Goal: Task Accomplishment & Management: Use online tool/utility

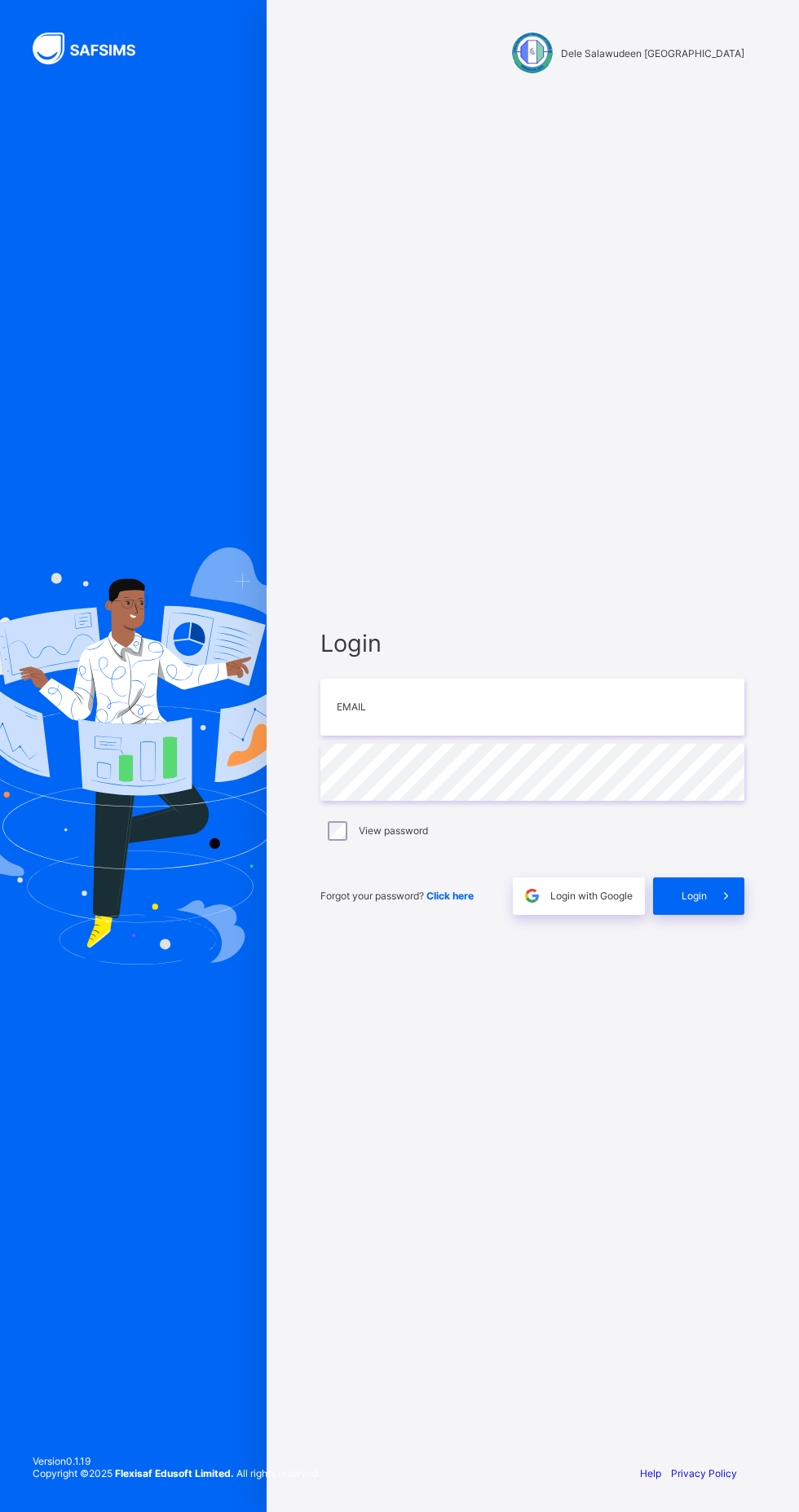
scroll to position [2, 0]
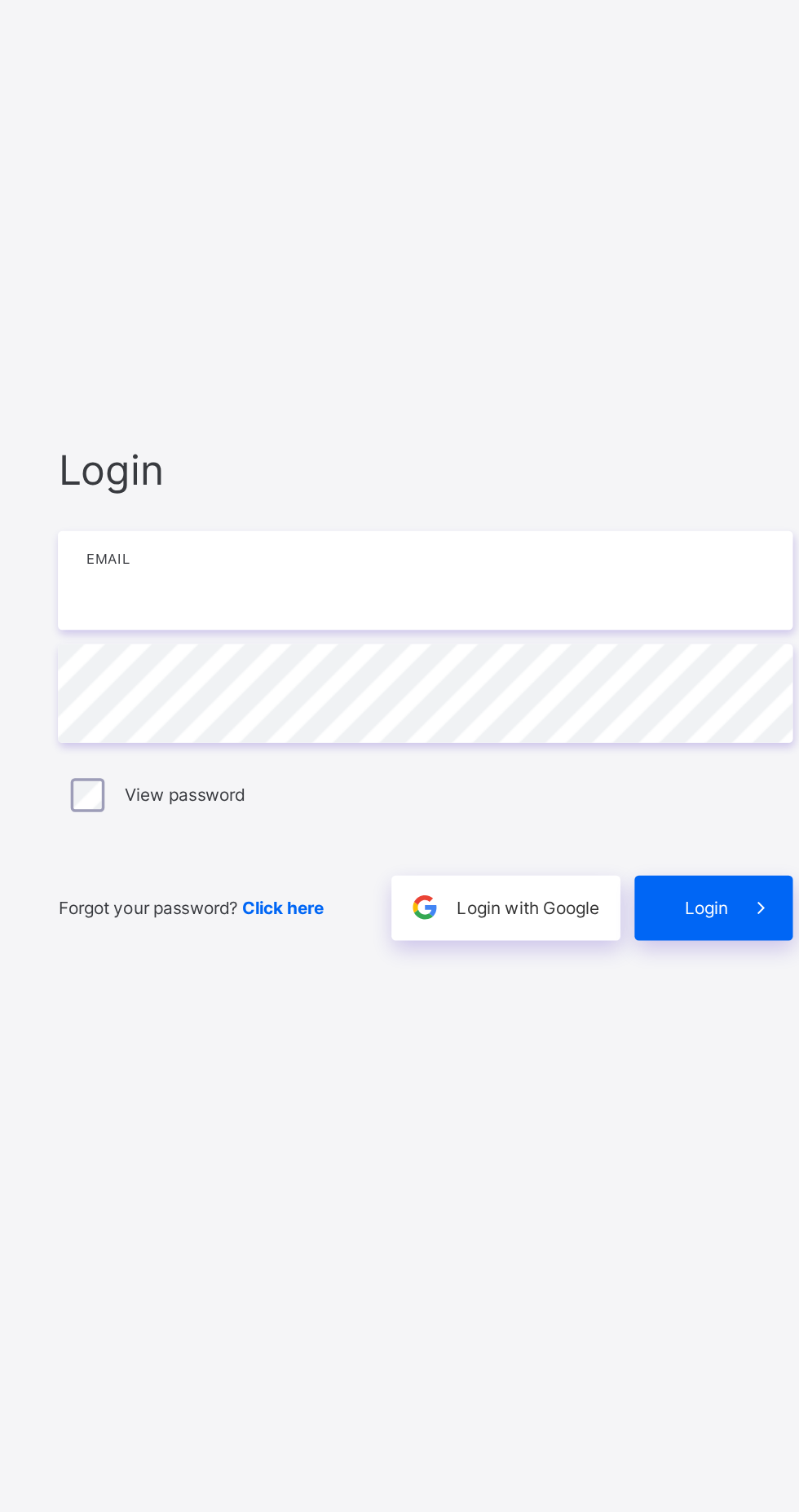
click at [454, 736] on input "email" at bounding box center [532, 707] width 423 height 57
type input "**********"
click at [718, 903] on icon at bounding box center [726, 895] width 17 height 16
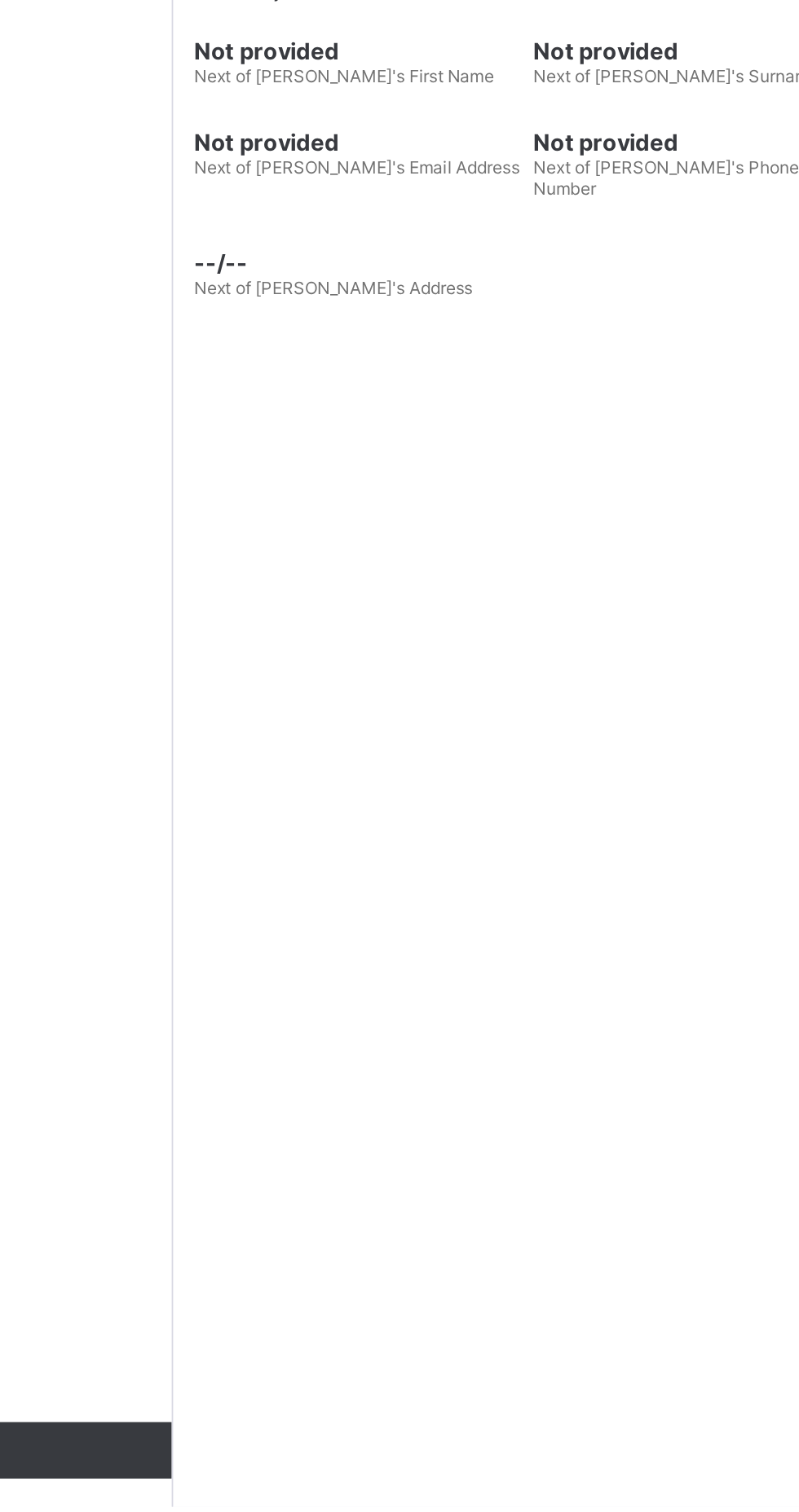
click at [261, 802] on span "--/--" at bounding box center [302, 794] width 187 height 16
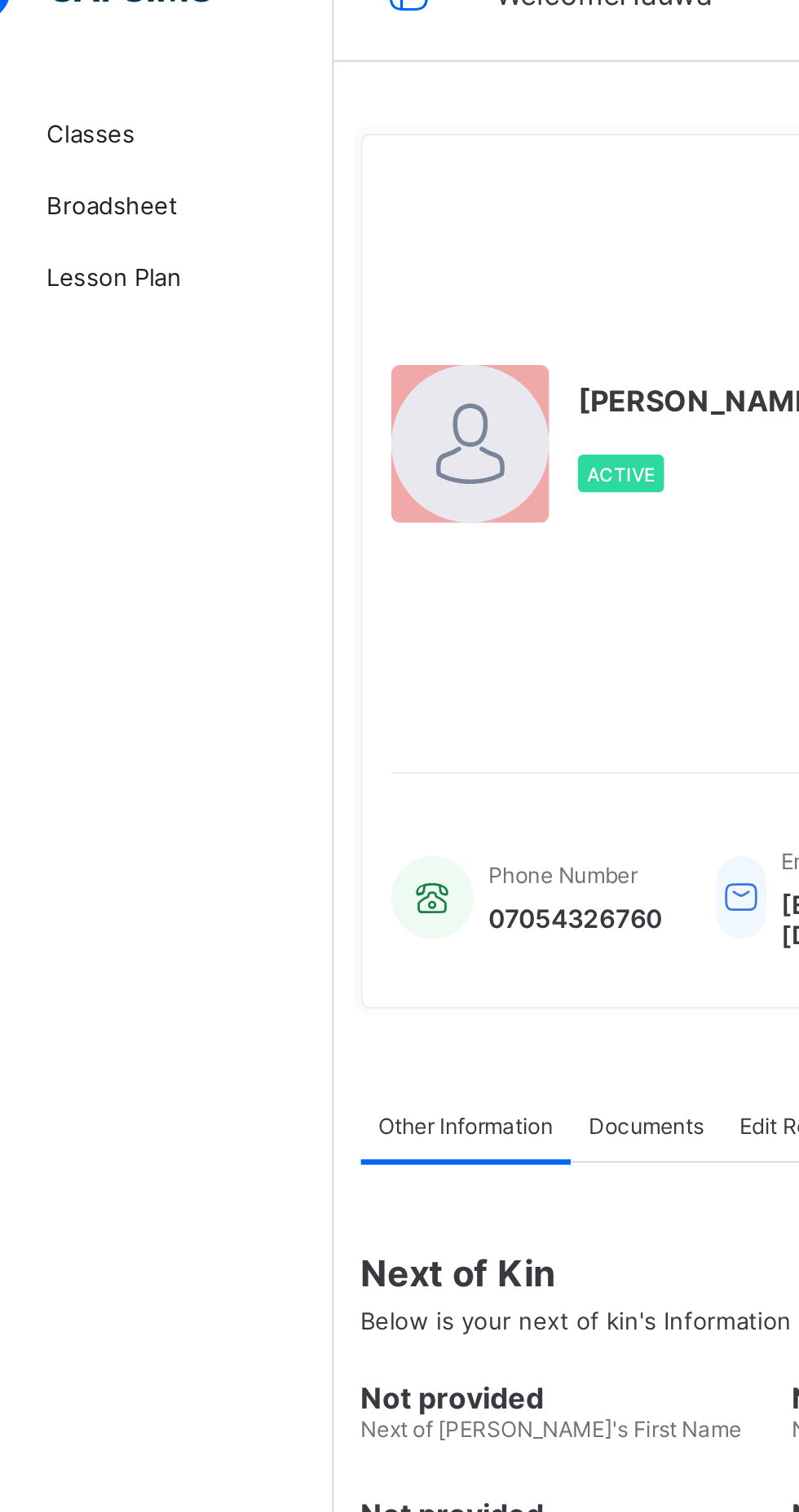
click at [112, 84] on link "Classes" at bounding box center [97, 97] width 196 height 33
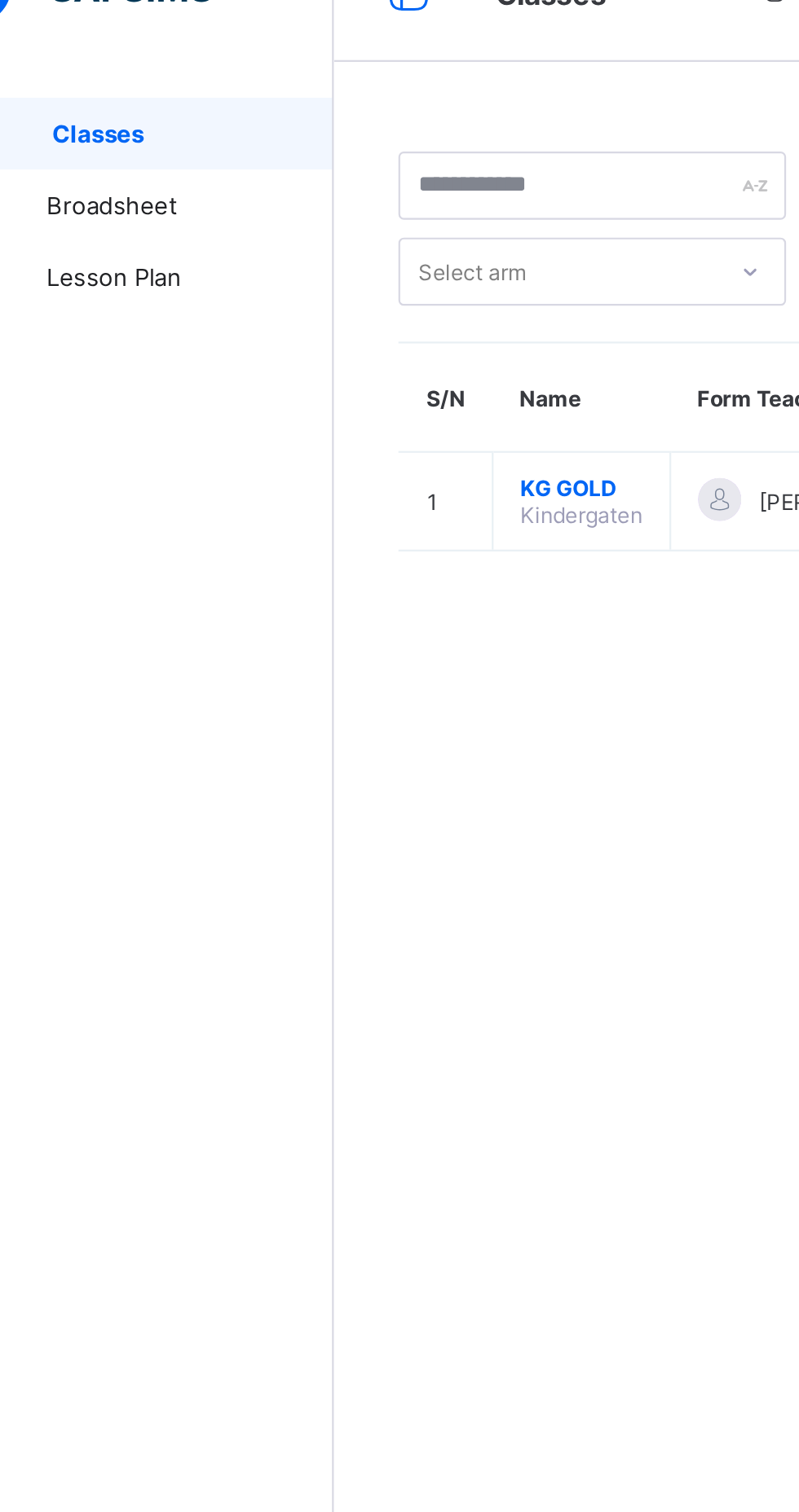
click at [307, 257] on span "KG GOLD" at bounding box center [307, 258] width 55 height 12
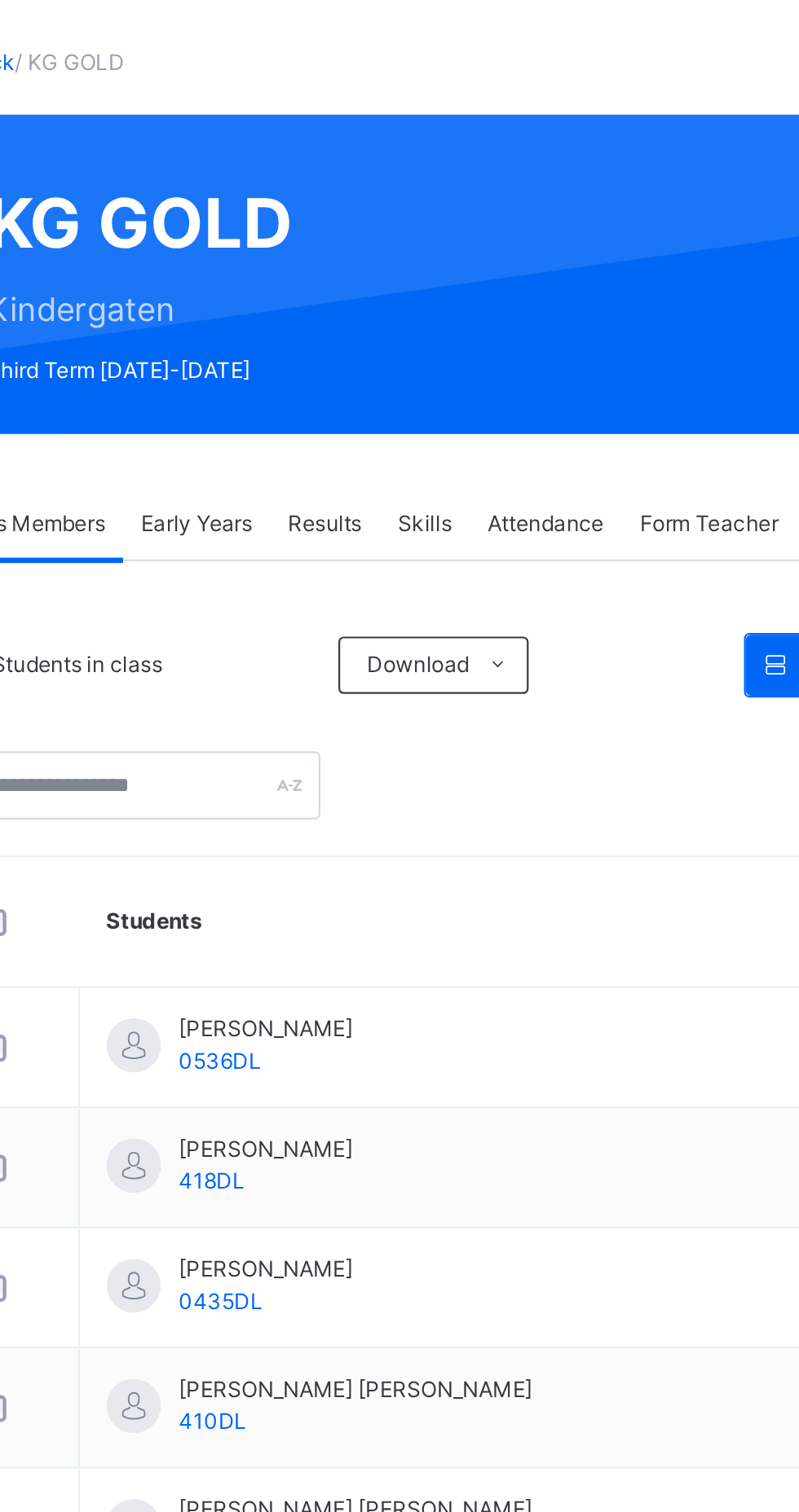
click at [370, 329] on span "Early Years" at bounding box center [345, 323] width 51 height 15
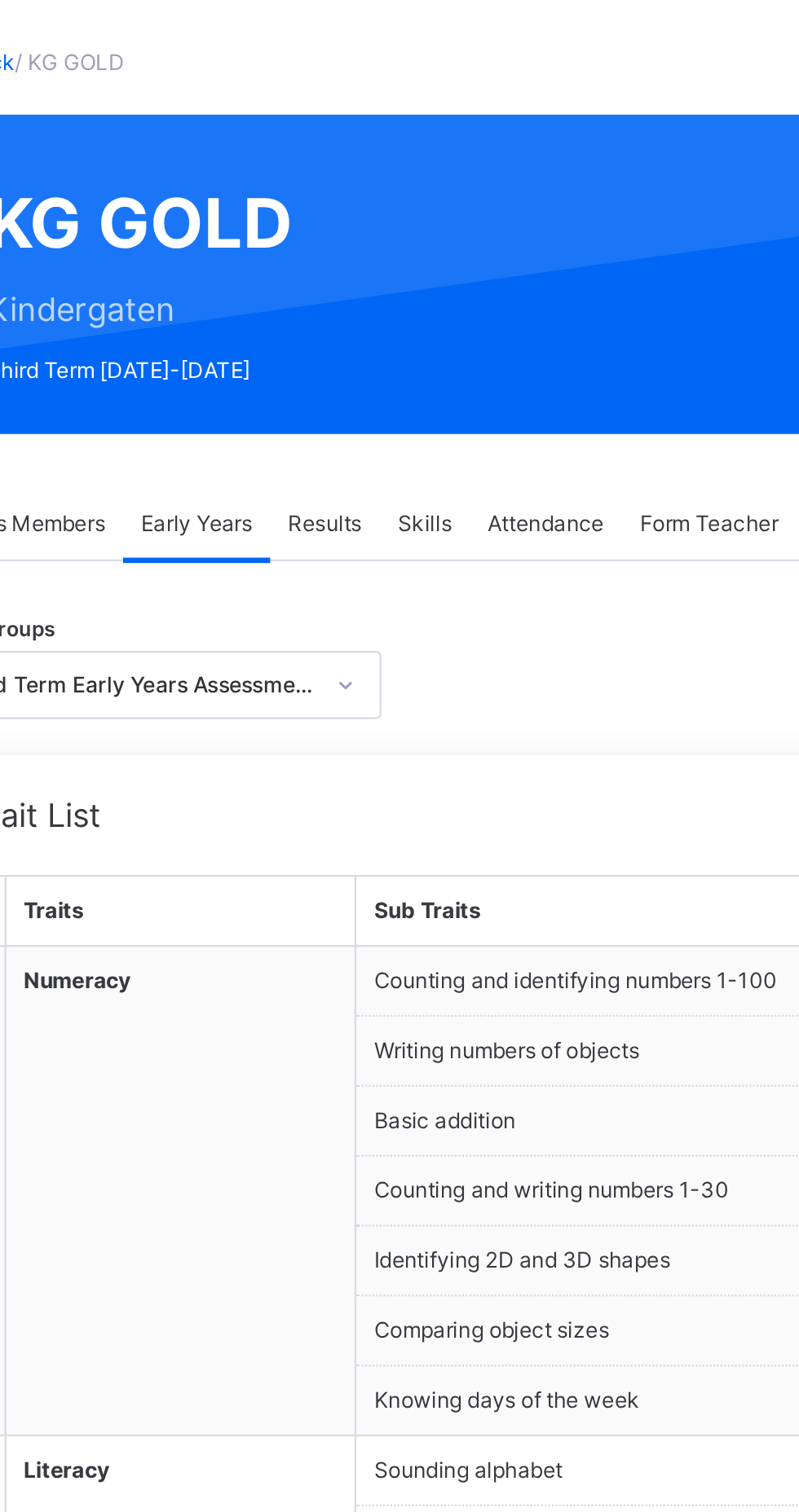
click at [589, 321] on span "Form Teacher" at bounding box center [577, 323] width 63 height 15
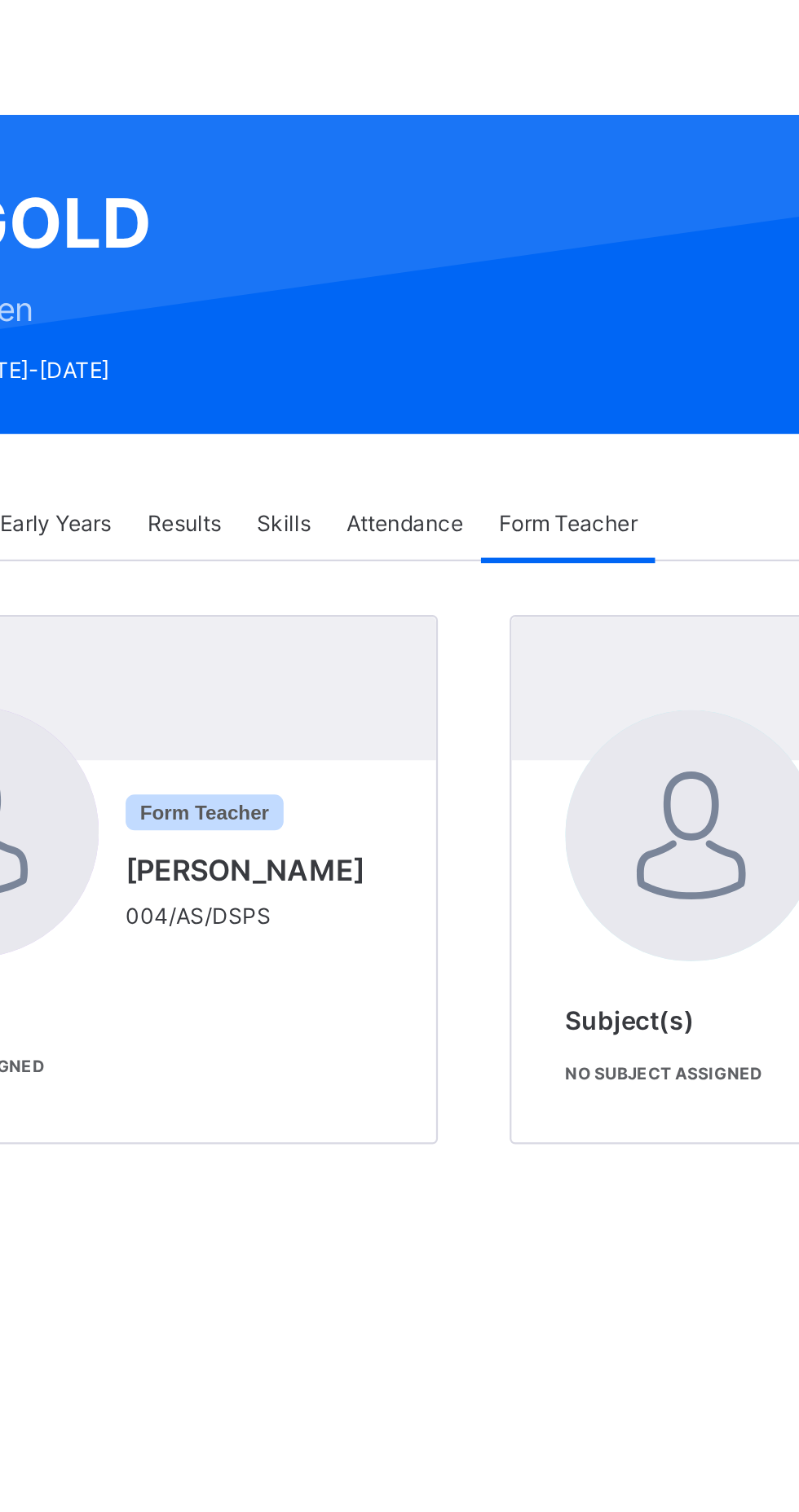
click at [587, 322] on span "Form Teacher" at bounding box center [577, 323] width 63 height 15
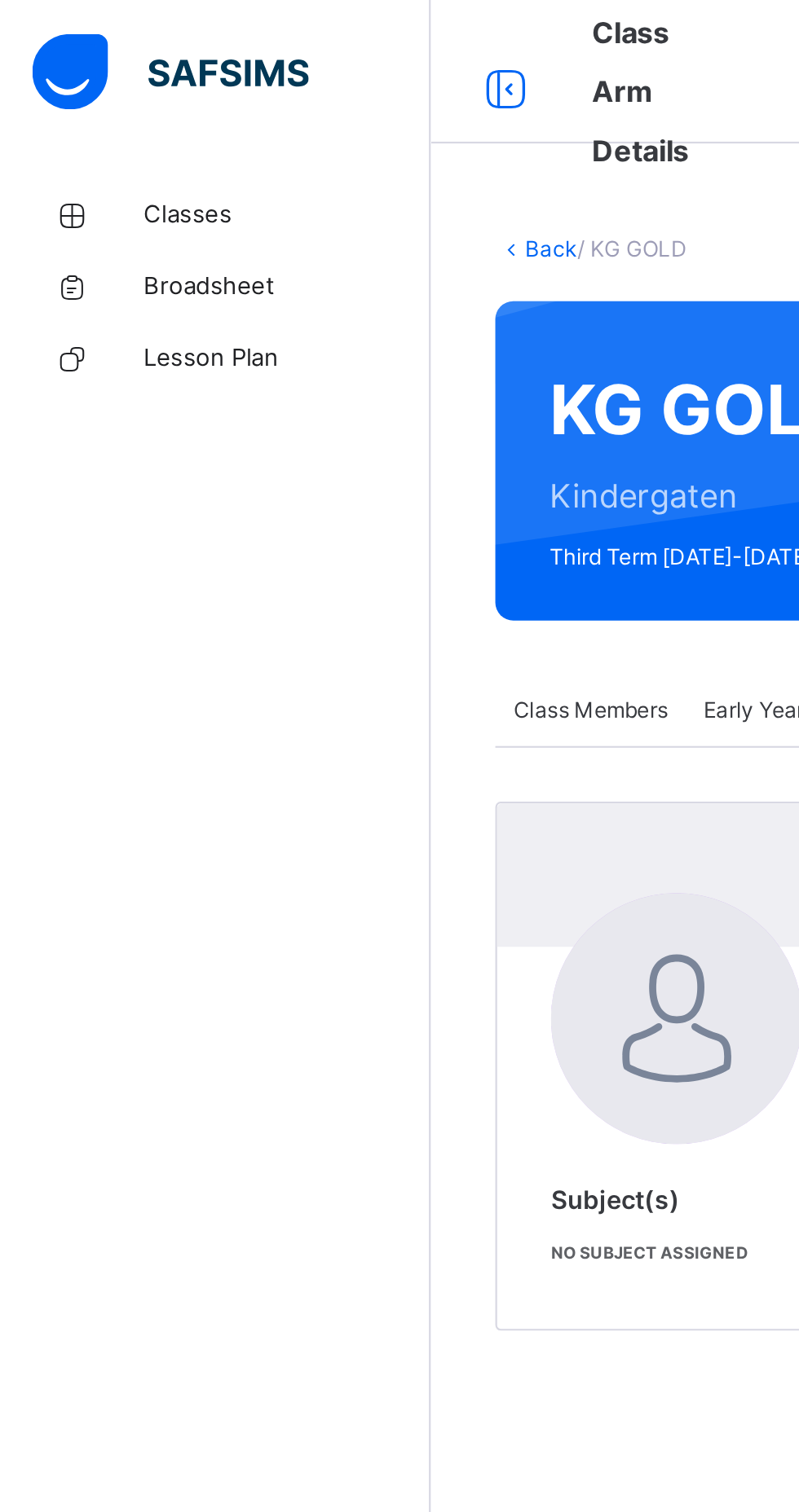
click at [111, 88] on link "Classes" at bounding box center [97, 97] width 196 height 33
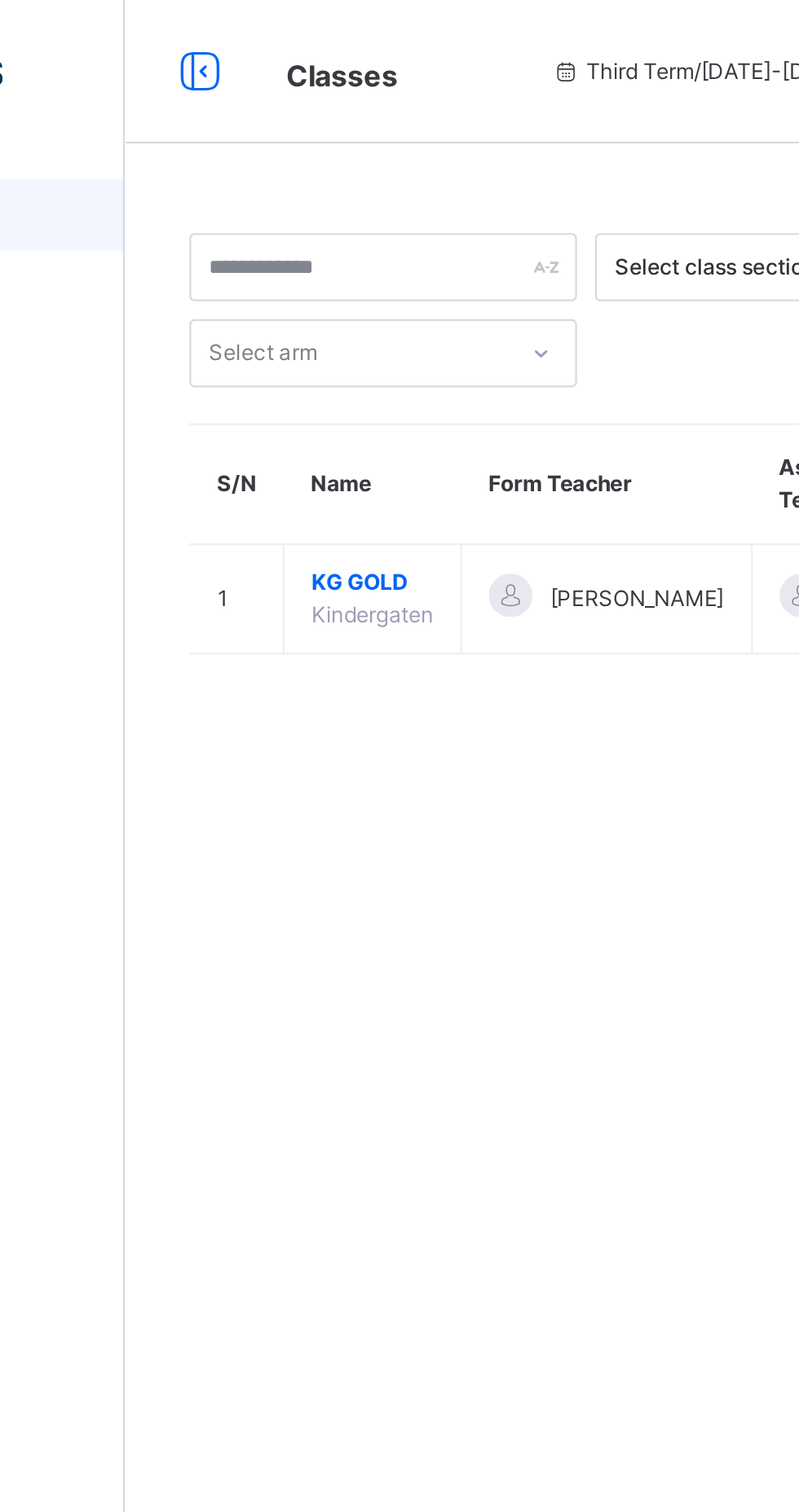
click at [307, 267] on span "KG GOLD" at bounding box center [307, 265] width 55 height 15
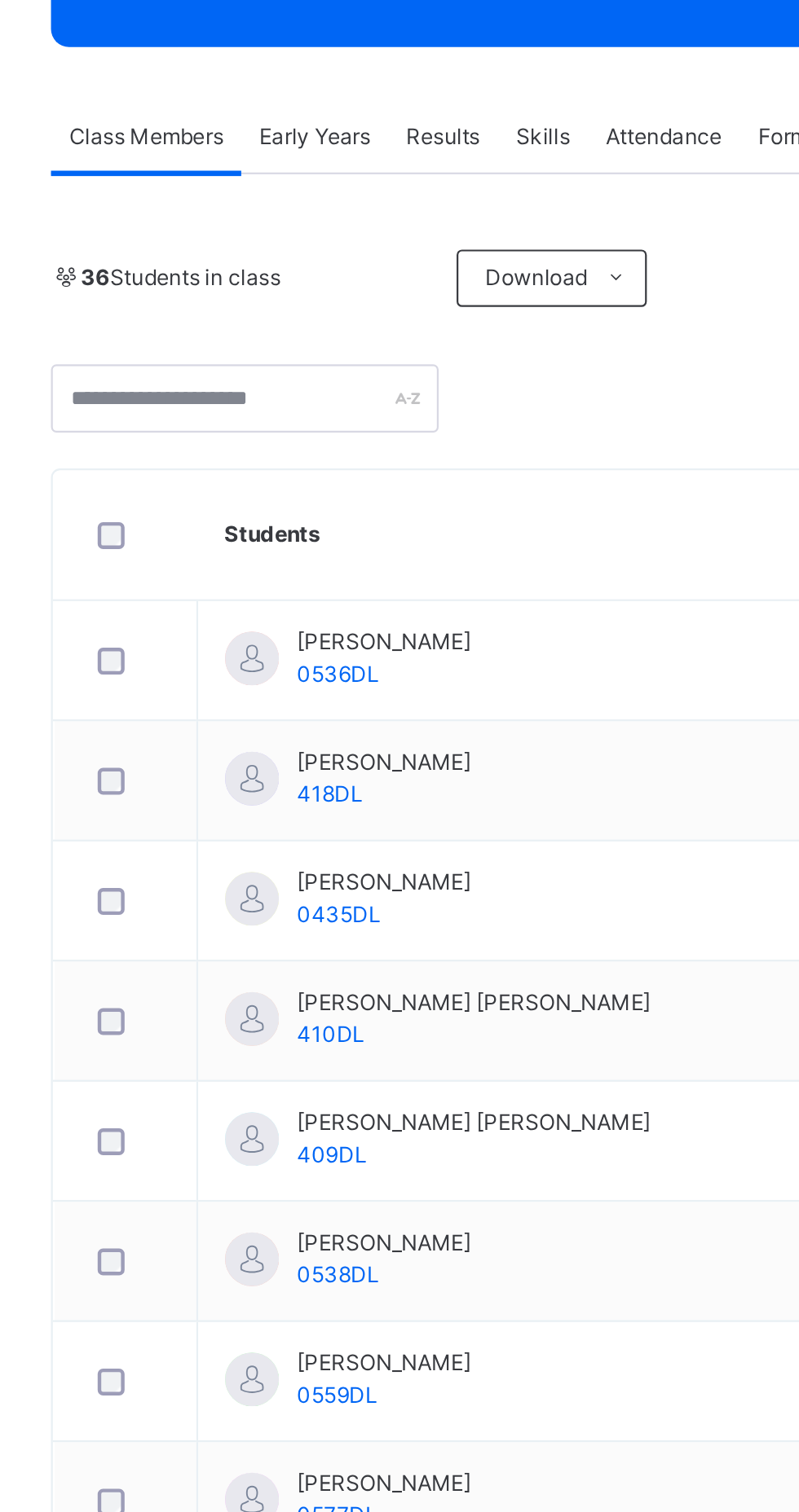
click at [428, 721] on span "Affan Wase Abdulmalik" at bounding box center [416, 716] width 160 height 15
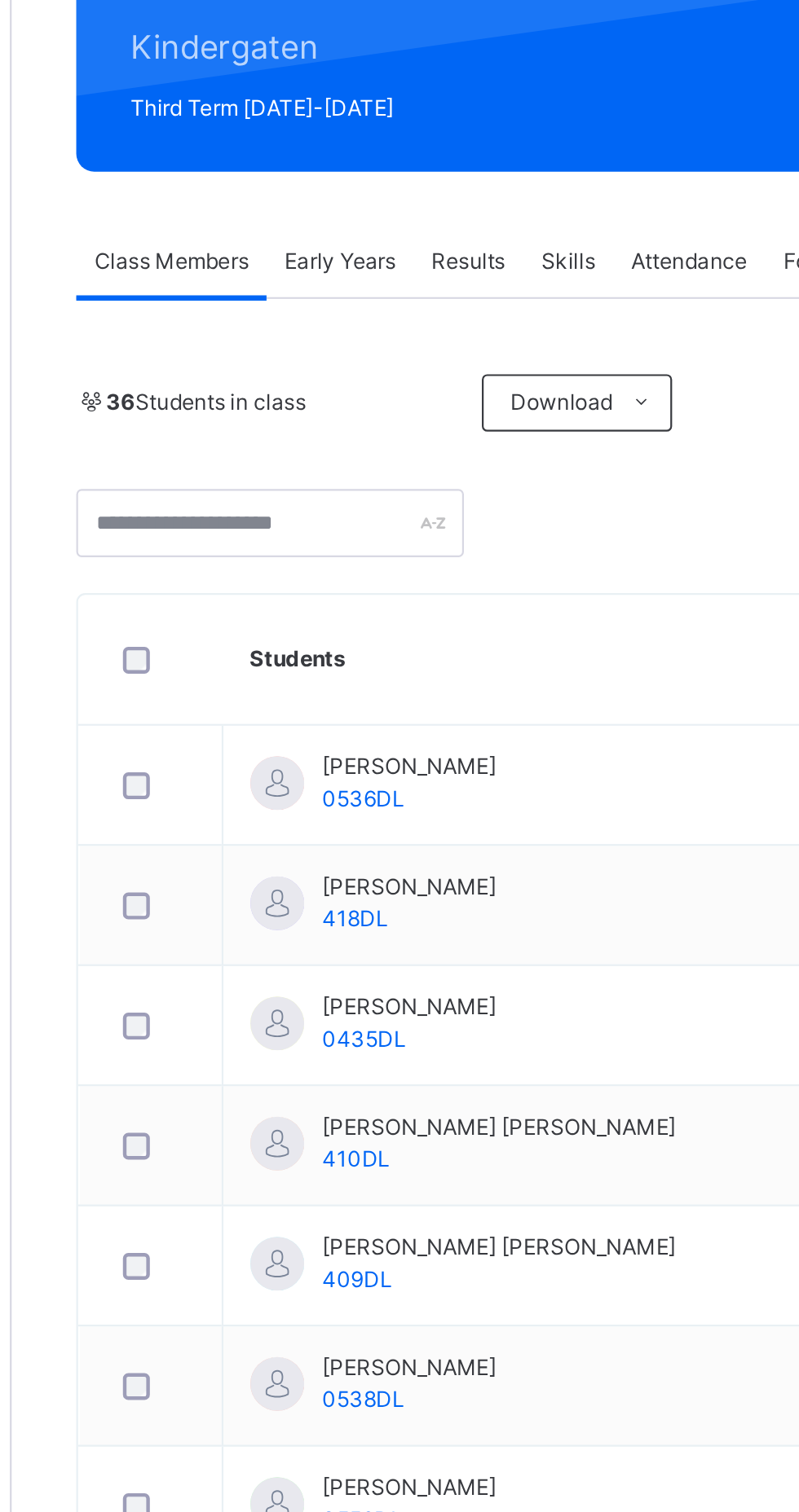
click at [352, 329] on span "Early Years" at bounding box center [345, 323] width 51 height 15
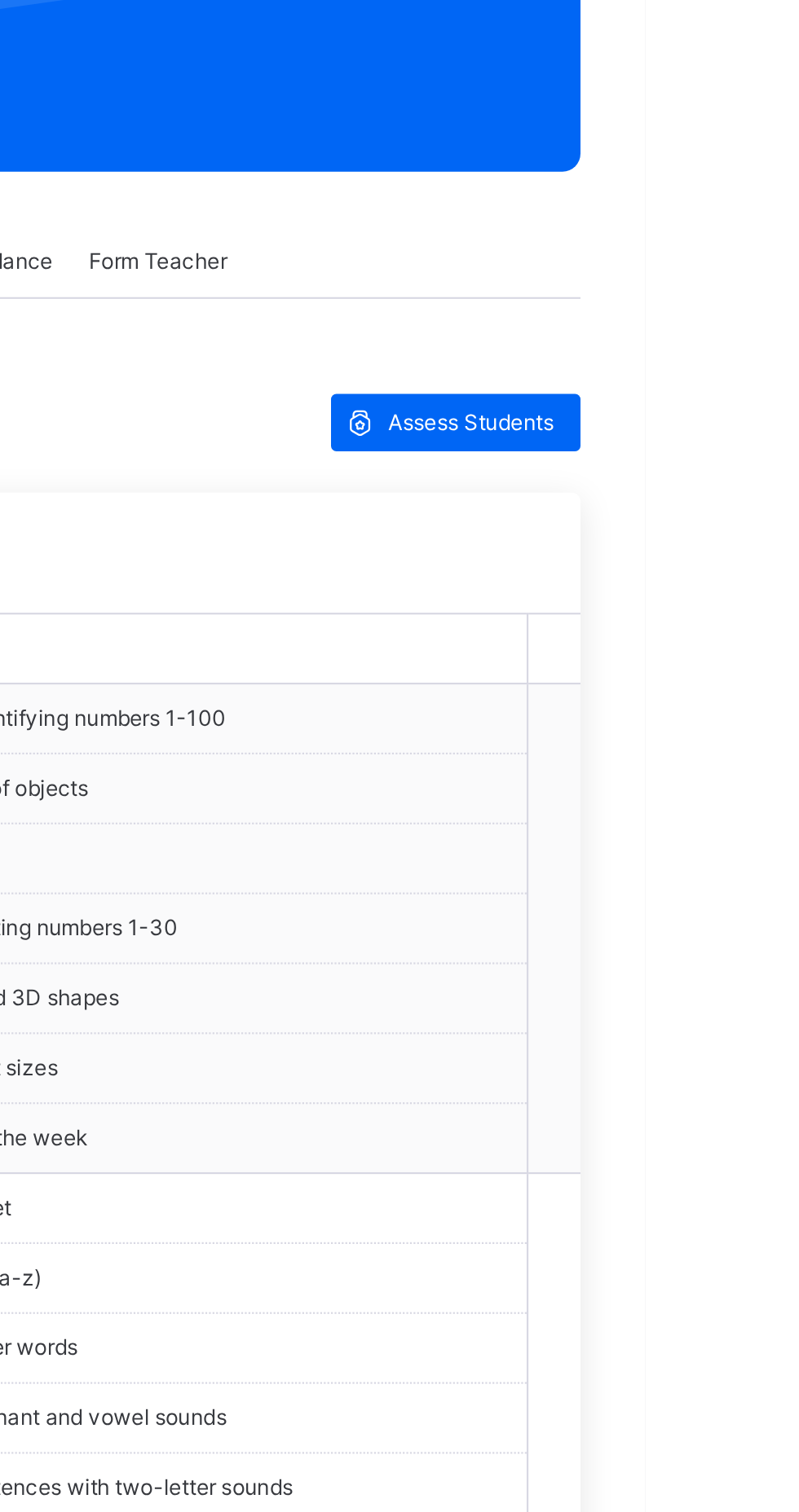
click at [741, 389] on span "Assess Students" at bounding box center [719, 396] width 75 height 15
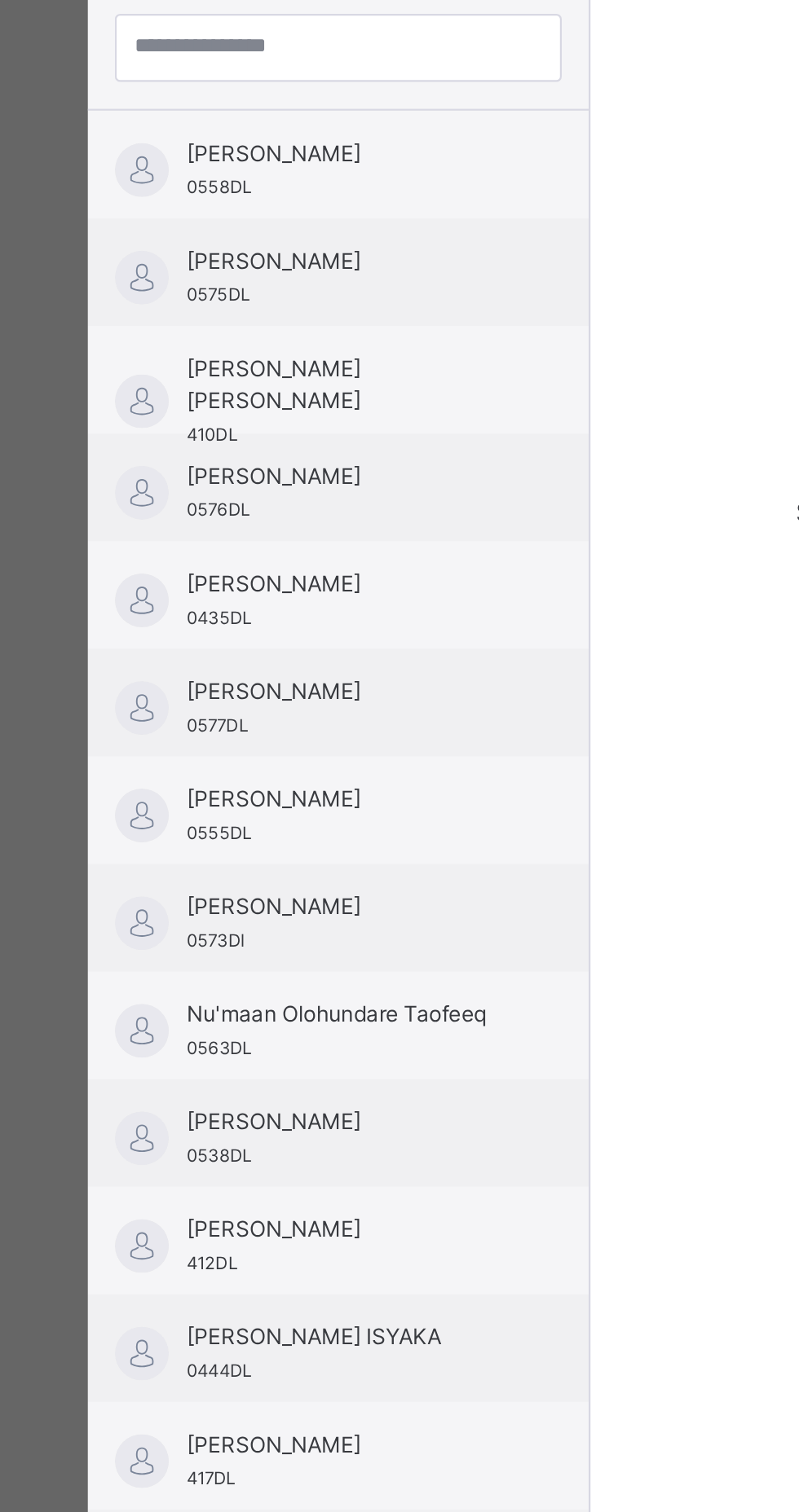
click at [230, 281] on span "Ummusalma Muhammad" at bounding box center [157, 274] width 146 height 15
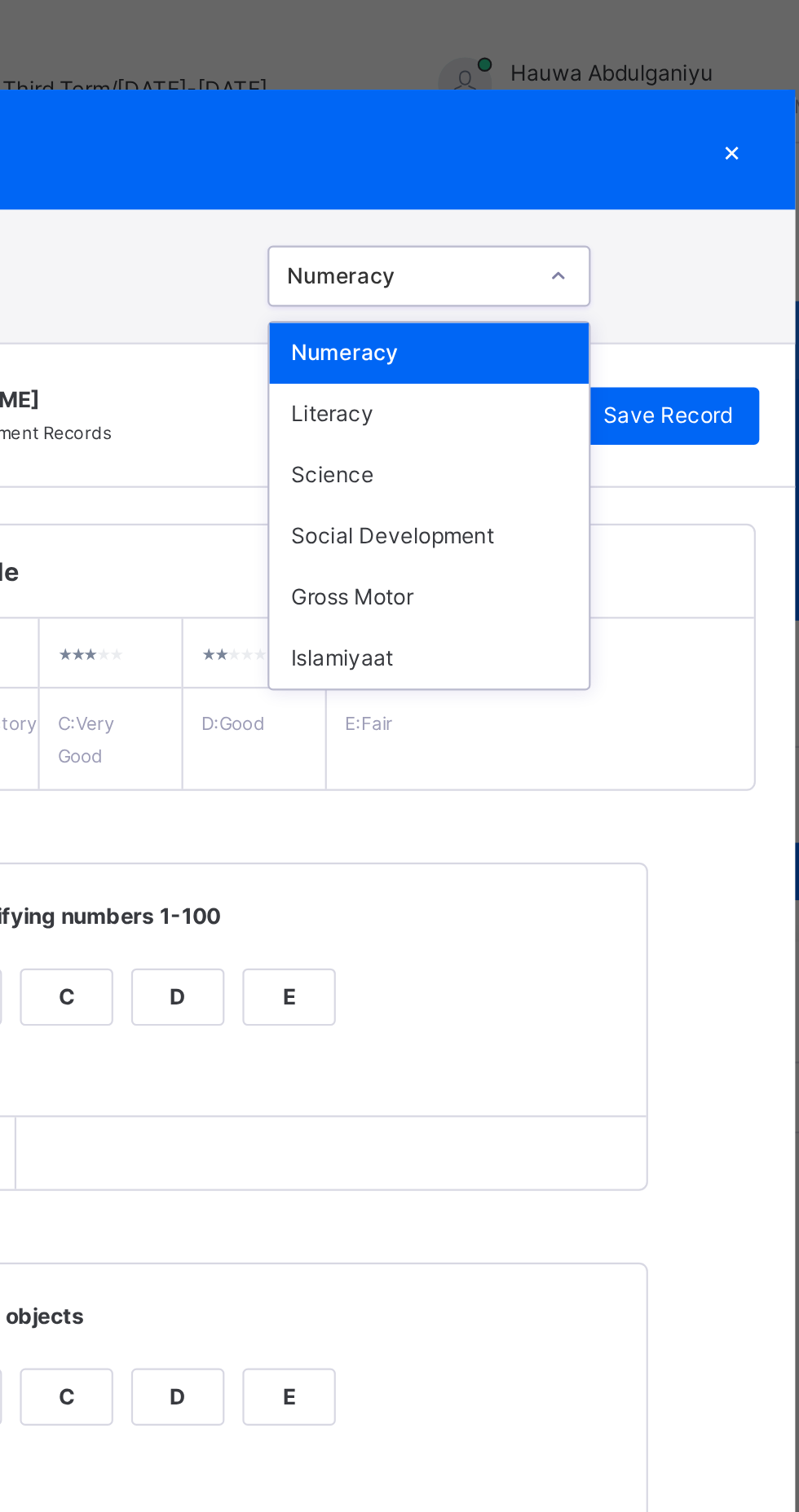
click at [665, 174] on div "Numeracy" at bounding box center [592, 161] width 145 height 28
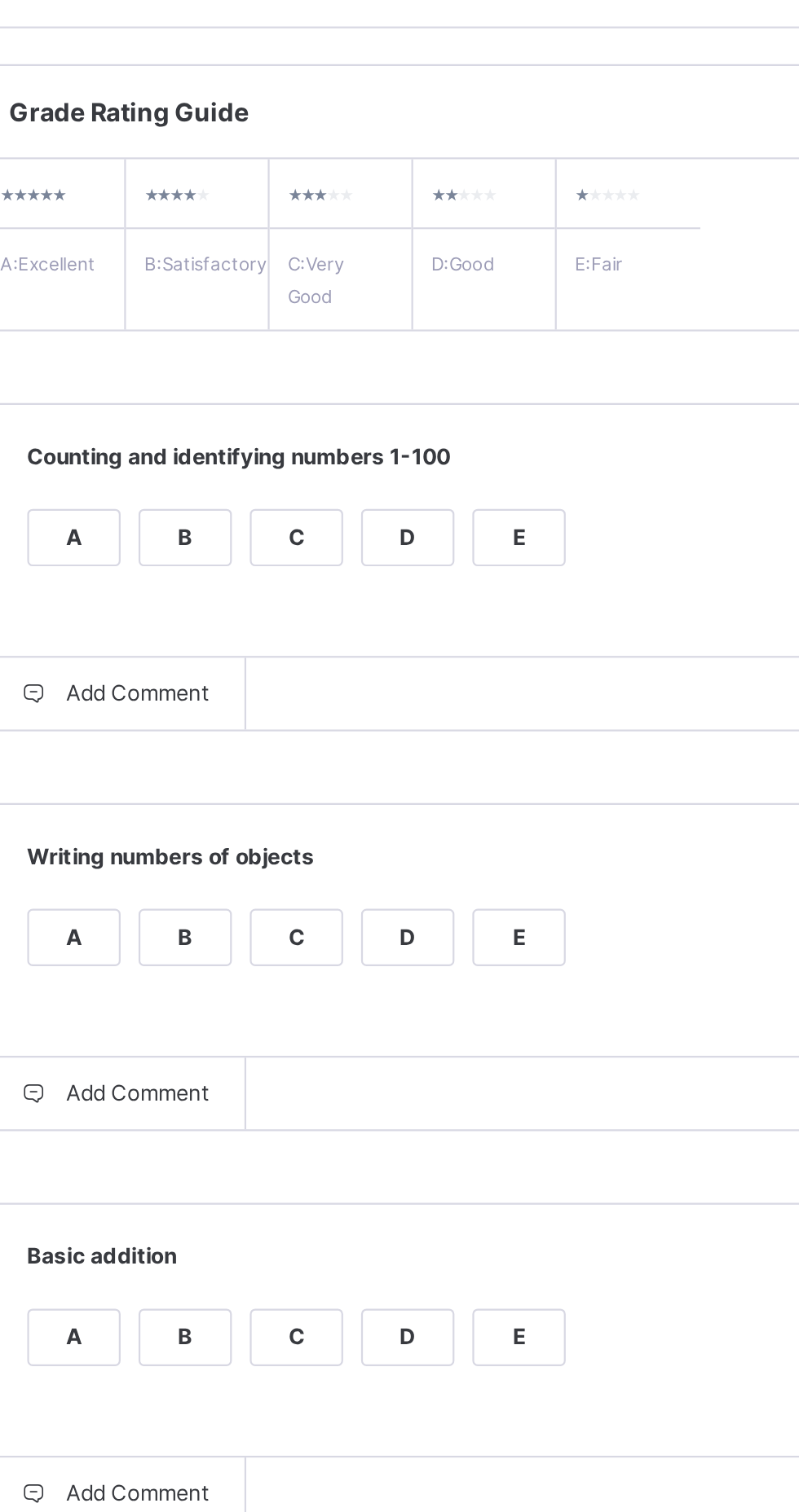
click at [348, 465] on div "A" at bounding box center [327, 453] width 41 height 24
click at [398, 465] on div "B" at bounding box center [377, 453] width 41 height 24
click at [449, 486] on div "C" at bounding box center [427, 463] width 42 height 47
click at [348, 486] on div "A" at bounding box center [326, 463] width 42 height 47
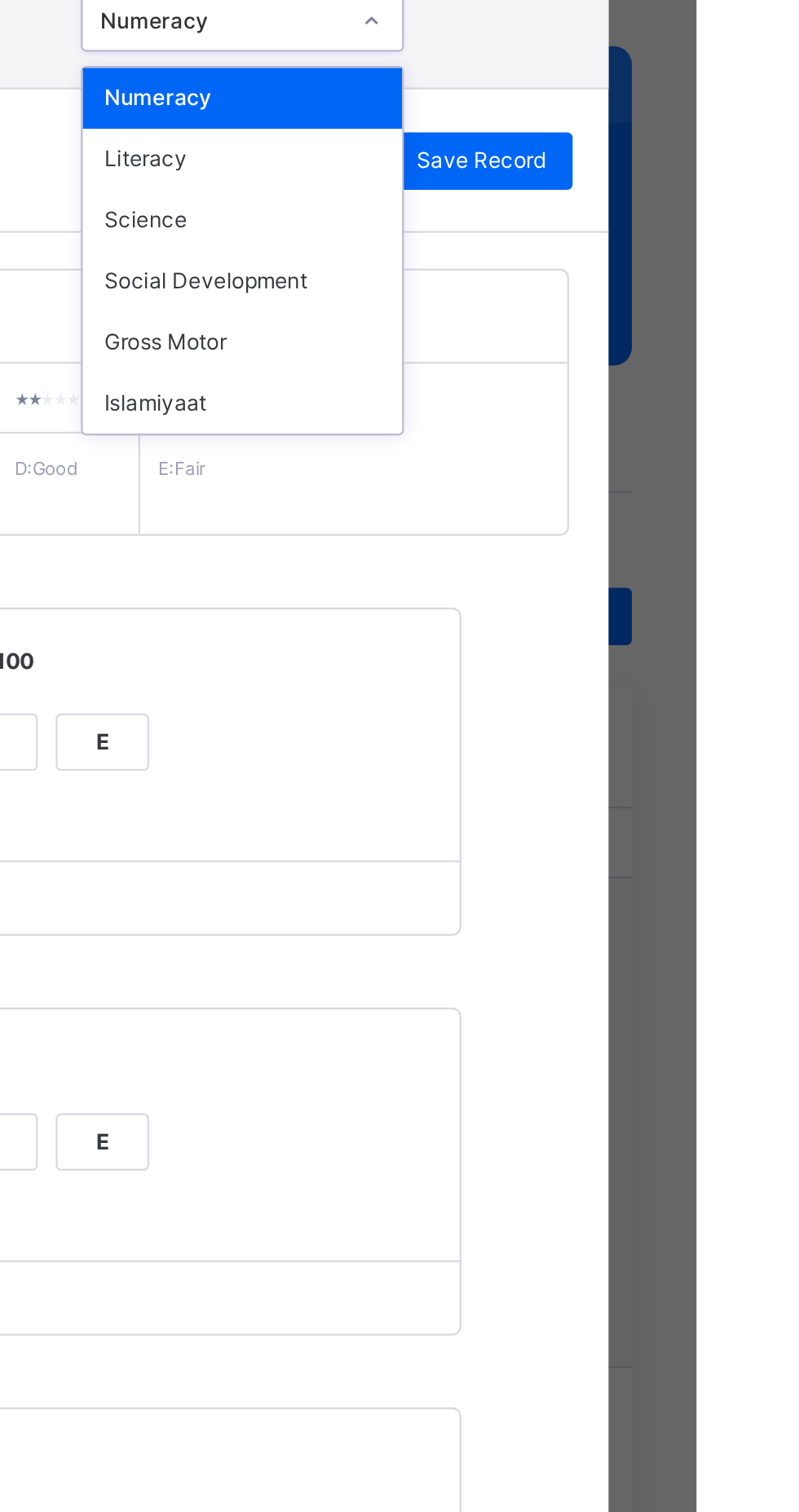
click at [665, 202] on div "Literacy" at bounding box center [592, 188] width 145 height 28
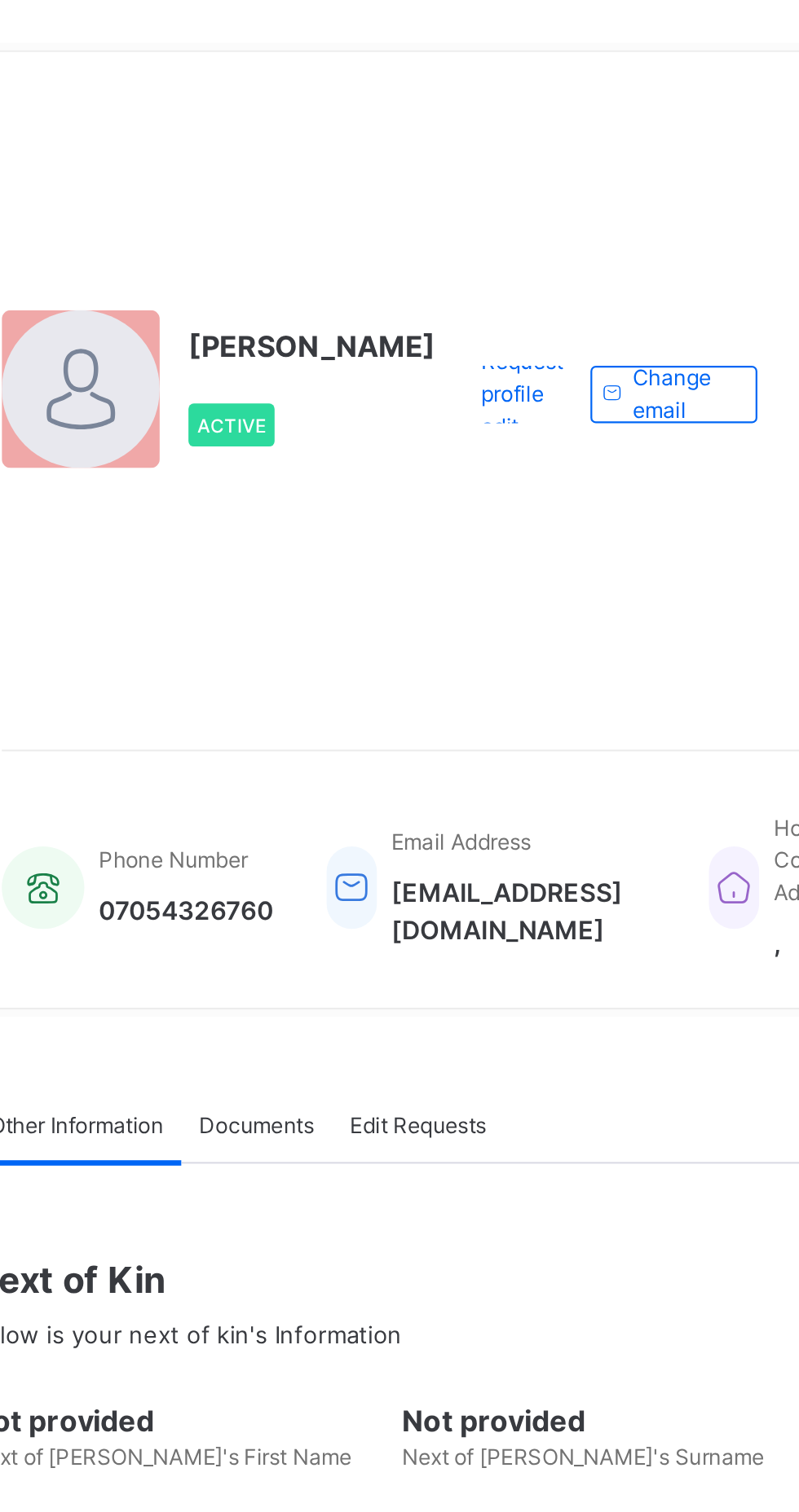
click at [516, 261] on span "Change email" at bounding box center [529, 254] width 44 height 29
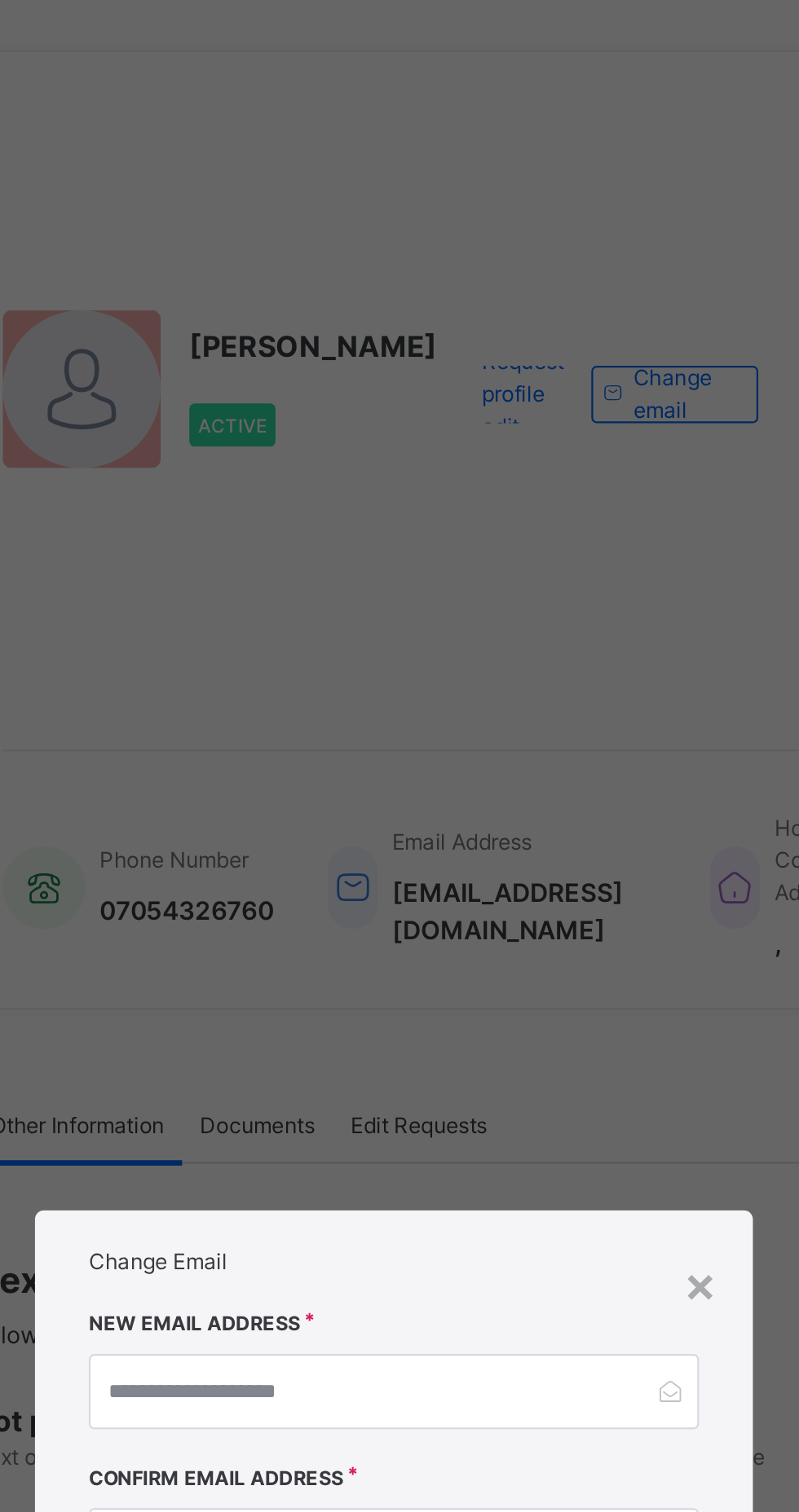
click at [510, 261] on div "× Change Email New Email Address Confirm Email Address Cancel Change Email" at bounding box center [399, 756] width 799 height 1512
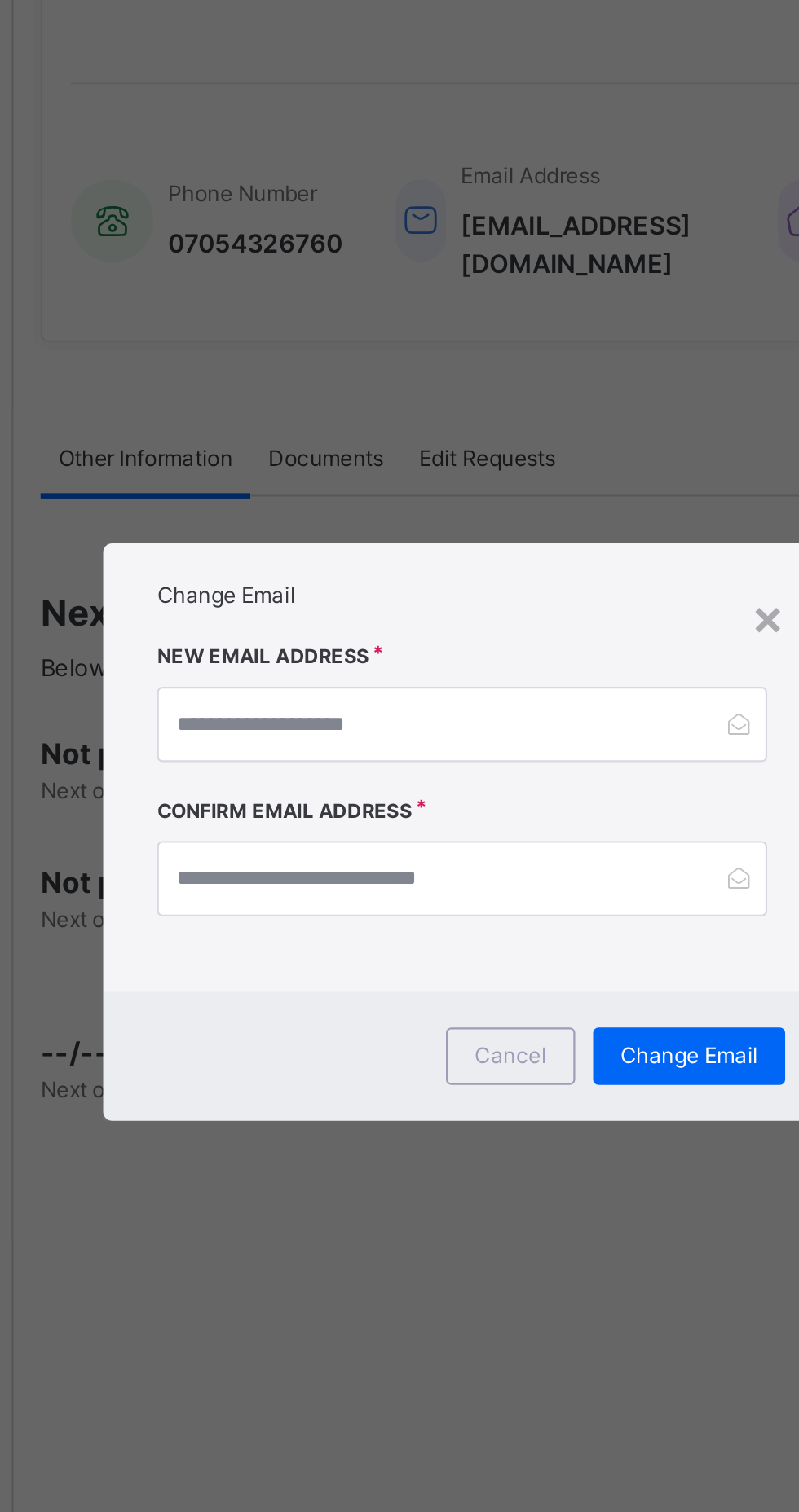
click at [428, 655] on h2 "Change Email" at bounding box center [399, 649] width 277 height 15
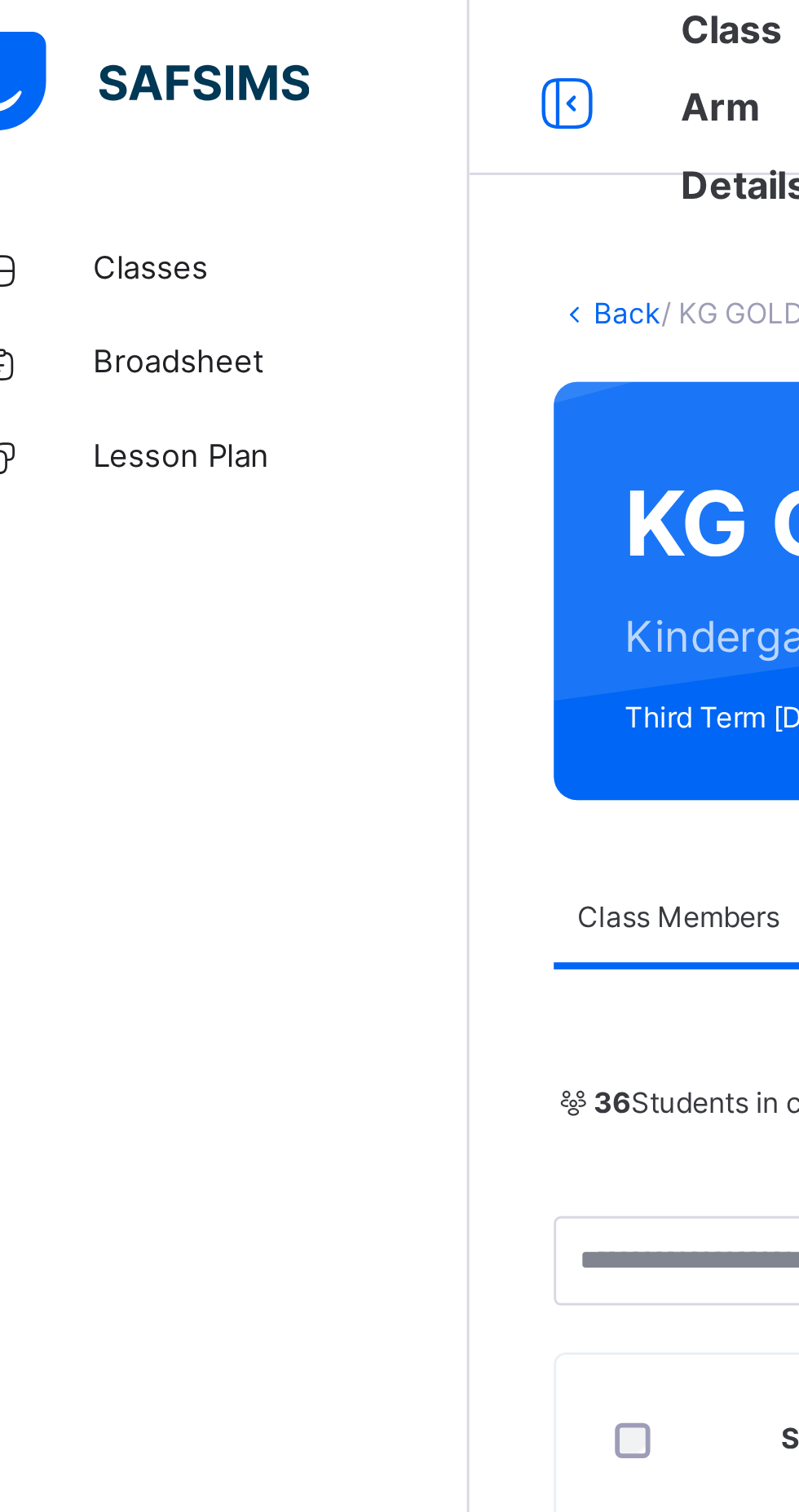
click at [84, 97] on span "Classes" at bounding box center [130, 97] width 130 height 16
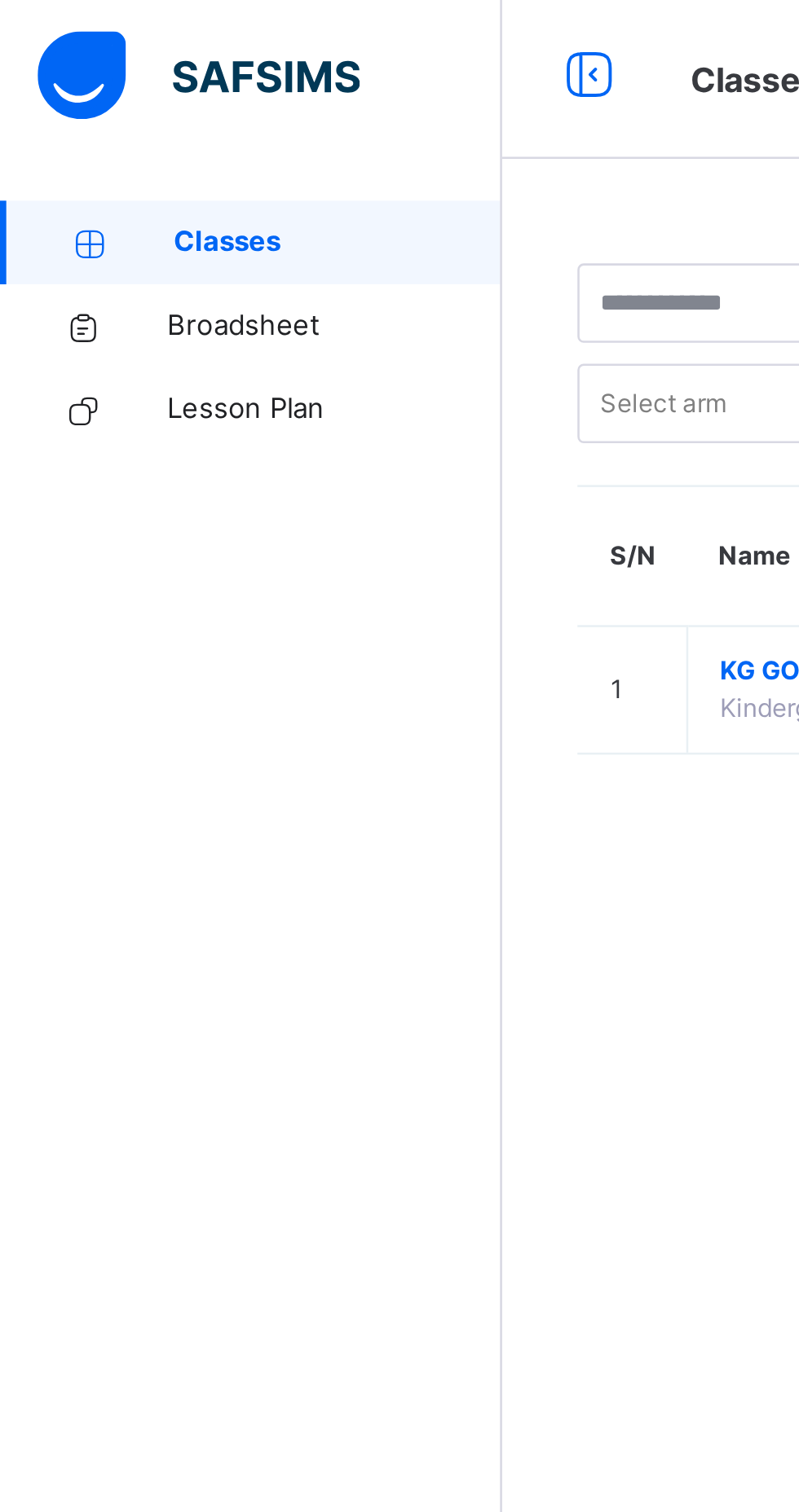
click at [94, 99] on span "Classes" at bounding box center [131, 97] width 128 height 16
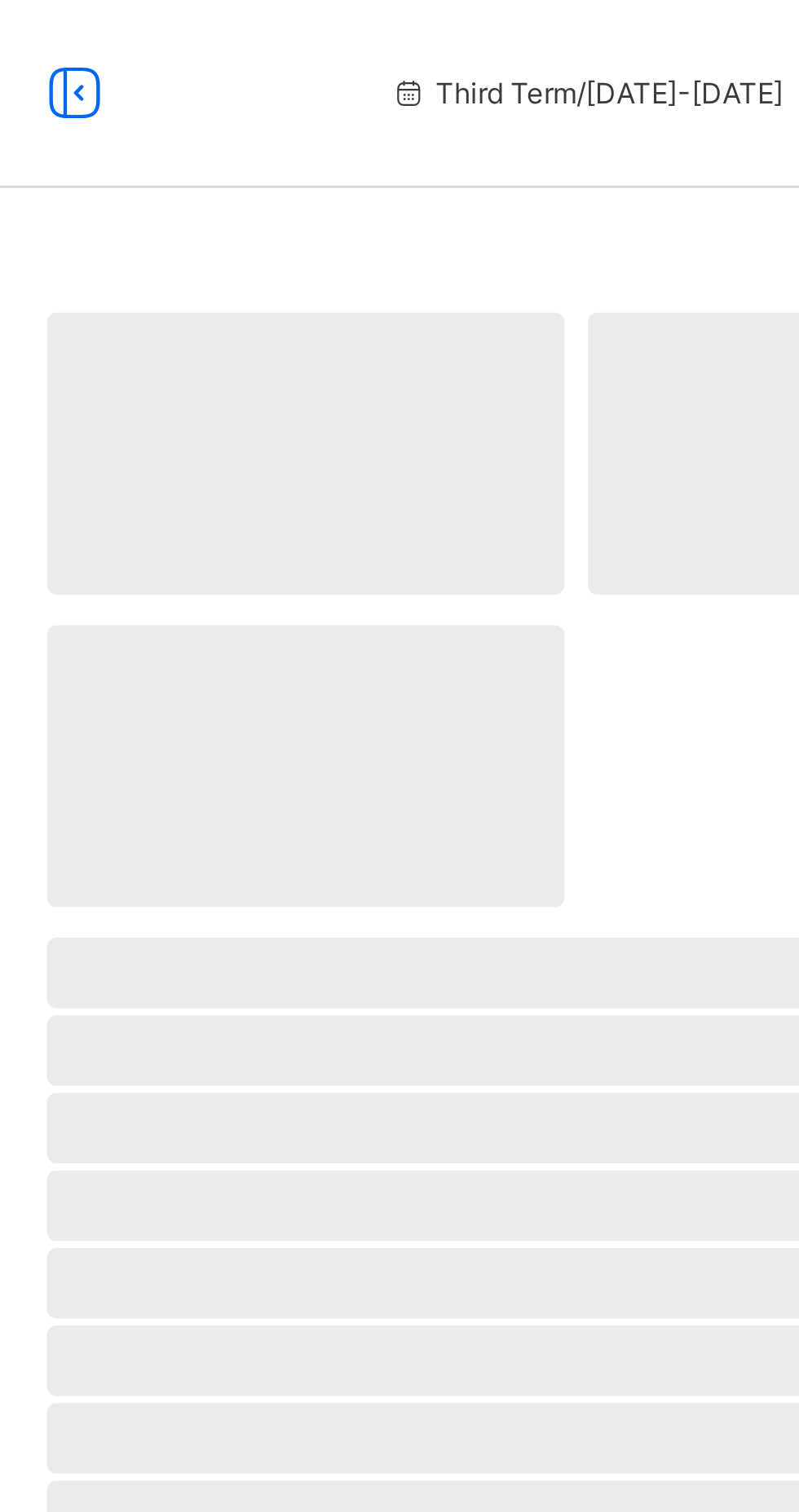
click at [207, 309] on div "‌ ‌ ‌ ‌ ‌ ‌ ‌ ‌ ‌ ‌ ‌ ‌ ‌ ‌ ‌ ‌ ‌ ‌ ‌ ‌ ‌ ‌ ‌ ‌ ‌ ‌ ‌ ‌ ‌" at bounding box center [497, 550] width 603 height 937
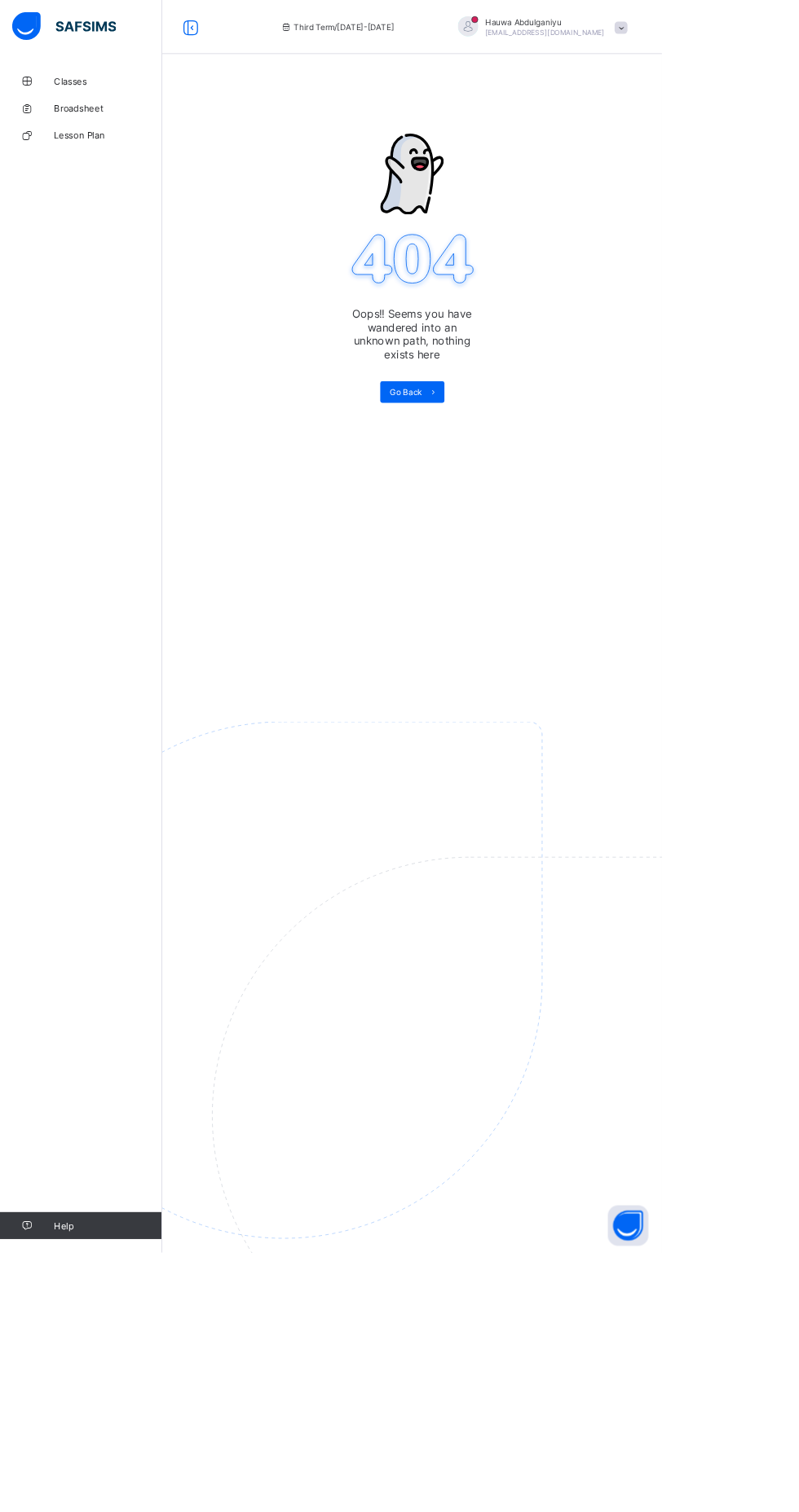
click at [84, 97] on span "Classes" at bounding box center [130, 97] width 130 height 13
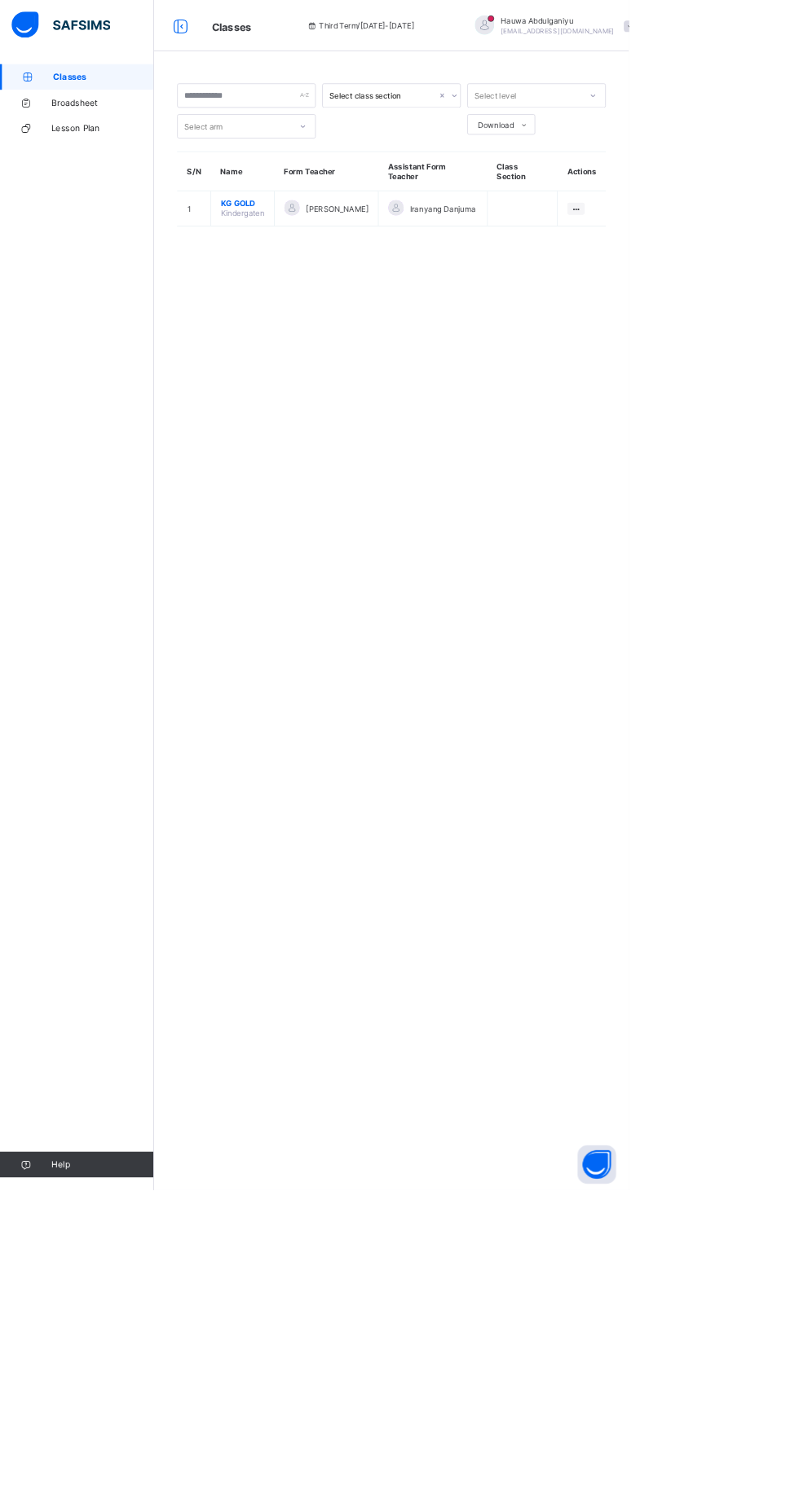
click at [302, 257] on span "KG GOLD" at bounding box center [307, 258] width 55 height 12
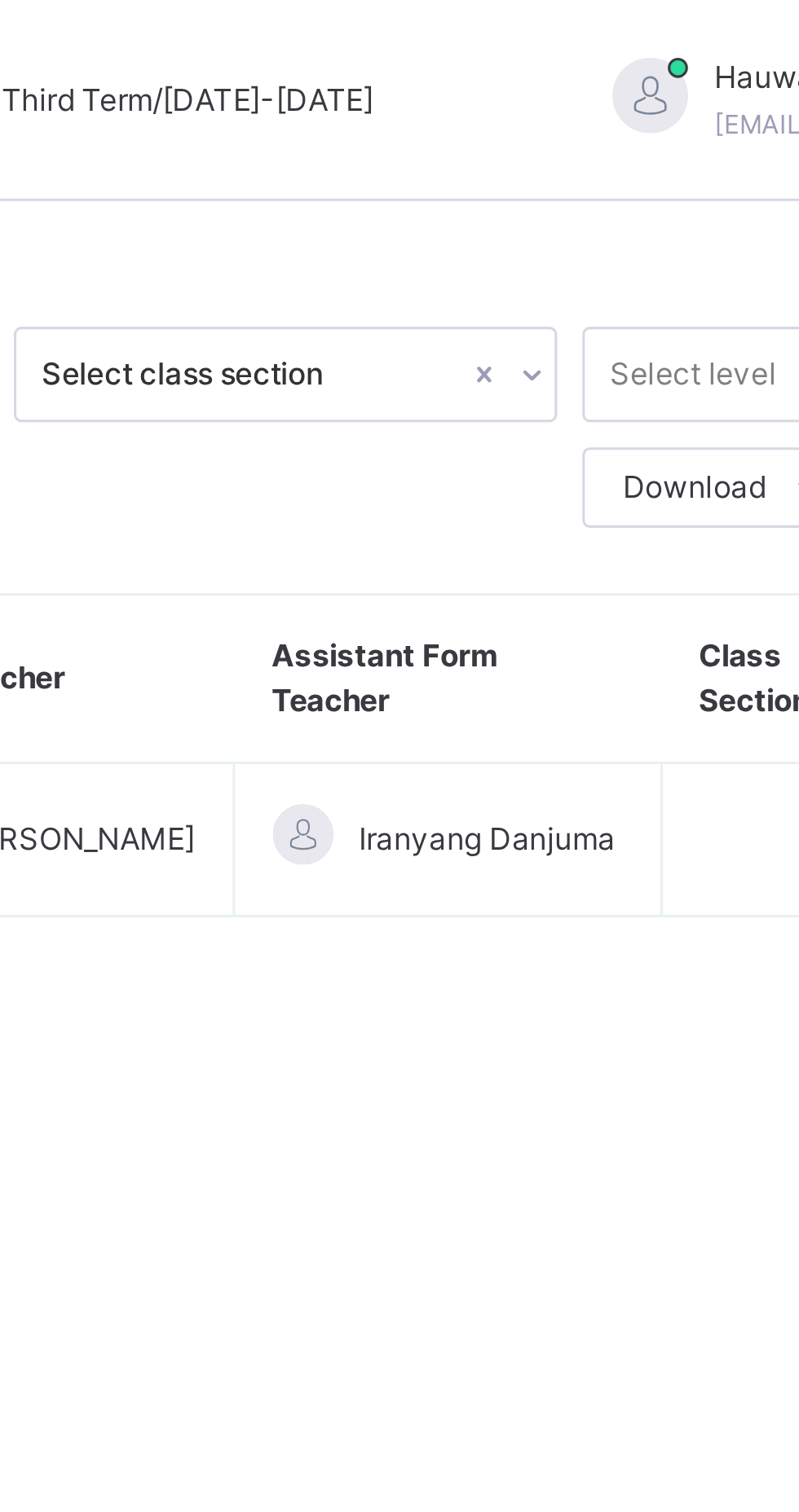
click at [537, 213] on th "Assistant Form Teacher" at bounding box center [550, 220] width 139 height 54
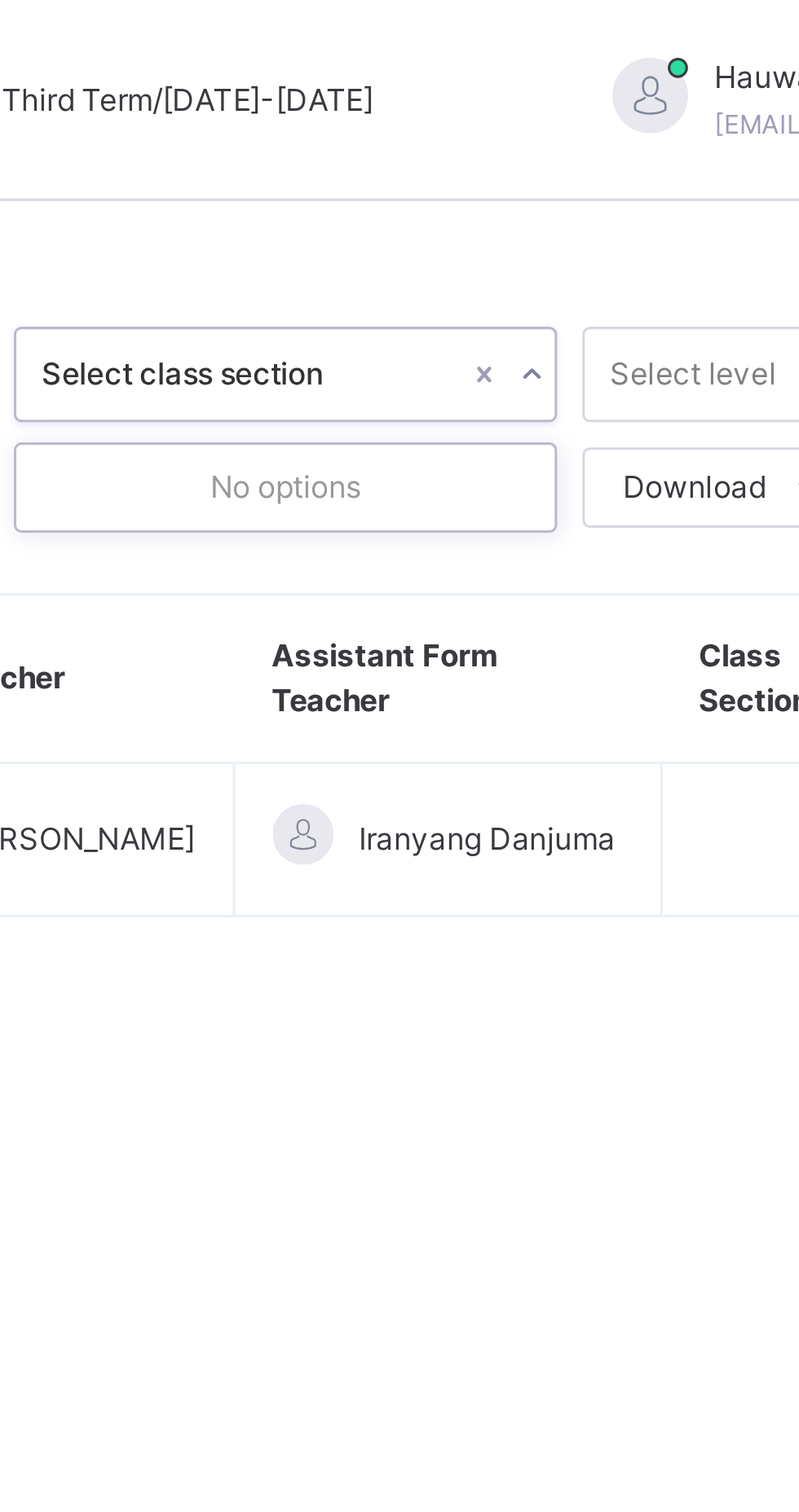
click at [480, 151] on div "No options" at bounding box center [497, 158] width 174 height 28
click at [475, 167] on div "No options" at bounding box center [497, 158] width 174 height 28
click at [603, 21] on div at bounding box center [615, 31] width 24 height 24
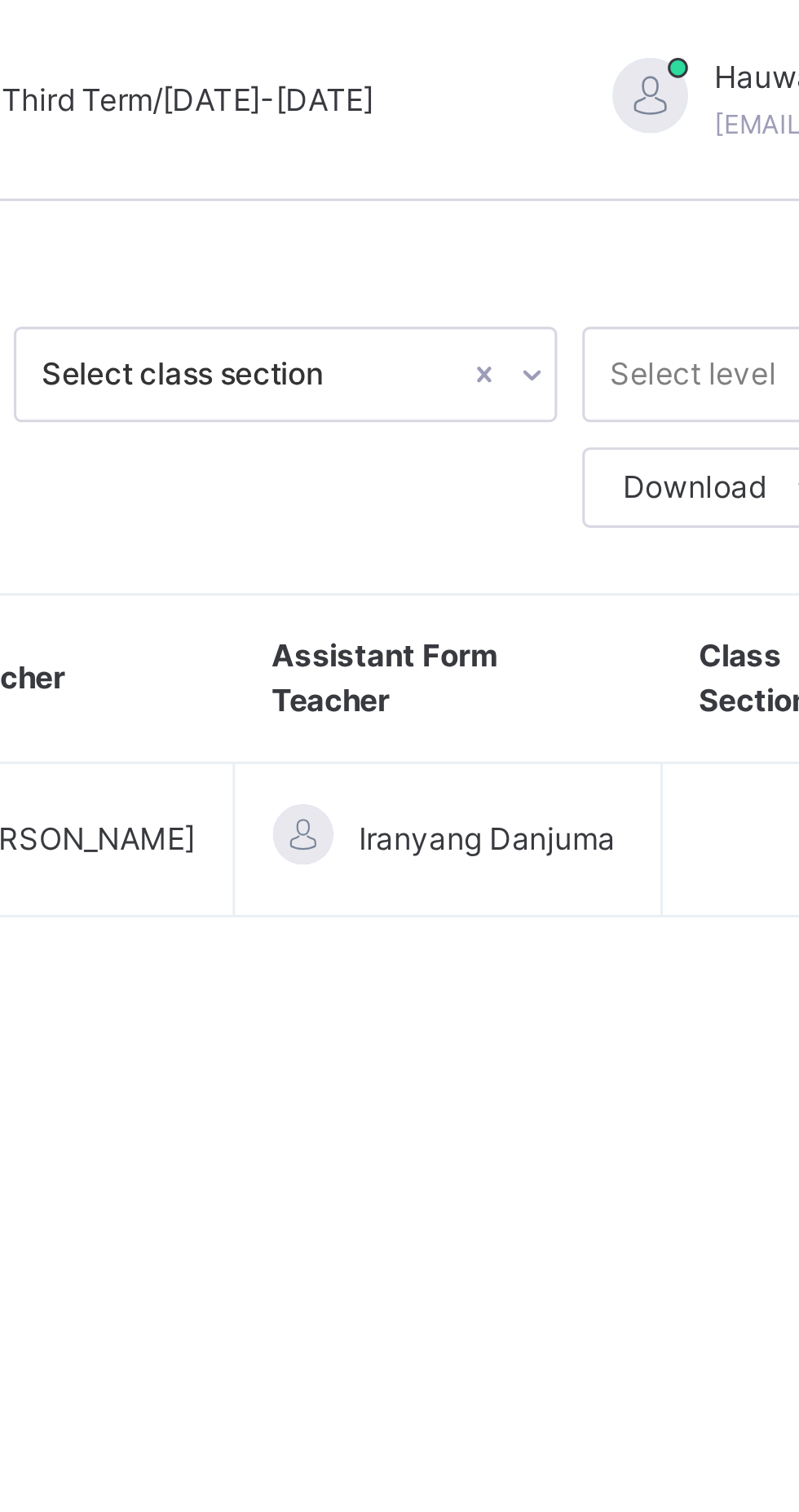
click at [636, 28] on span "Hauwa Abdulganiyu" at bounding box center [708, 25] width 144 height 15
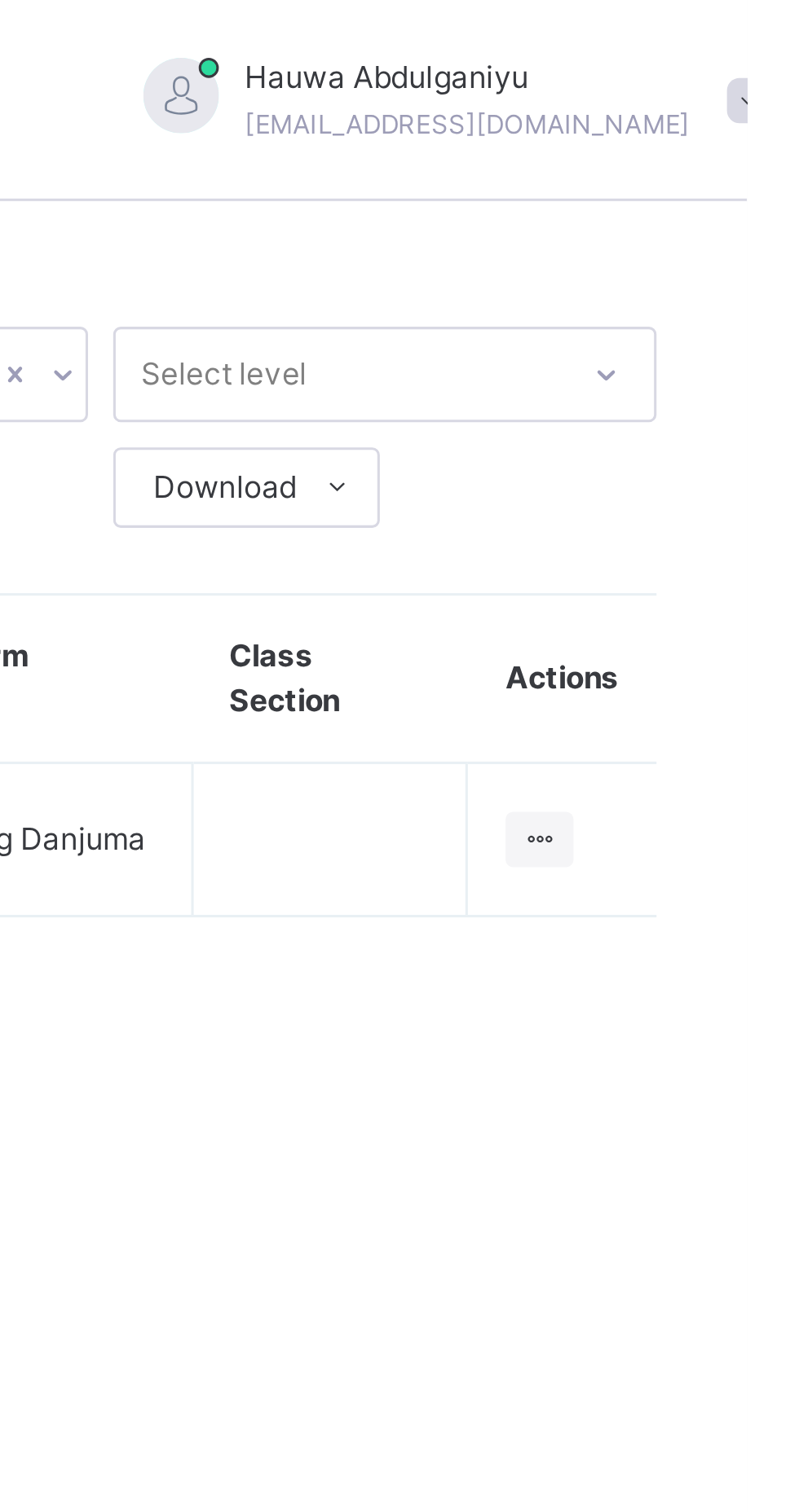
click at [792, 36] on span at bounding box center [800, 33] width 15 height 15
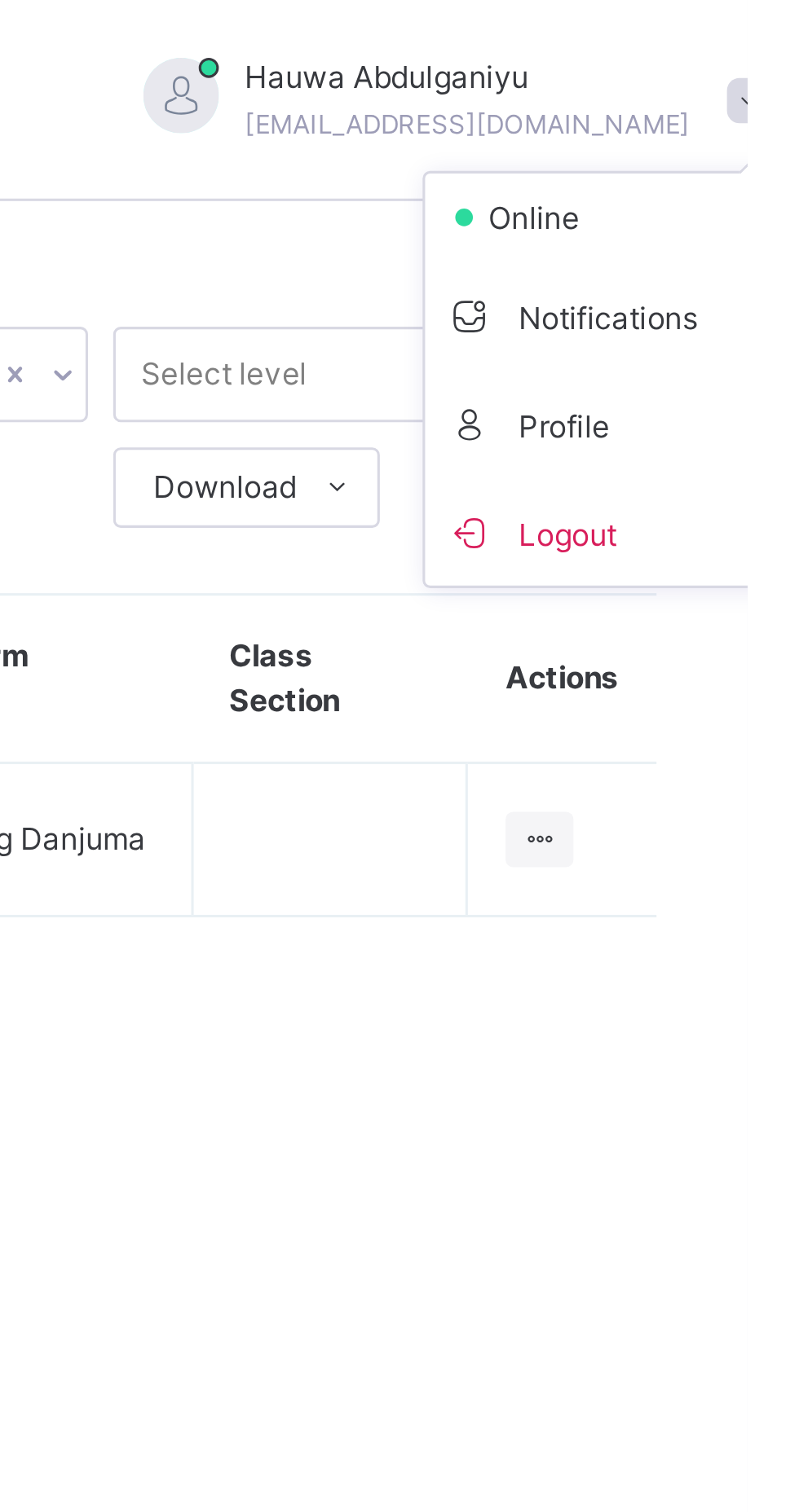
click at [701, 174] on span "Logout" at bounding box center [754, 171] width 108 height 22
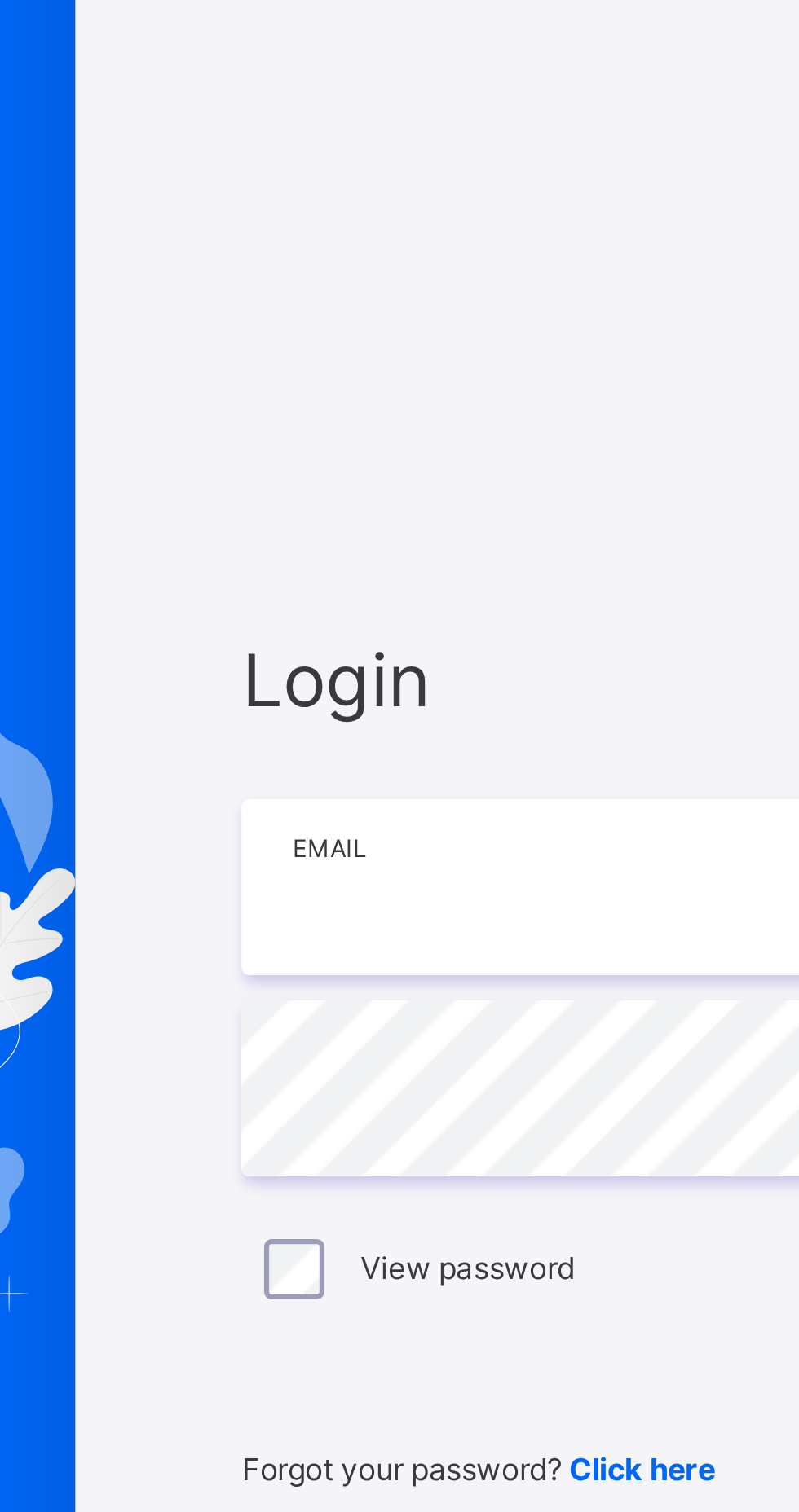
click at [367, 738] on input "email" at bounding box center [532, 709] width 423 height 57
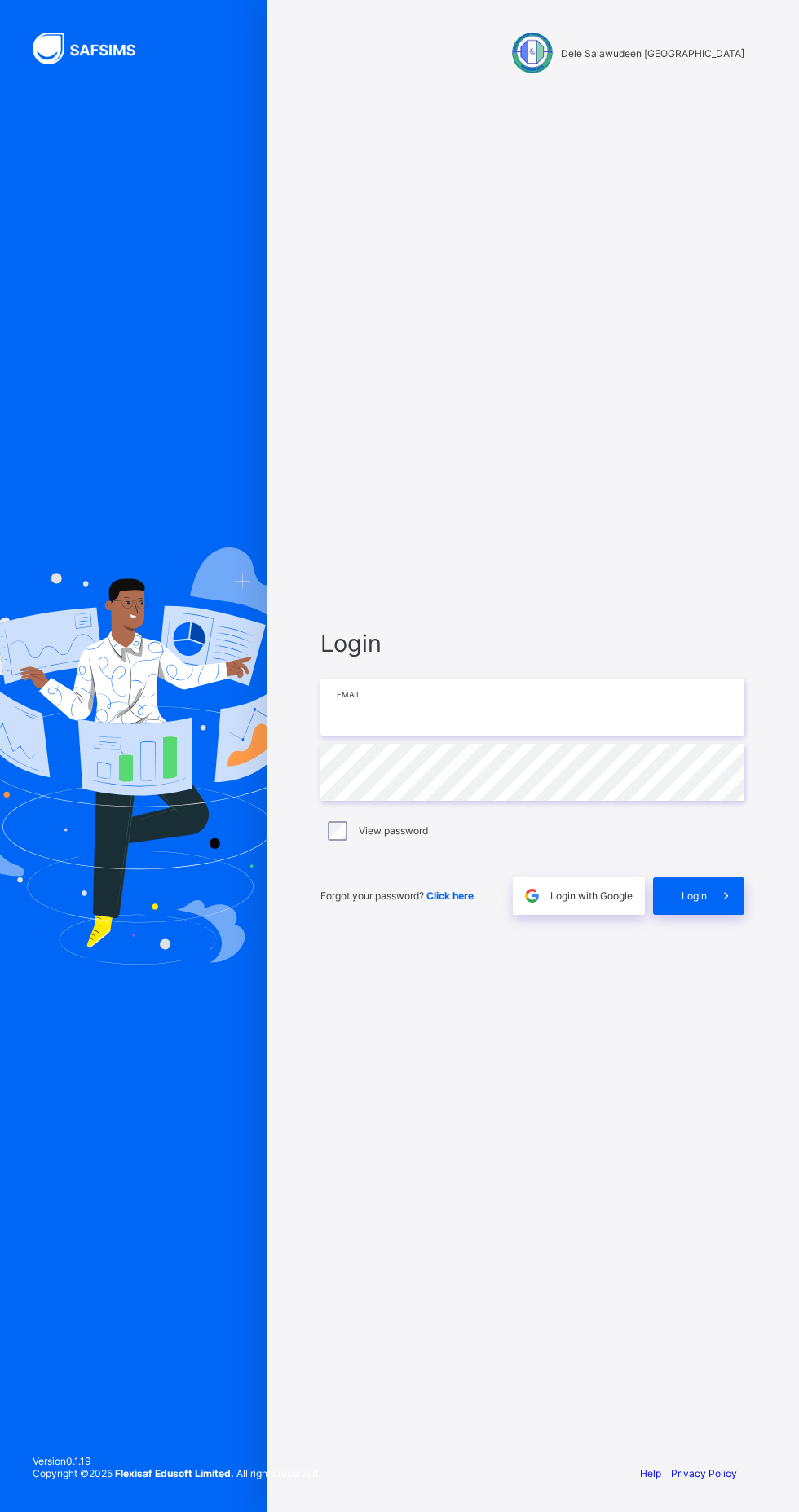
type input "**********"
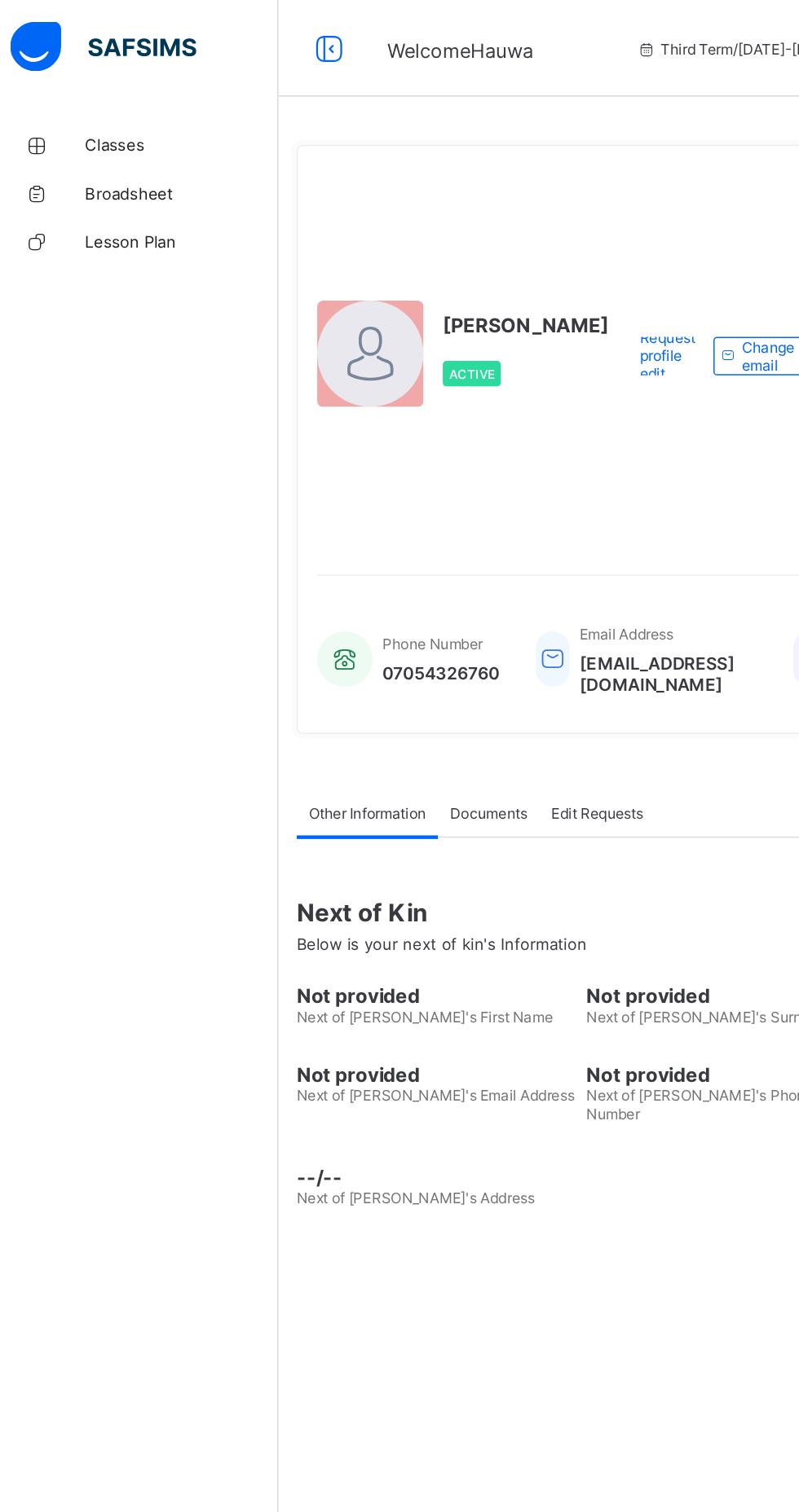
click at [91, 103] on span "Classes" at bounding box center [130, 97] width 130 height 13
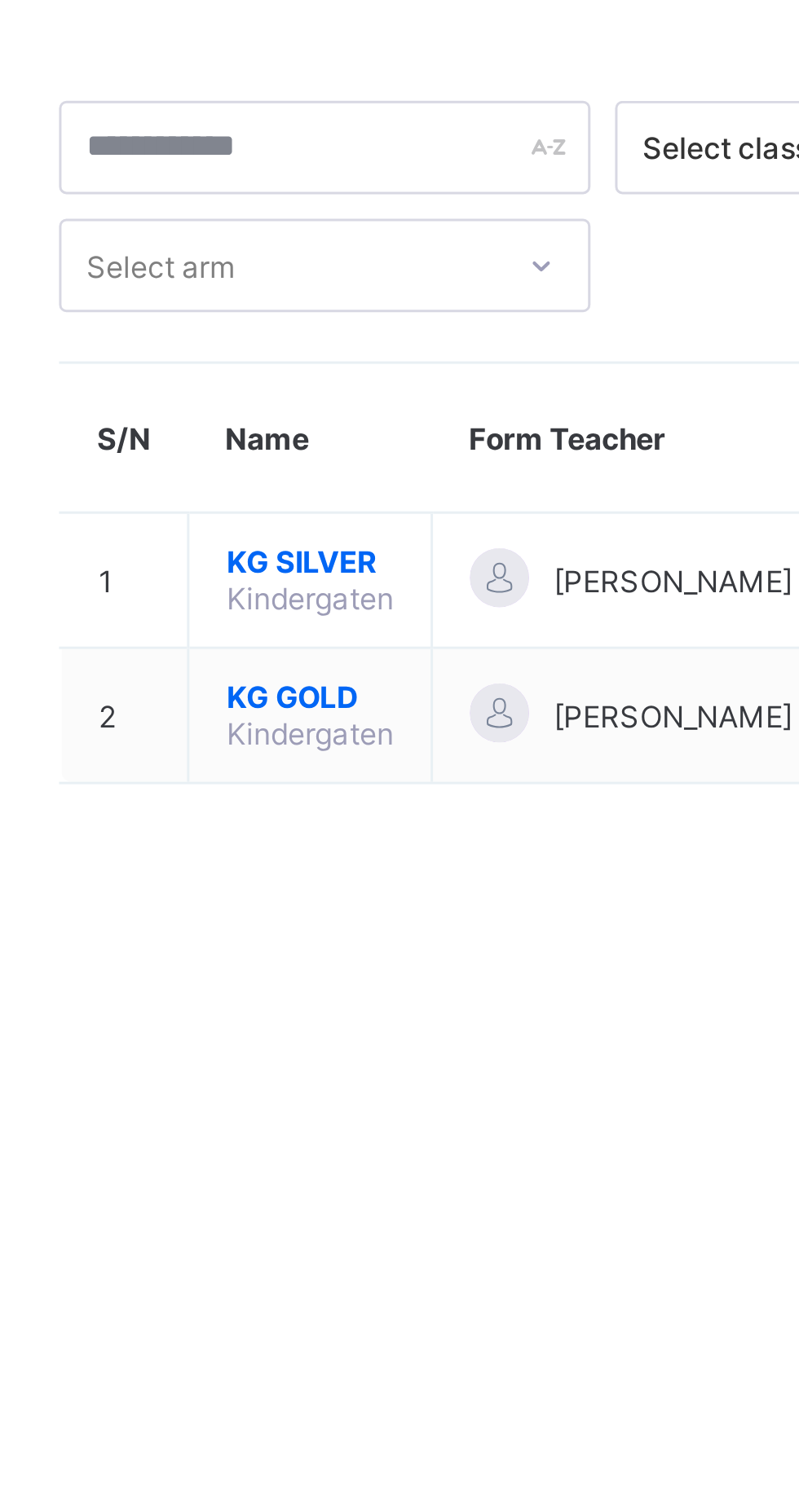
click at [310, 253] on span "KG SILVER" at bounding box center [307, 258] width 55 height 12
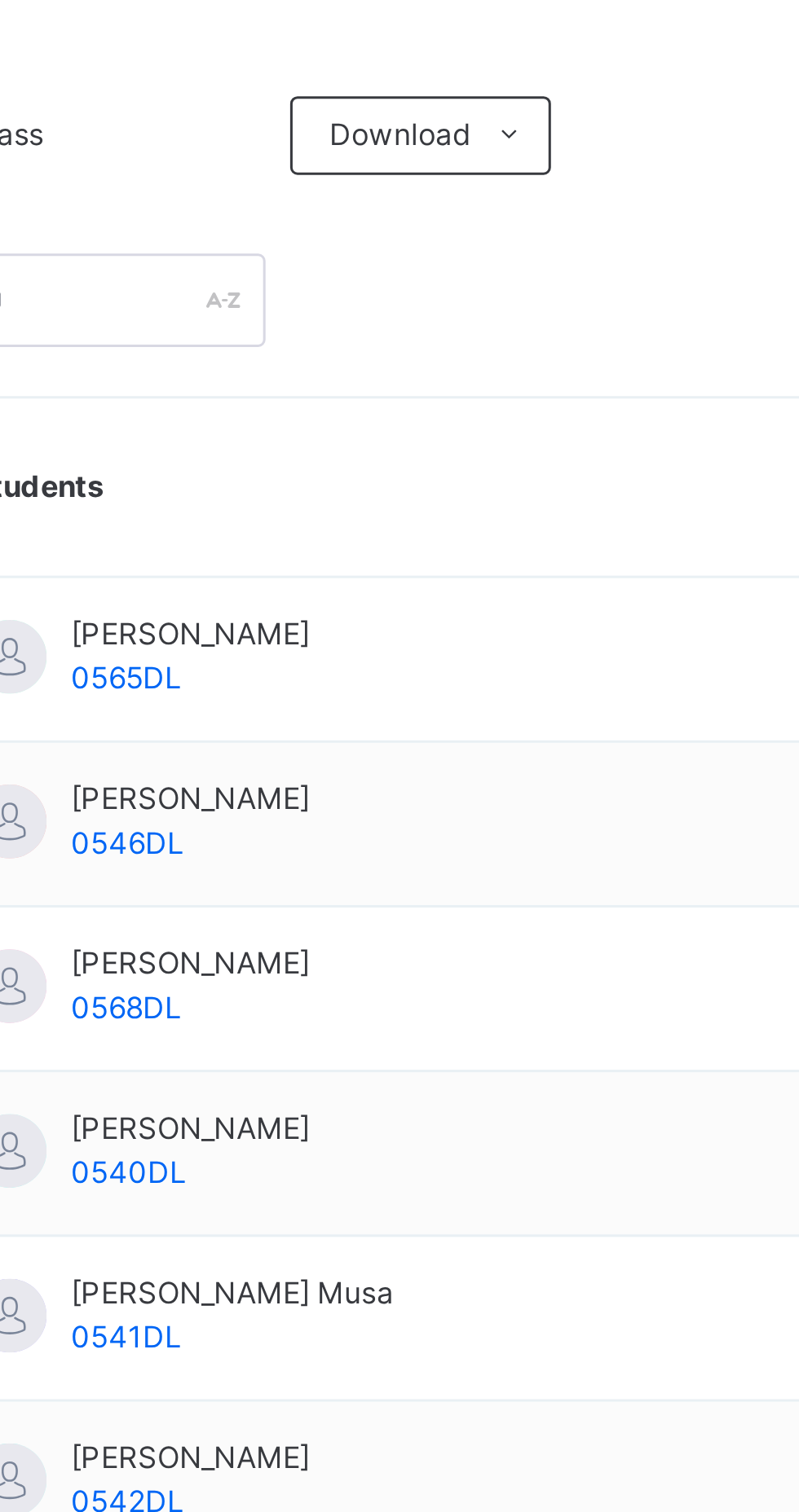
click at [416, 600] on span "[PERSON_NAME]" at bounding box center [376, 599] width 79 height 15
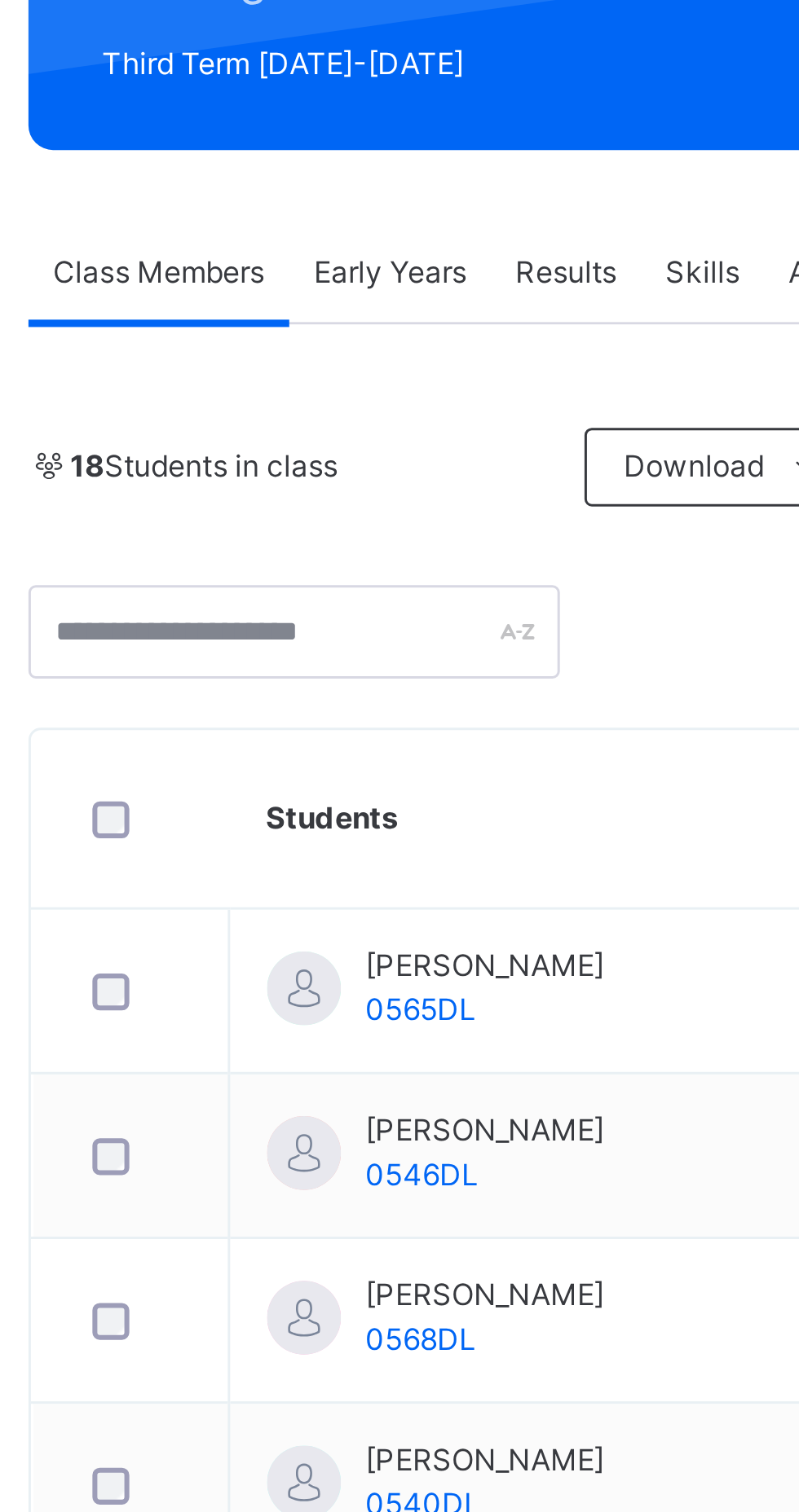
click at [351, 374] on span "Early Years" at bounding box center [345, 369] width 51 height 15
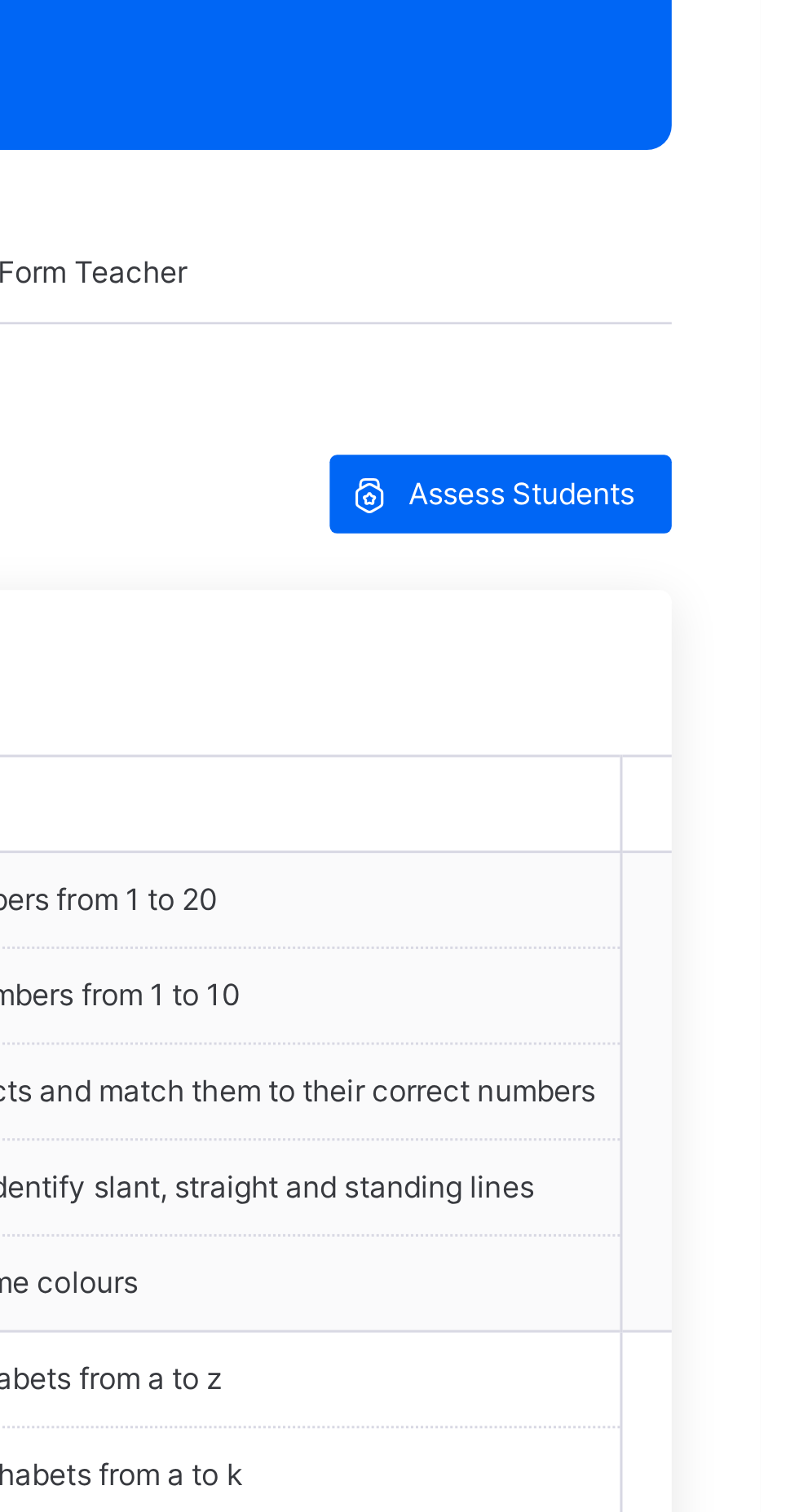
click at [725, 436] on span "Assess Students" at bounding box center [719, 443] width 75 height 15
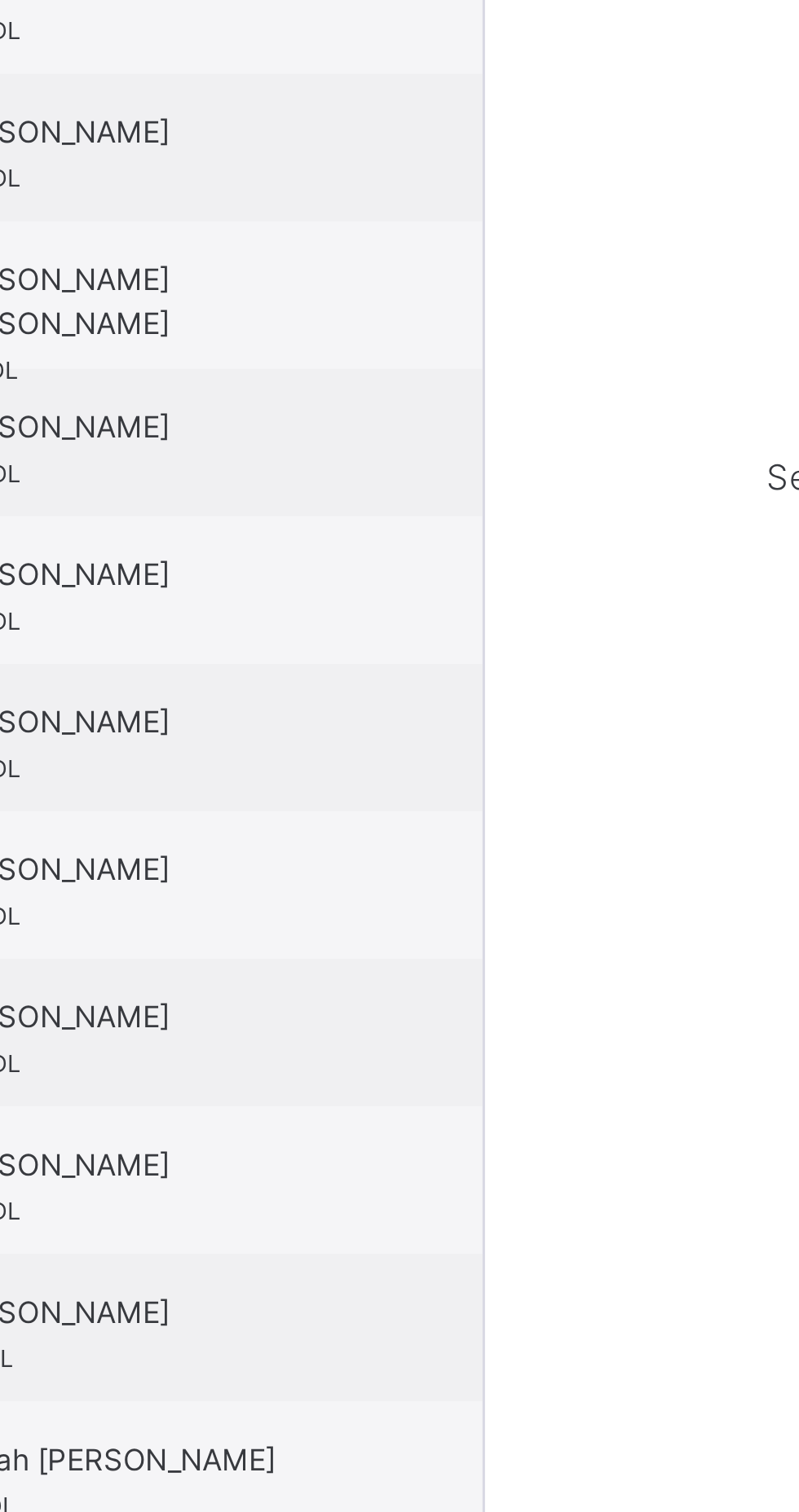
click at [230, 281] on span "[PERSON_NAME]" at bounding box center [157, 274] width 146 height 15
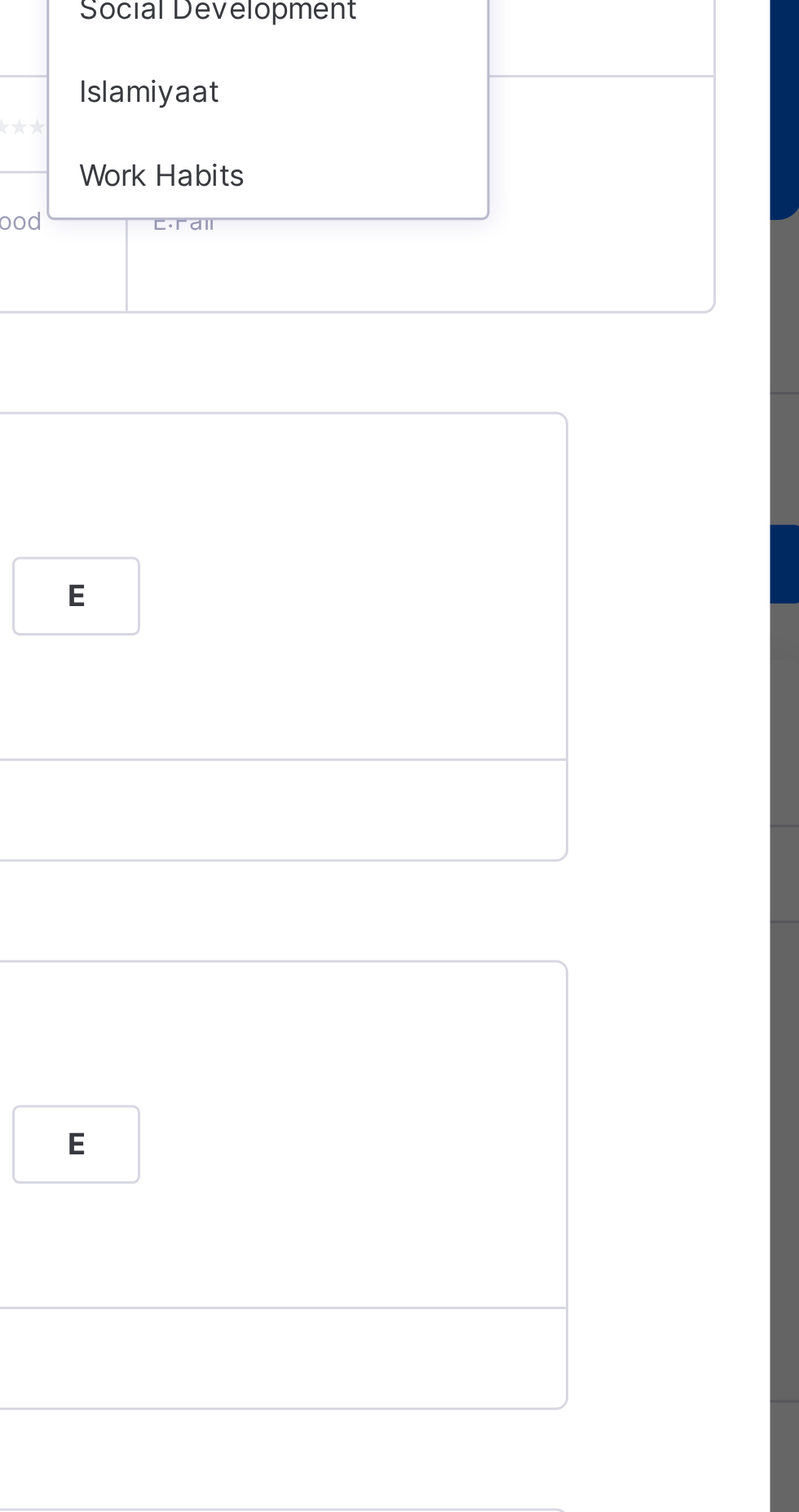
click at [665, 300] on div "Islamiyaat" at bounding box center [592, 286] width 145 height 28
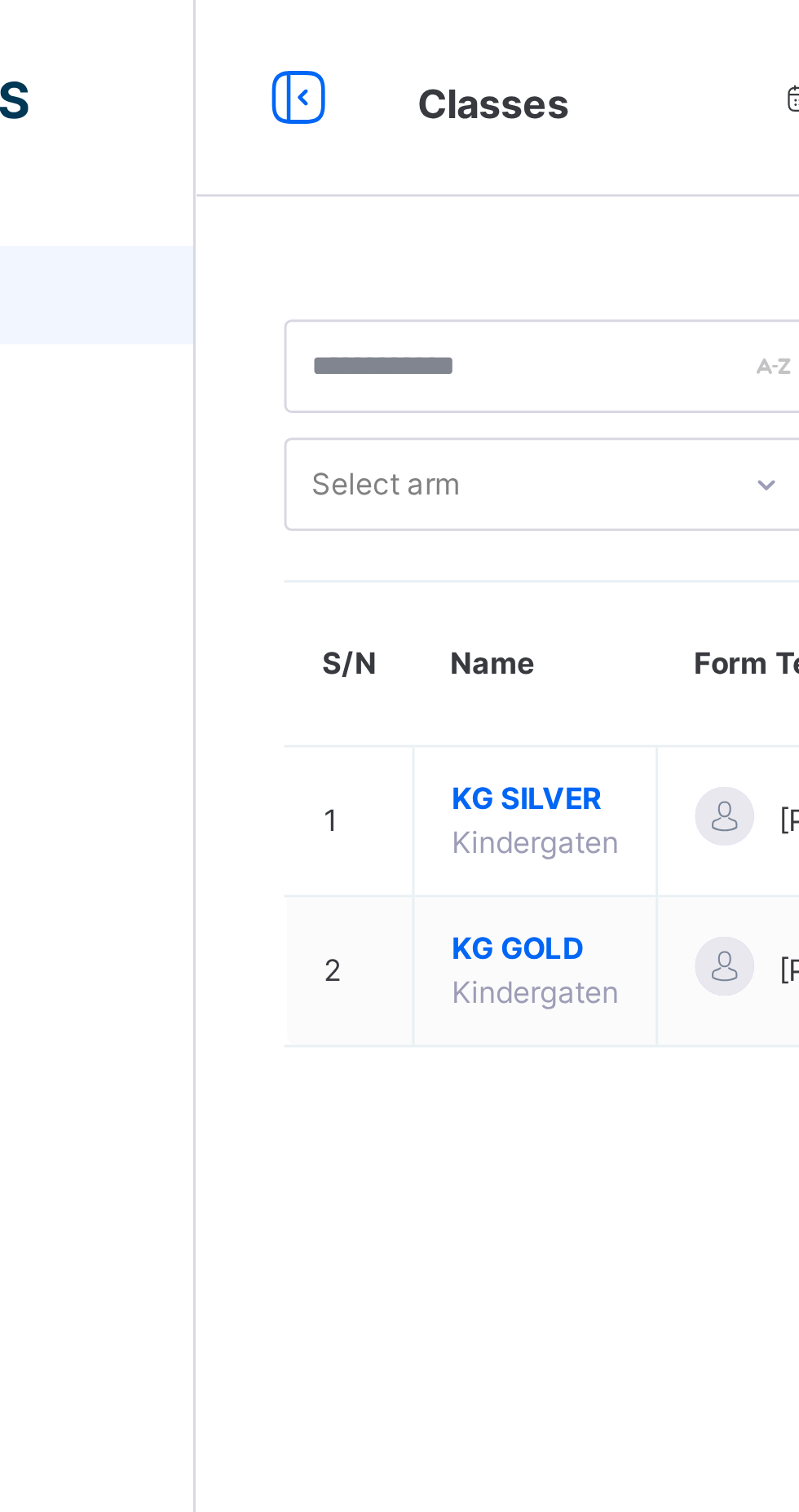
click at [316, 267] on span "KG SILVER" at bounding box center [307, 265] width 55 height 15
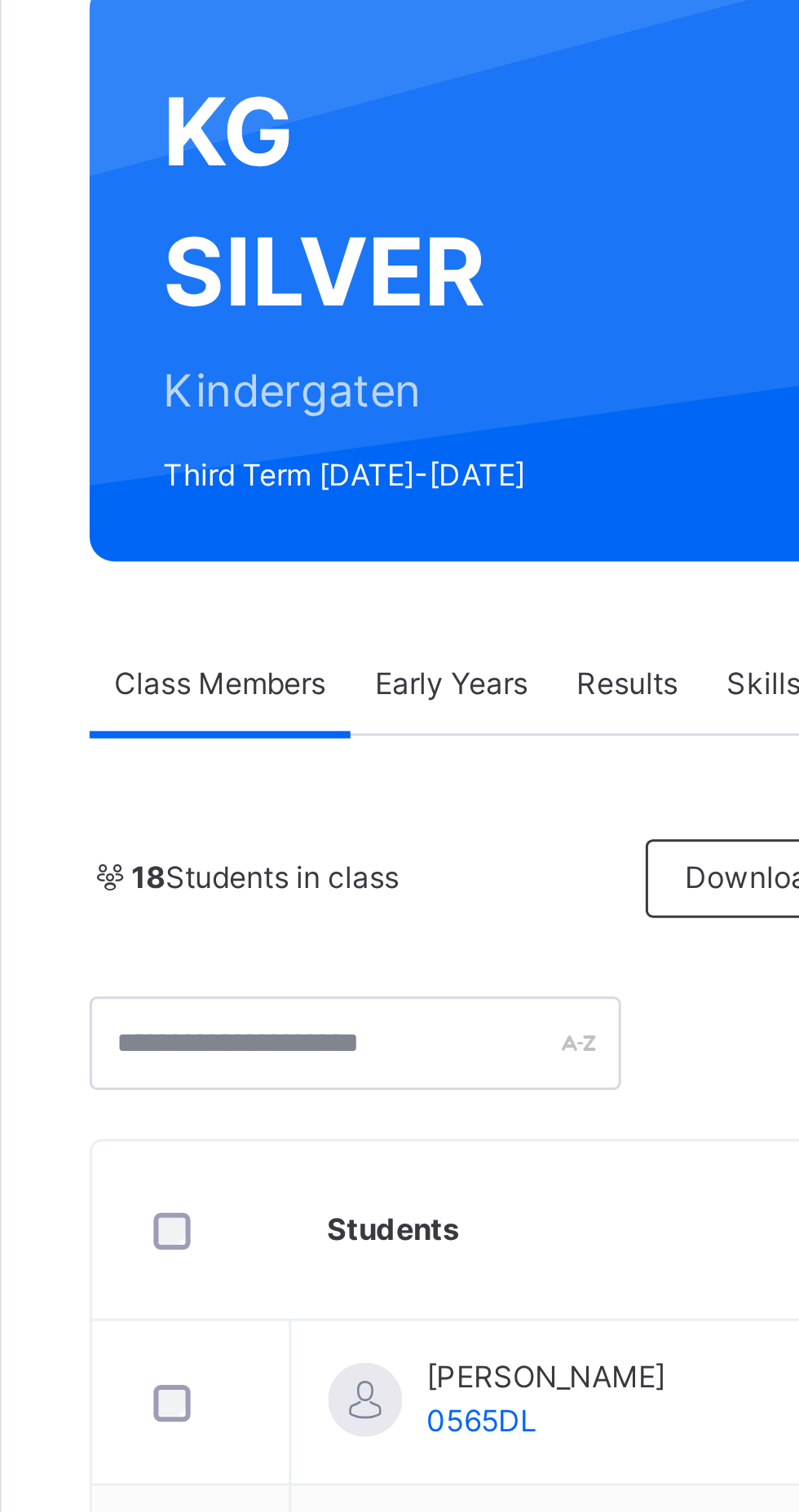
click at [367, 367] on span "Early Years" at bounding box center [345, 369] width 51 height 15
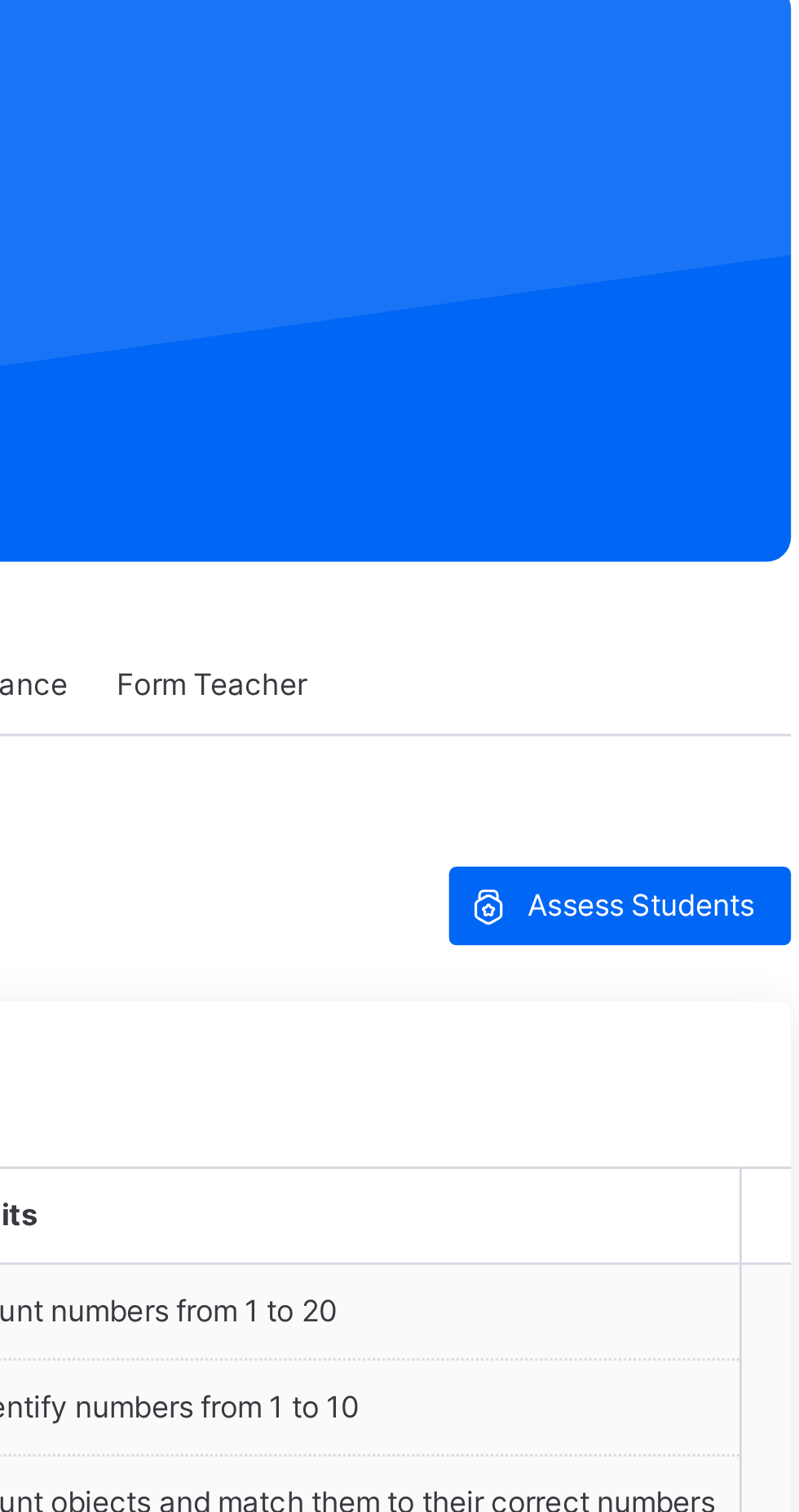
click at [709, 449] on div "Assess Students" at bounding box center [712, 443] width 113 height 26
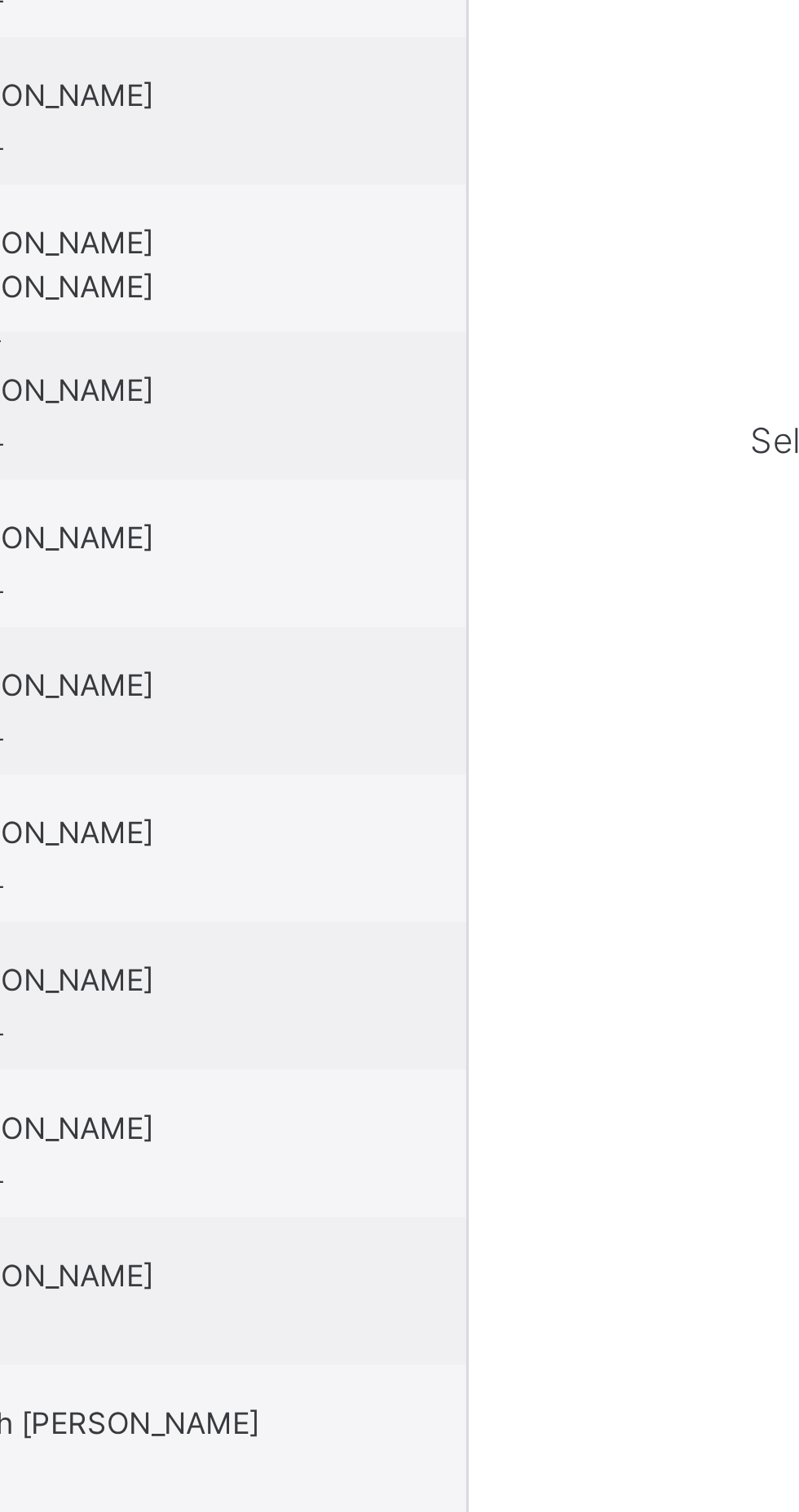
click at [230, 281] on span "[PERSON_NAME]" at bounding box center [157, 274] width 146 height 15
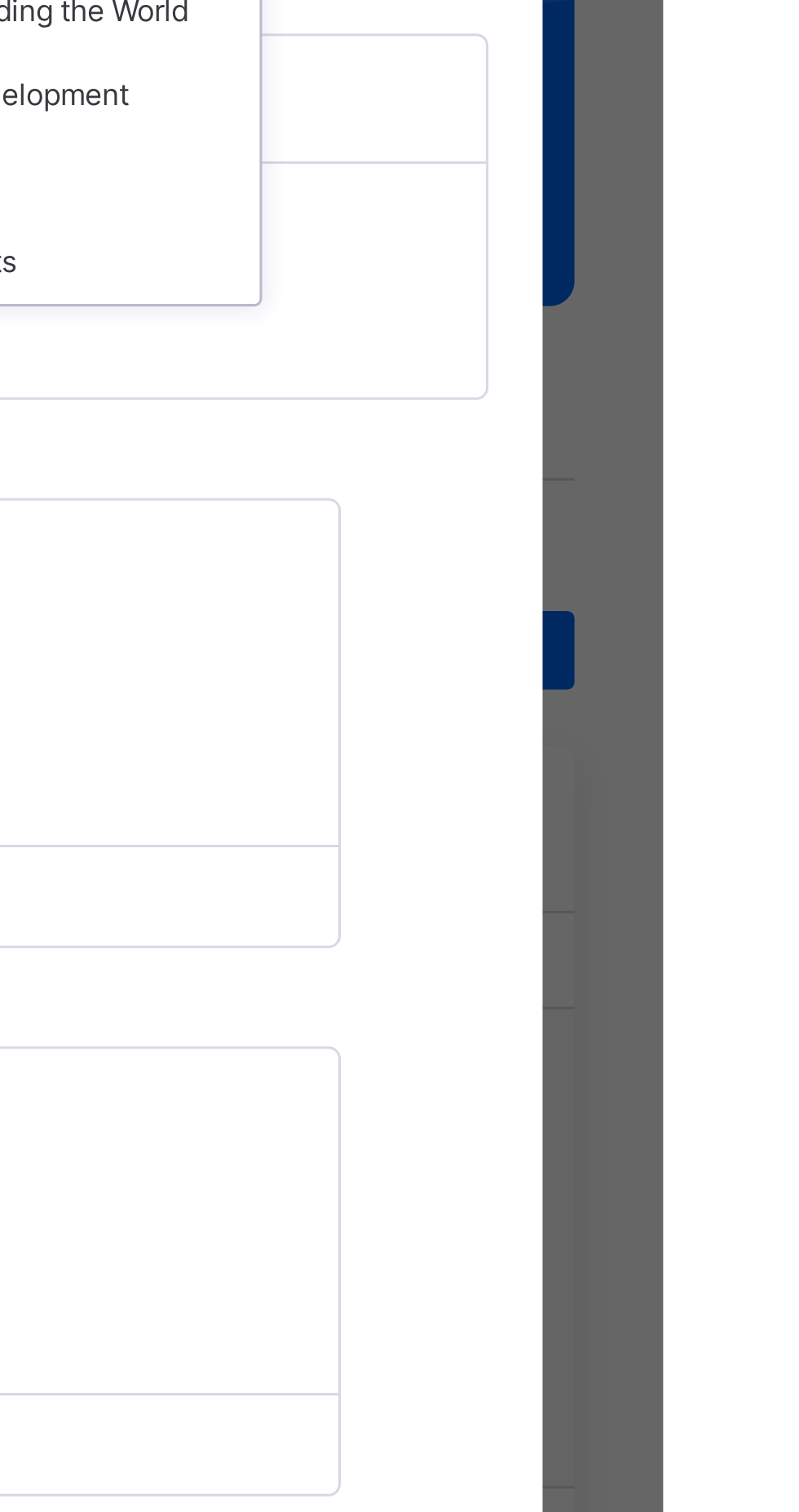
click at [665, 300] on div "Islamiyaat" at bounding box center [592, 286] width 145 height 28
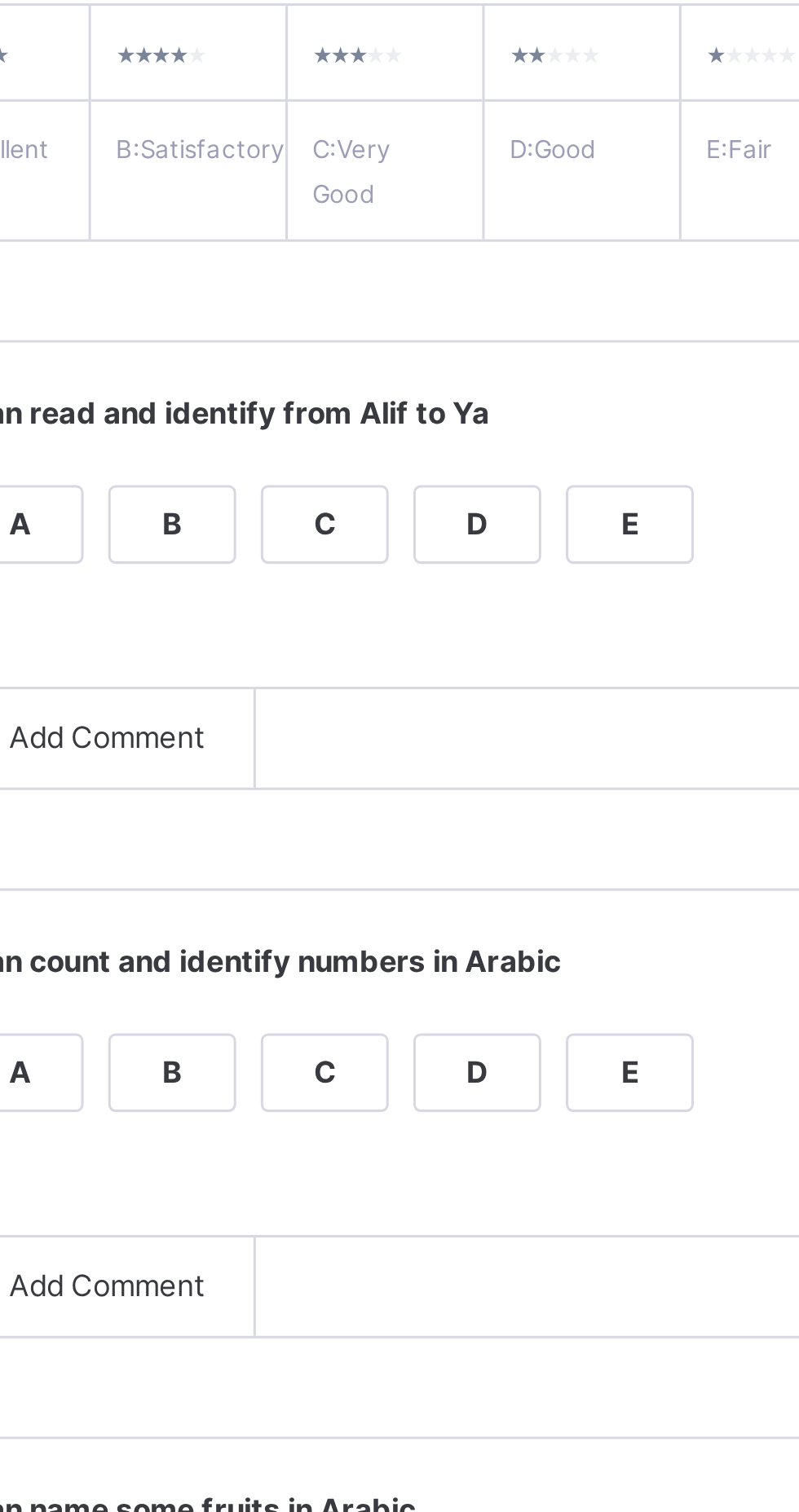
click at [398, 465] on div "B" at bounding box center [377, 453] width 41 height 24
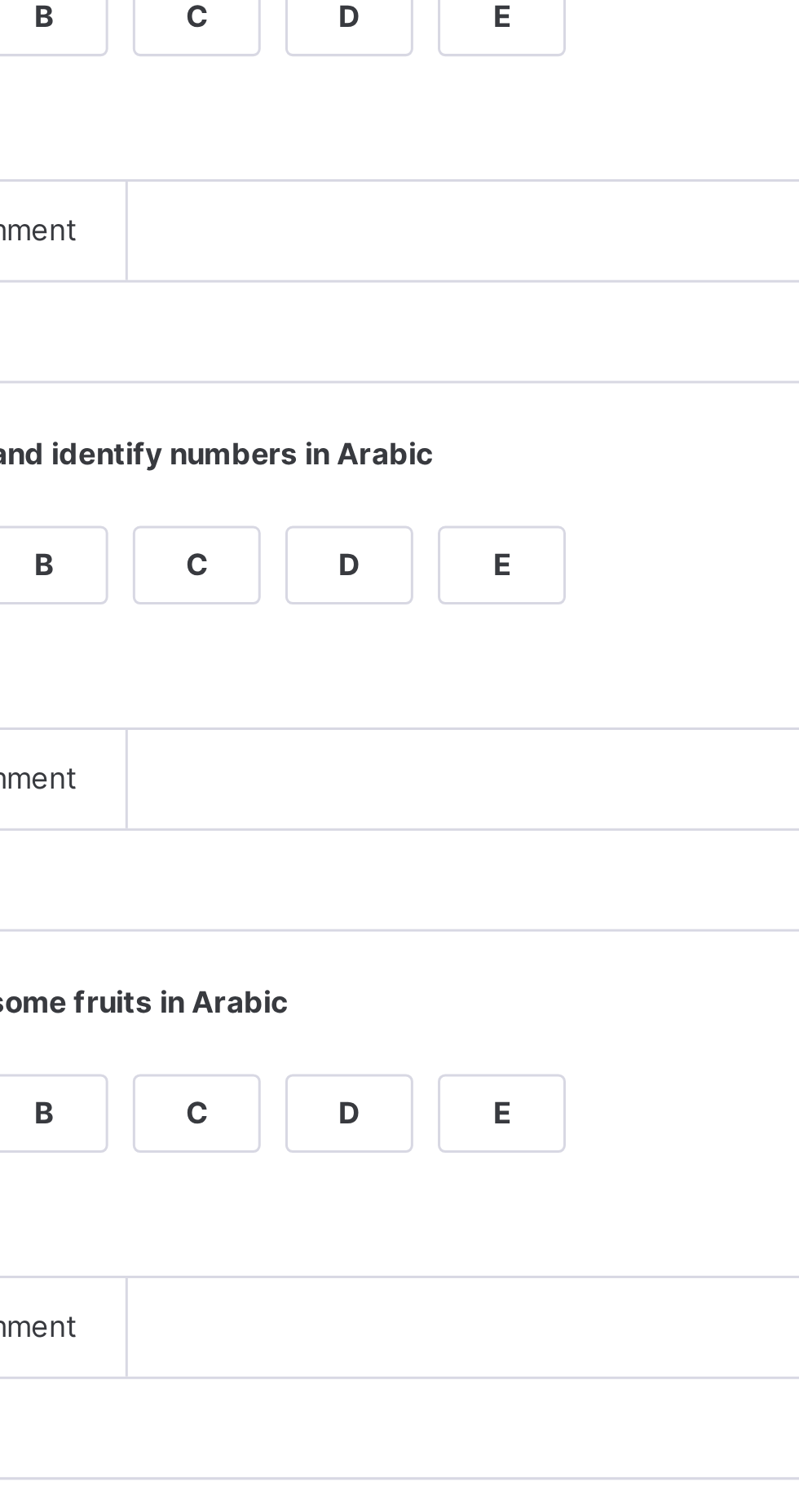
click at [398, 647] on div "B" at bounding box center [377, 635] width 41 height 24
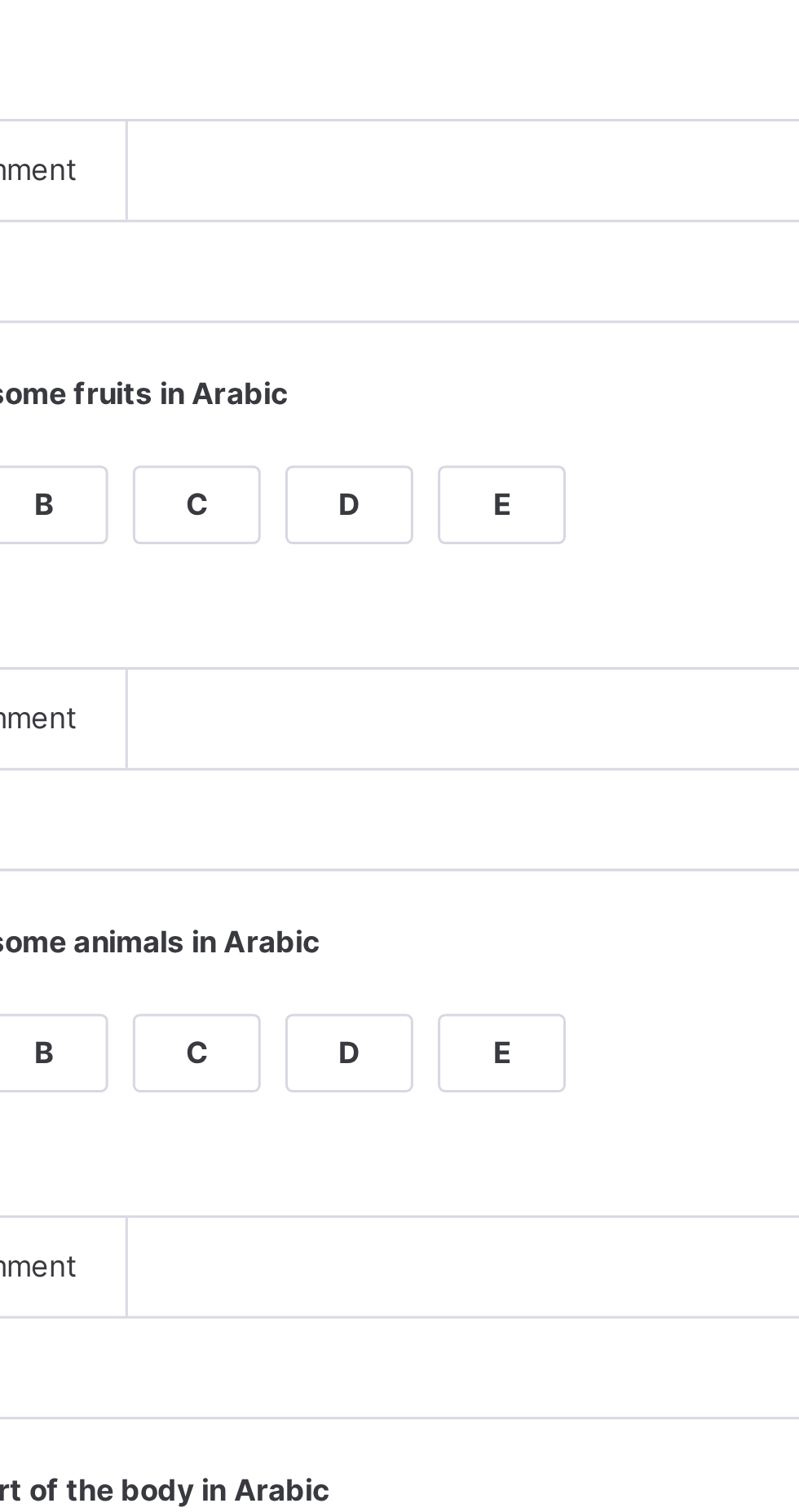
click at [398, 829] on div "B" at bounding box center [377, 816] width 41 height 24
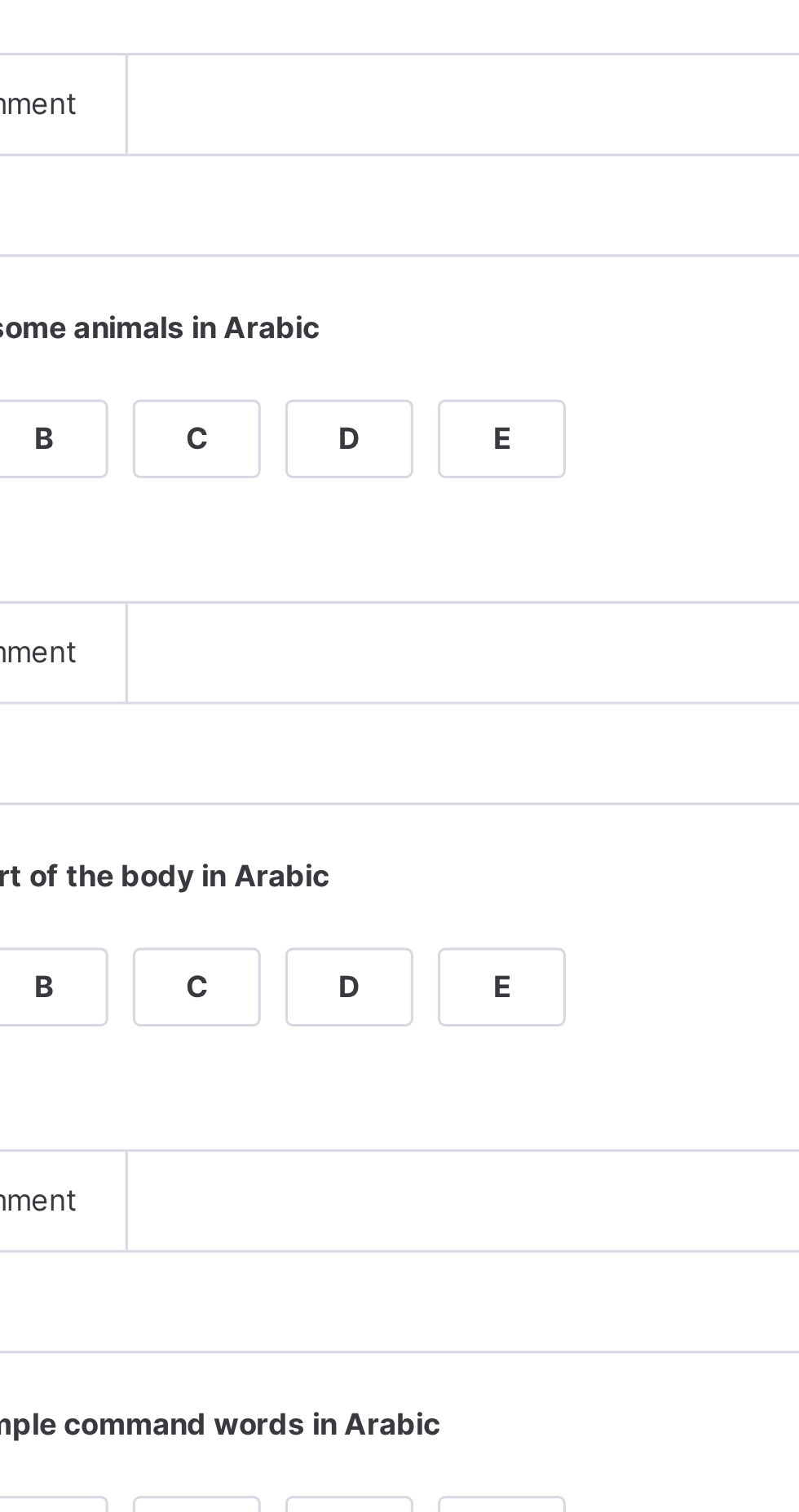
click at [398, 1010] on div "B" at bounding box center [377, 998] width 41 height 24
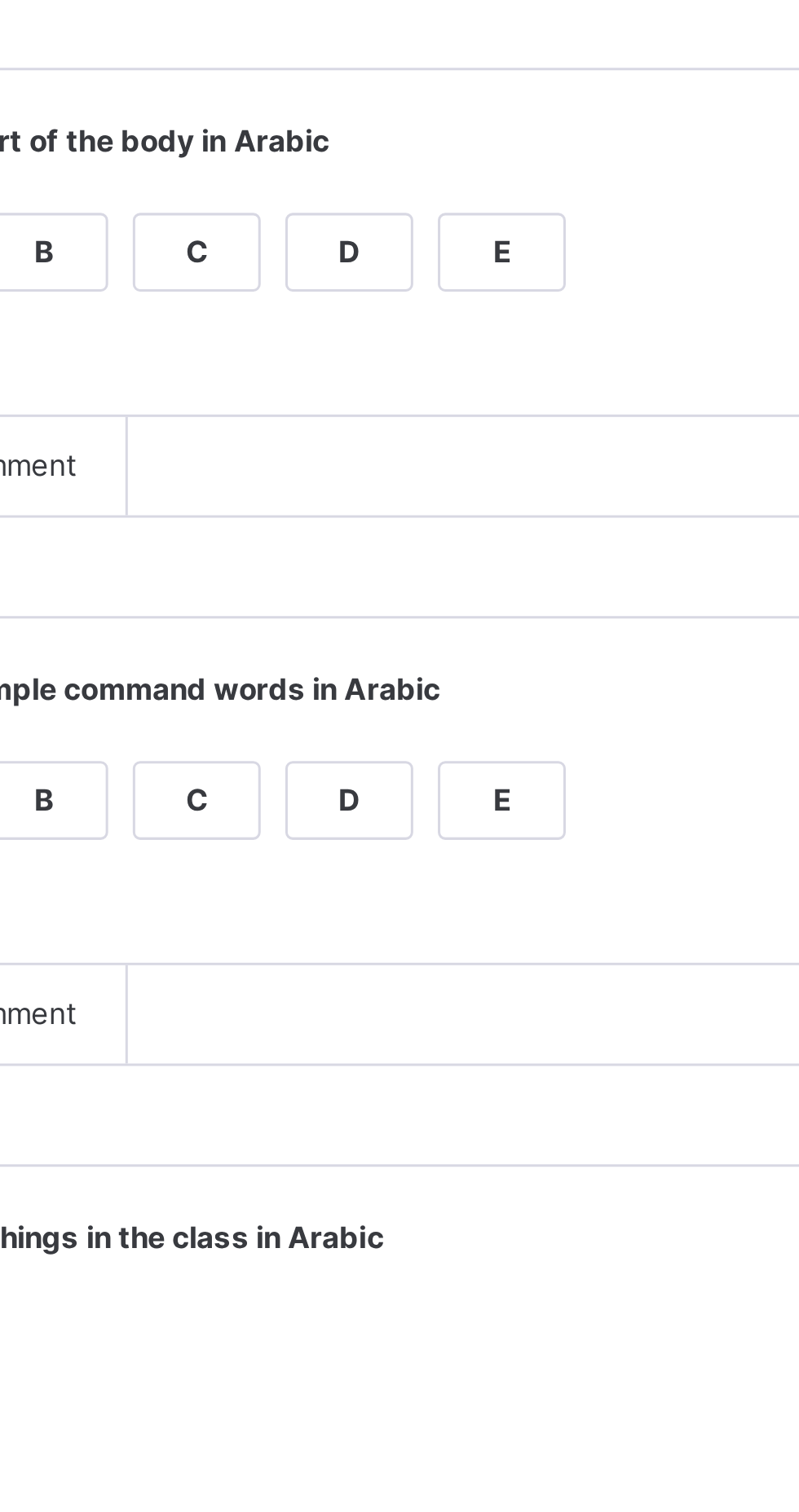
click at [348, 1192] on div "A" at bounding box center [327, 1180] width 41 height 24
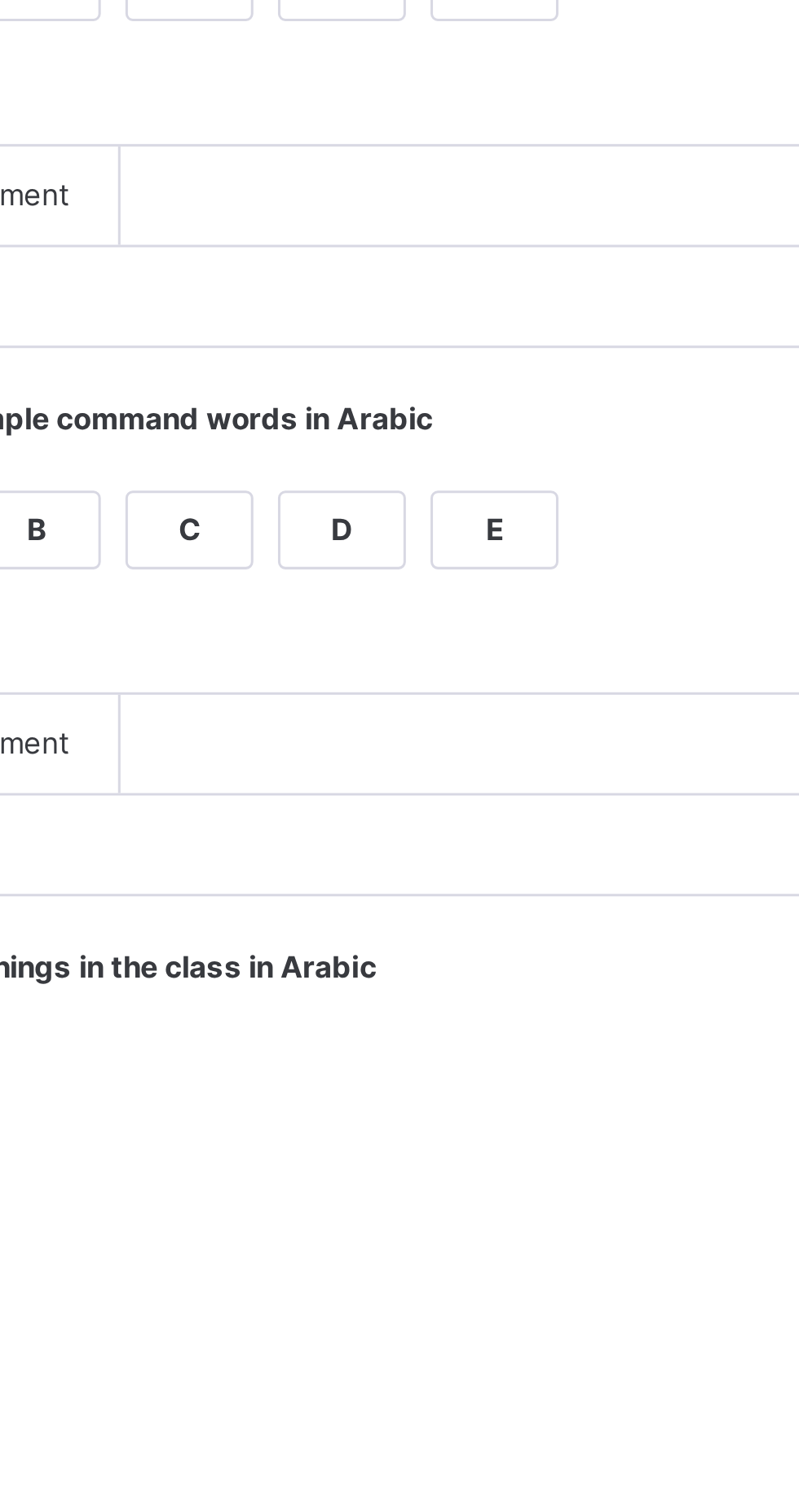
click at [348, 1373] on div "A" at bounding box center [327, 1361] width 41 height 24
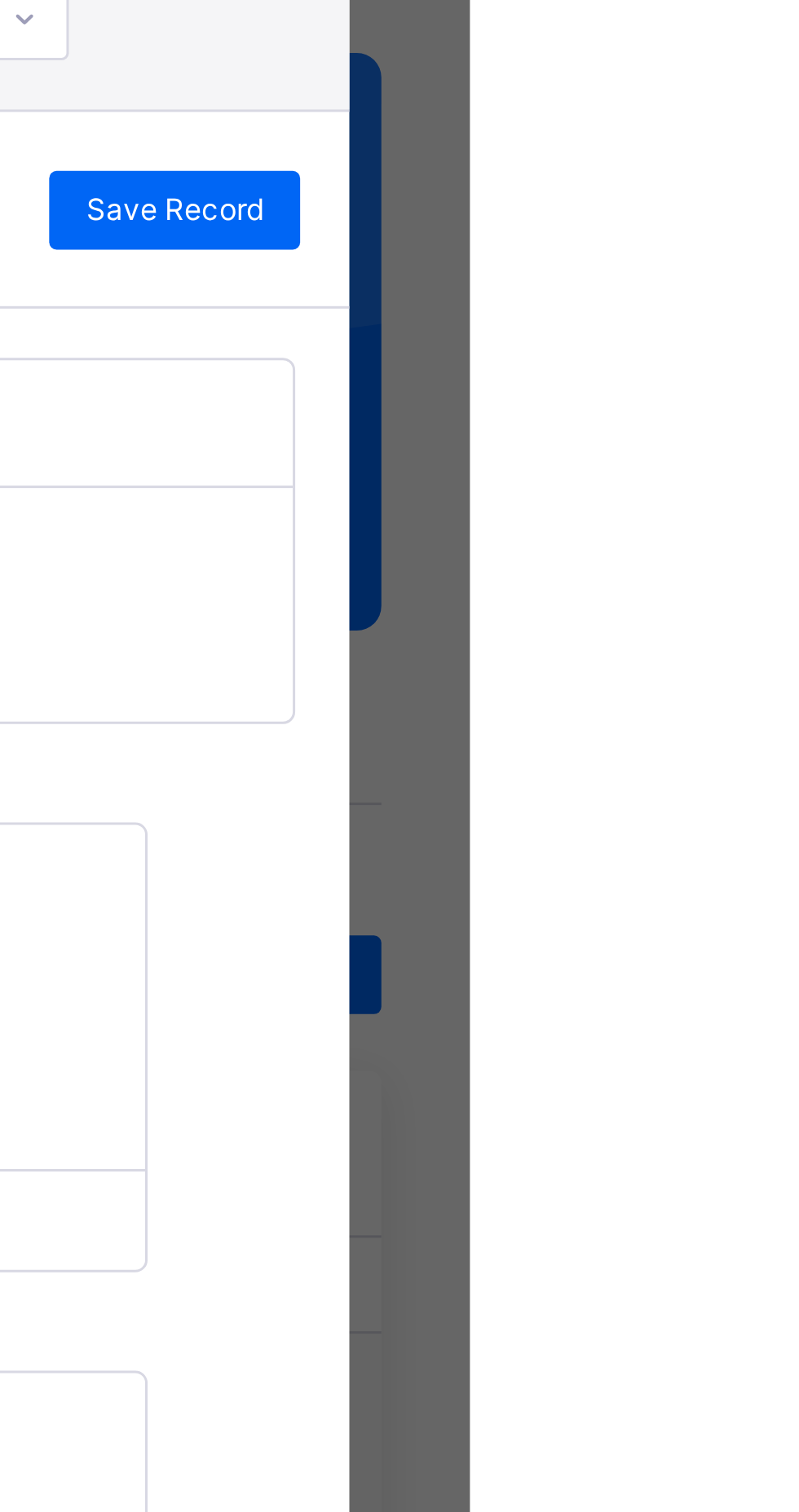
click at [731, 197] on span "Save Record" at bounding box center [701, 189] width 59 height 15
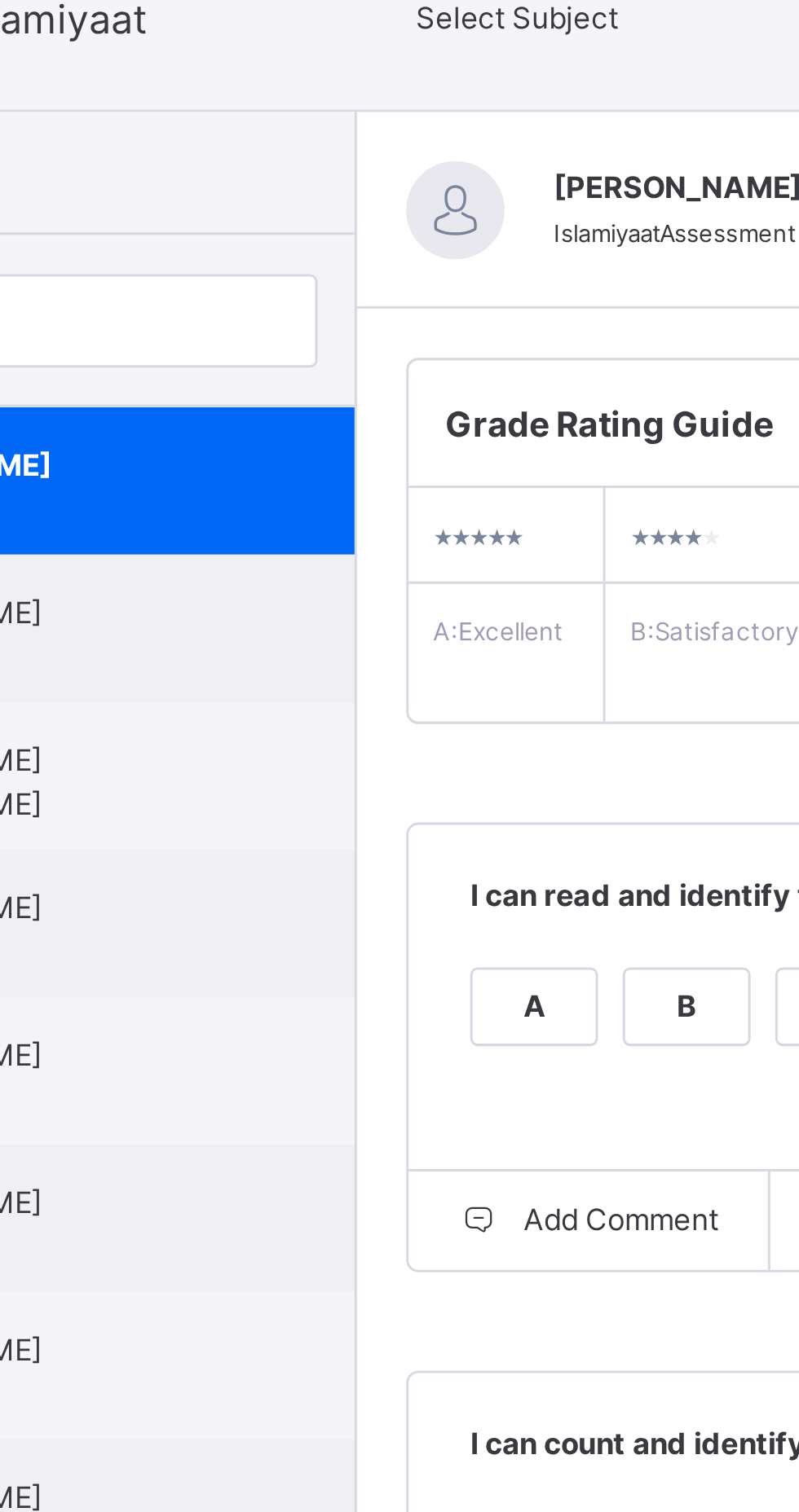
click at [230, 330] on span "[PERSON_NAME]" at bounding box center [157, 323] width 146 height 15
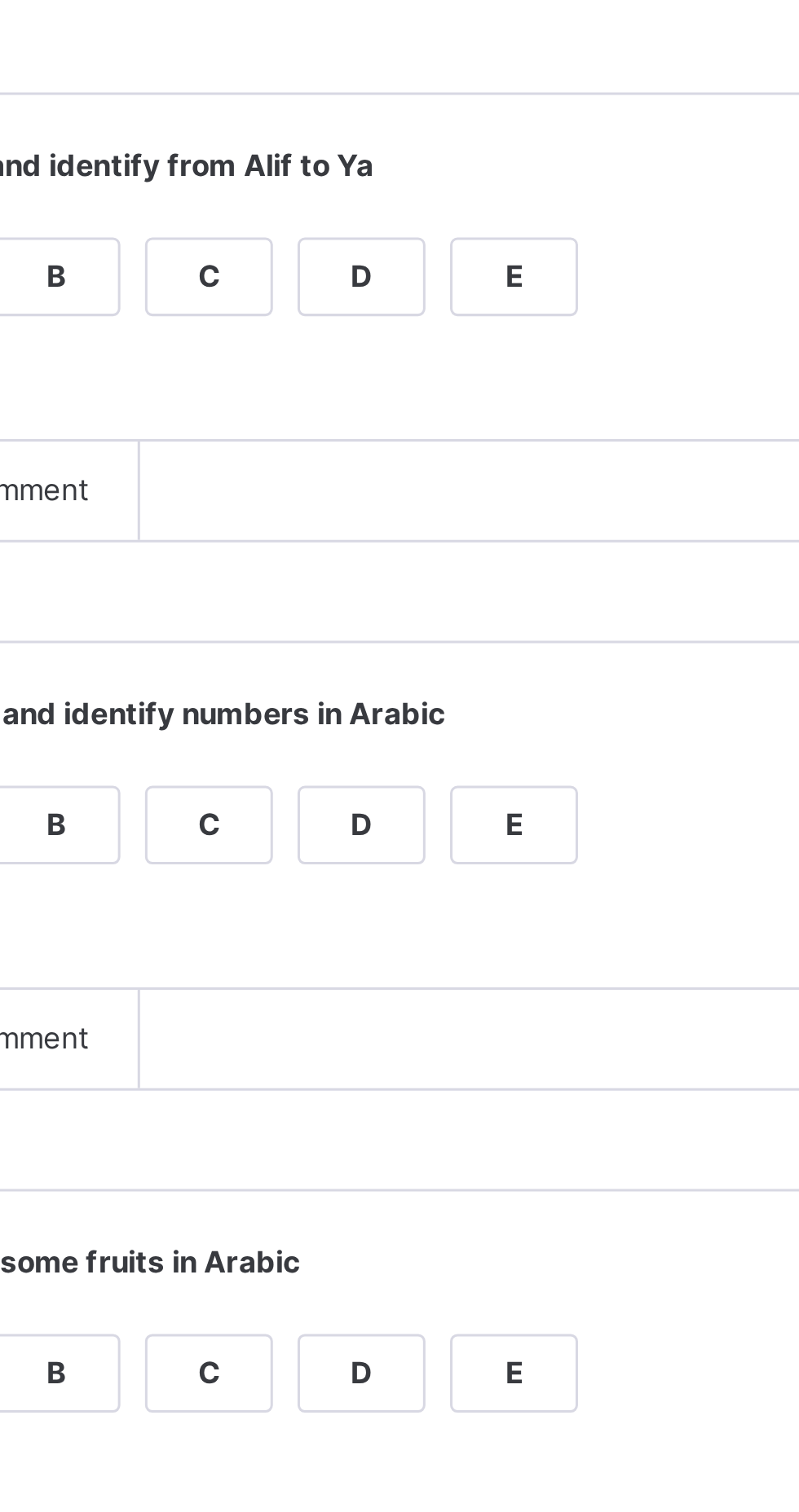
click at [449, 465] on div "C" at bounding box center [428, 453] width 41 height 24
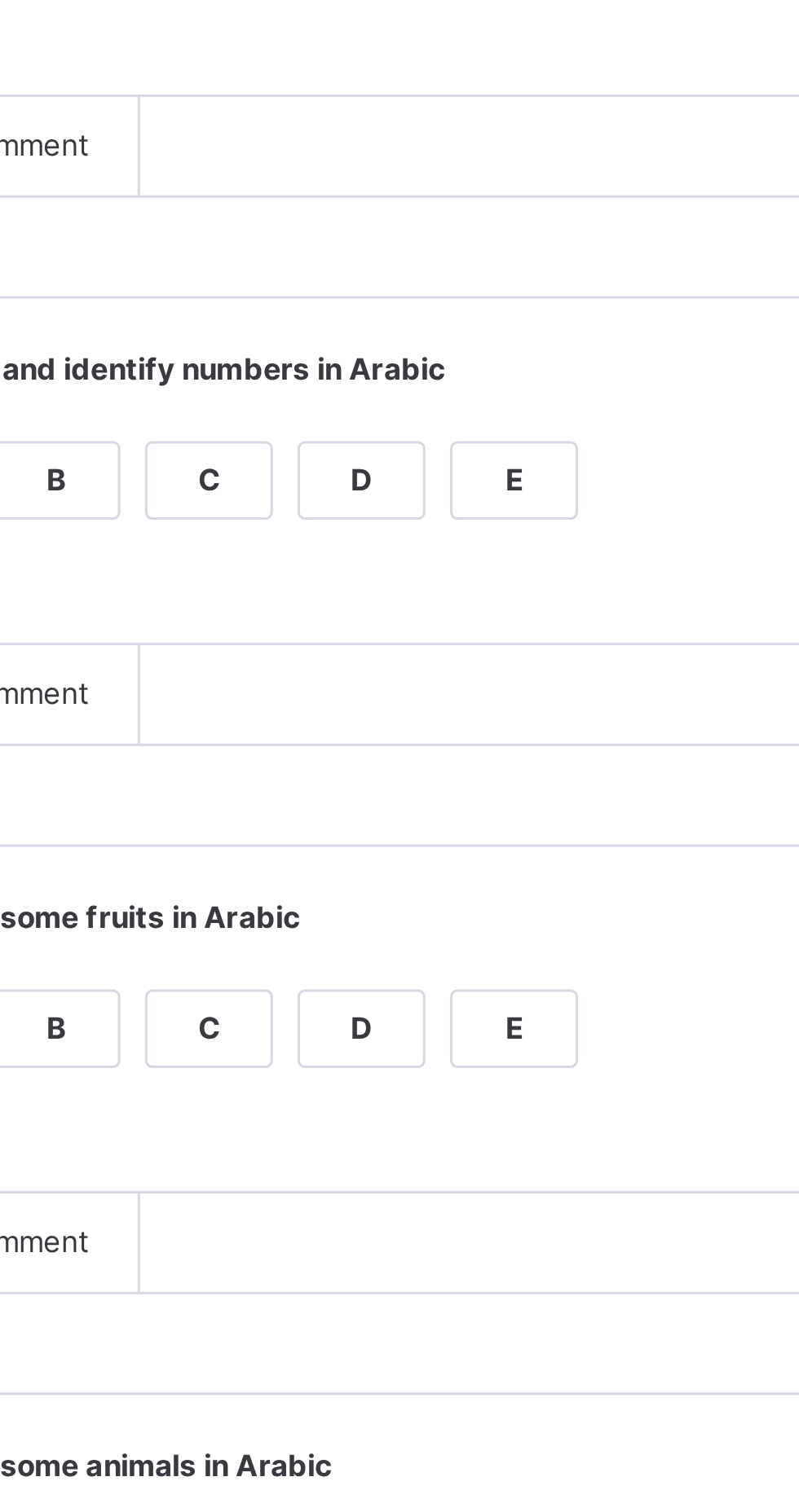
click at [449, 647] on div "C" at bounding box center [428, 635] width 41 height 24
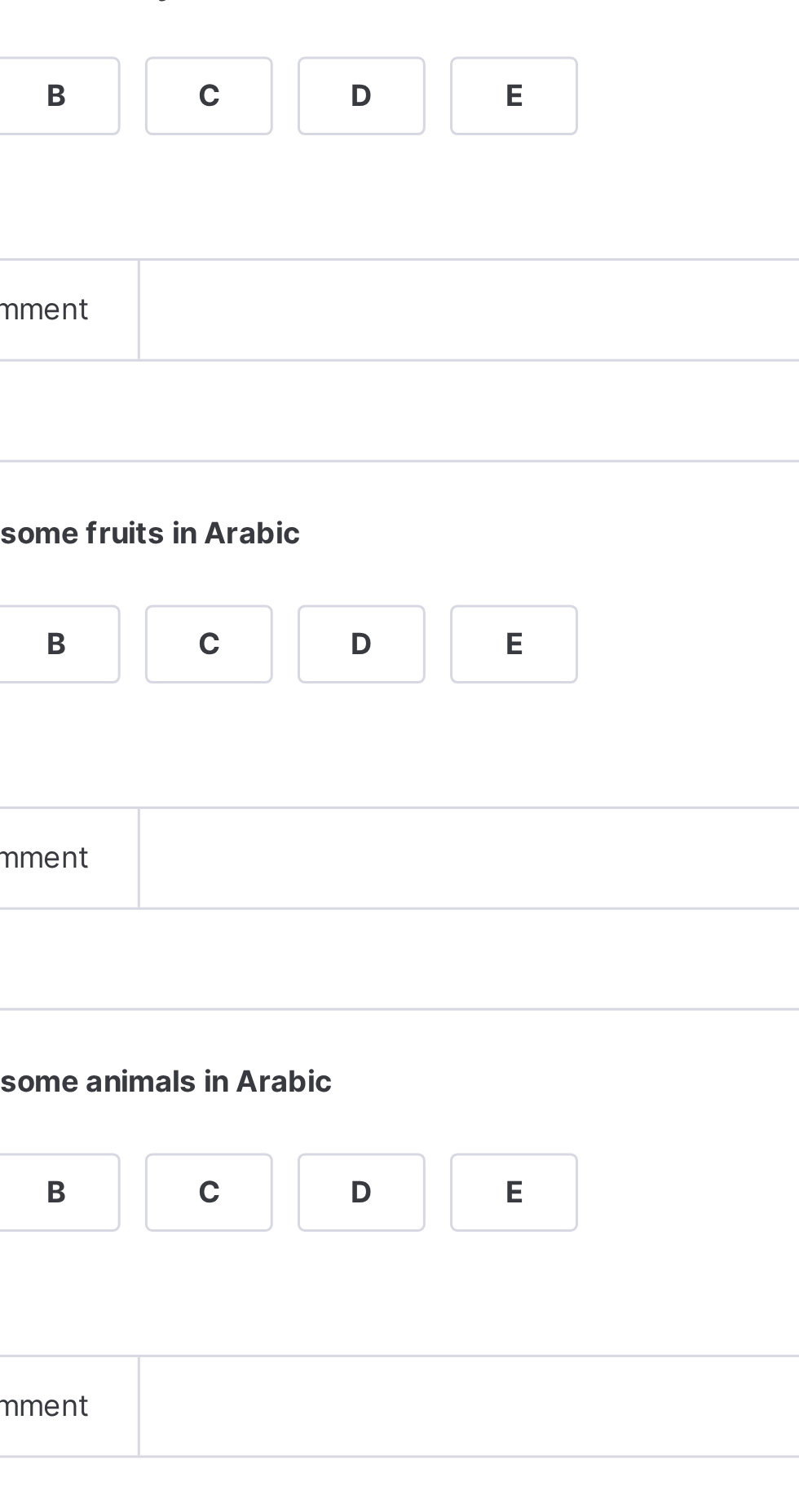
click at [398, 829] on div "B" at bounding box center [377, 816] width 41 height 24
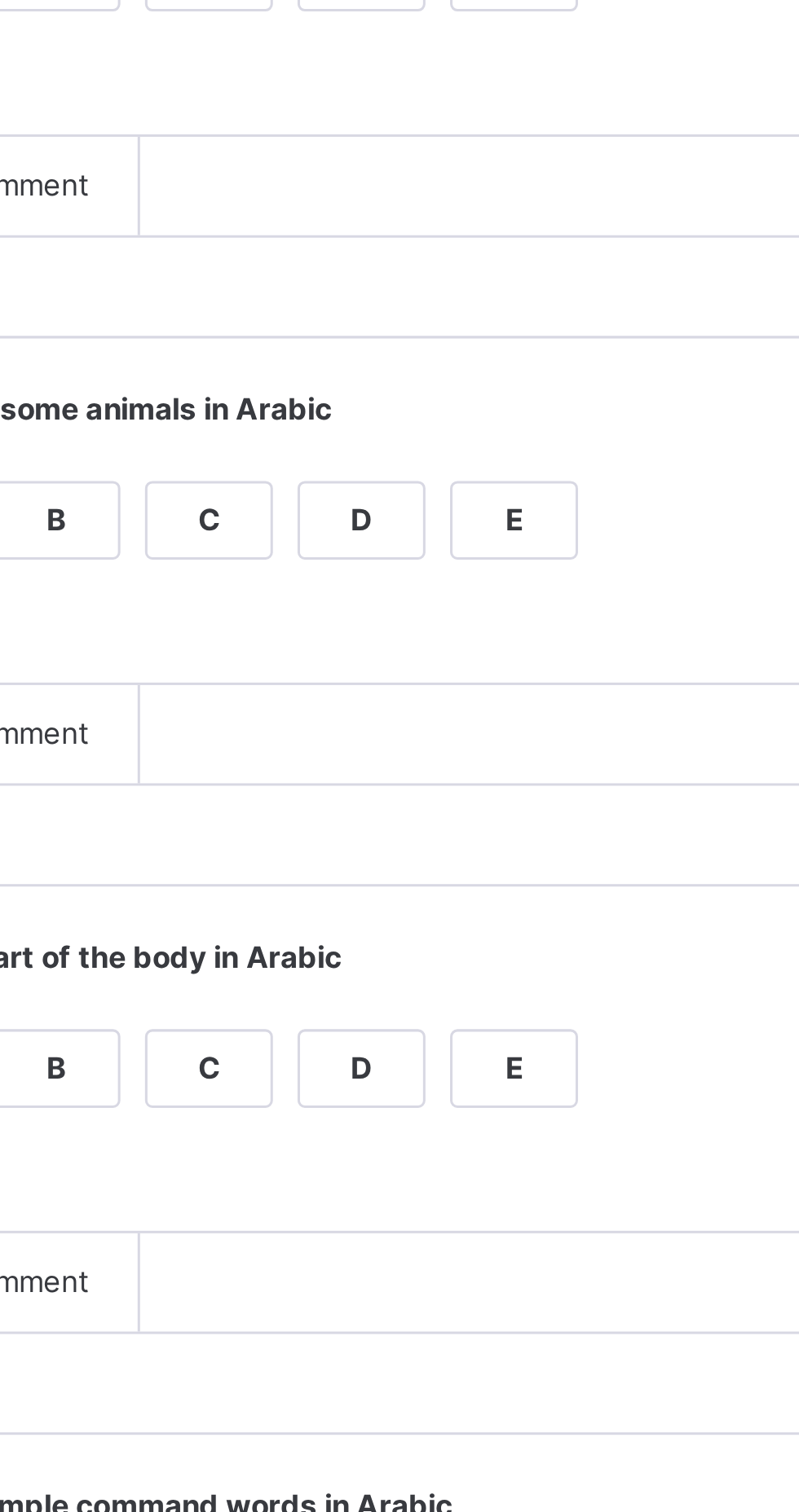
click at [398, 1010] on div "B" at bounding box center [377, 998] width 41 height 24
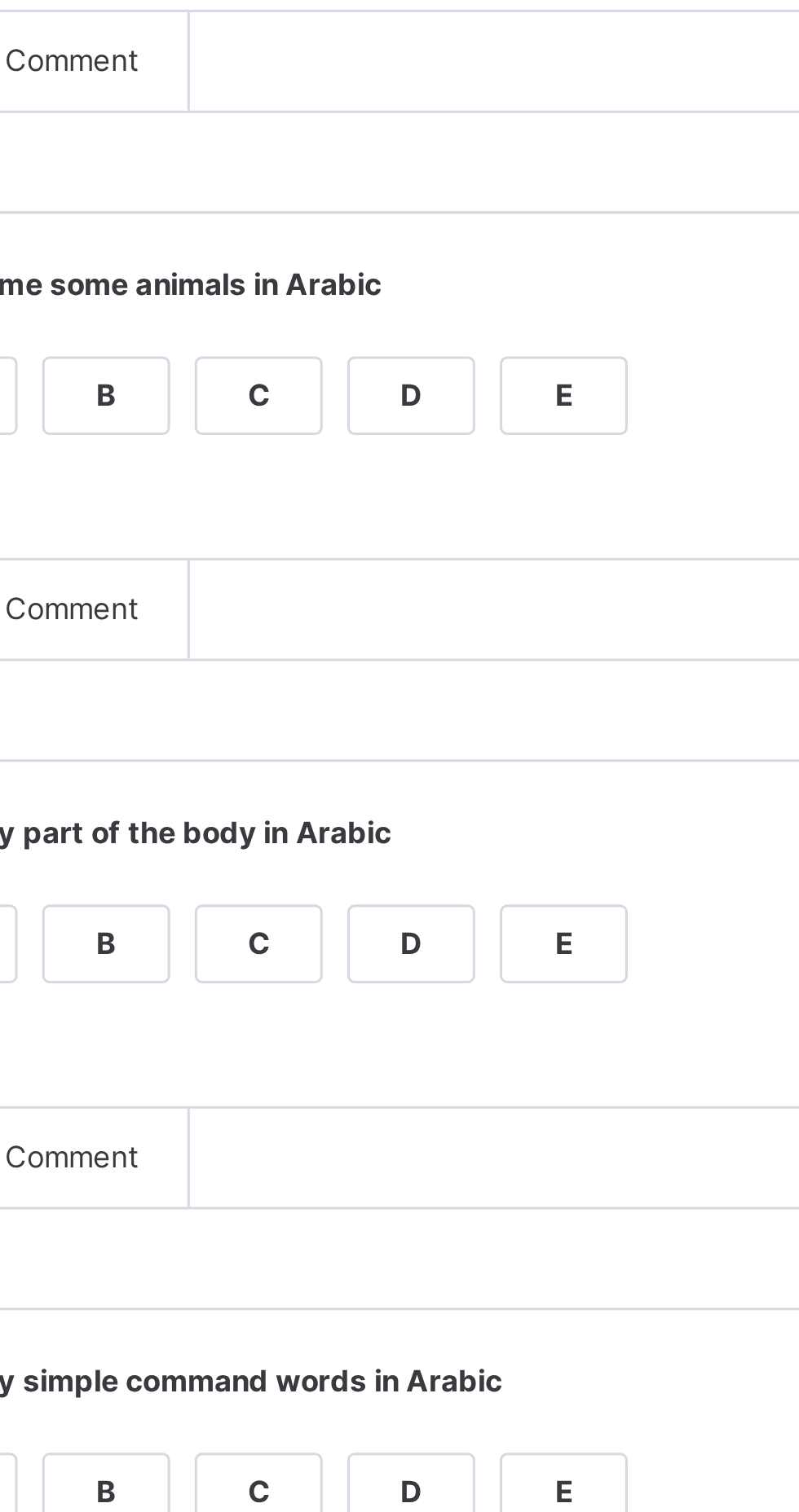
click at [398, 1192] on div "B" at bounding box center [377, 1180] width 41 height 24
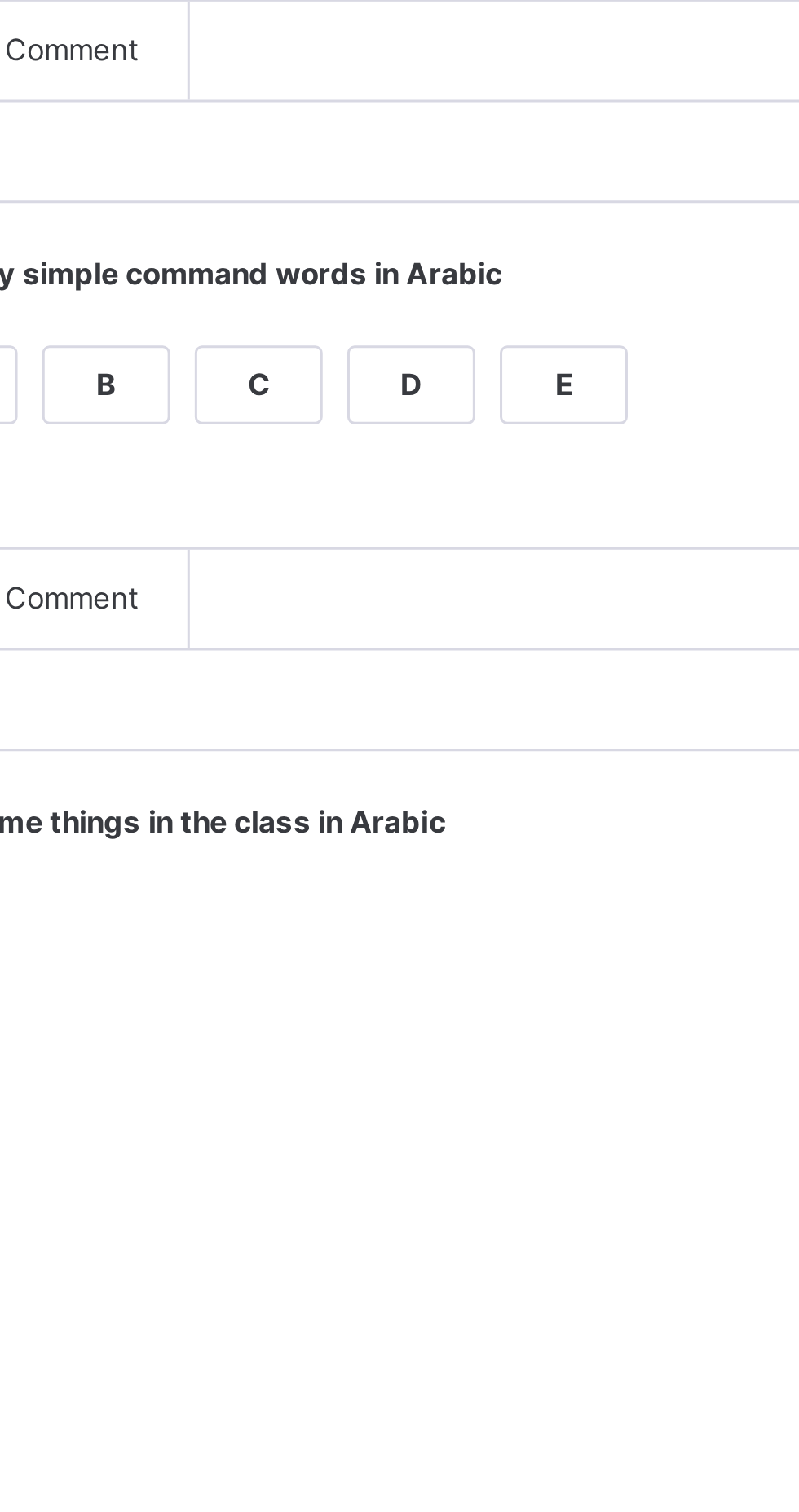
click at [398, 1373] on div "B" at bounding box center [377, 1361] width 41 height 24
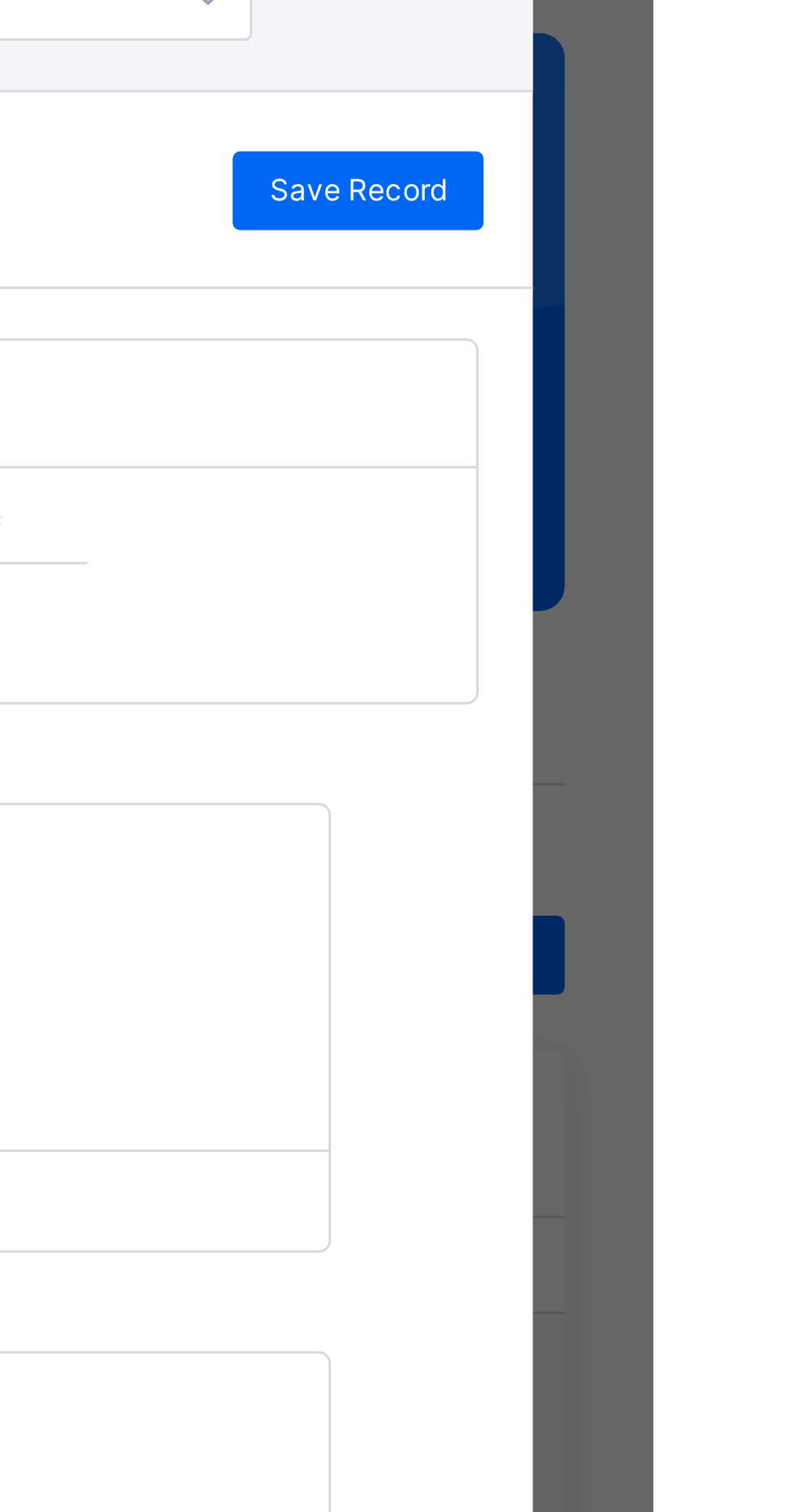
click at [731, 197] on span "Save Record" at bounding box center [701, 189] width 59 height 15
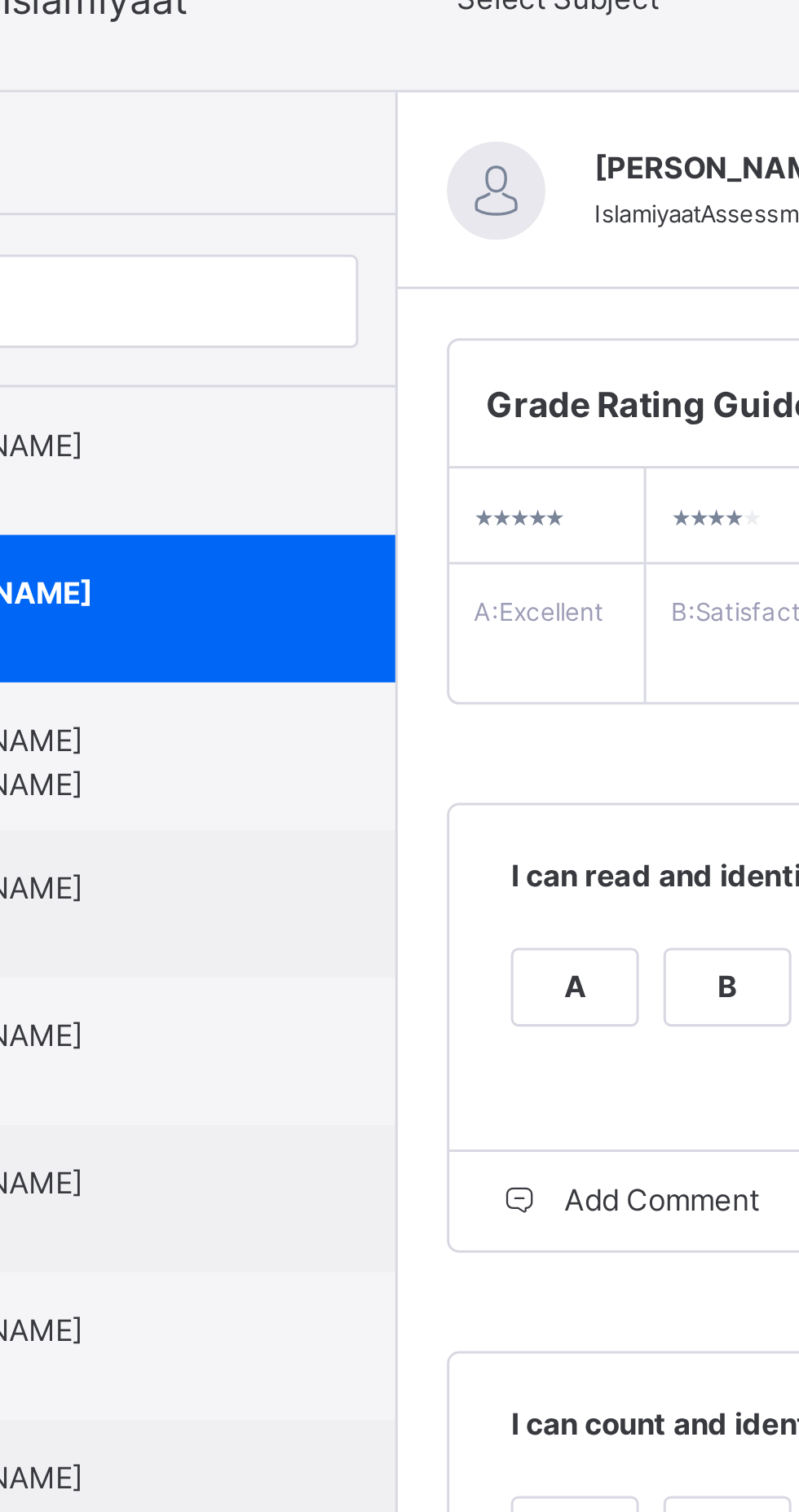
click at [230, 393] on span "[PERSON_NAME] [PERSON_NAME]" at bounding box center [157, 378] width 146 height 29
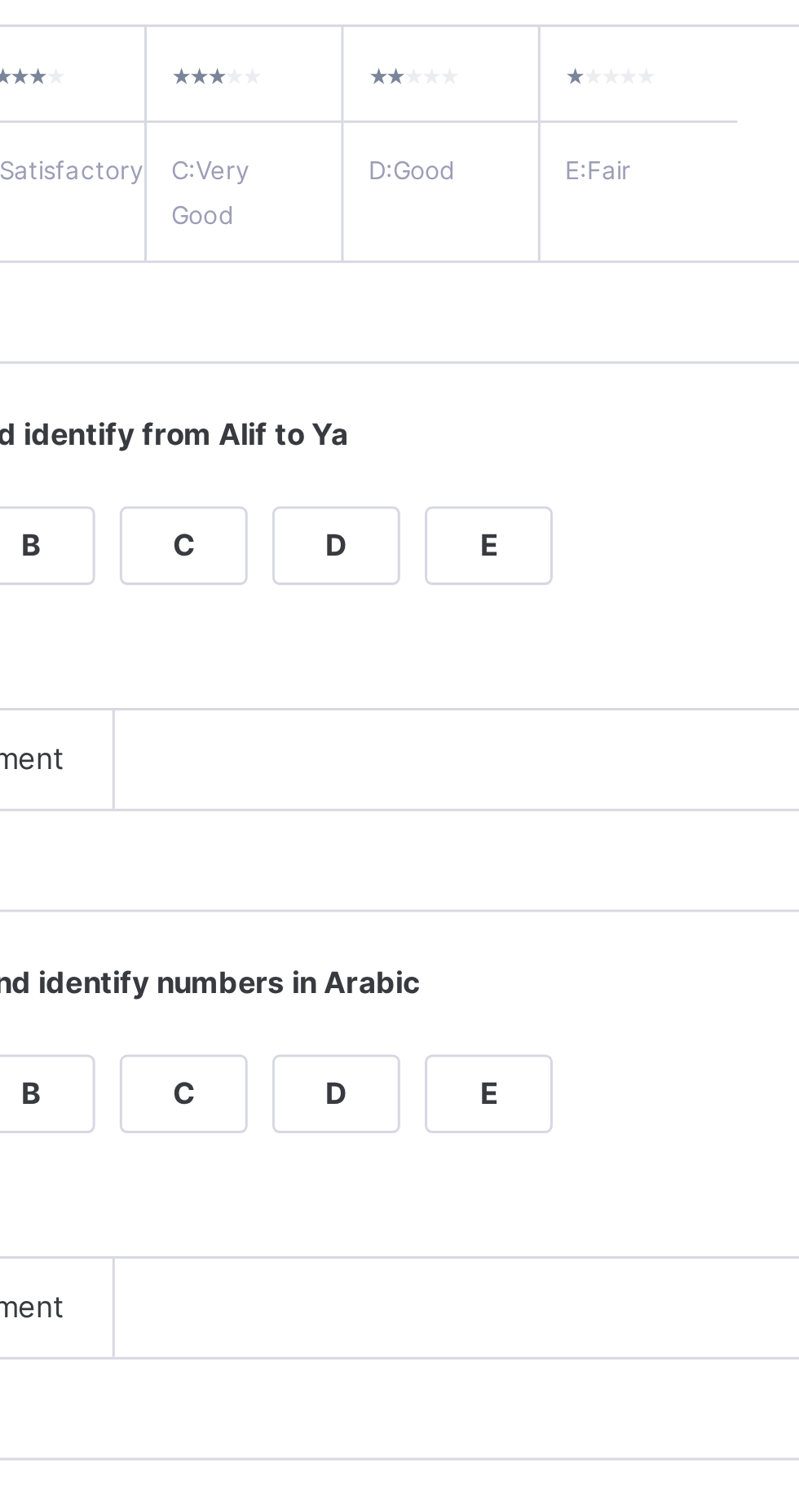
click at [449, 465] on div "C" at bounding box center [428, 453] width 41 height 24
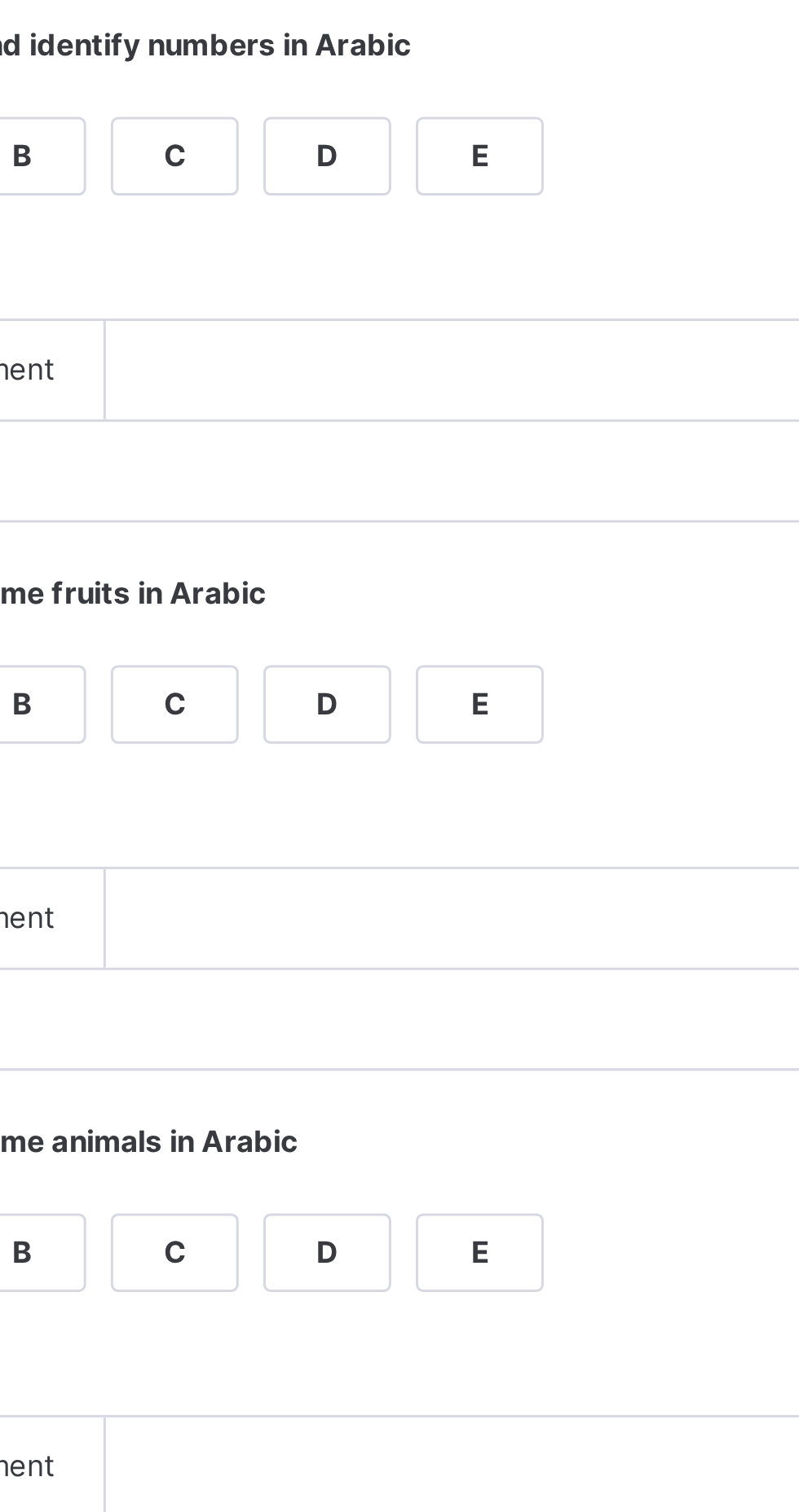
click at [449, 647] on div "C" at bounding box center [428, 635] width 41 height 24
click at [449, 829] on div "C" at bounding box center [428, 816] width 41 height 24
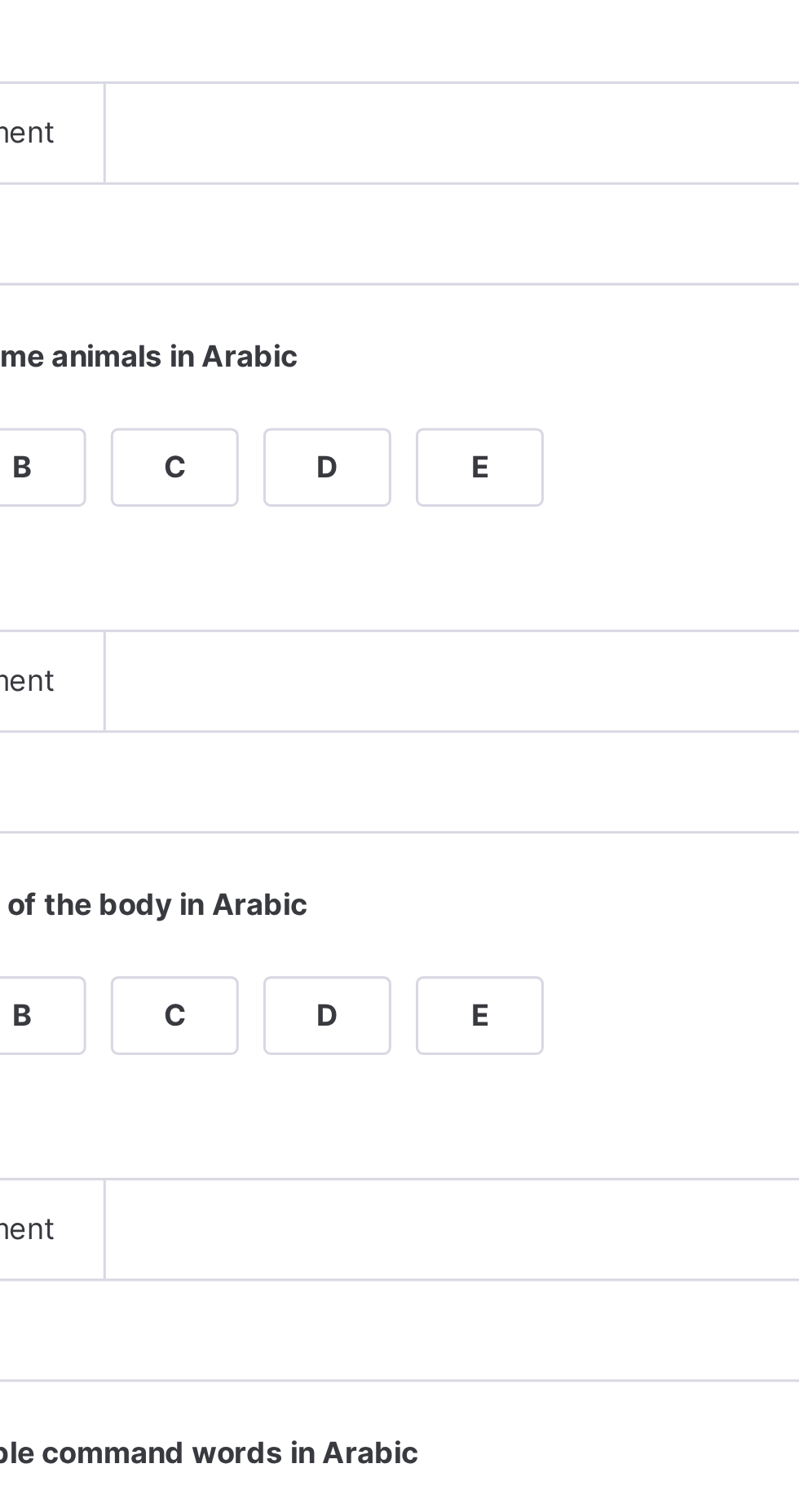
click at [449, 1010] on div "C" at bounding box center [428, 998] width 41 height 24
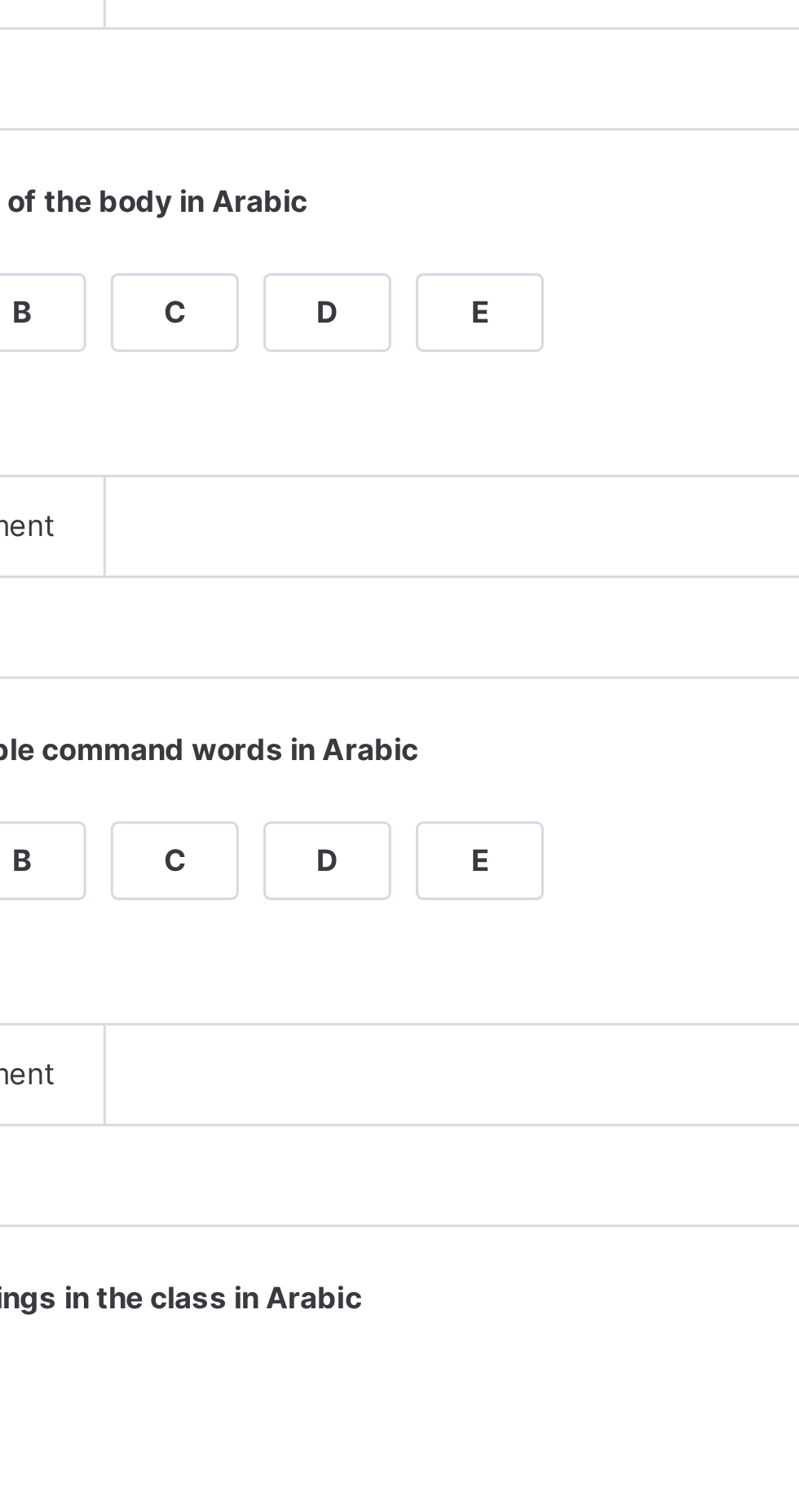
click at [449, 1192] on div "C" at bounding box center [428, 1180] width 41 height 24
click at [449, 1373] on div "C" at bounding box center [428, 1361] width 41 height 24
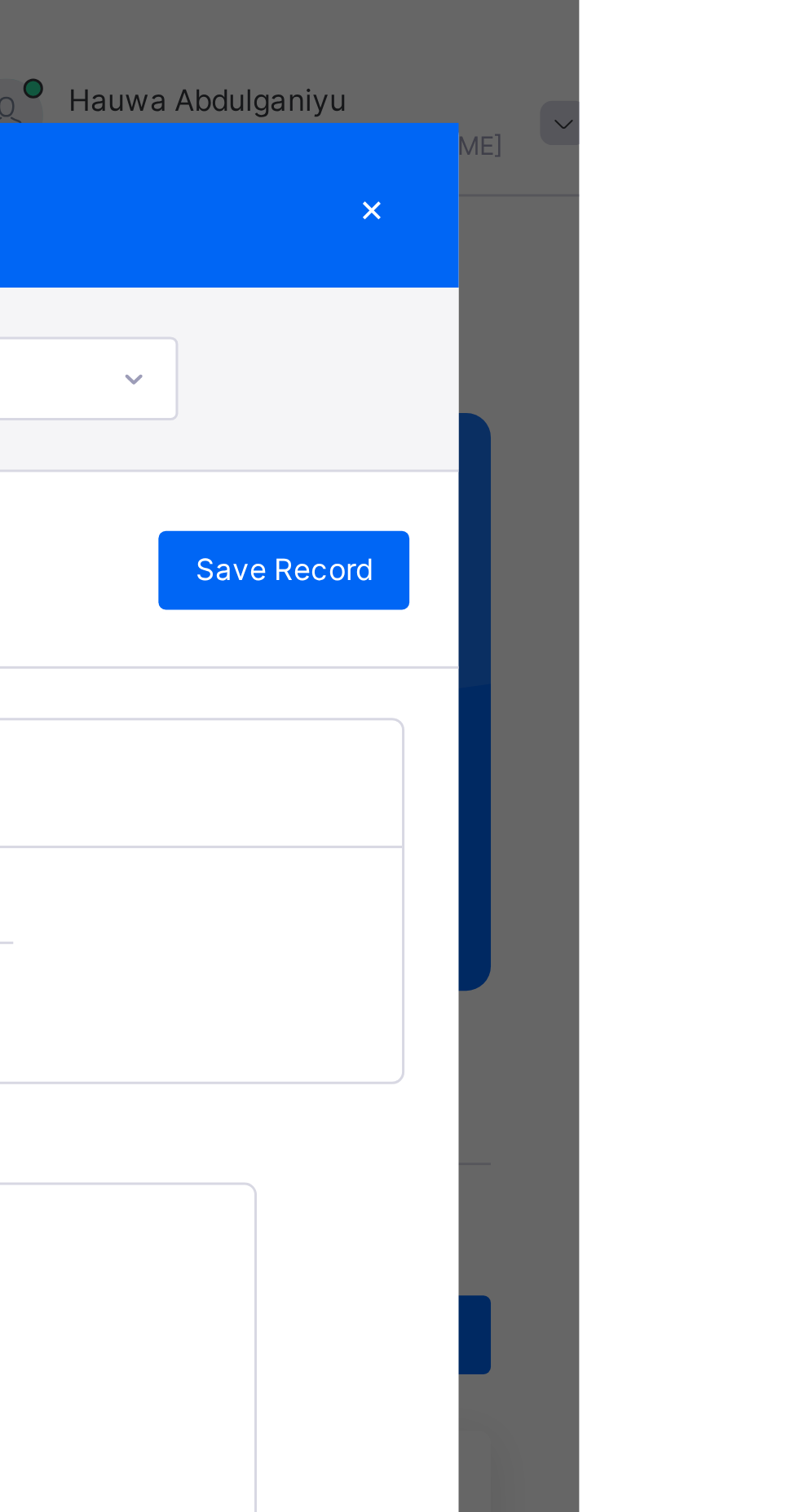
click at [731, 197] on span "Save Record" at bounding box center [701, 189] width 59 height 15
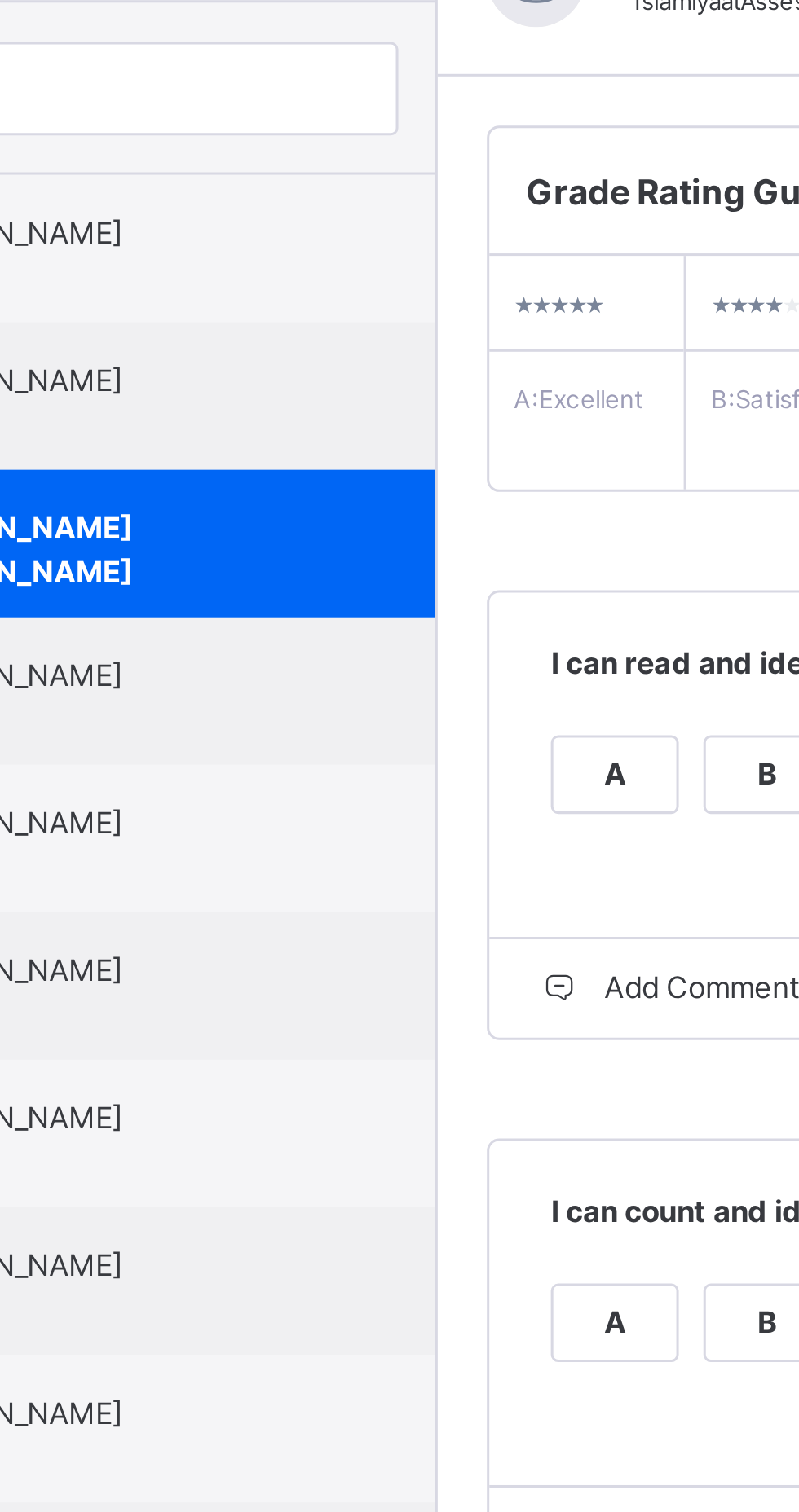
click at [229, 428] on span "[PERSON_NAME]" at bounding box center [157, 420] width 146 height 15
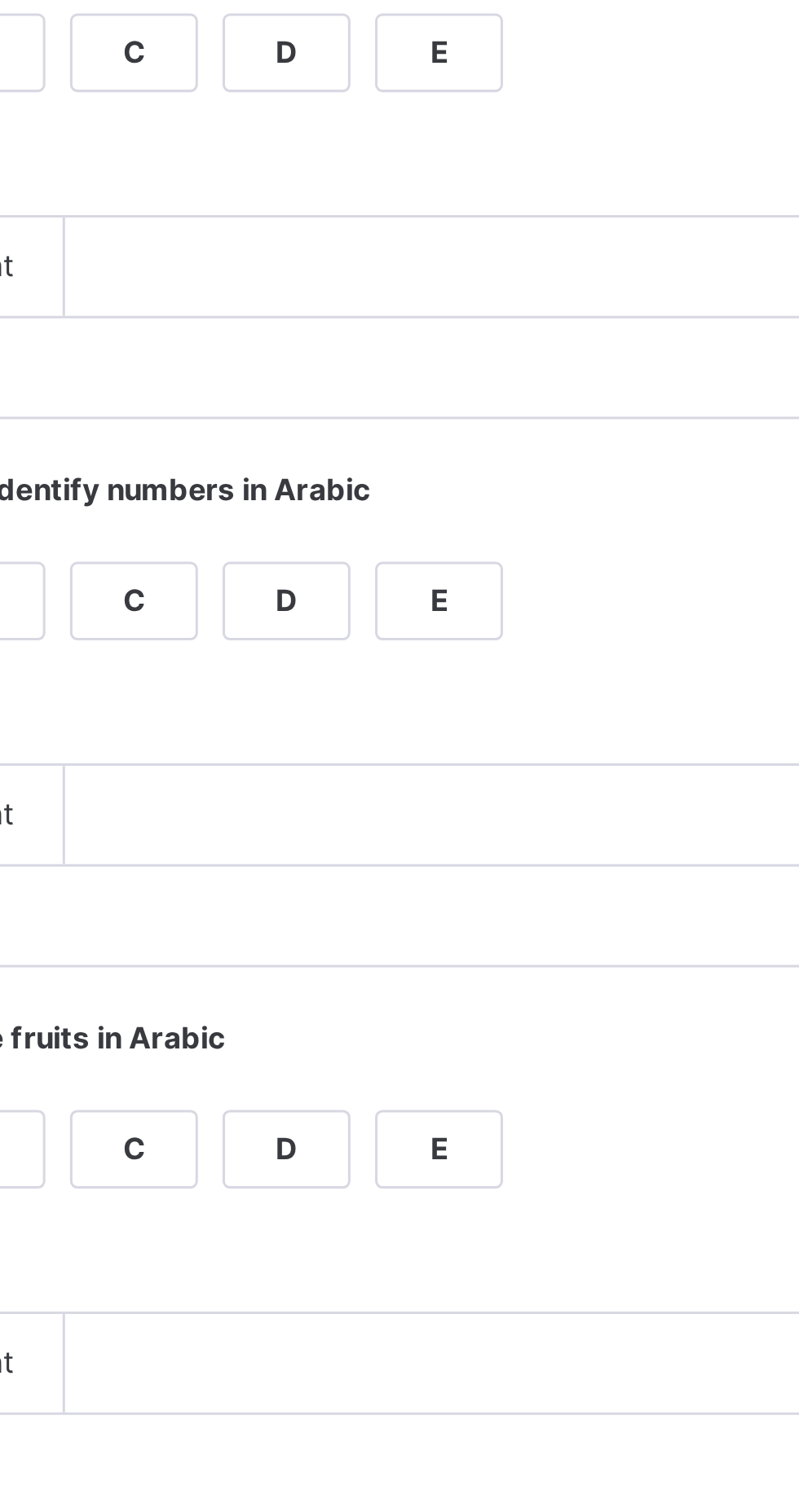
click at [348, 465] on div "A" at bounding box center [327, 453] width 41 height 24
click at [348, 647] on div "A" at bounding box center [327, 635] width 41 height 24
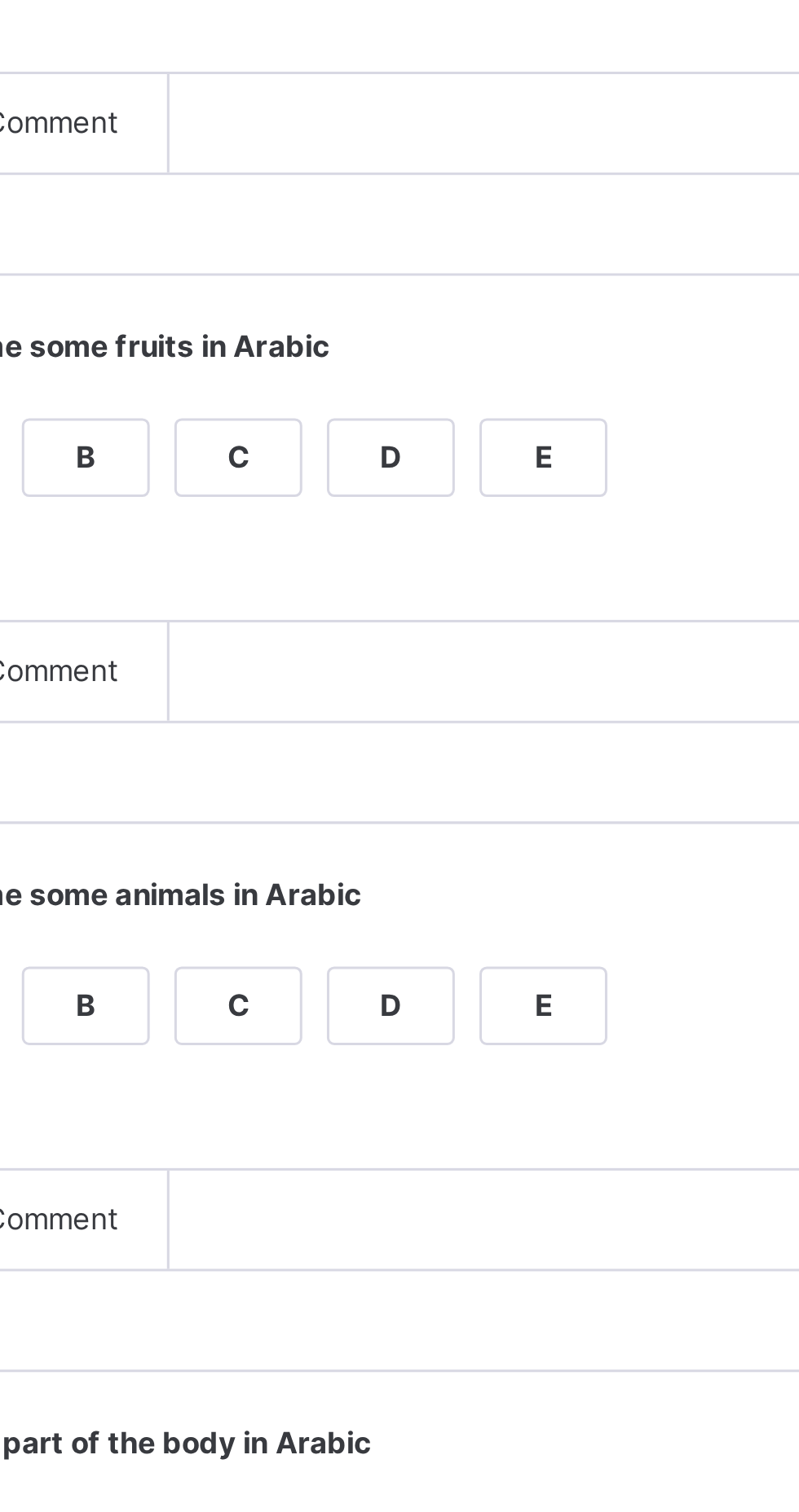
click at [398, 829] on div "B" at bounding box center [377, 816] width 41 height 24
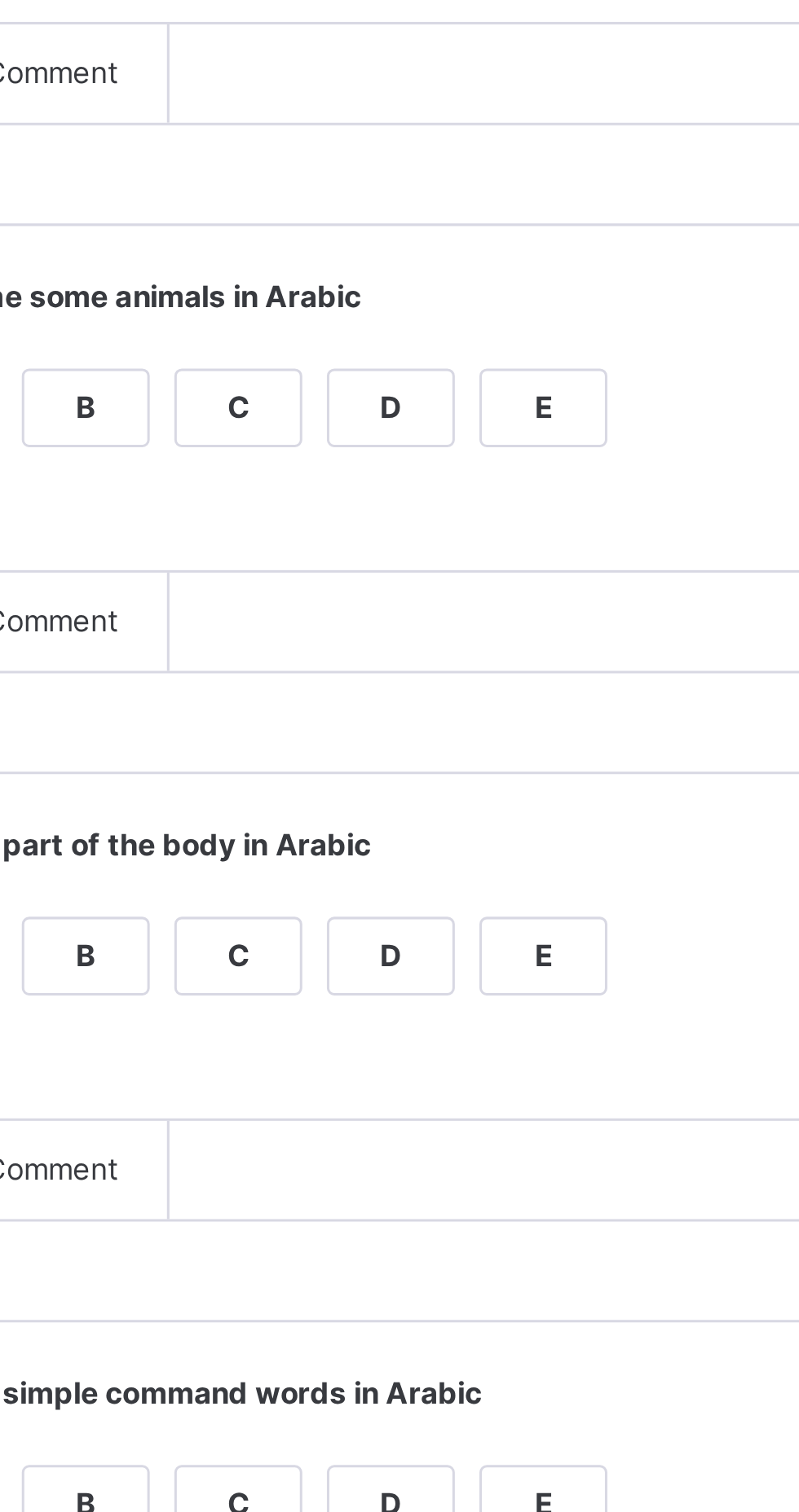
click at [348, 1010] on div "A" at bounding box center [327, 998] width 41 height 24
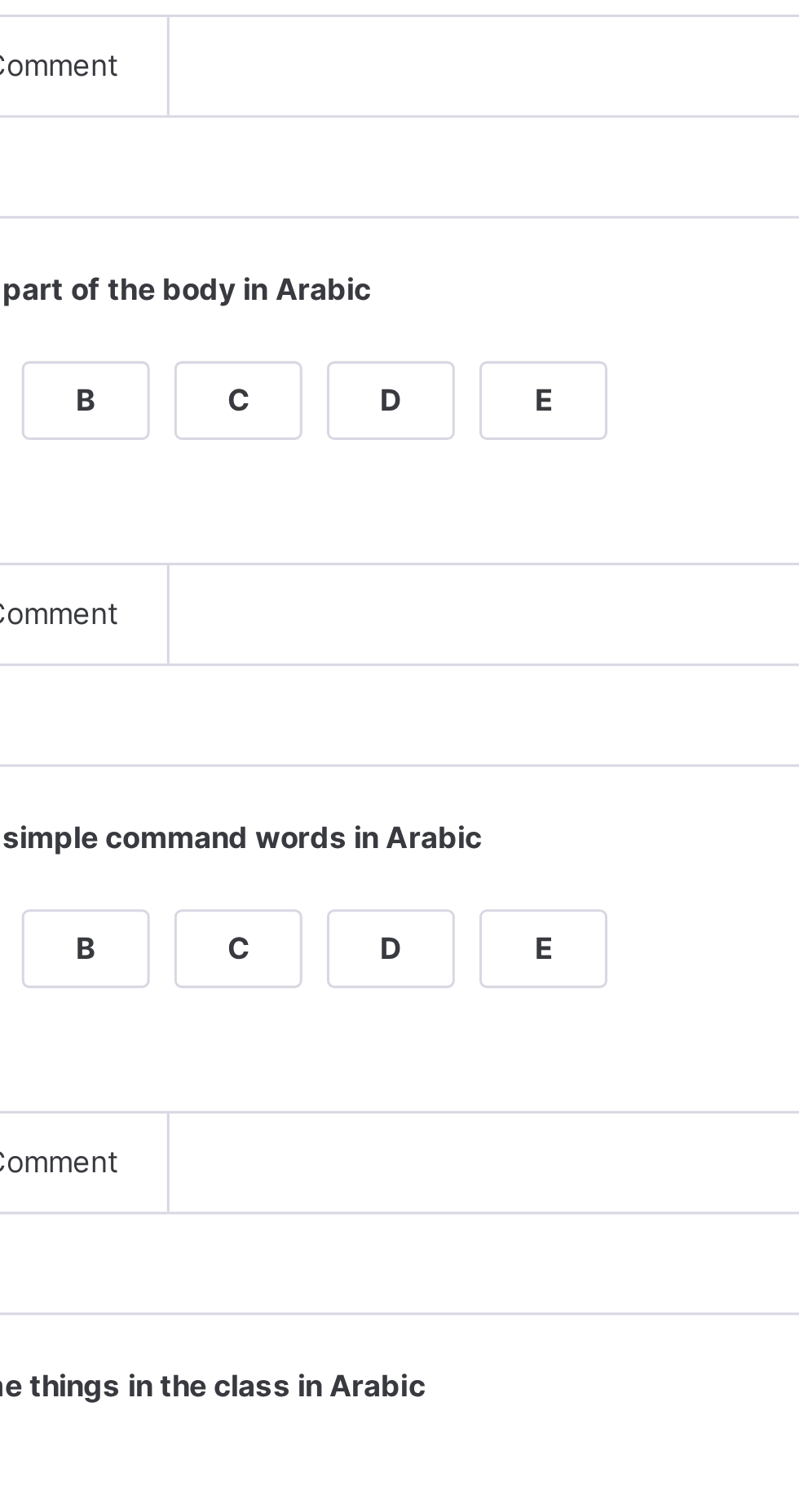
click at [348, 1192] on div "A" at bounding box center [327, 1180] width 41 height 24
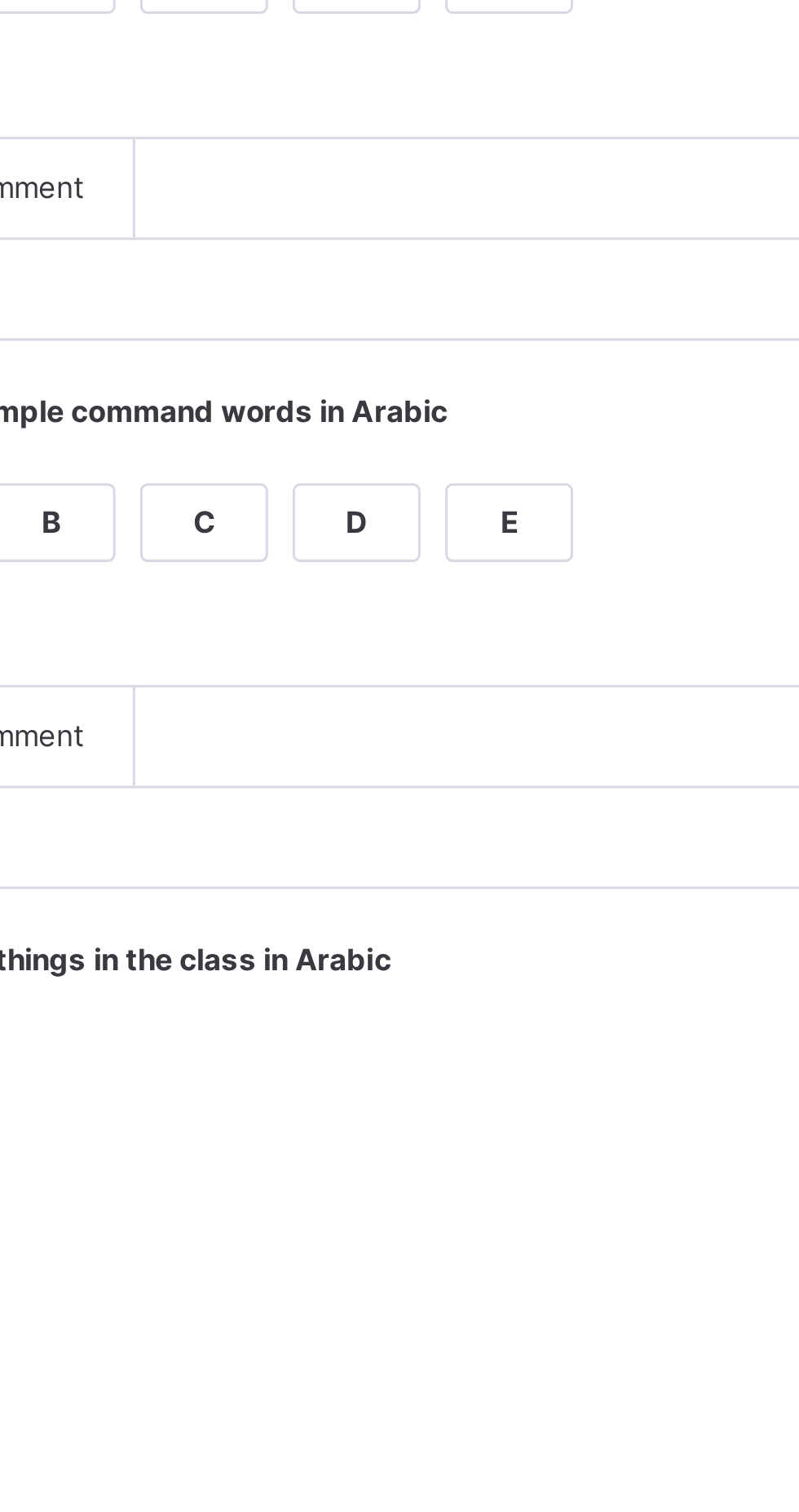
click at [348, 1373] on div "A" at bounding box center [327, 1361] width 41 height 24
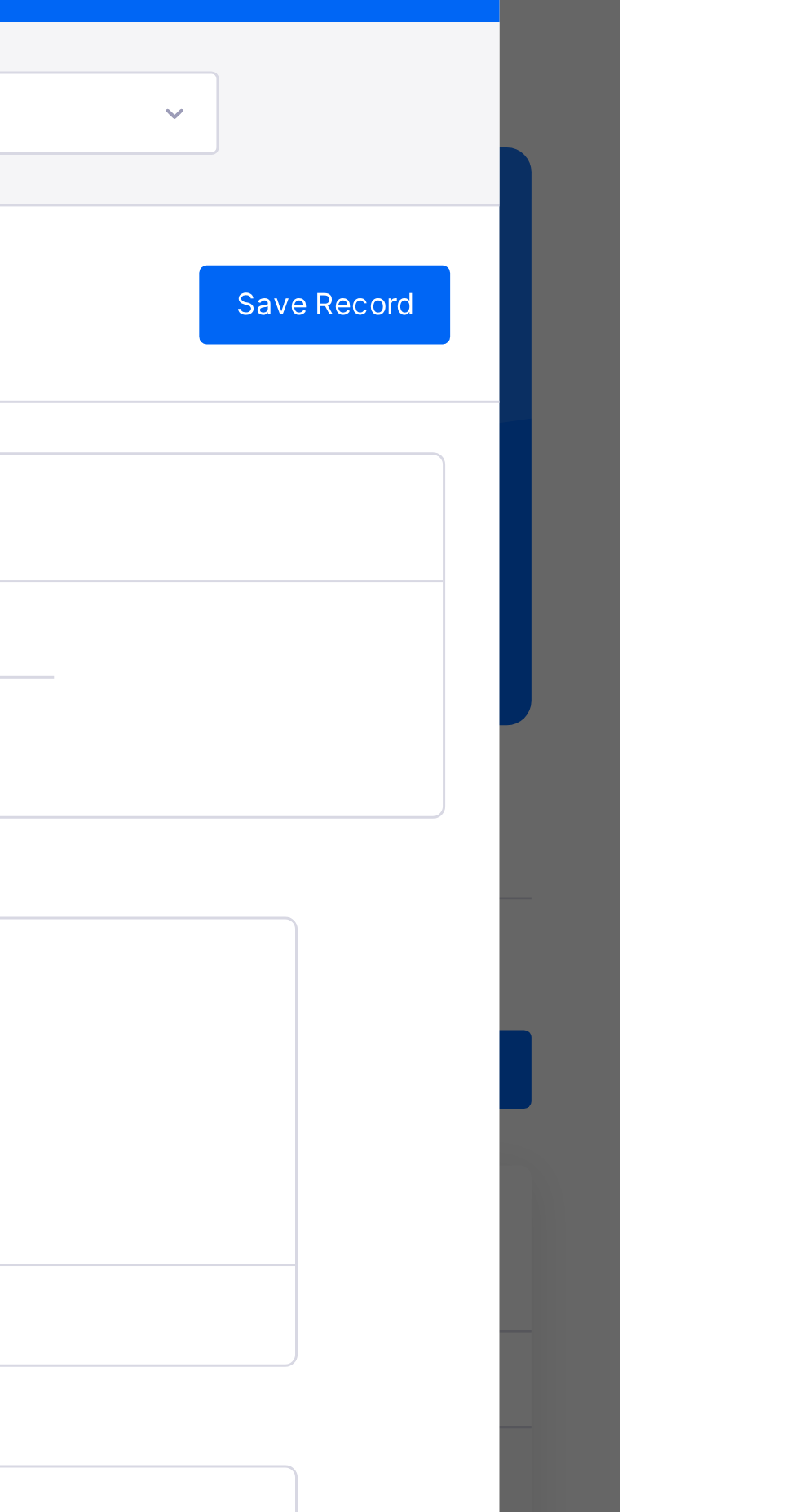
click at [731, 197] on span "Save Record" at bounding box center [701, 189] width 59 height 15
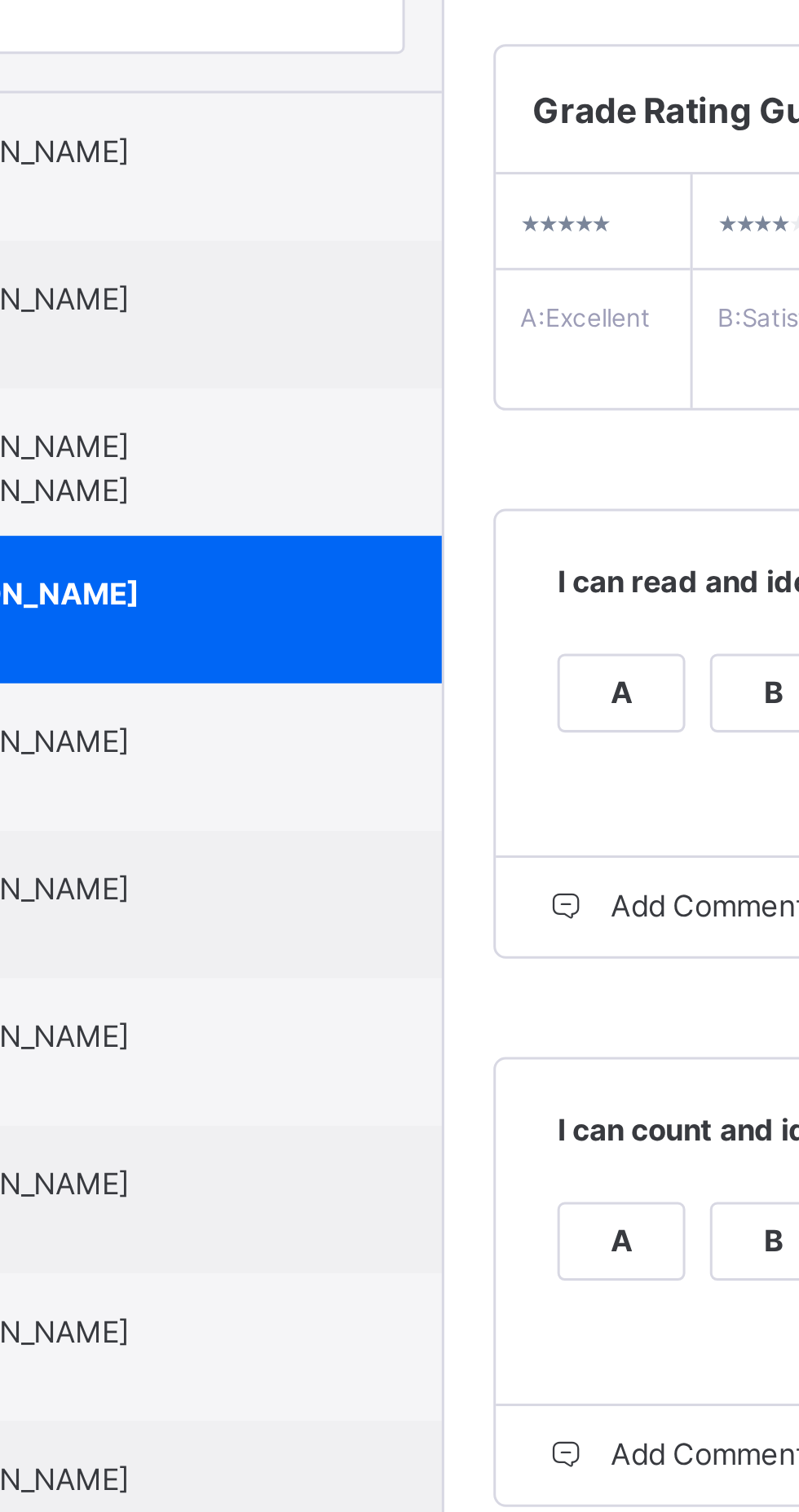
click at [230, 477] on span "[PERSON_NAME]" at bounding box center [157, 469] width 146 height 15
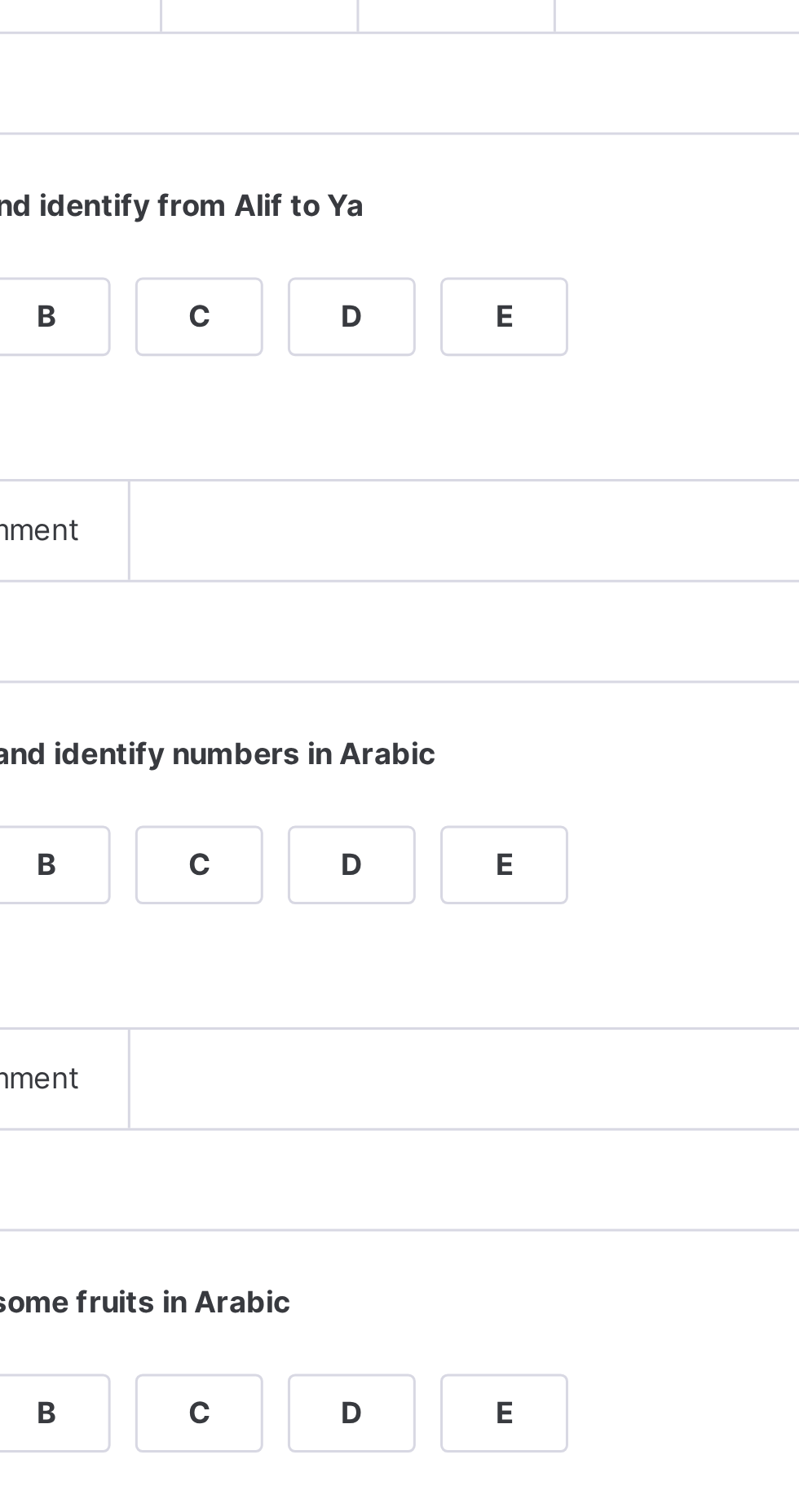
click at [348, 465] on div "A" at bounding box center [327, 453] width 41 height 24
click at [348, 647] on div "A" at bounding box center [327, 635] width 41 height 24
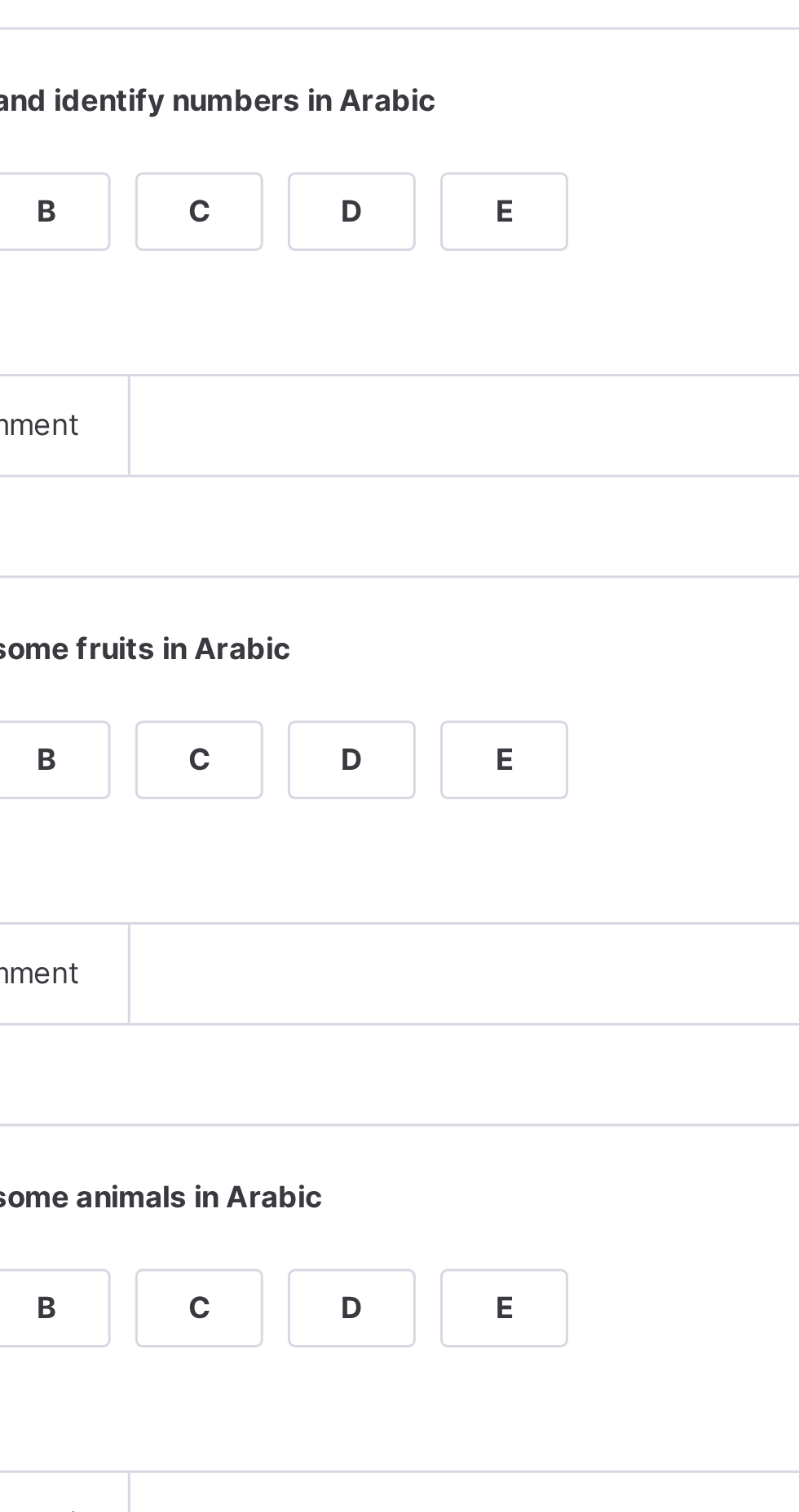
click at [348, 829] on div "A" at bounding box center [327, 816] width 41 height 24
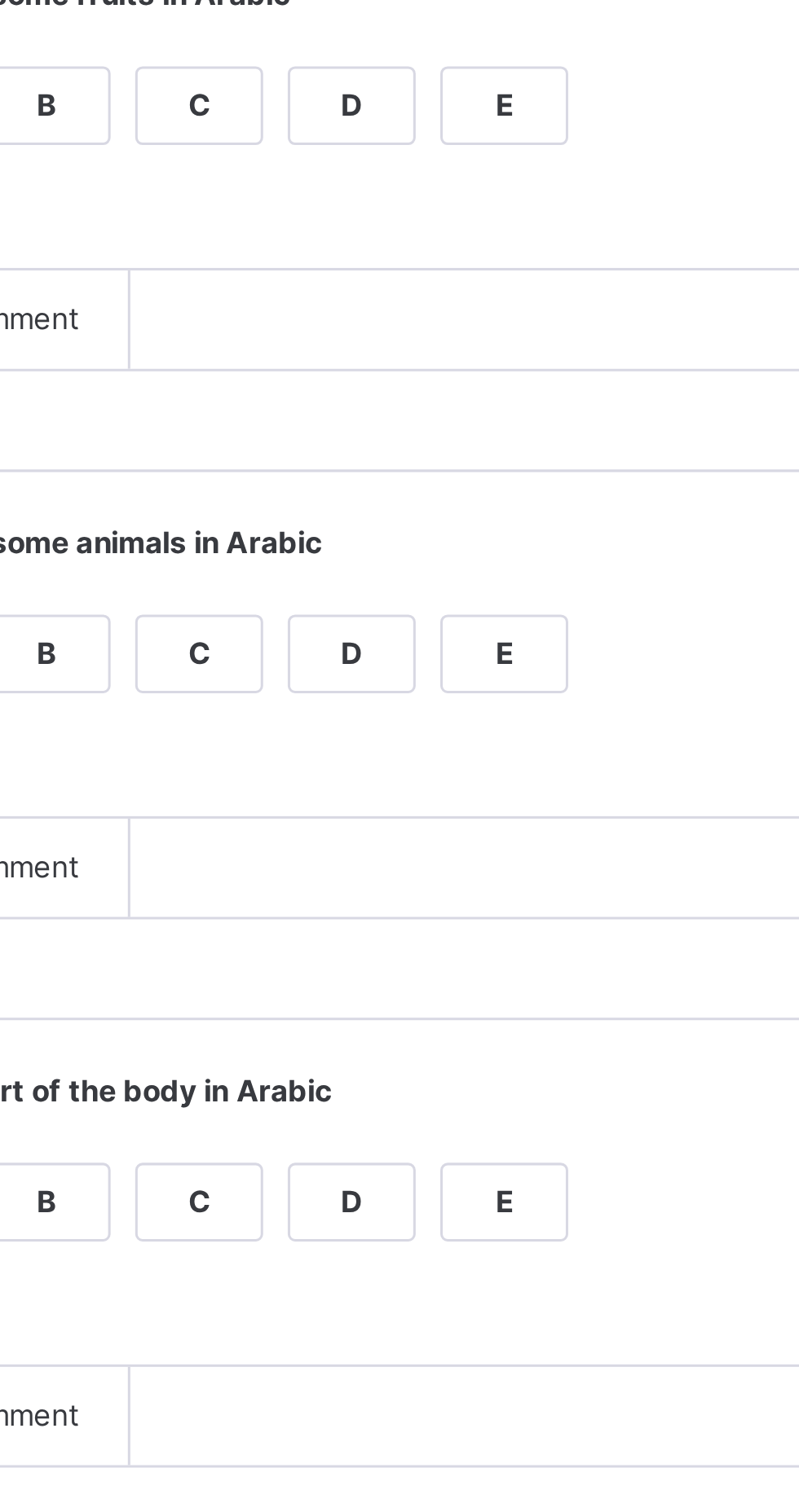
click at [348, 1010] on div "A" at bounding box center [327, 998] width 41 height 24
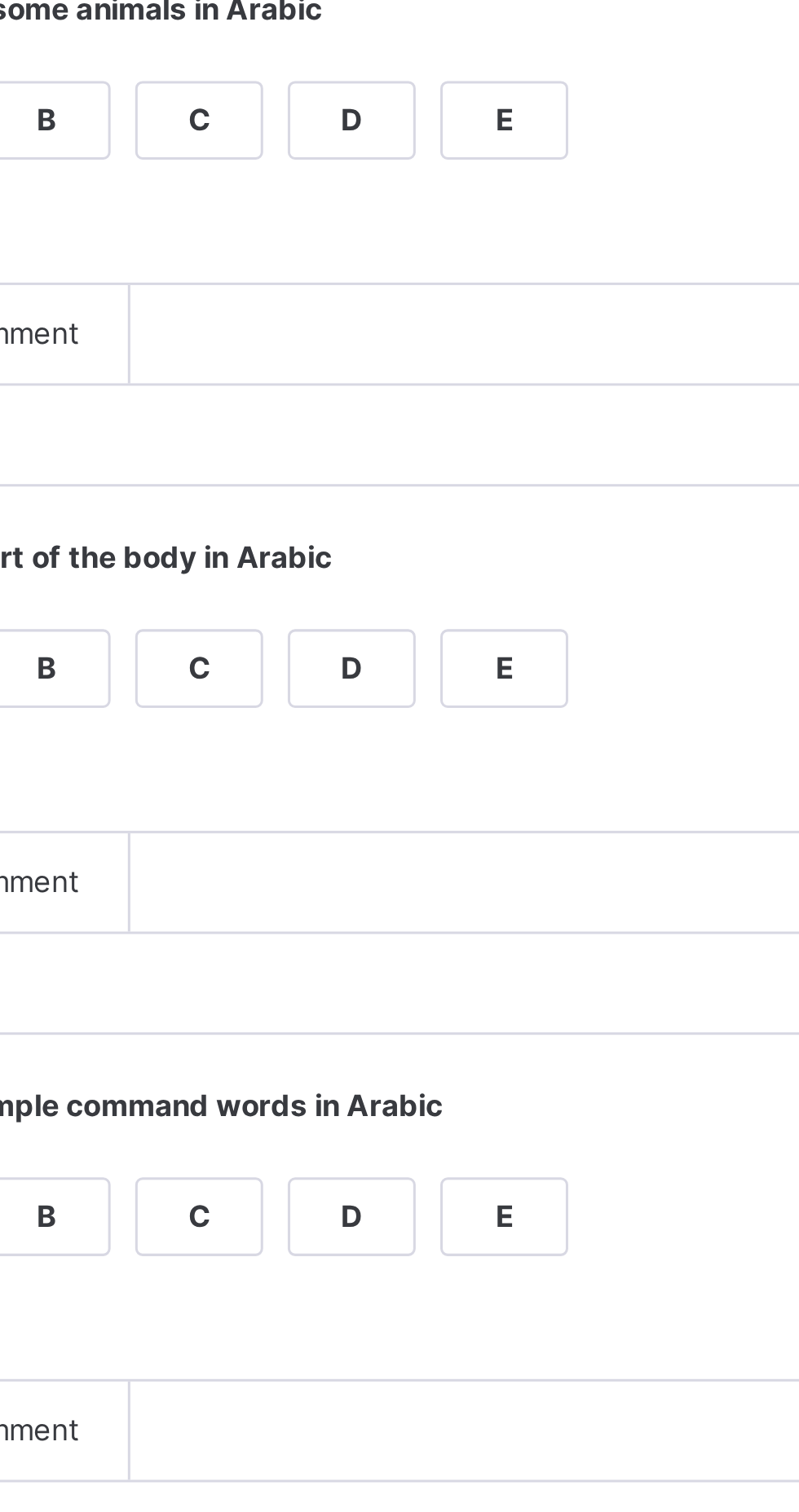
click at [348, 1192] on div "A" at bounding box center [327, 1180] width 41 height 24
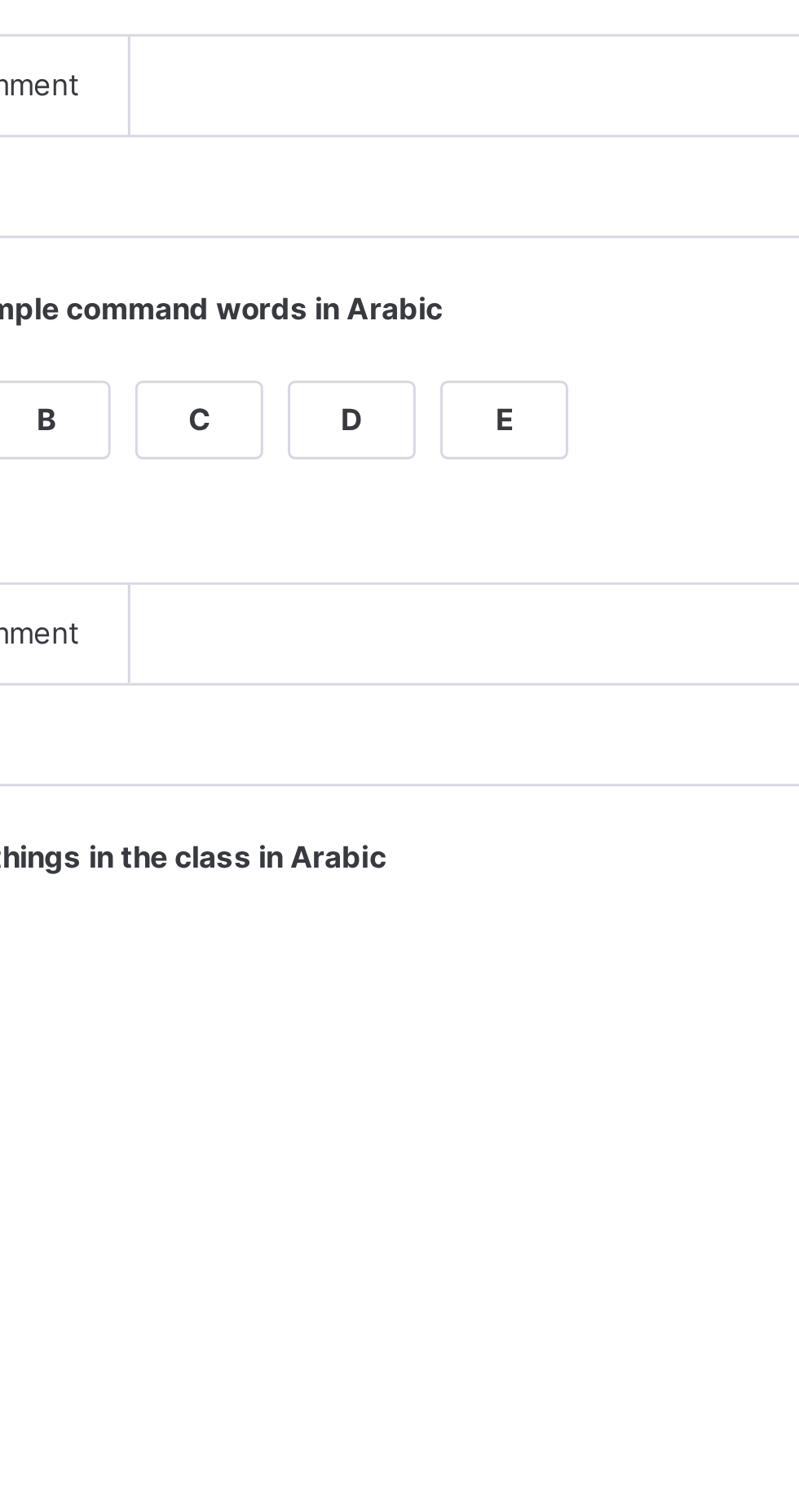
click at [348, 1373] on div "A" at bounding box center [327, 1361] width 41 height 24
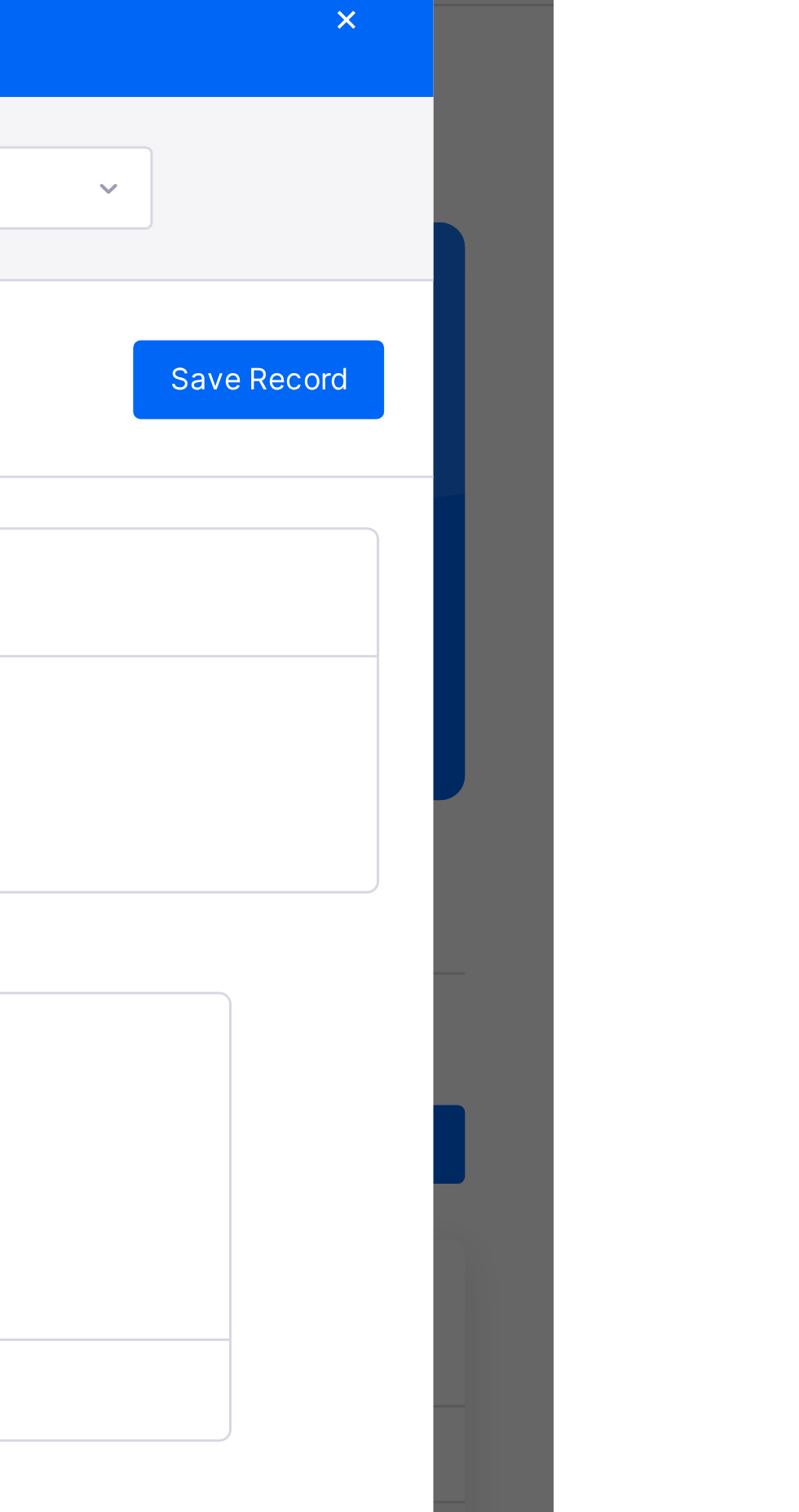
click at [743, 202] on div "Save Record" at bounding box center [701, 189] width 83 height 26
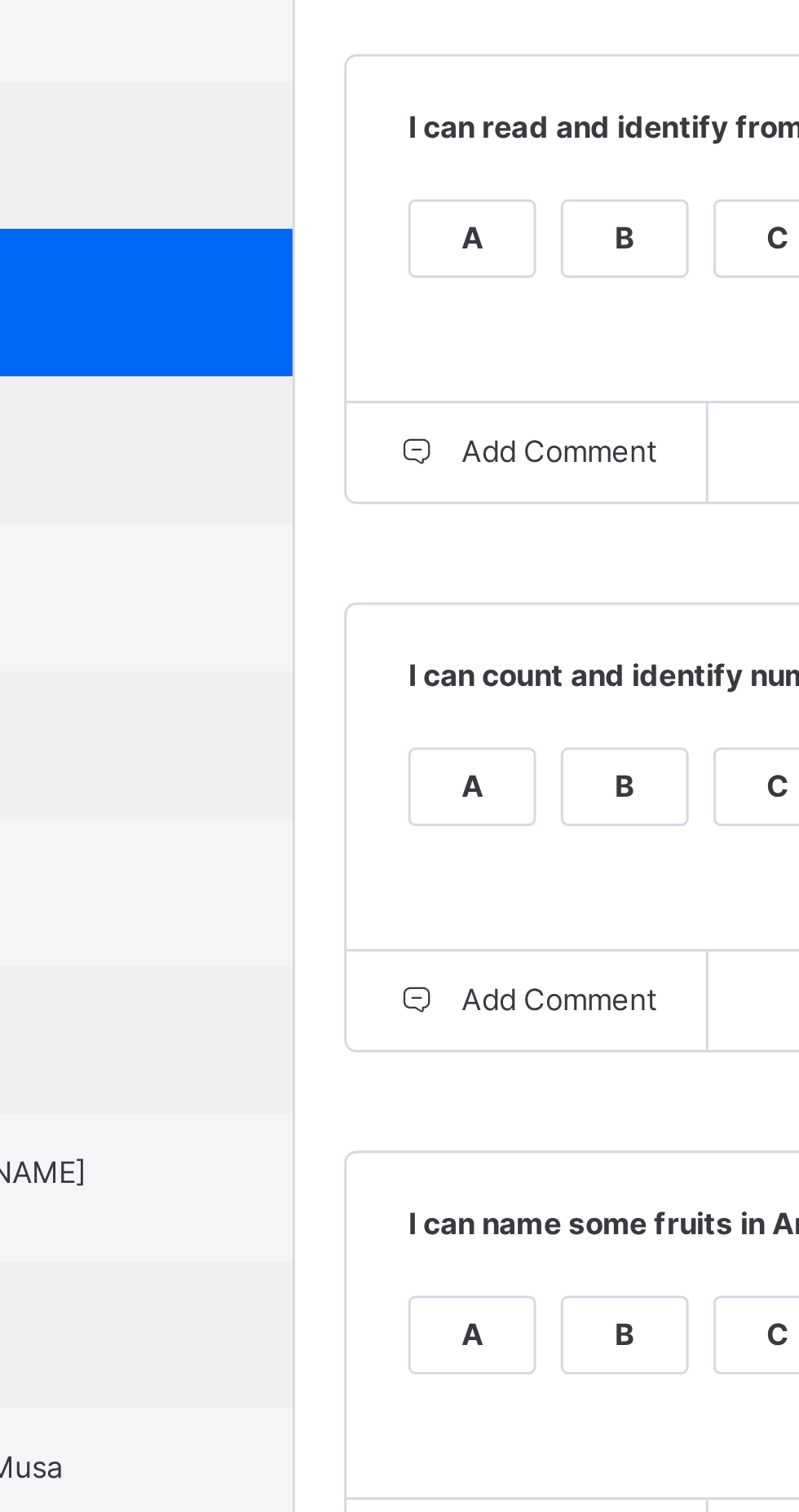
click at [230, 525] on span "[PERSON_NAME]" at bounding box center [157, 519] width 146 height 15
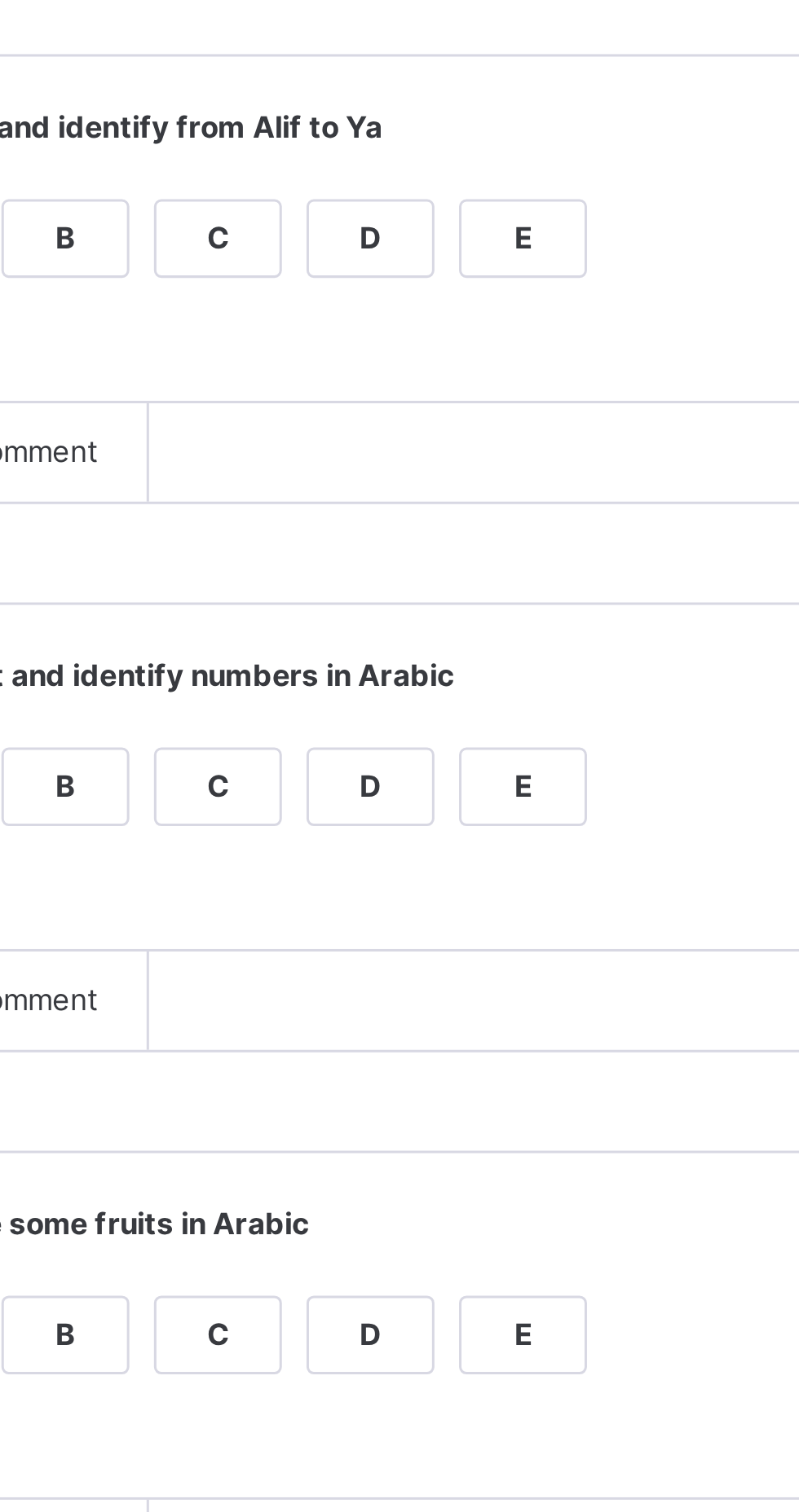
click at [398, 465] on div "B" at bounding box center [377, 453] width 41 height 24
click at [398, 647] on div "B" at bounding box center [377, 635] width 41 height 24
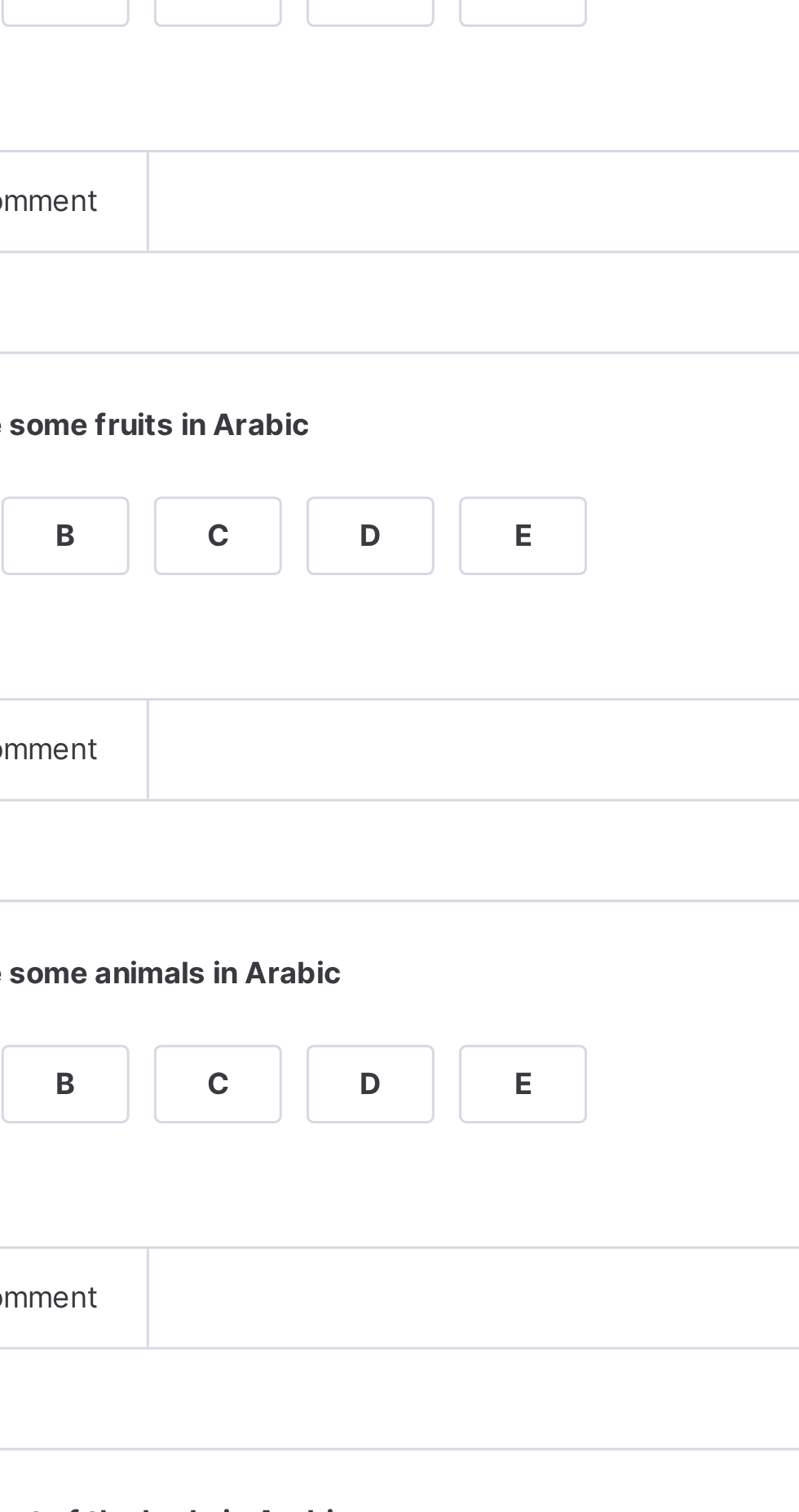
click at [398, 829] on div "B" at bounding box center [377, 816] width 41 height 24
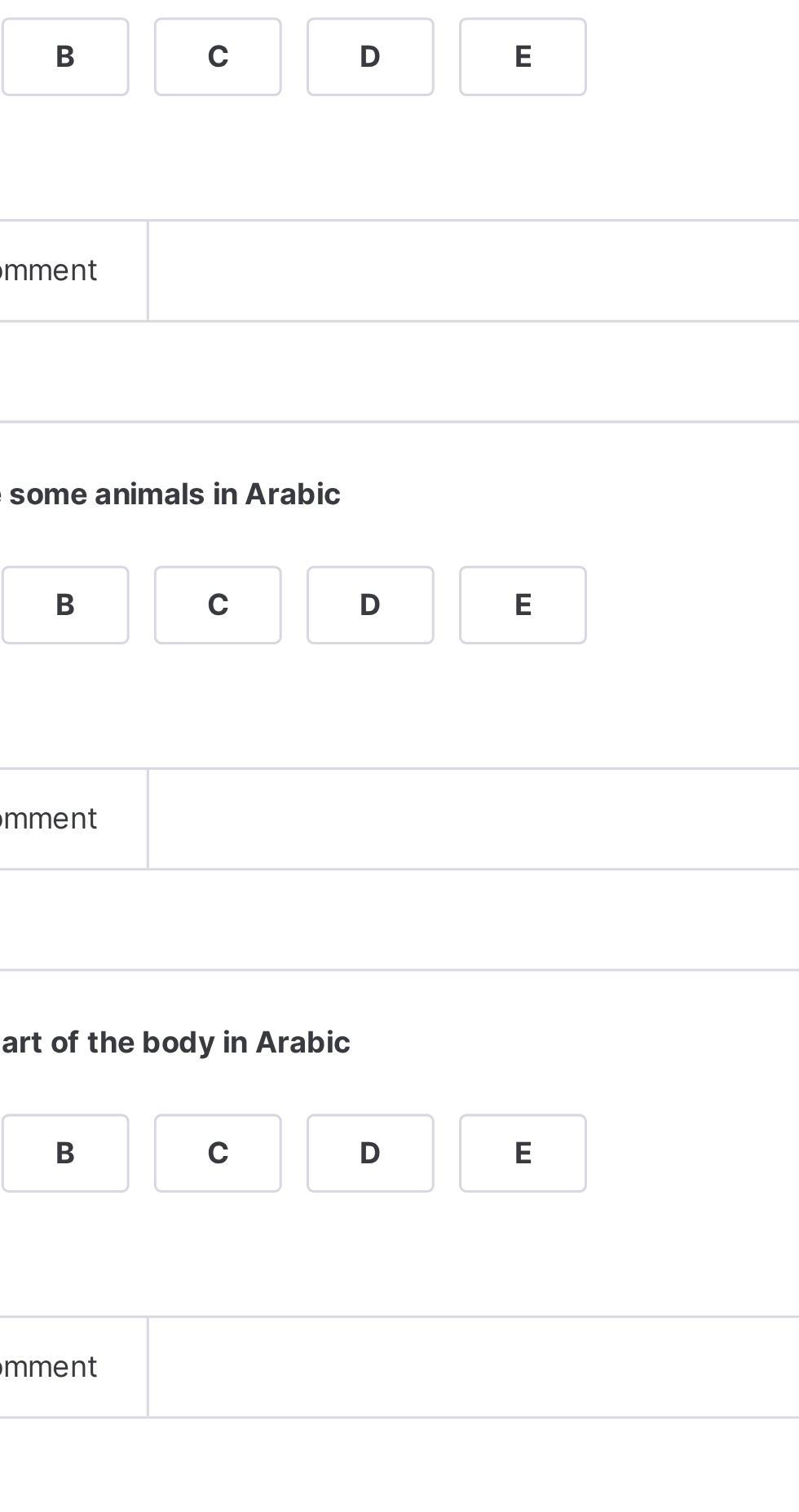
click at [398, 1010] on div "B" at bounding box center [377, 998] width 41 height 24
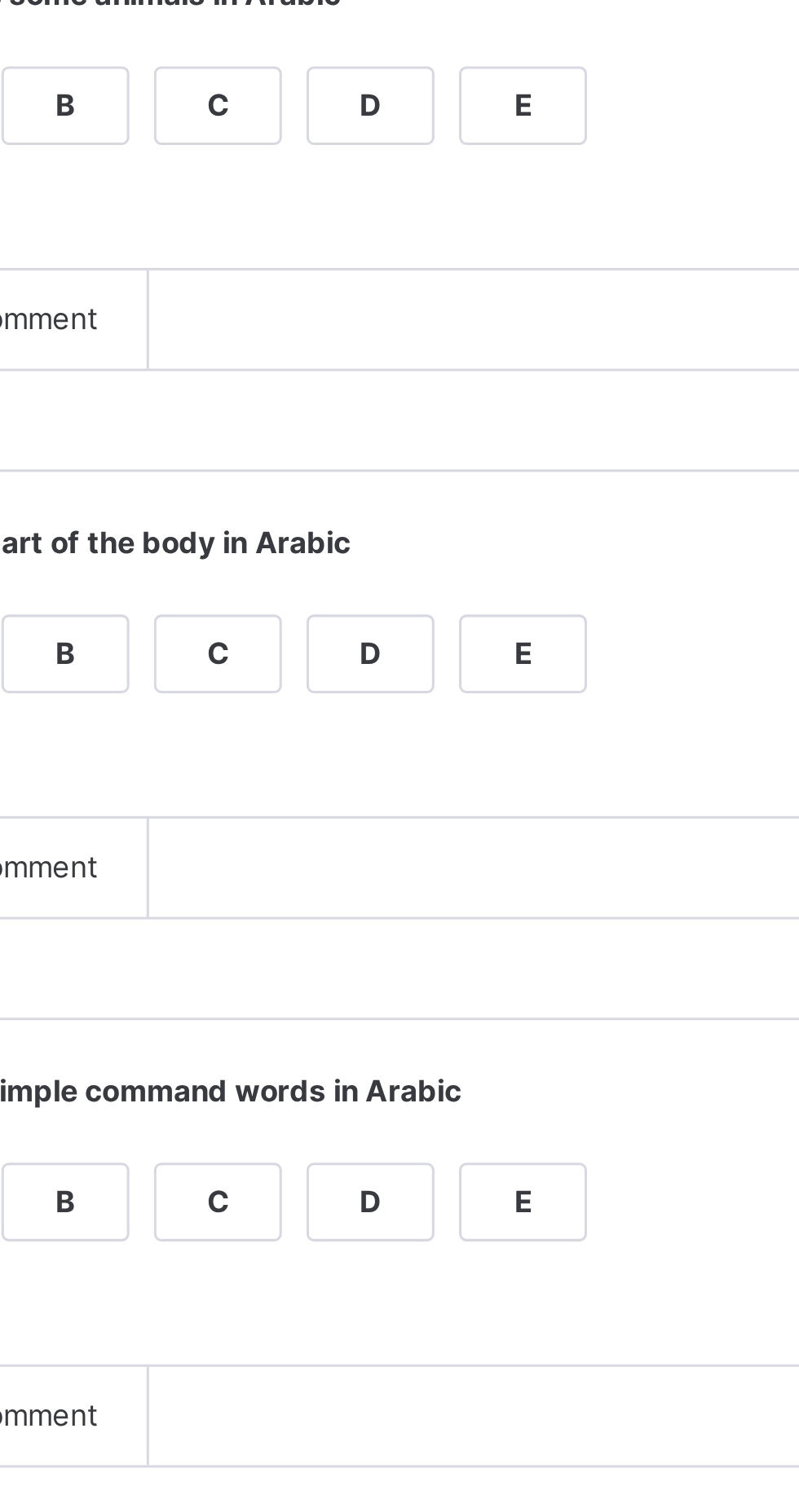
click at [398, 1192] on div "B" at bounding box center [377, 1180] width 41 height 24
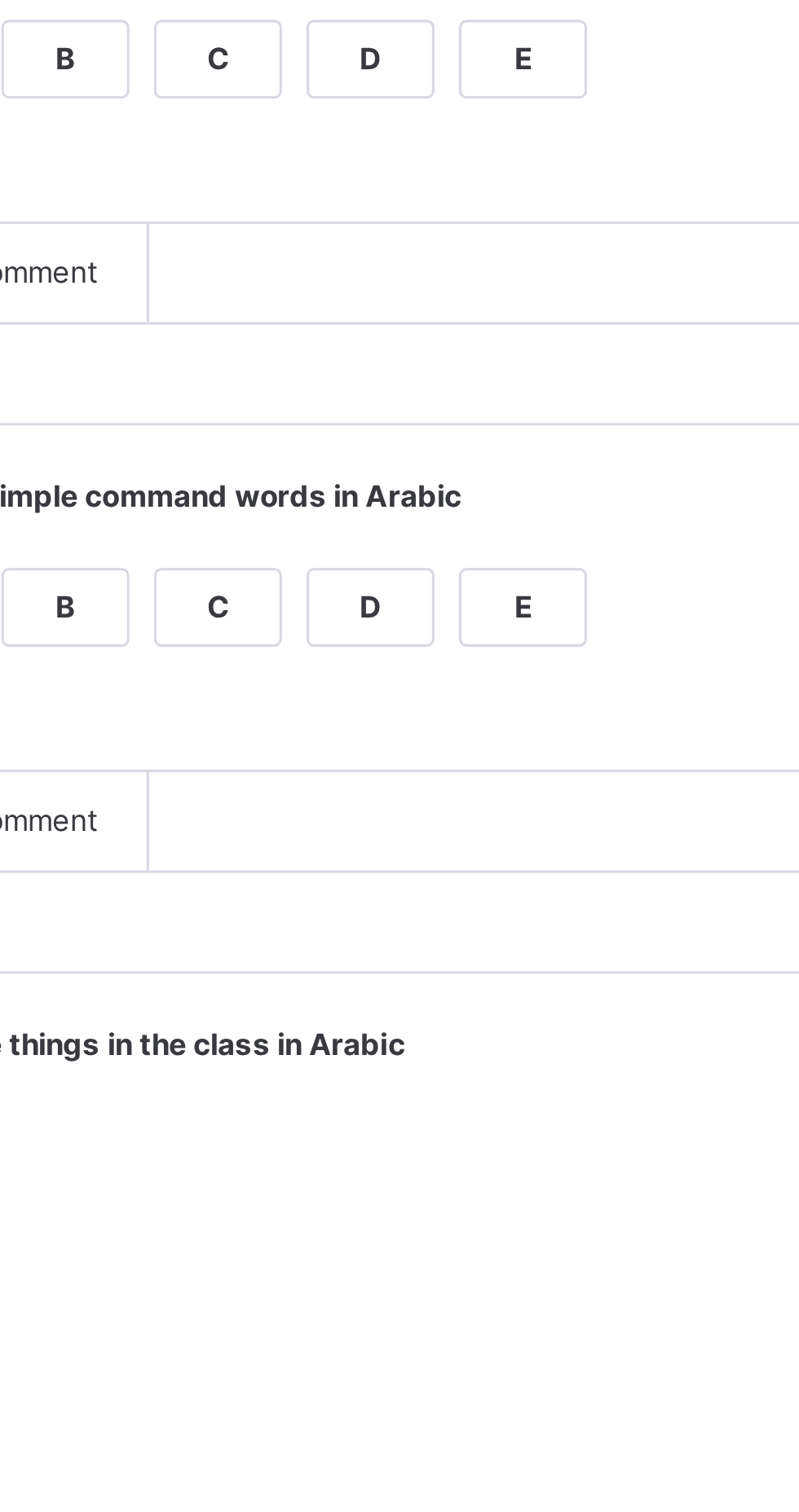
click at [398, 1373] on div "B" at bounding box center [377, 1361] width 41 height 24
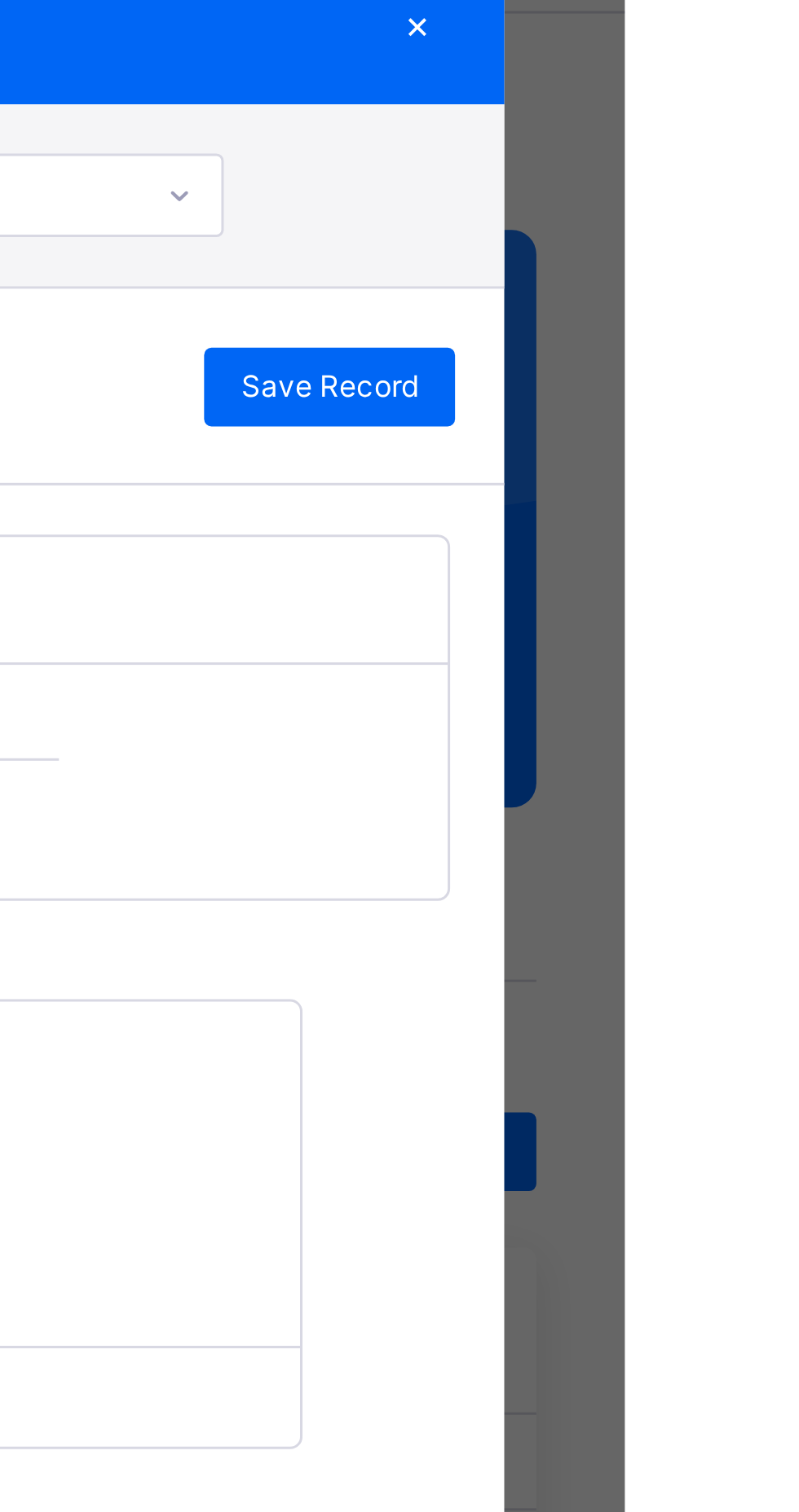
click at [743, 202] on div "Save Record" at bounding box center [701, 189] width 83 height 26
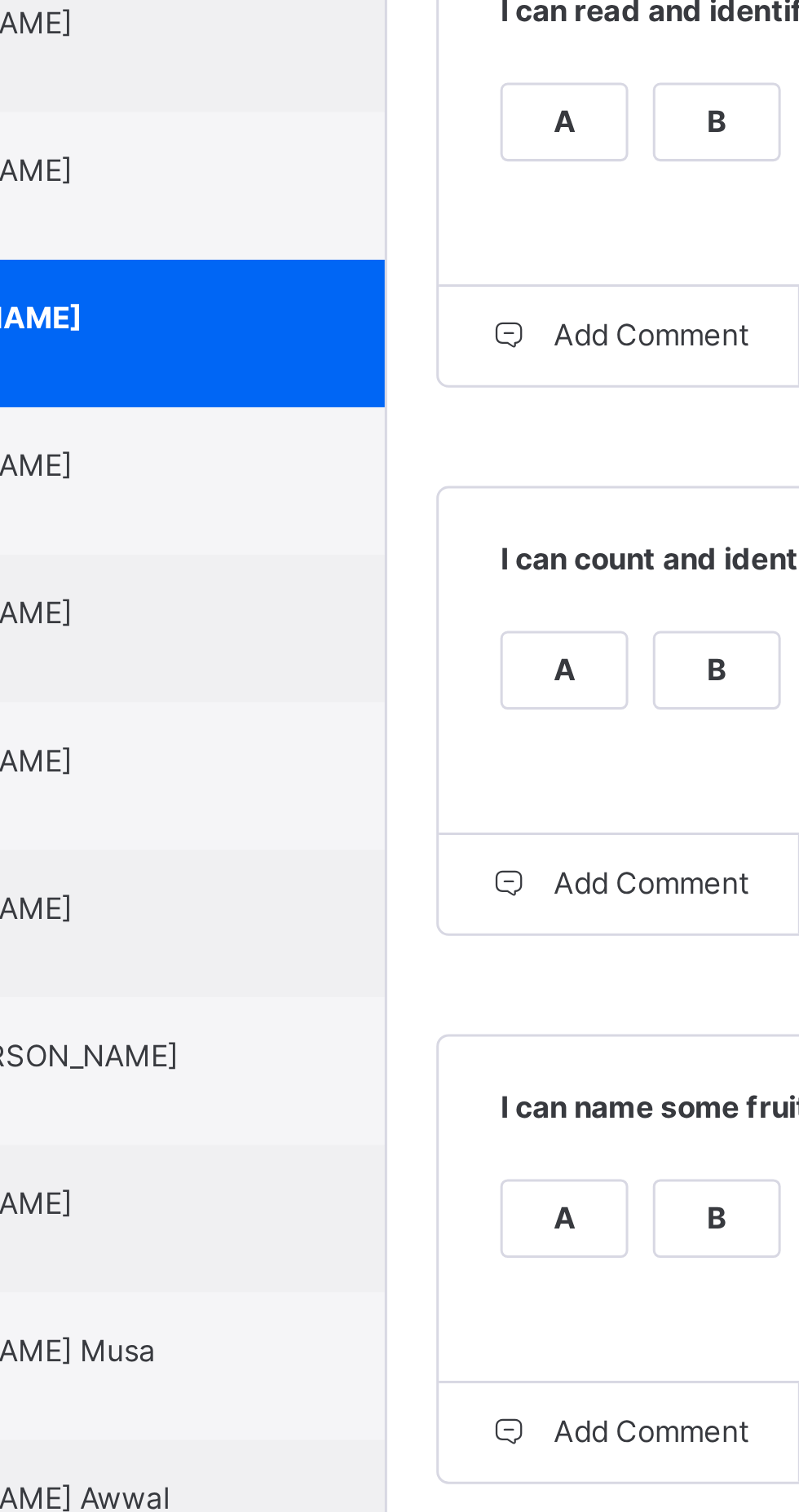
click at [230, 574] on span "[PERSON_NAME]" at bounding box center [157, 567] width 146 height 15
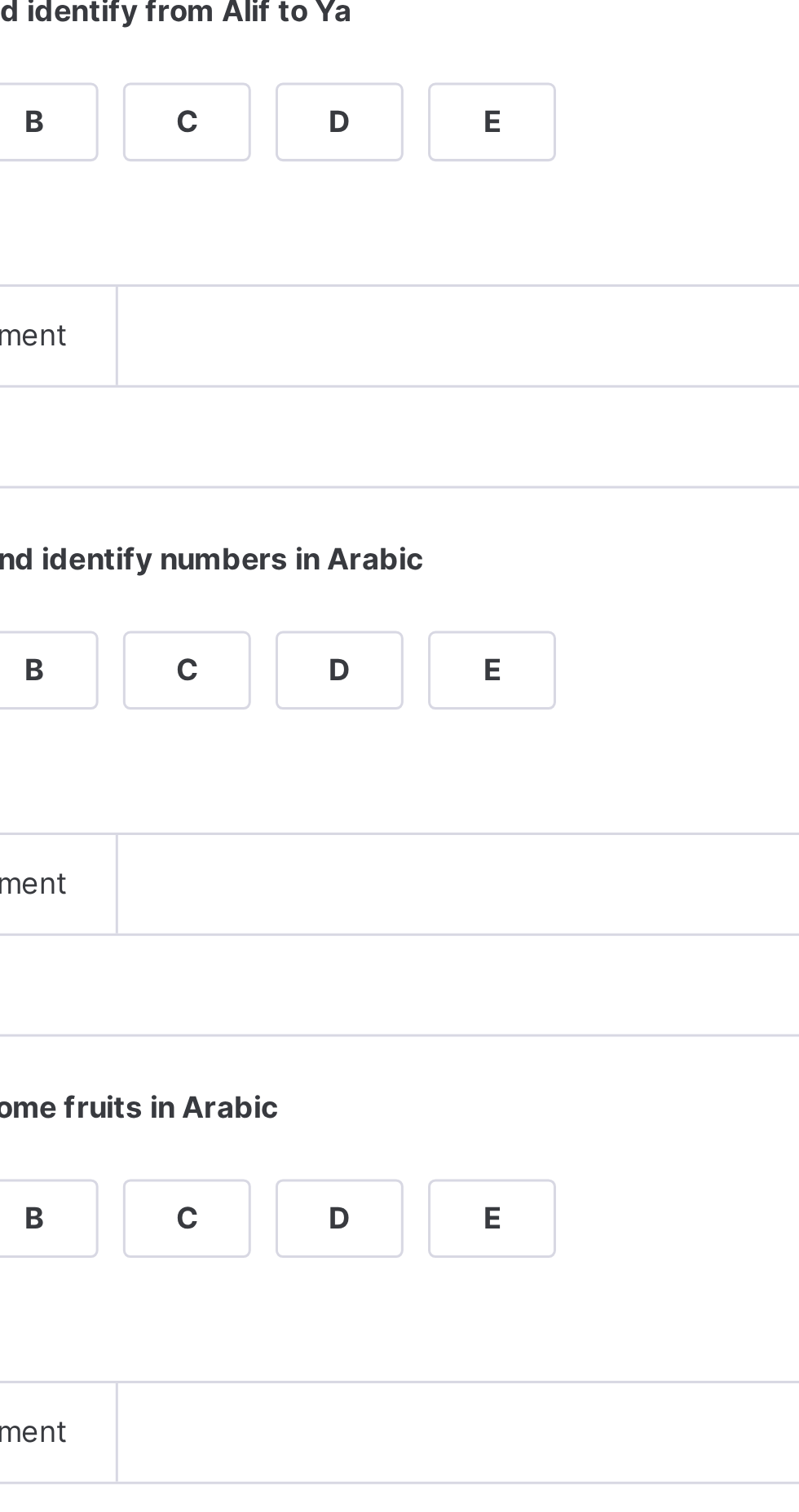
click at [348, 465] on div "A" at bounding box center [327, 453] width 41 height 24
click at [348, 647] on div "A" at bounding box center [327, 635] width 41 height 24
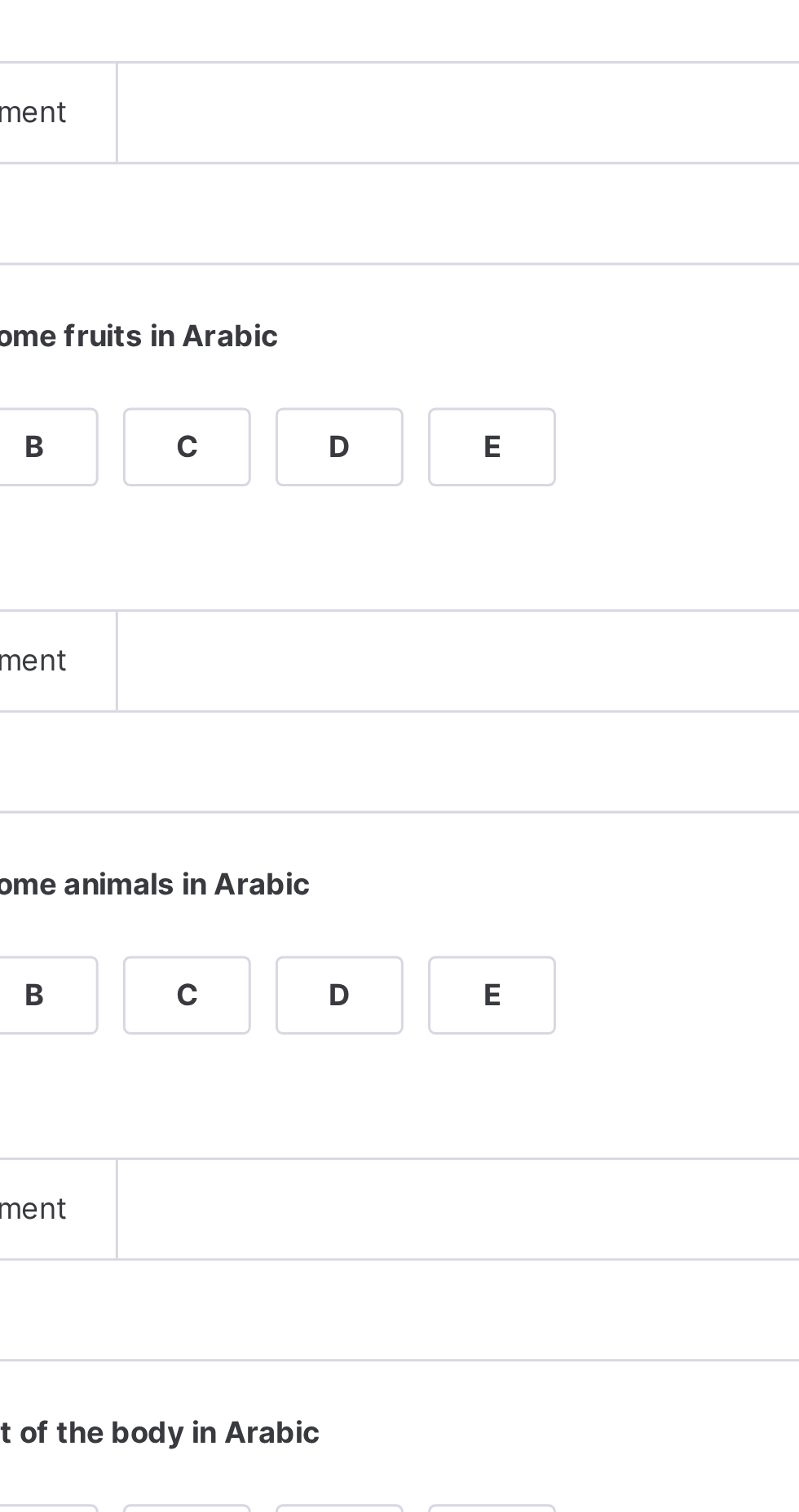
click at [348, 829] on div "A" at bounding box center [327, 816] width 41 height 24
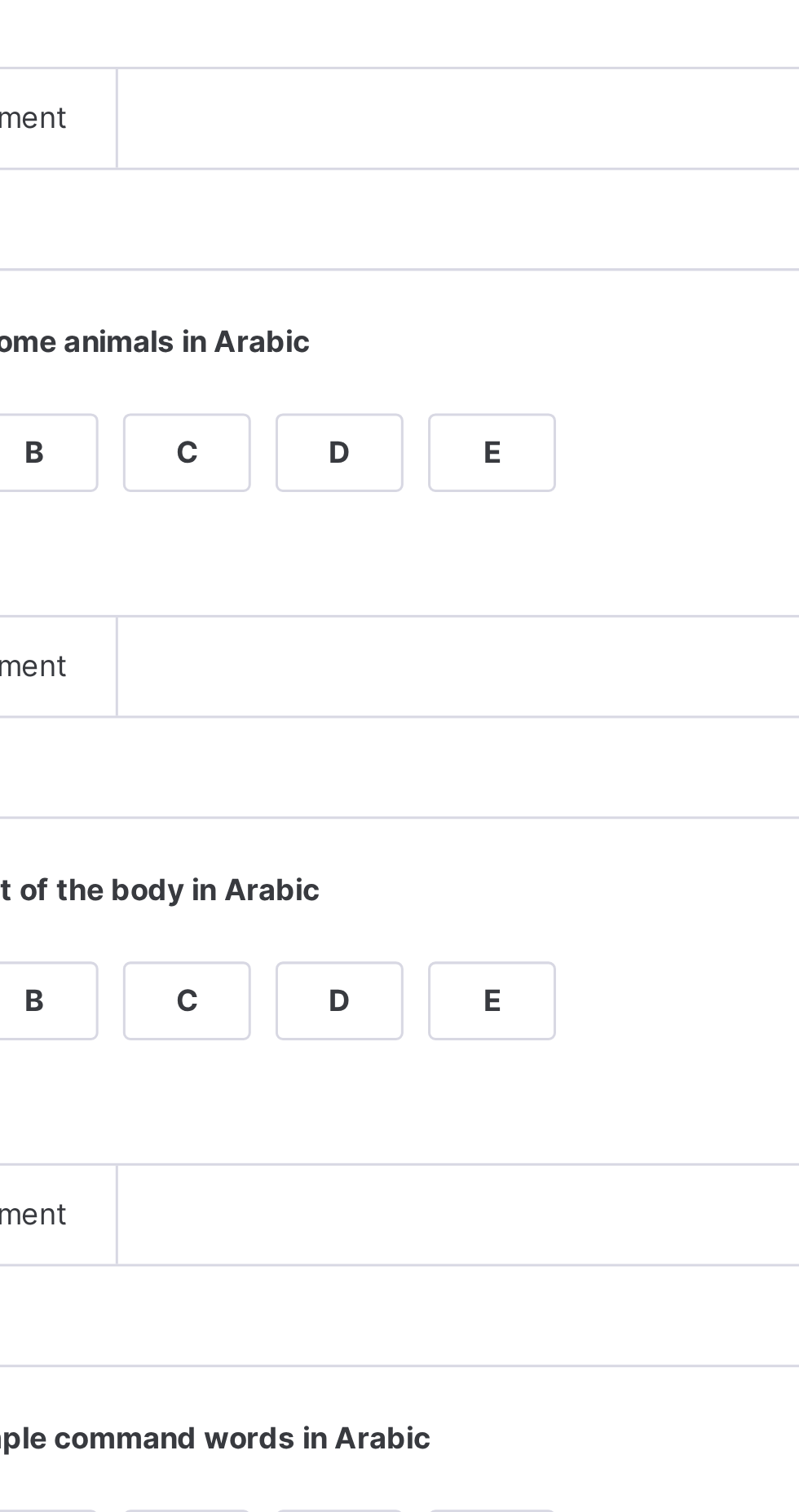
click at [348, 1010] on div "A" at bounding box center [327, 998] width 41 height 24
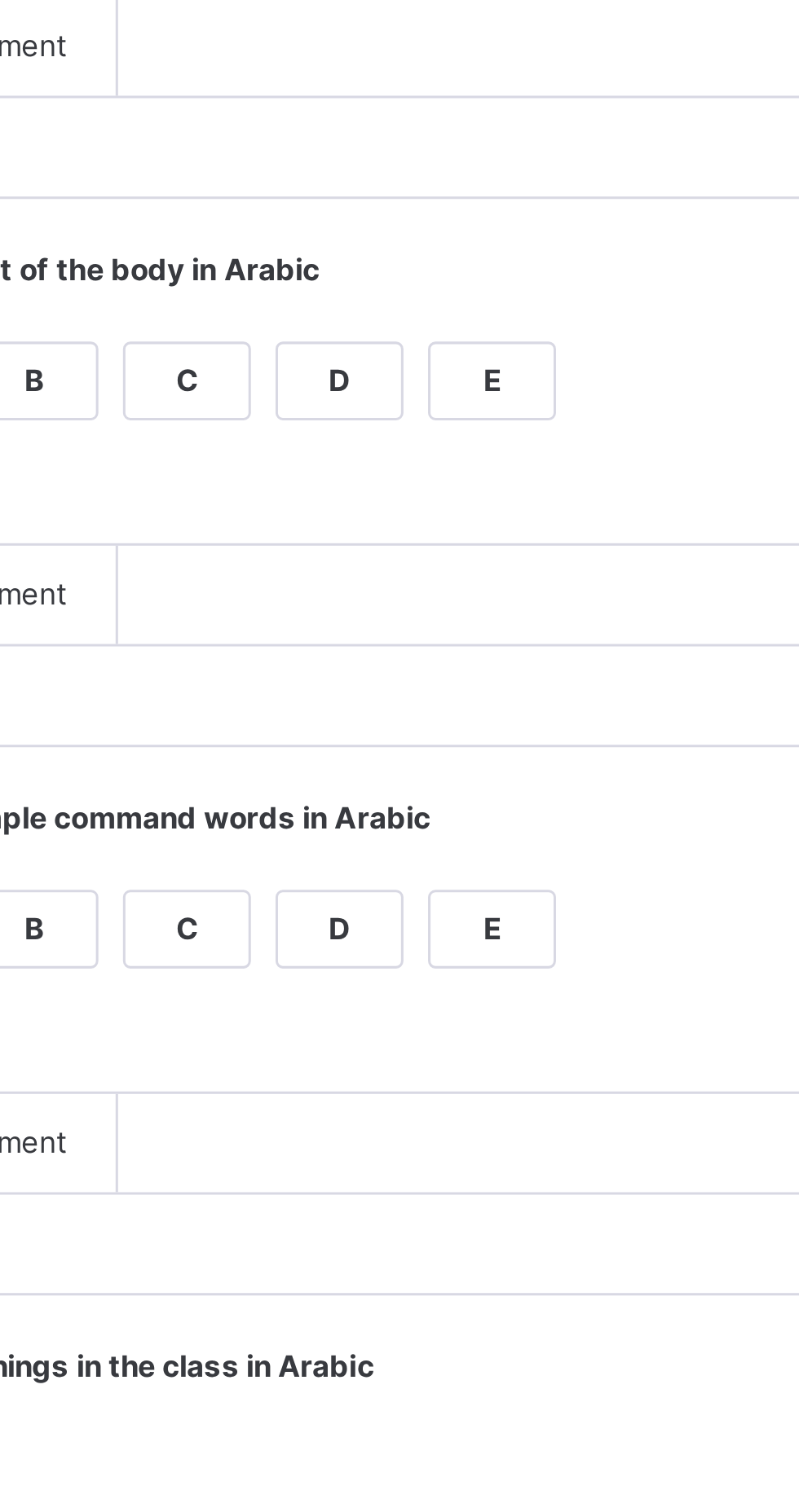
click at [348, 1192] on div "A" at bounding box center [327, 1180] width 41 height 24
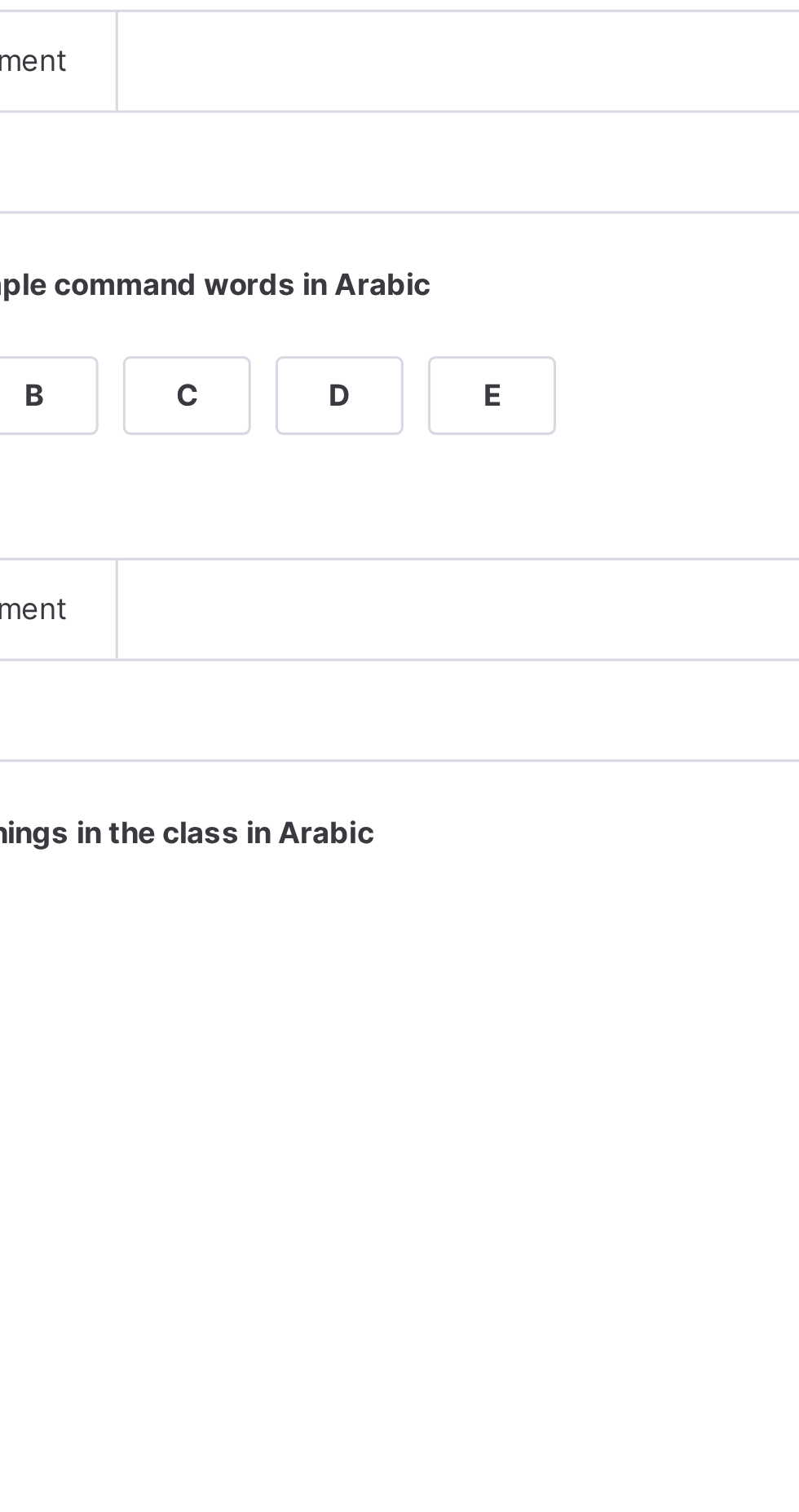
click at [348, 1373] on div "A" at bounding box center [327, 1361] width 41 height 24
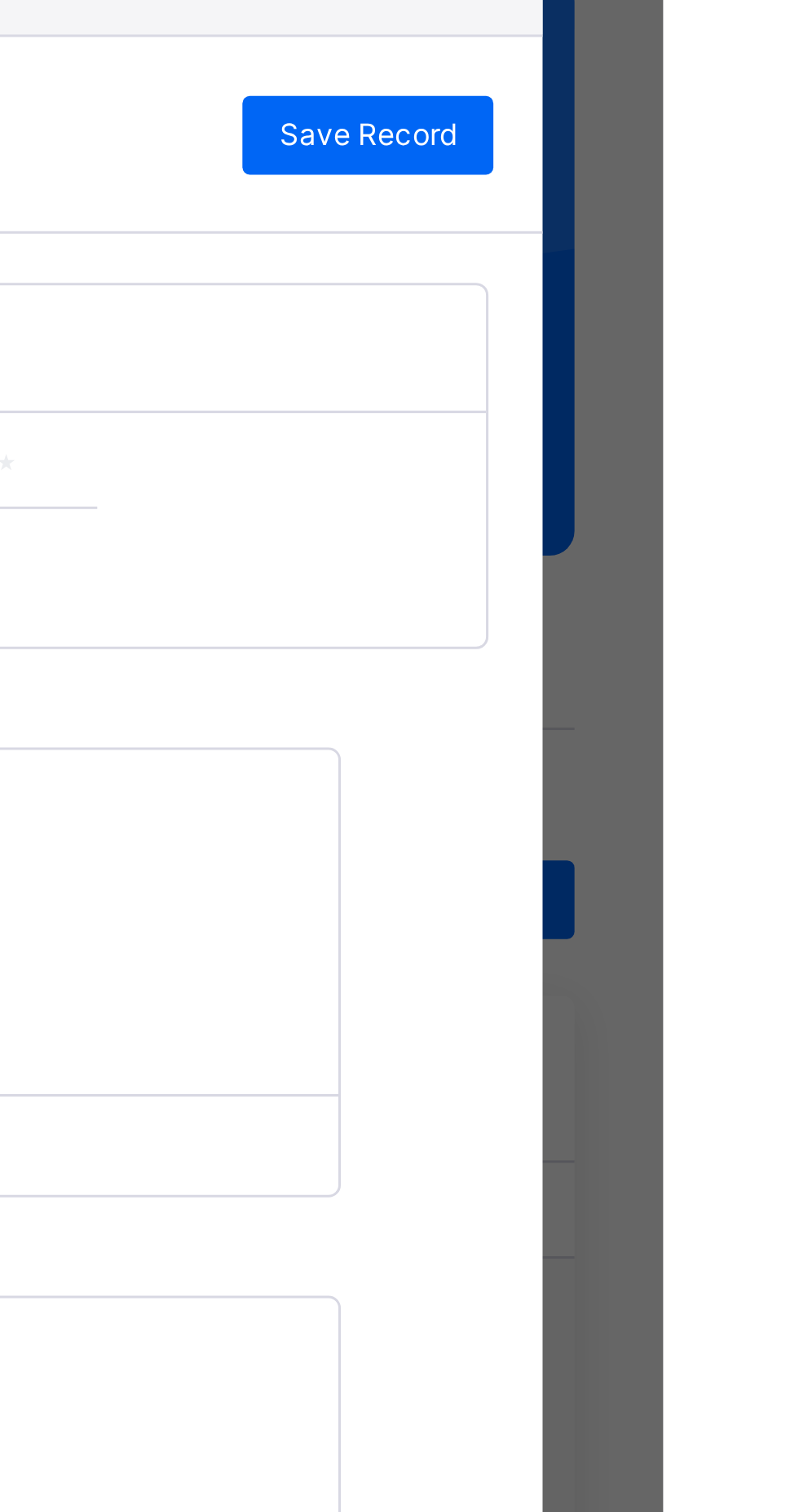
click at [731, 197] on span "Save Record" at bounding box center [701, 189] width 59 height 15
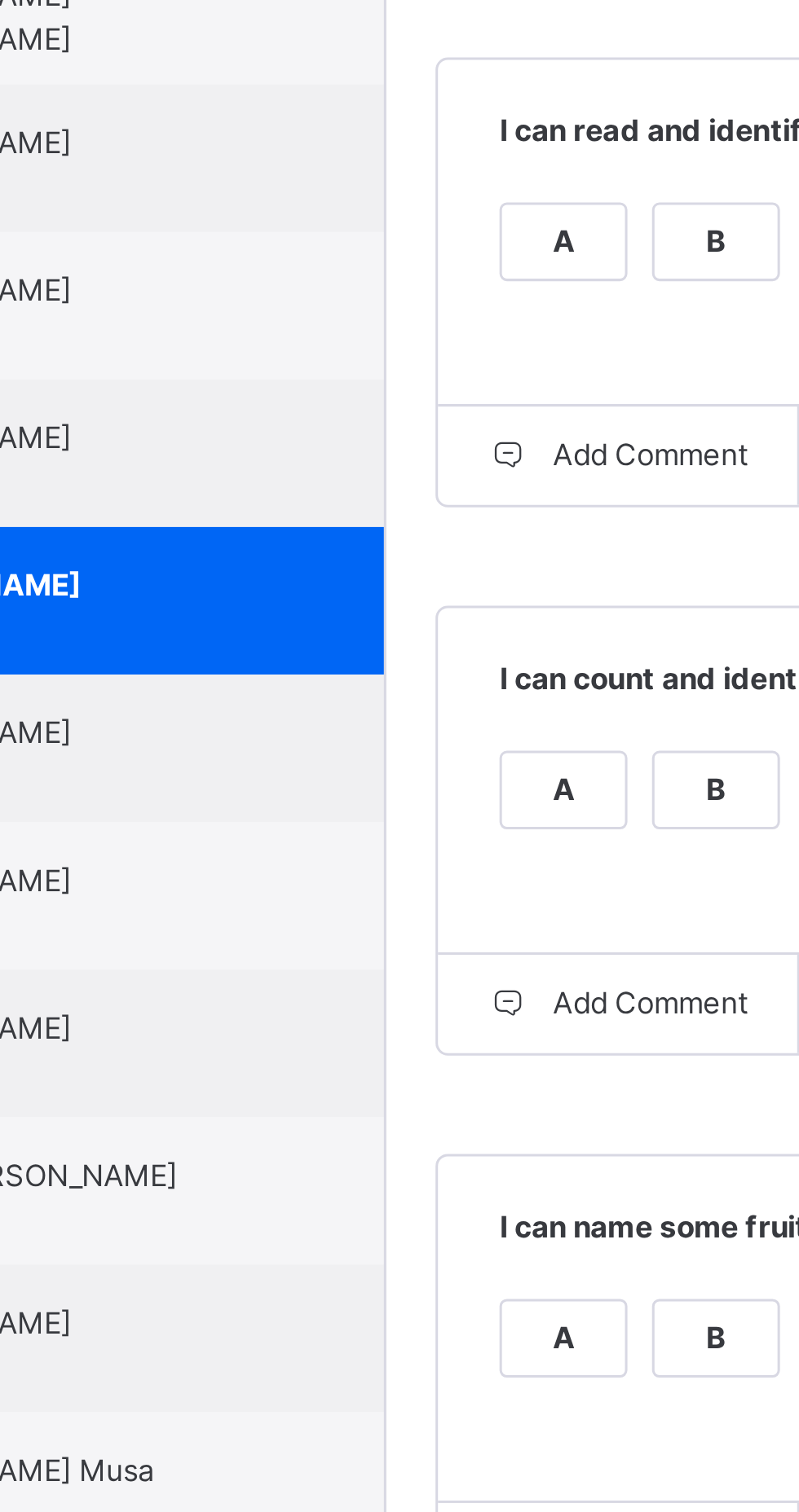
click at [230, 638] on div "[PERSON_NAME] 0566DL" at bounding box center [157, 623] width 146 height 29
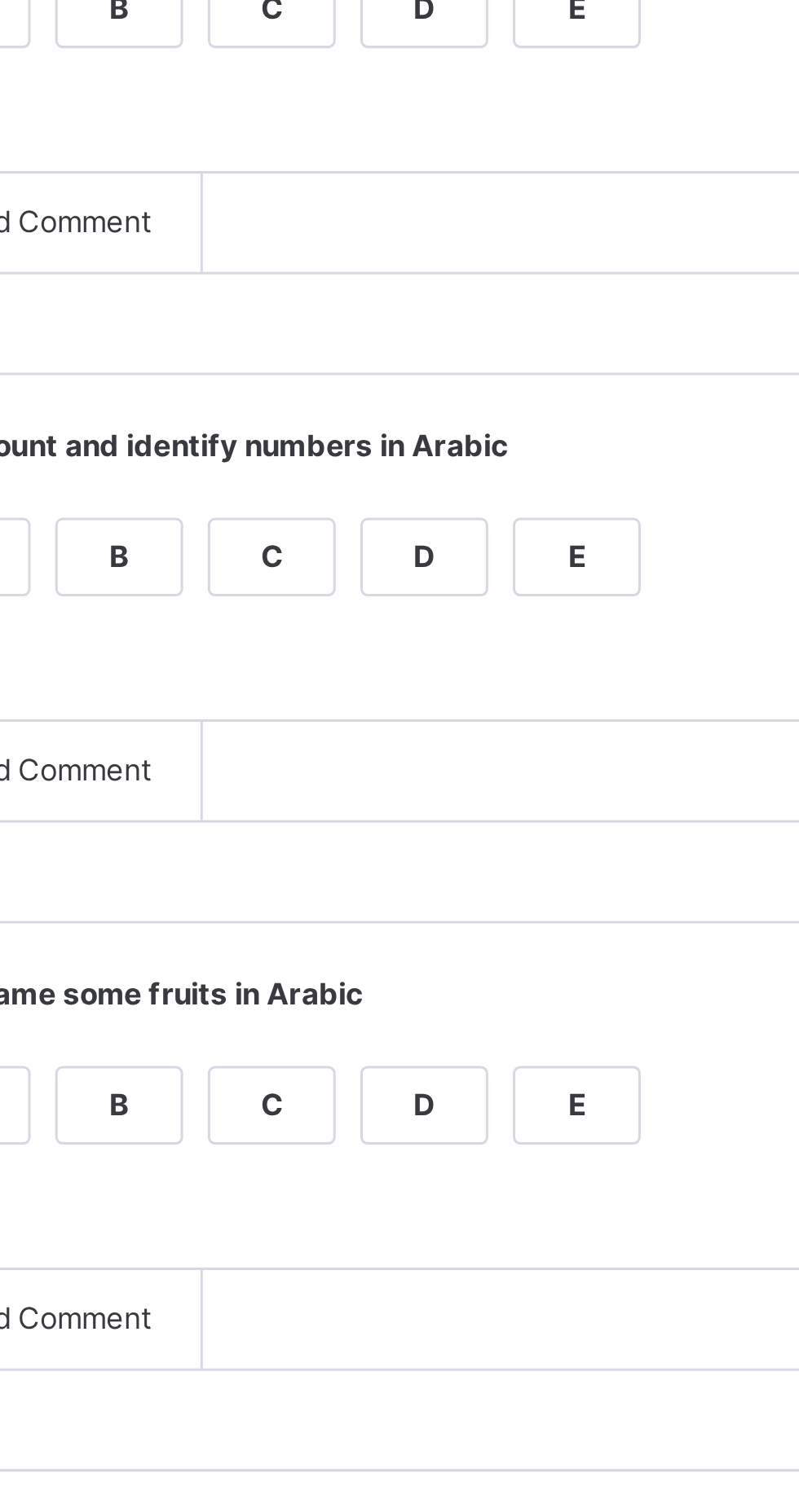
click at [348, 465] on div "A" at bounding box center [327, 453] width 41 height 24
click at [348, 647] on div "A" at bounding box center [327, 635] width 41 height 24
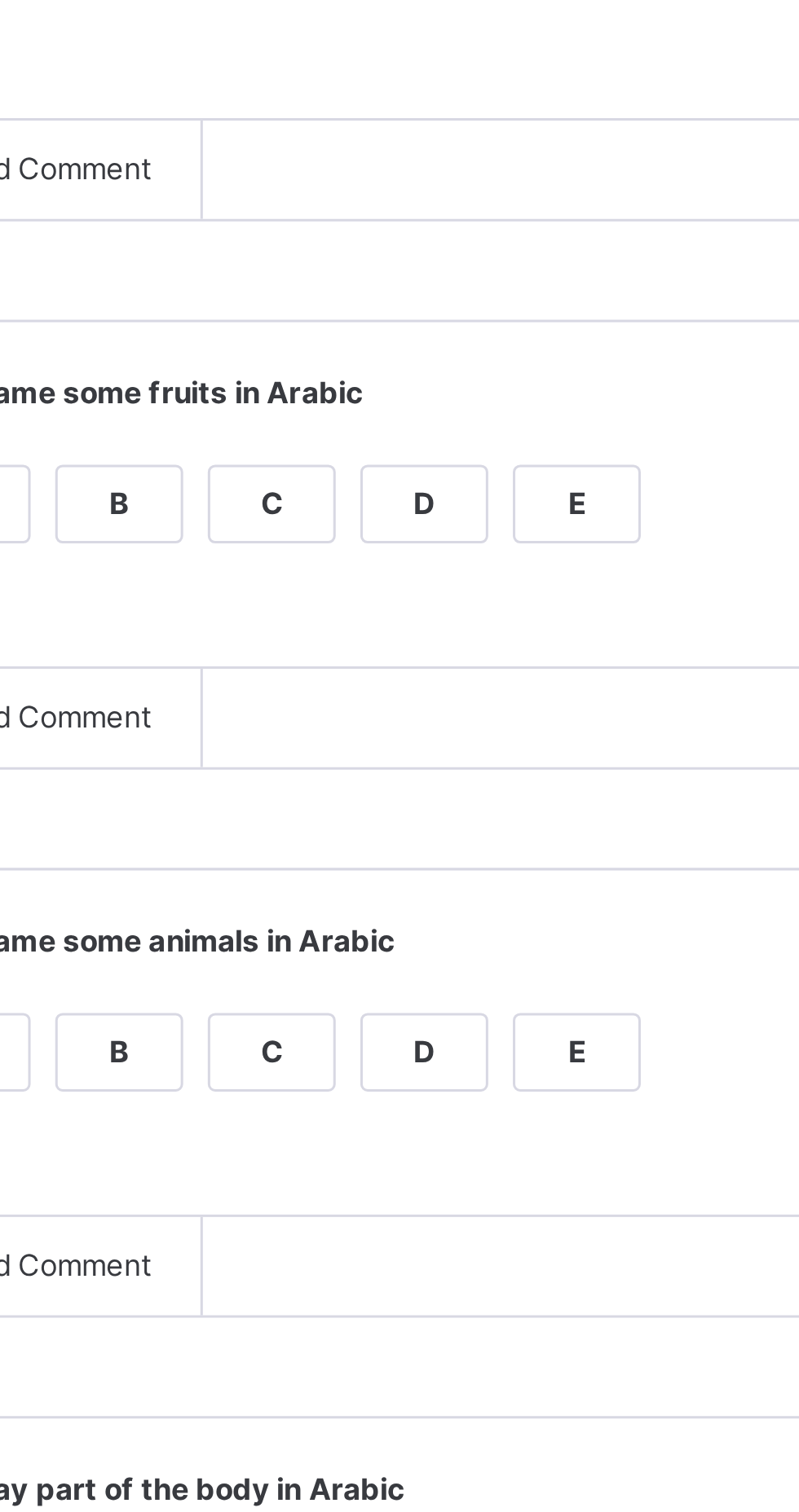
click at [348, 829] on div "A" at bounding box center [327, 816] width 41 height 24
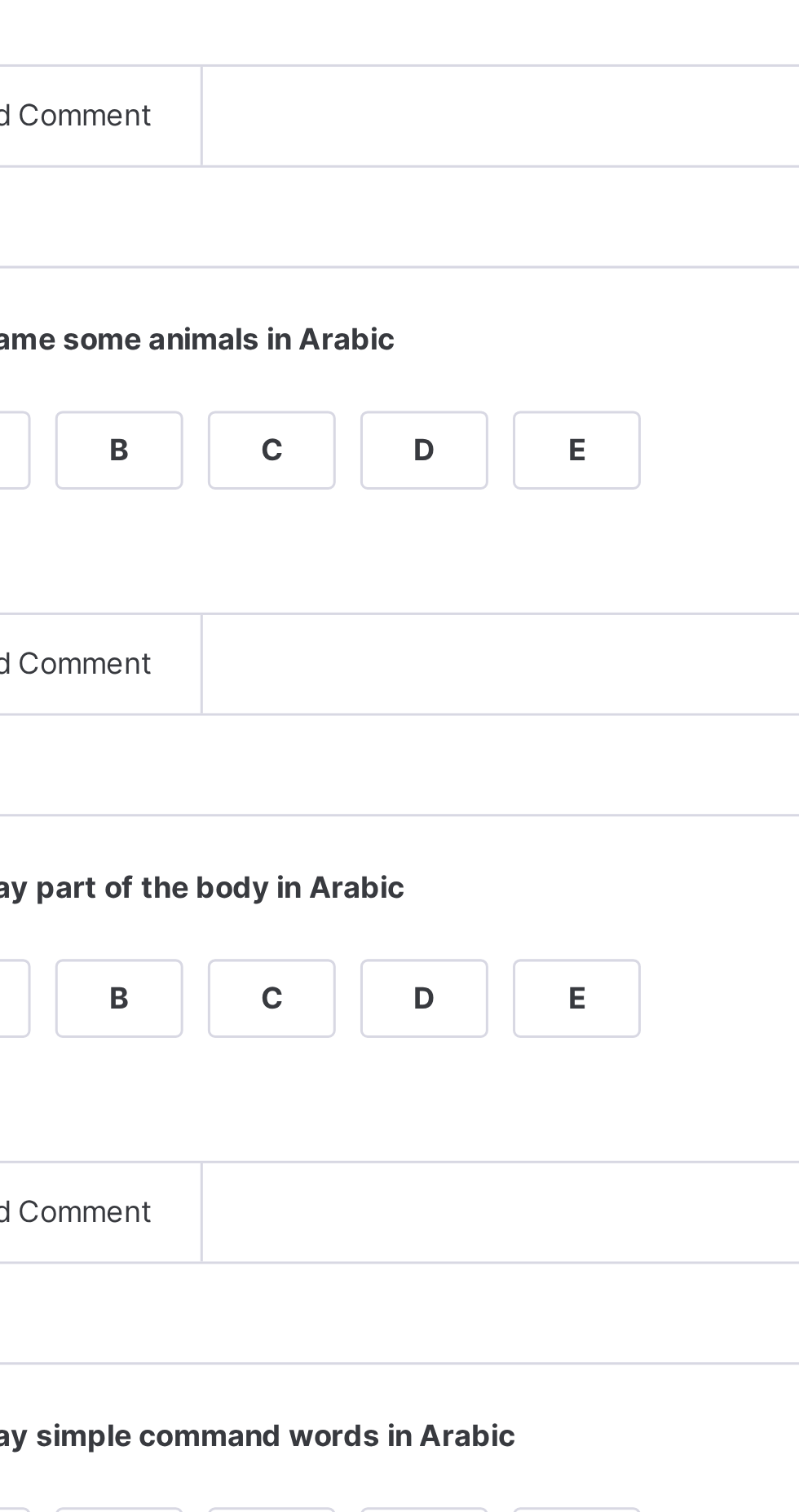
click at [348, 1010] on div "A" at bounding box center [327, 998] width 41 height 24
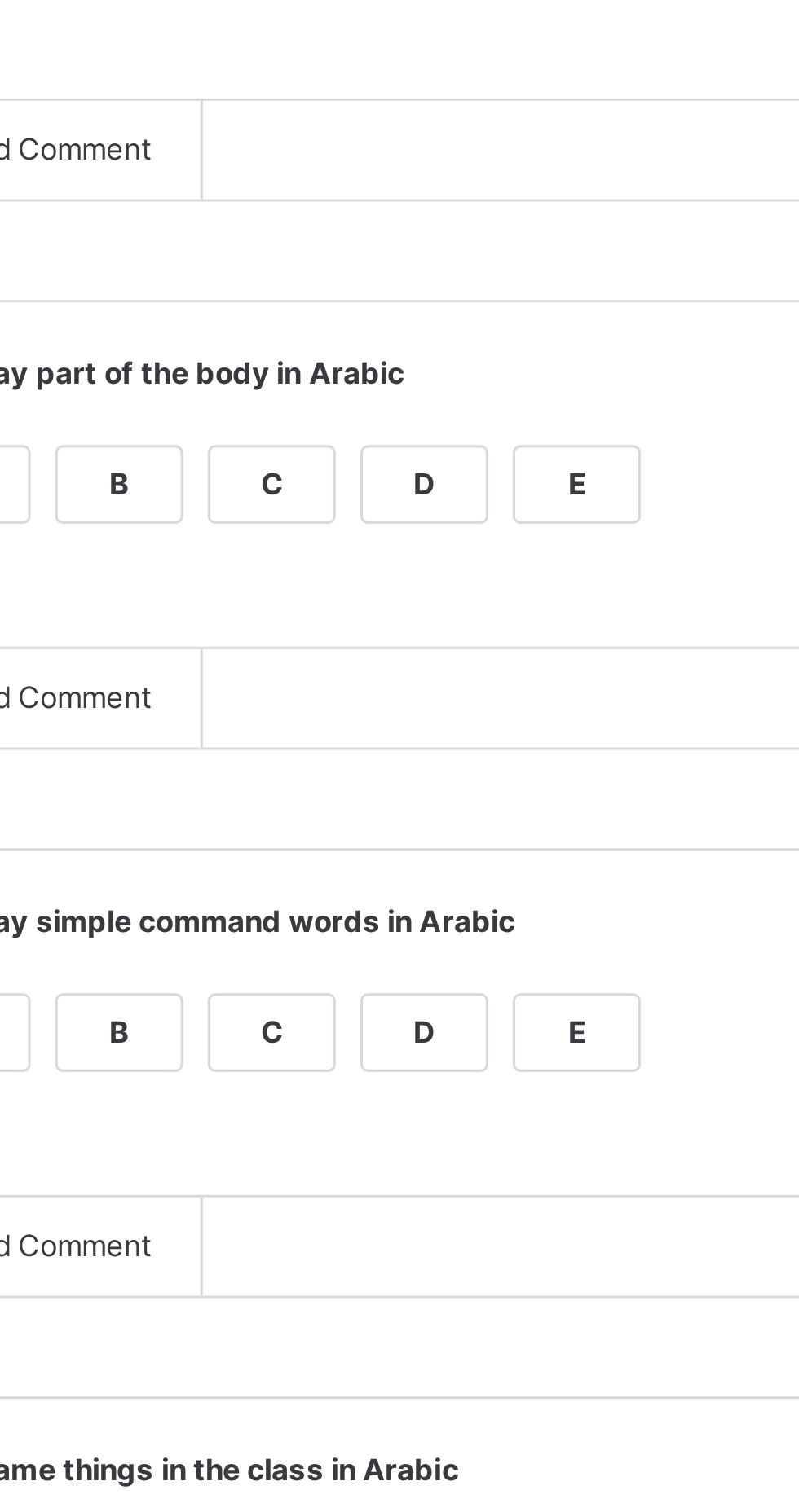
click at [348, 1192] on div "A" at bounding box center [327, 1180] width 41 height 24
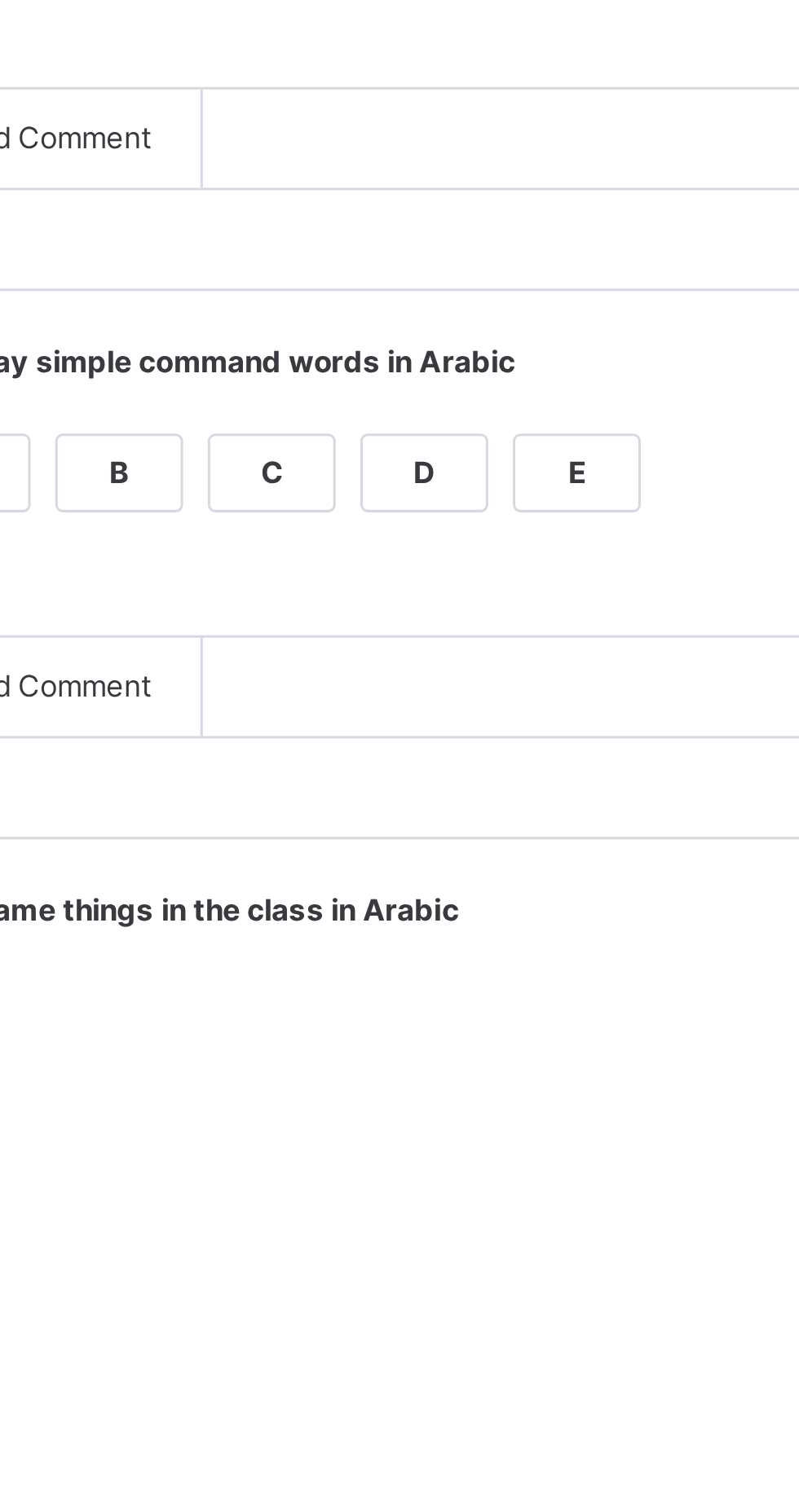
click at [348, 1373] on div "A" at bounding box center [327, 1361] width 41 height 24
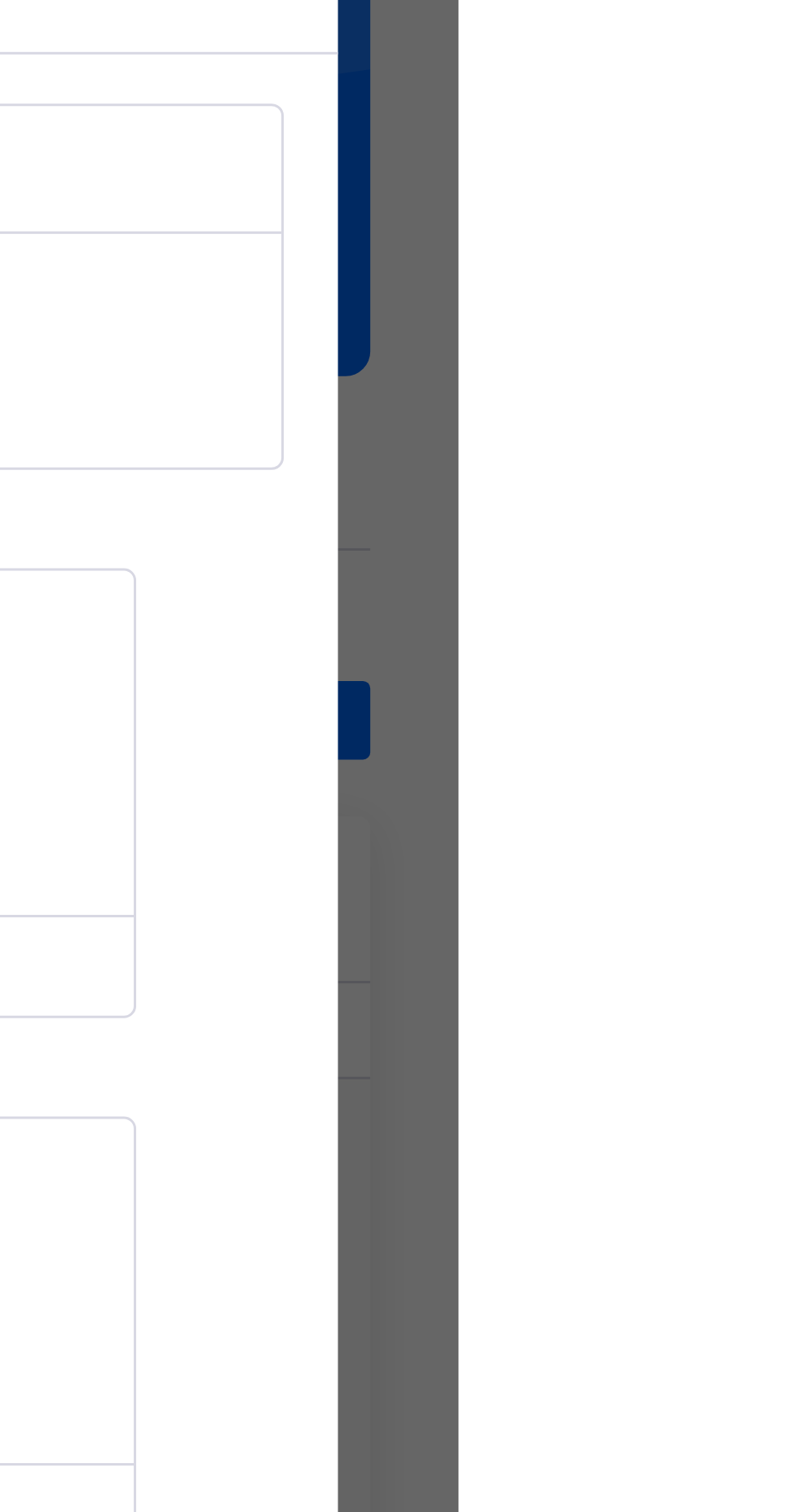
click at [740, 281] on div "Grade Rating Guide" at bounding box center [512, 259] width 454 height 42
click at [731, 197] on span "Save Record" at bounding box center [701, 189] width 59 height 15
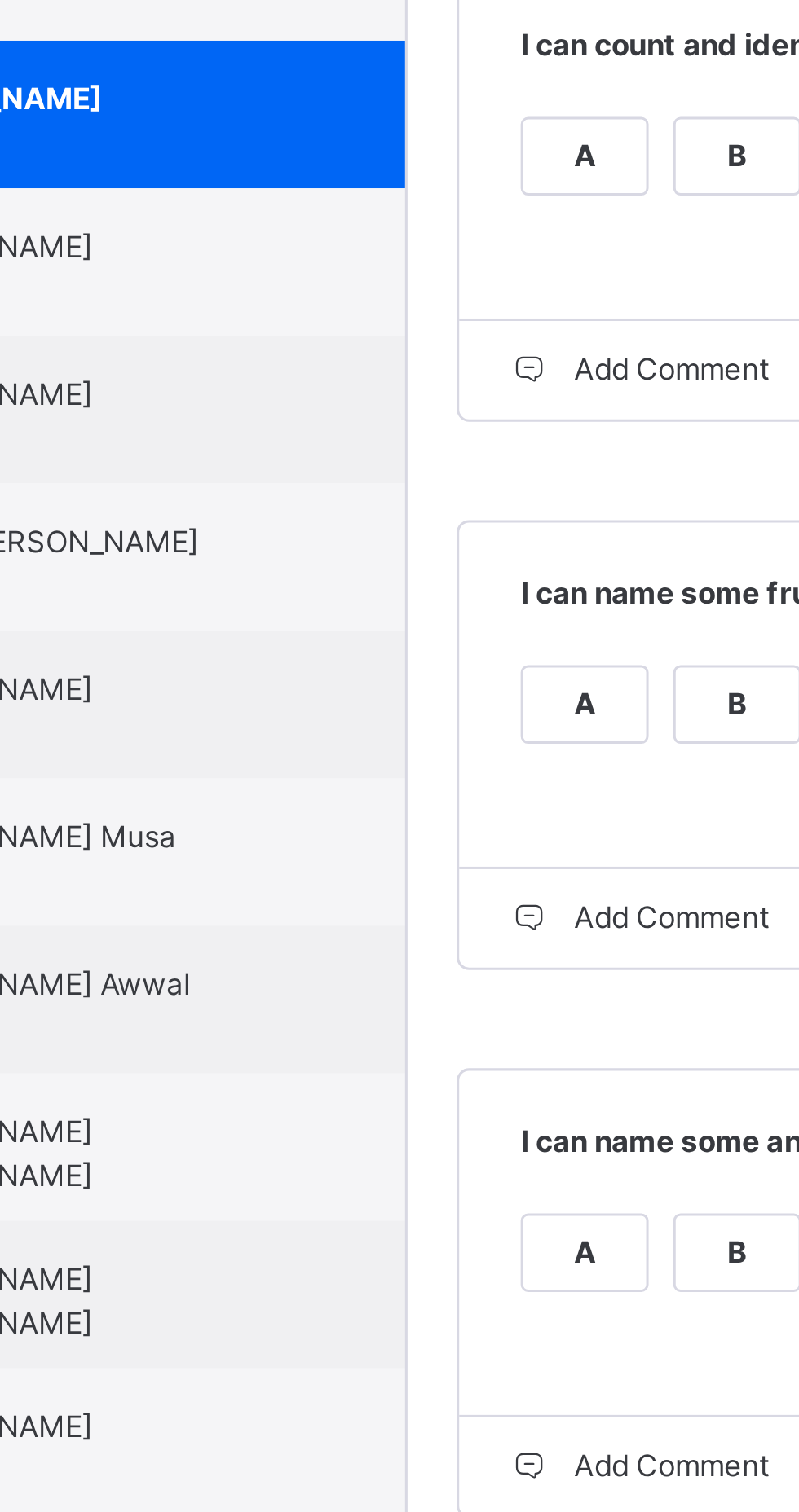
click at [230, 686] on div "[PERSON_NAME] 0543DL" at bounding box center [157, 671] width 146 height 29
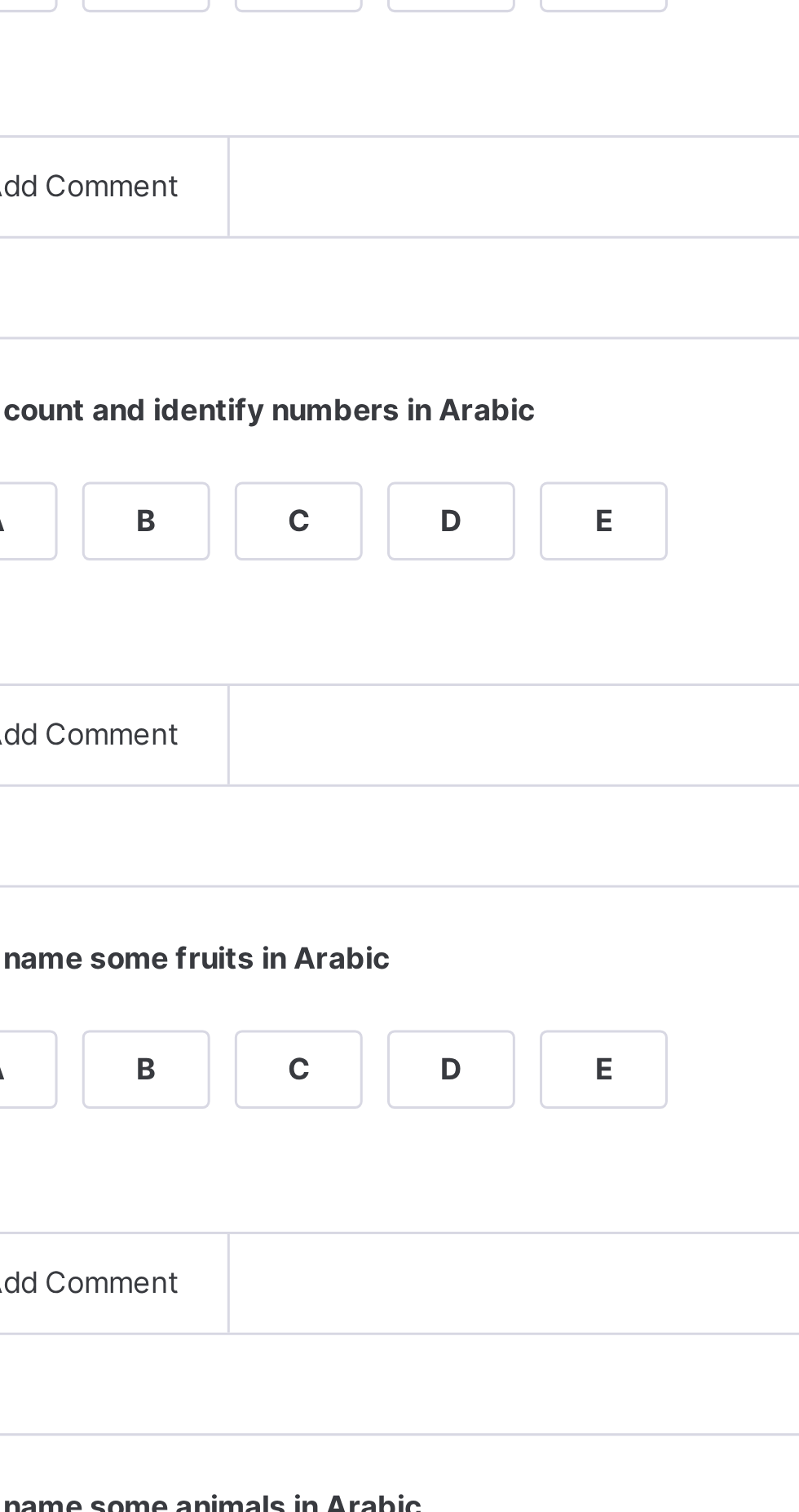
click at [348, 465] on div "A" at bounding box center [327, 453] width 41 height 24
click at [348, 647] on div "A" at bounding box center [327, 635] width 41 height 24
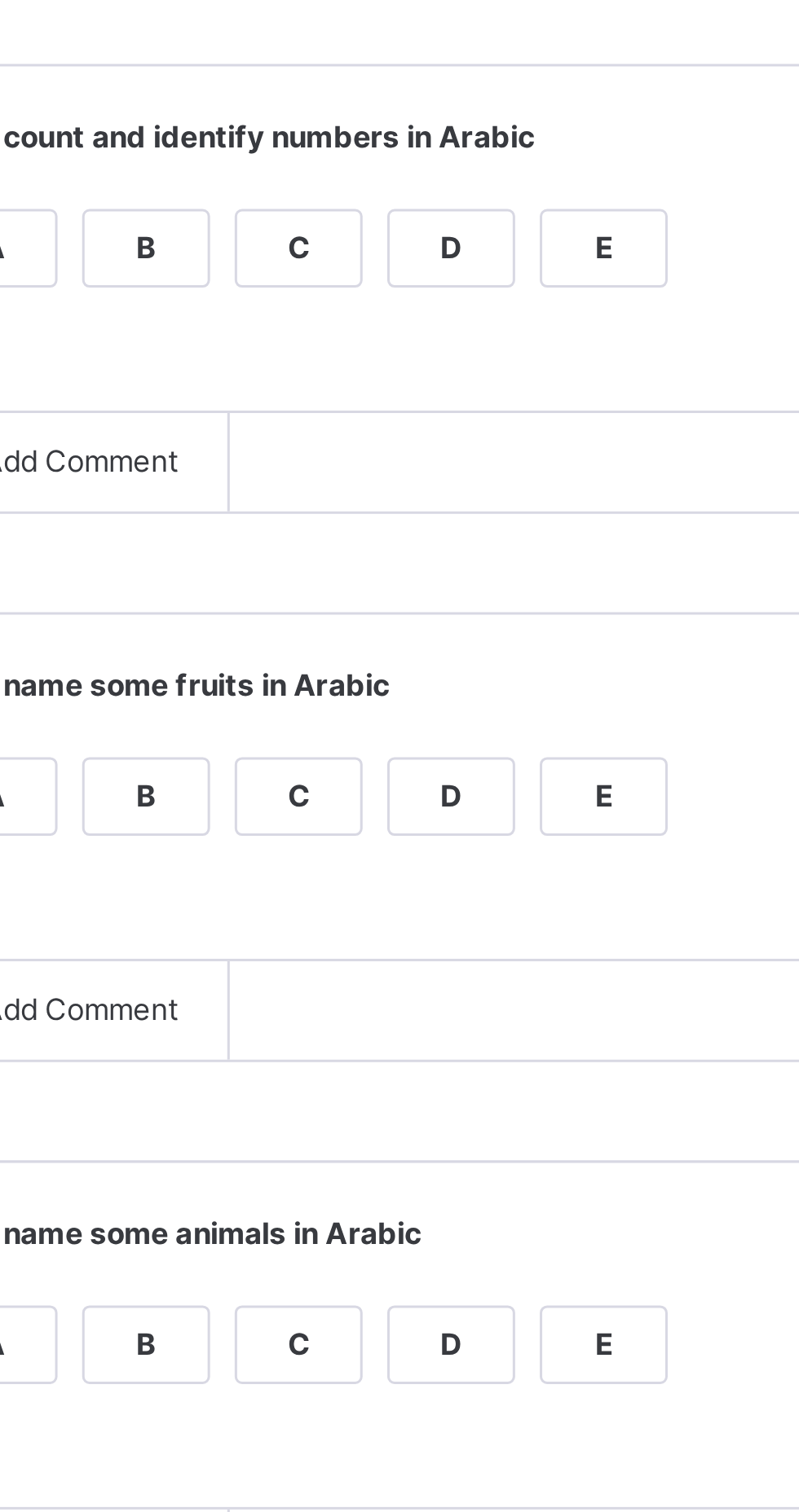
click at [434, 888] on div "Grade Rating Guide ★ ★ ★ ★ ★ A : Excellent ★ ★ ★ ★ ★ B : Satisfactory ★ ★ ★ ★ ★…" at bounding box center [513, 934] width 491 height 1426
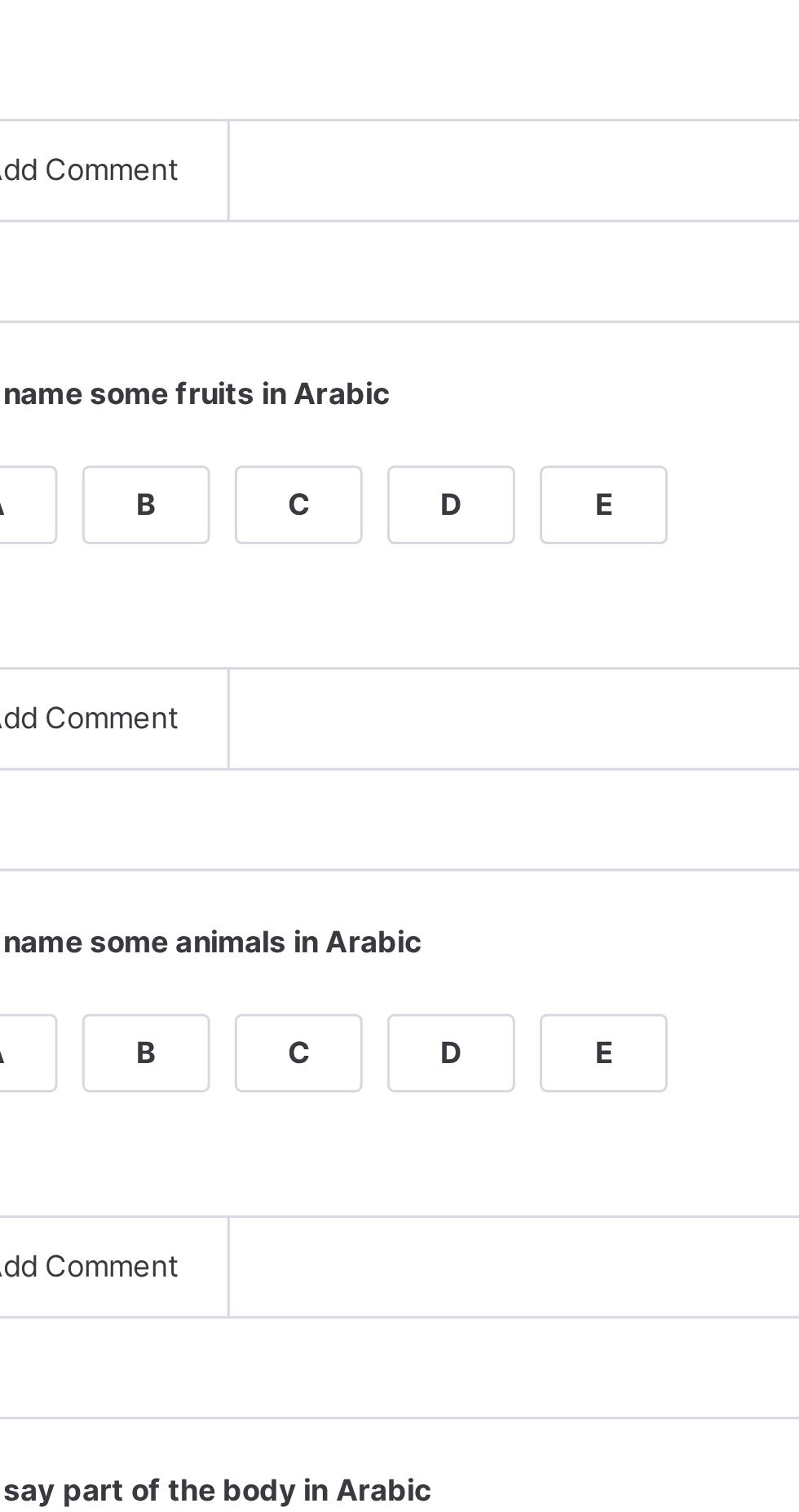
click at [348, 829] on div "A" at bounding box center [327, 816] width 41 height 24
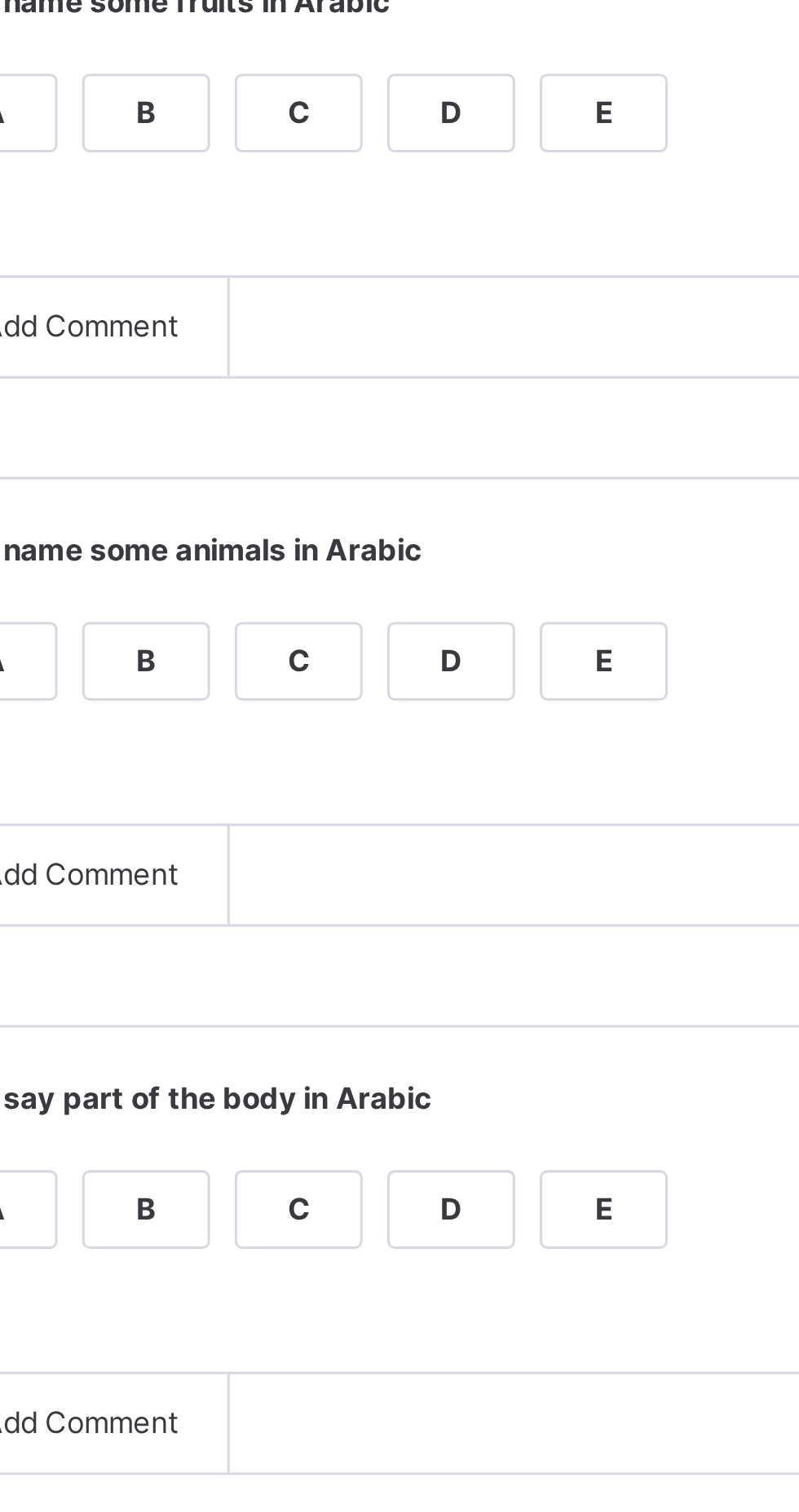
click at [348, 1010] on div "A" at bounding box center [327, 998] width 41 height 24
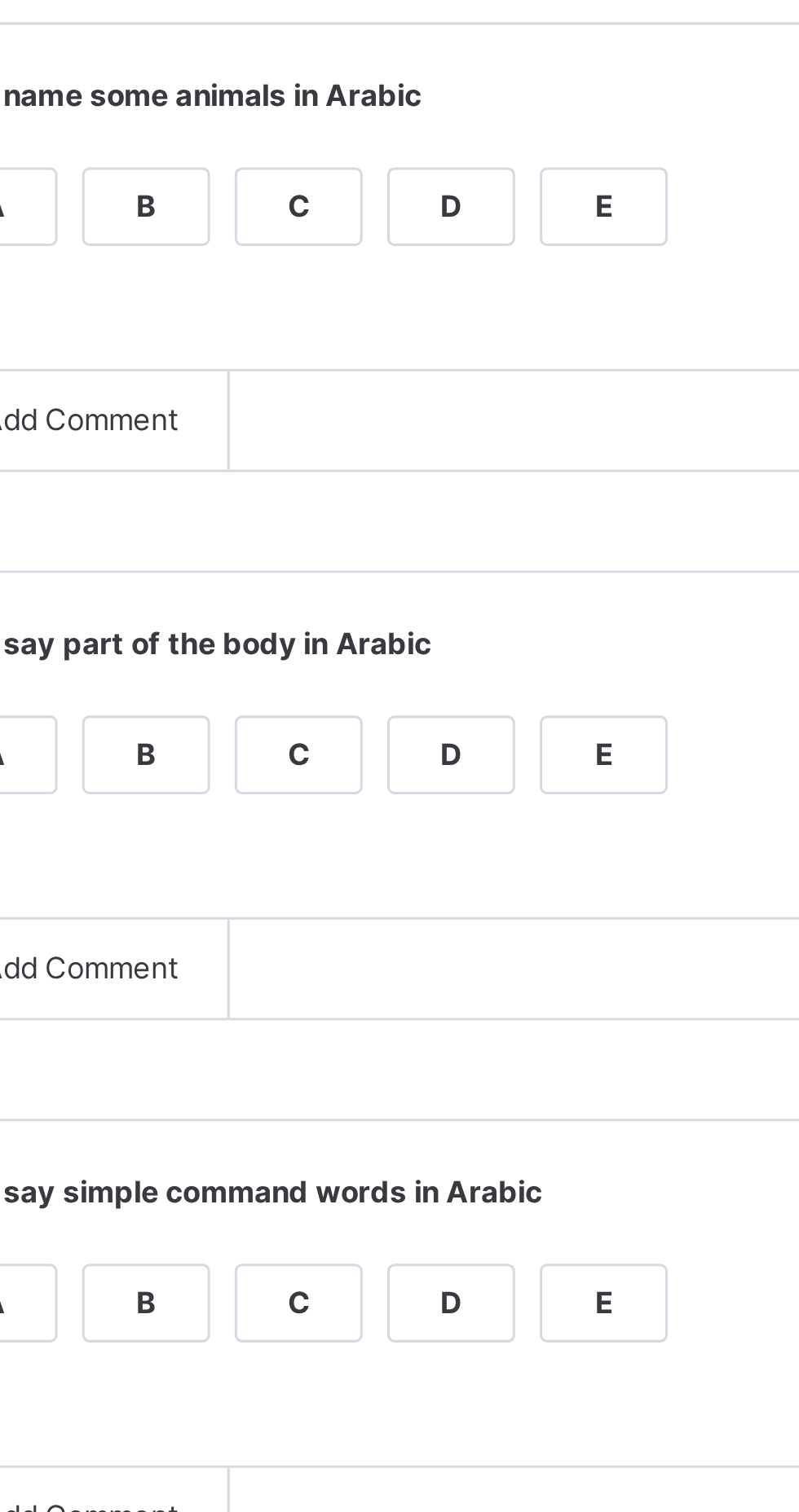
click at [348, 1192] on div "A" at bounding box center [327, 1180] width 41 height 24
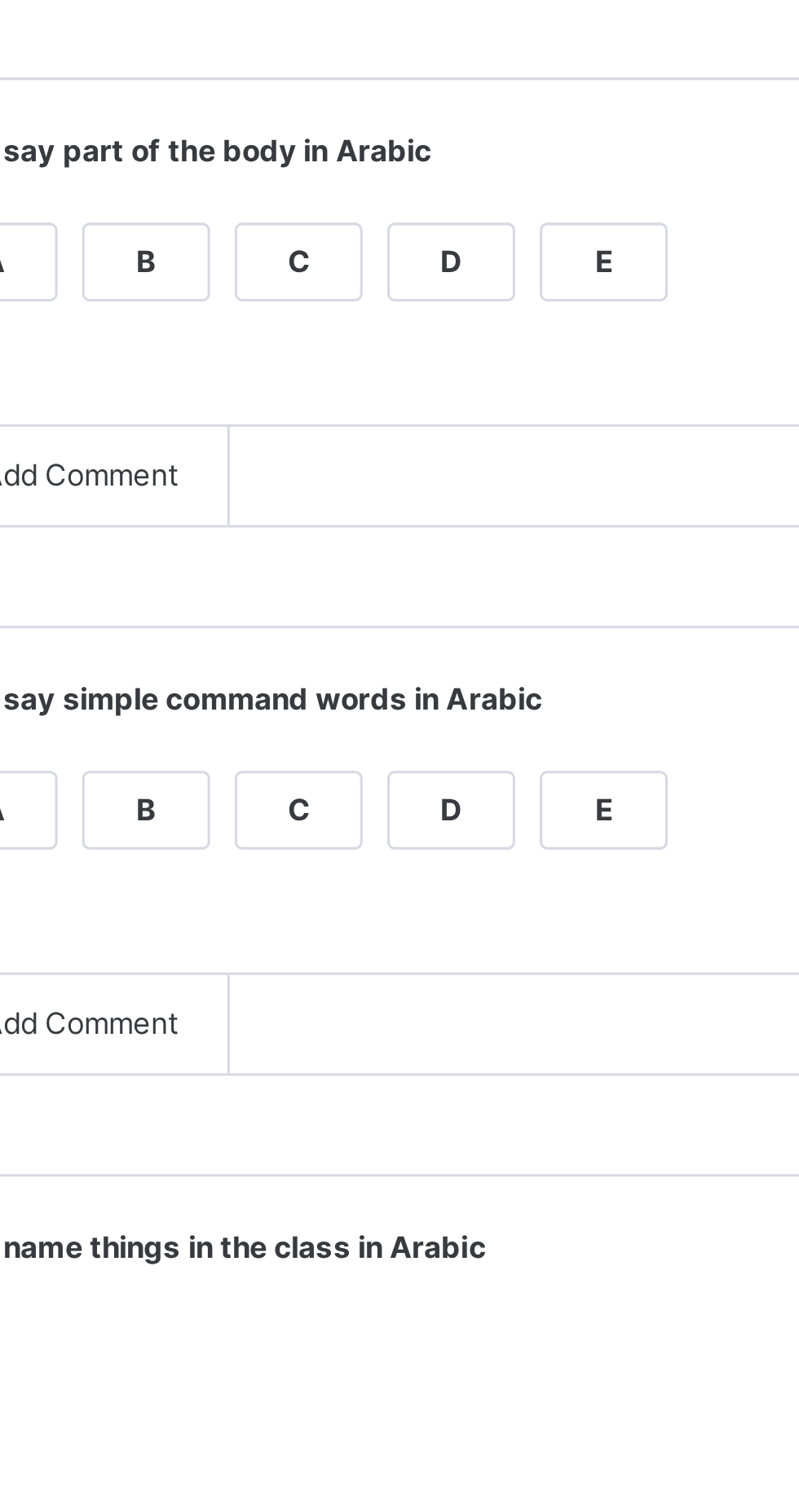
click at [348, 1373] on div "A" at bounding box center [327, 1361] width 41 height 24
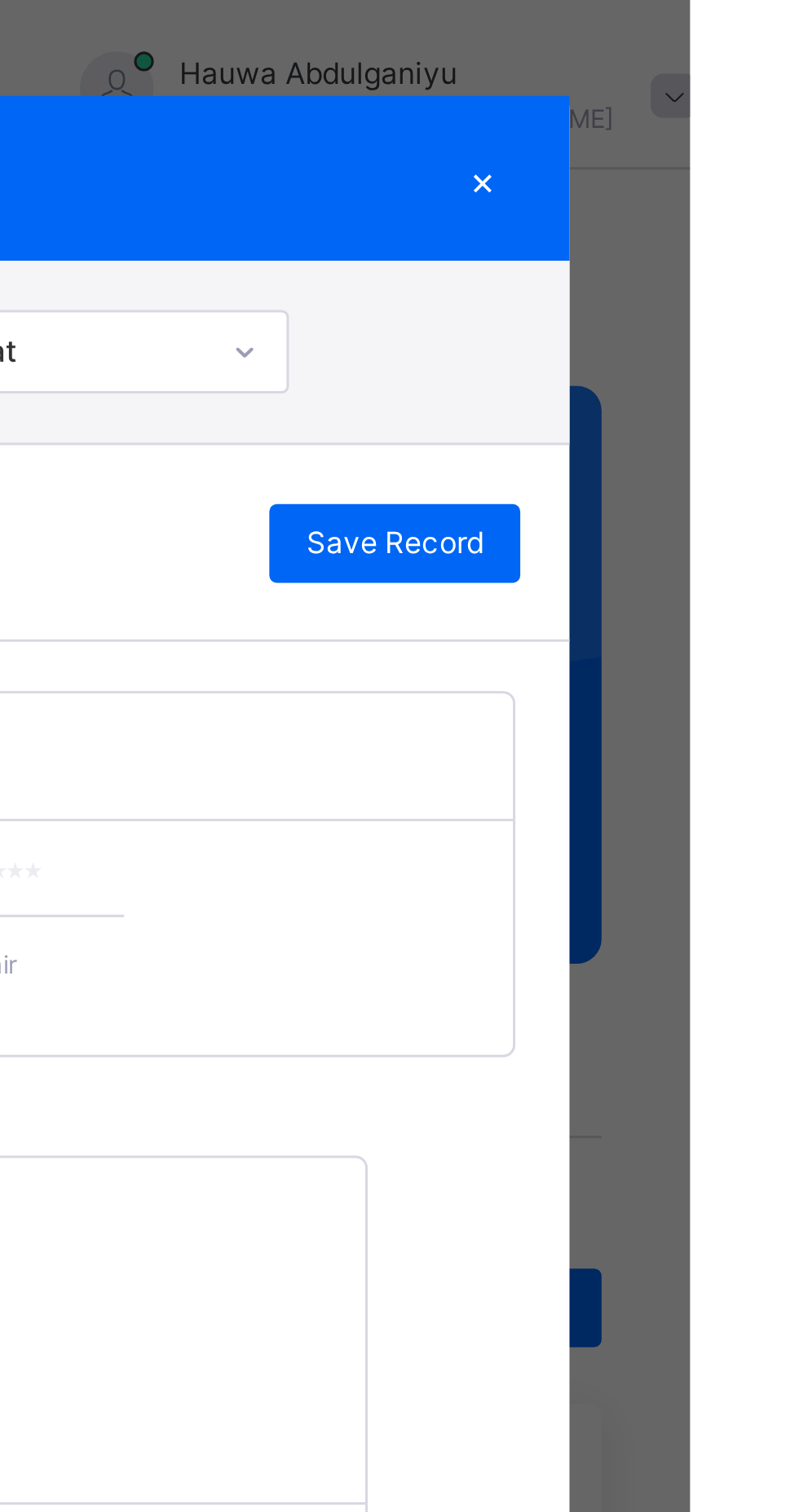
click at [731, 197] on span "Save Record" at bounding box center [701, 189] width 59 height 15
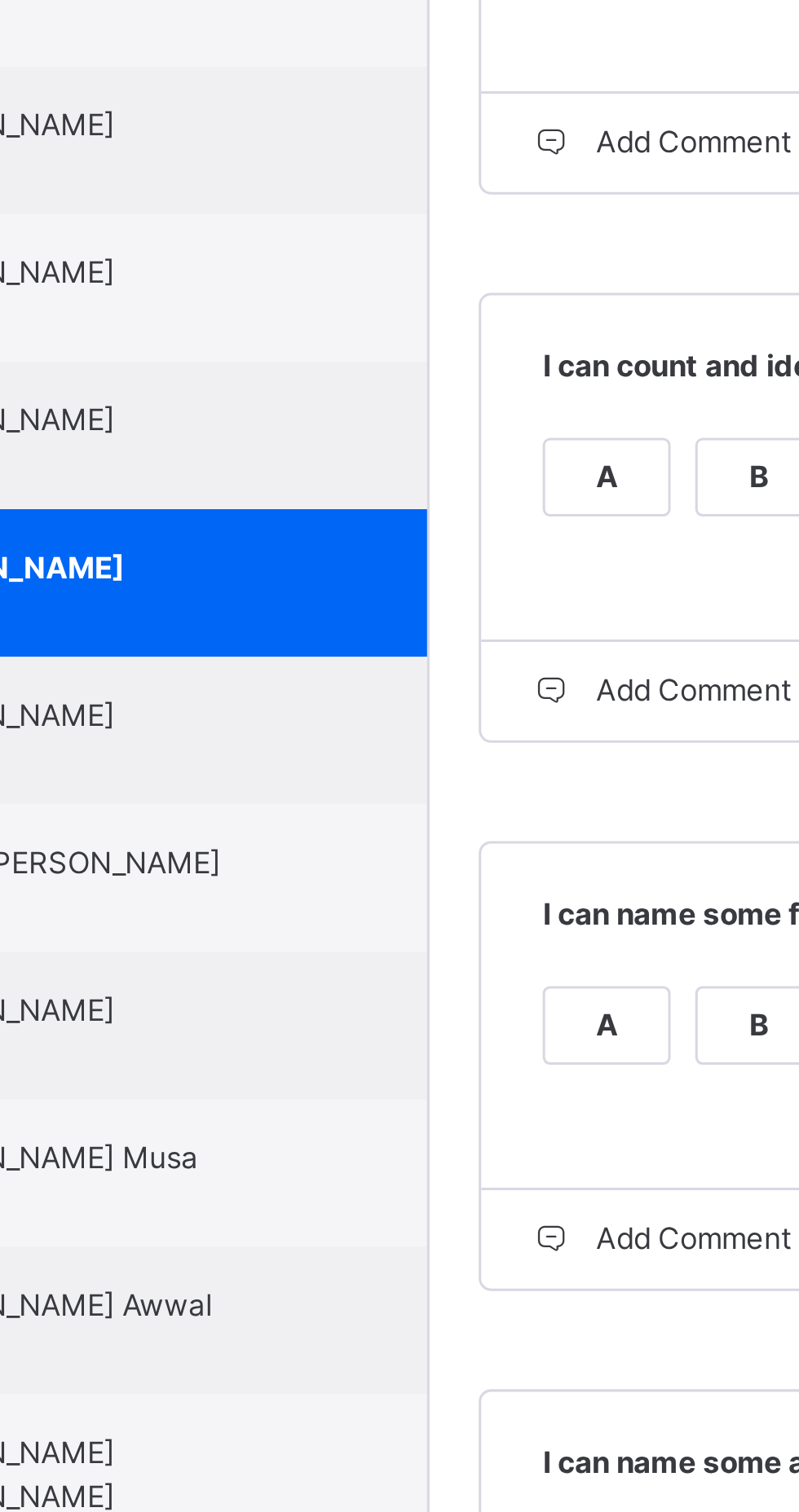
click at [244, 645] on div "[PERSON_NAME] 0566DL" at bounding box center [154, 621] width 228 height 49
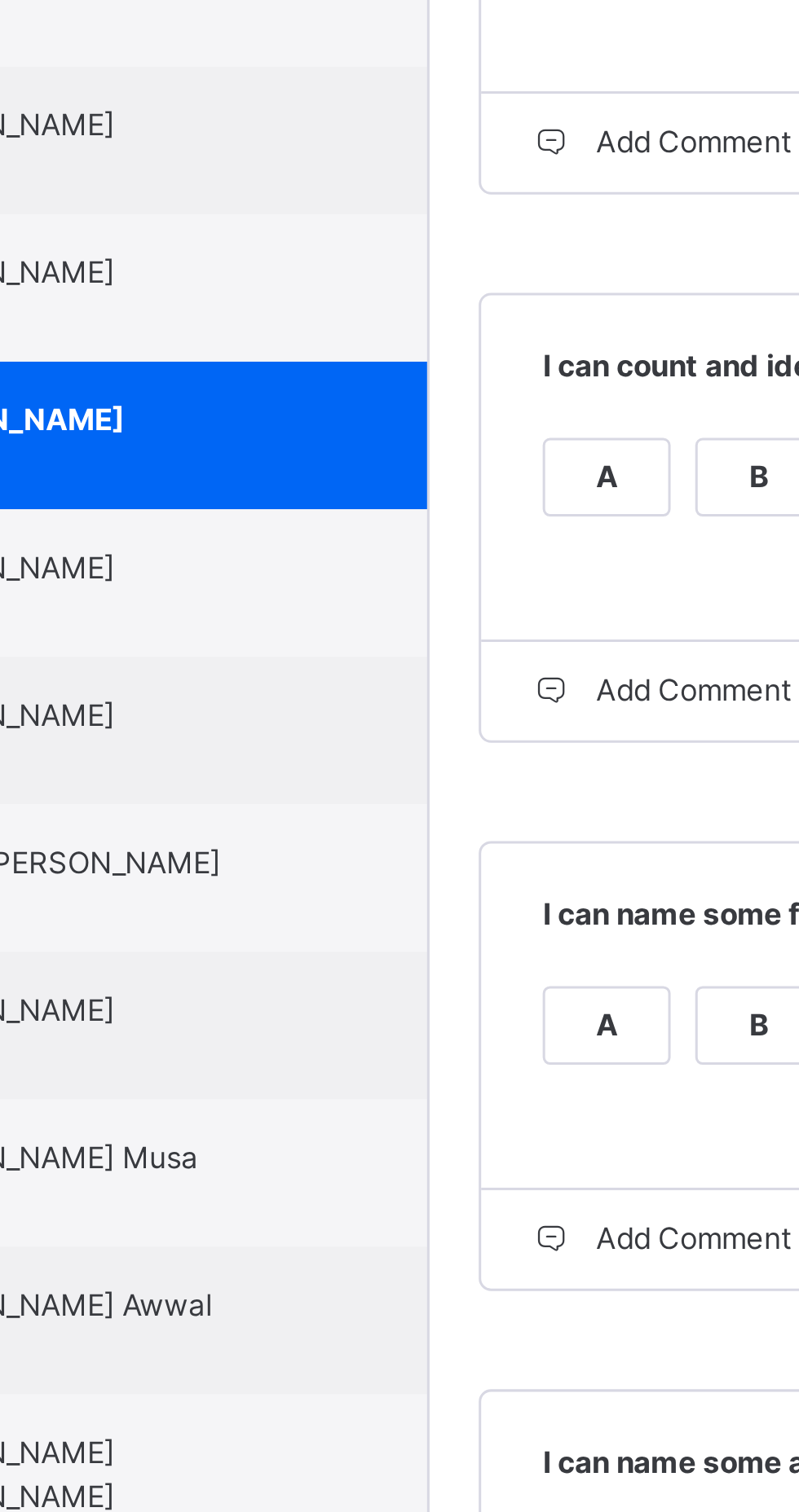
click at [230, 721] on span "[PERSON_NAME]" at bounding box center [157, 713] width 146 height 15
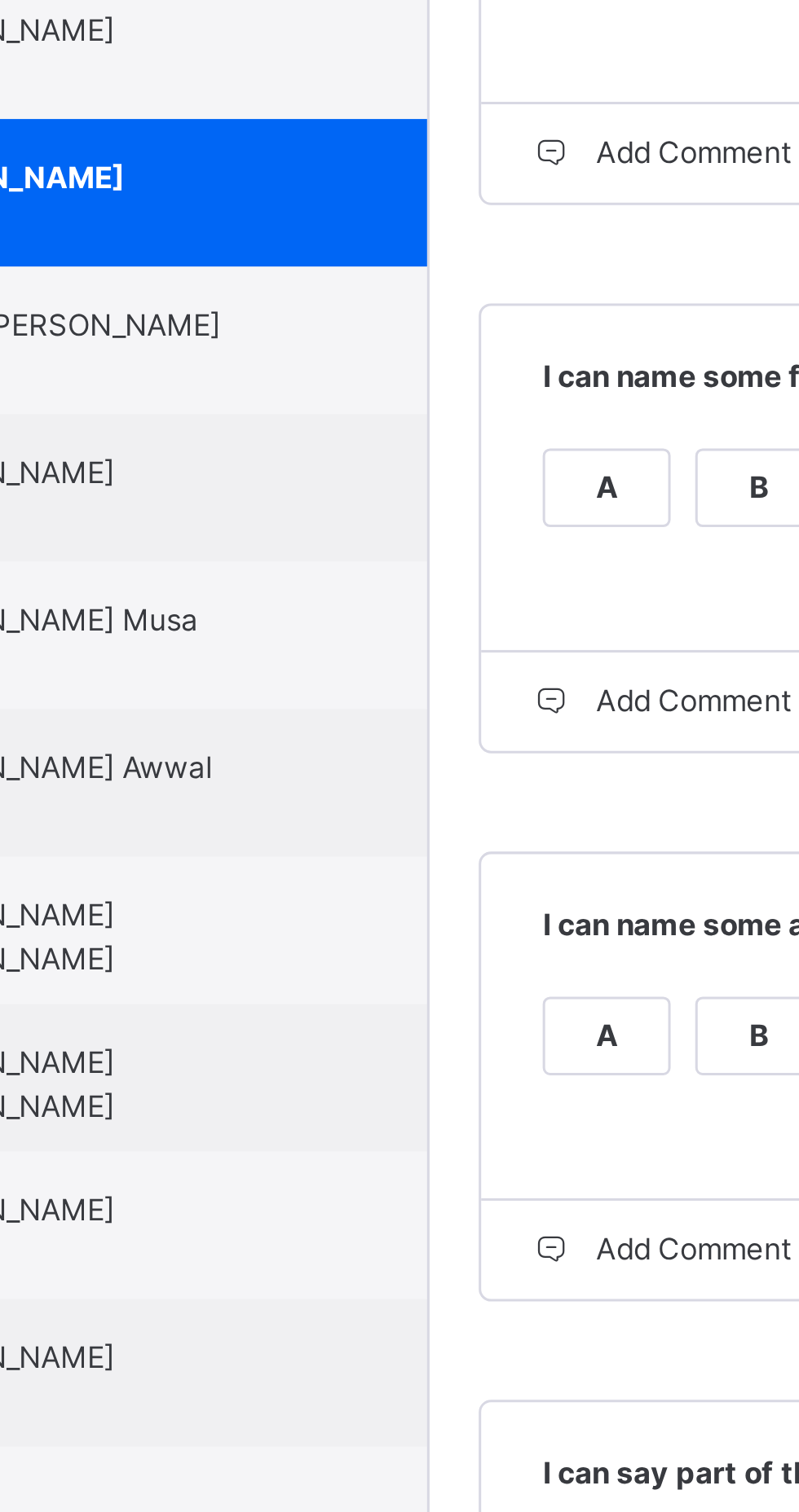
click at [230, 785] on div "Hafsah [PERSON_NAME] 0561DL" at bounding box center [157, 770] width 146 height 29
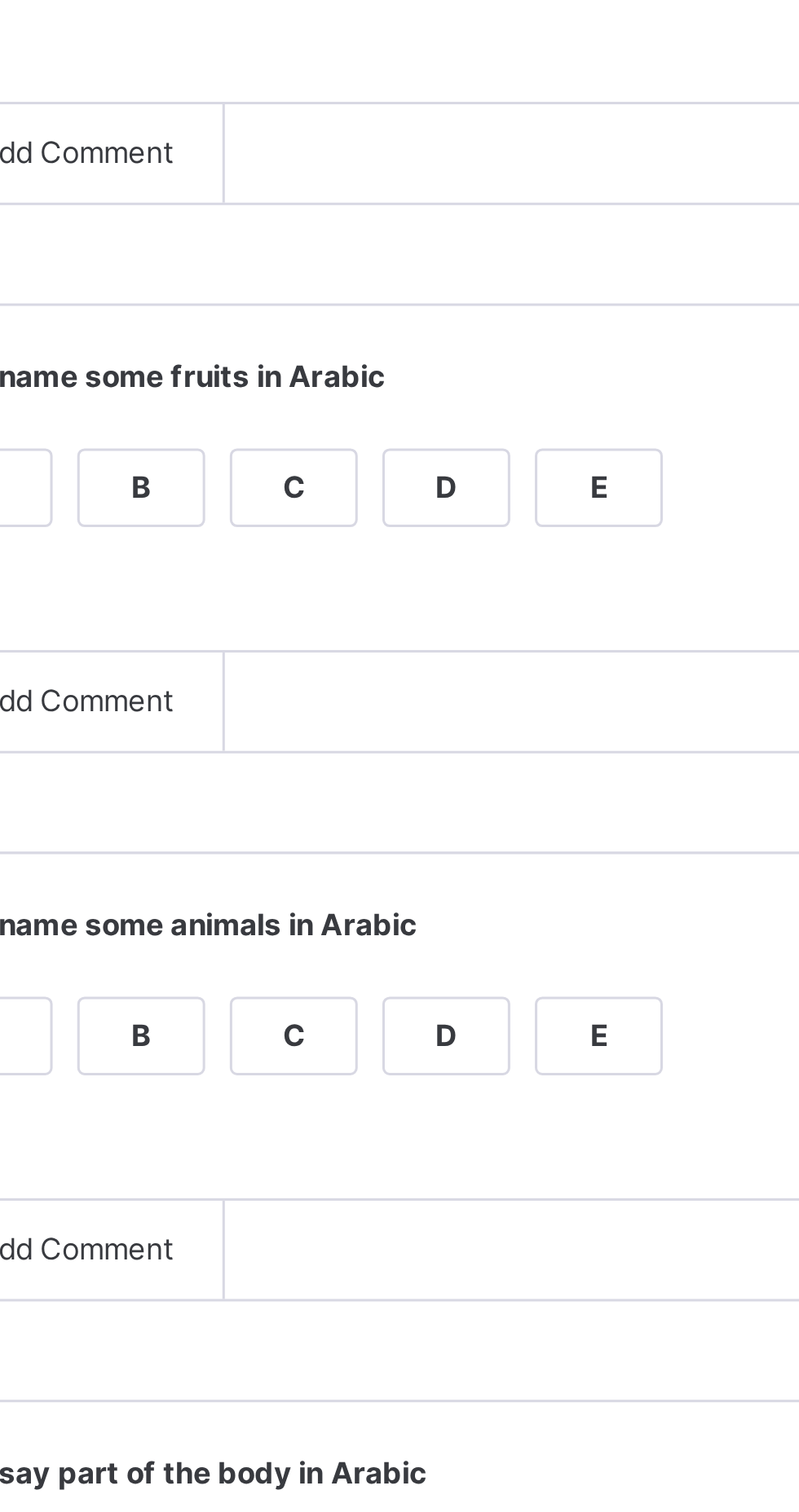
click at [348, 647] on div "A" at bounding box center [327, 635] width 41 height 24
click at [398, 829] on div "B" at bounding box center [377, 816] width 41 height 24
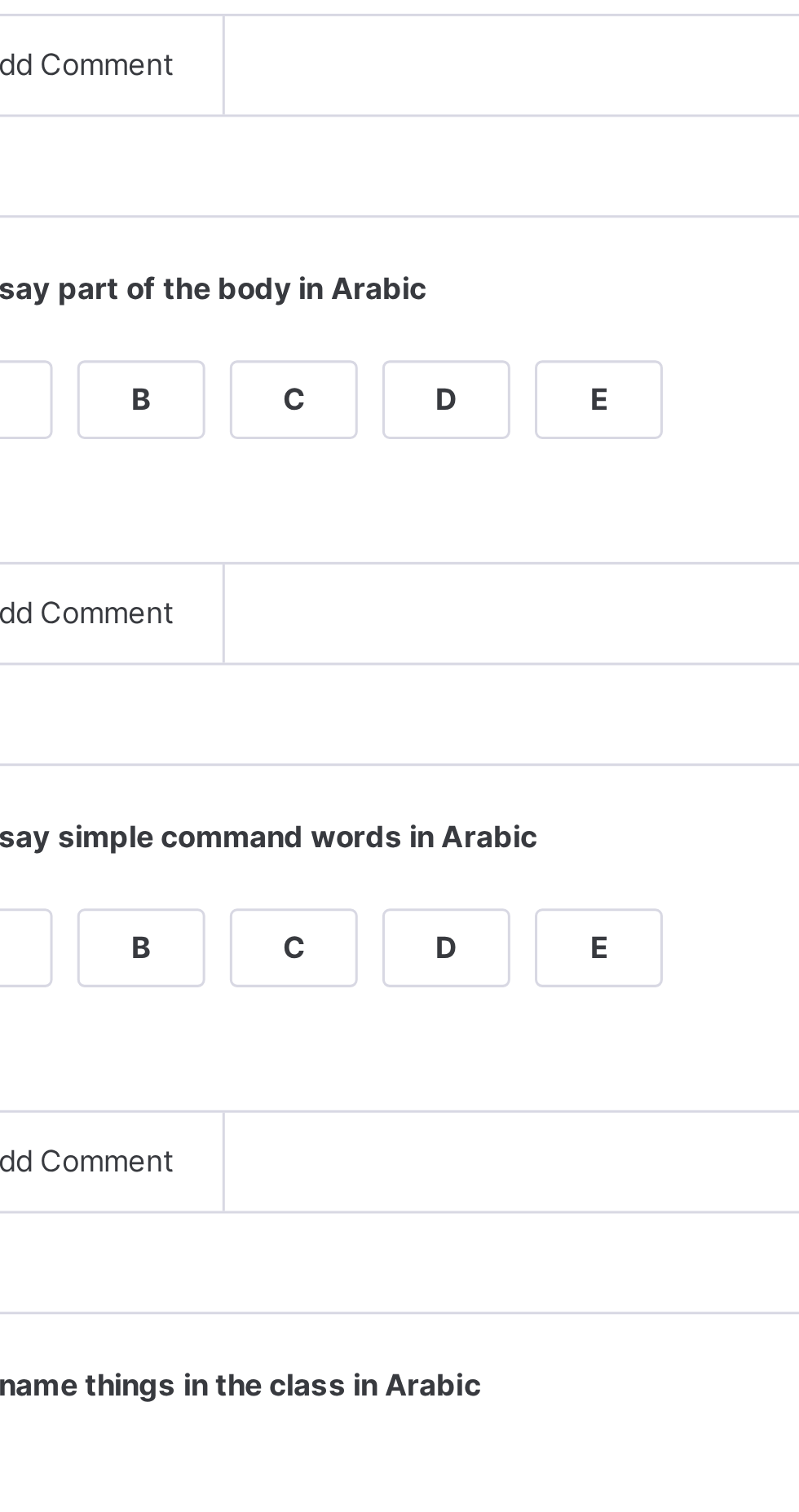
click at [510, 1234] on div "Grade Rating Guide ★ ★ ★ ★ ★ A : Excellent ★ ★ ★ ★ ★ B : Satisfactory ★ ★ ★ ★ ★…" at bounding box center [513, 934] width 491 height 1426
click at [398, 1010] on div "B" at bounding box center [377, 998] width 41 height 24
click at [398, 1192] on div "B" at bounding box center [377, 1180] width 41 height 24
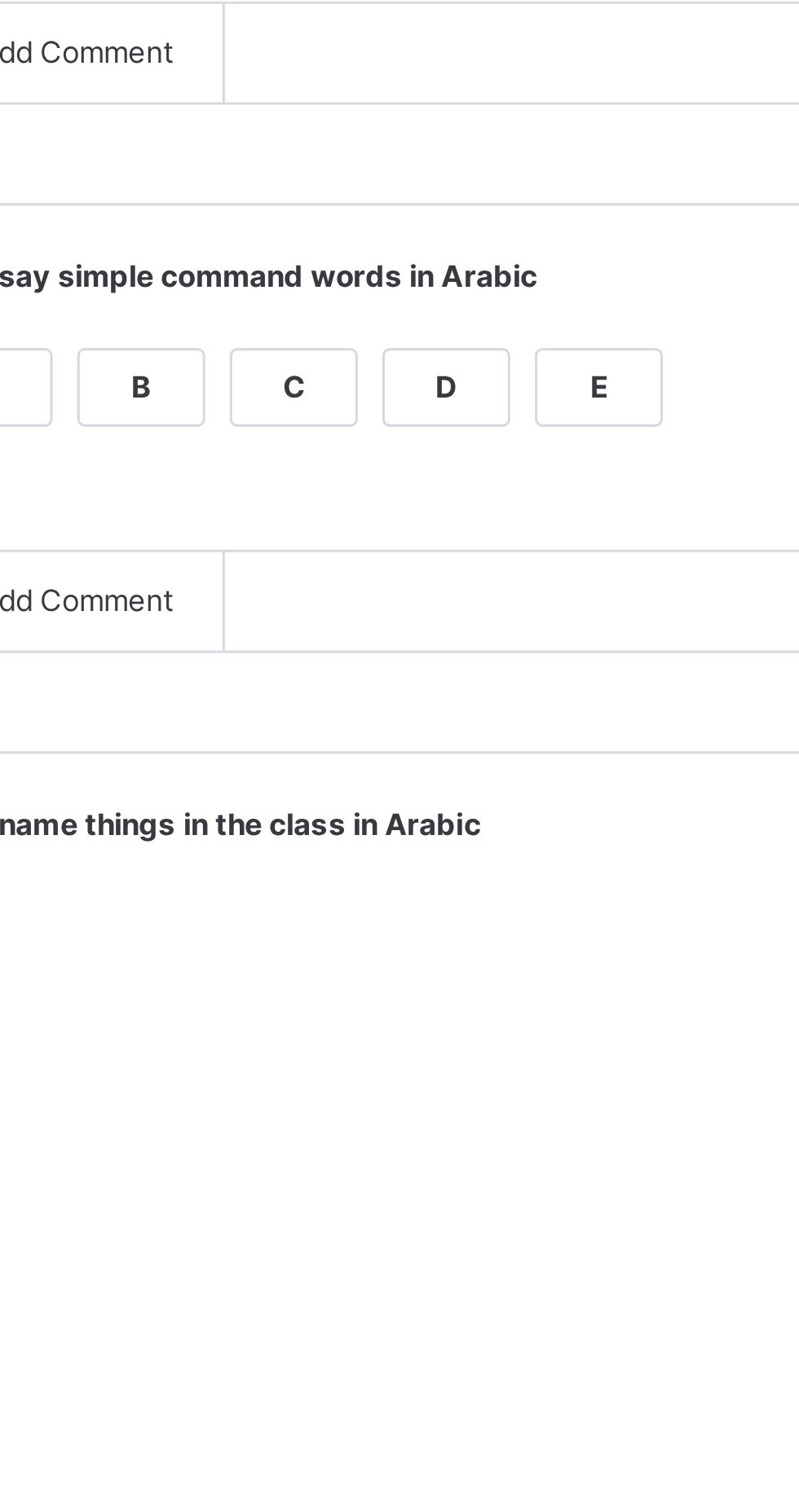
click at [398, 1373] on div "B" at bounding box center [377, 1361] width 41 height 24
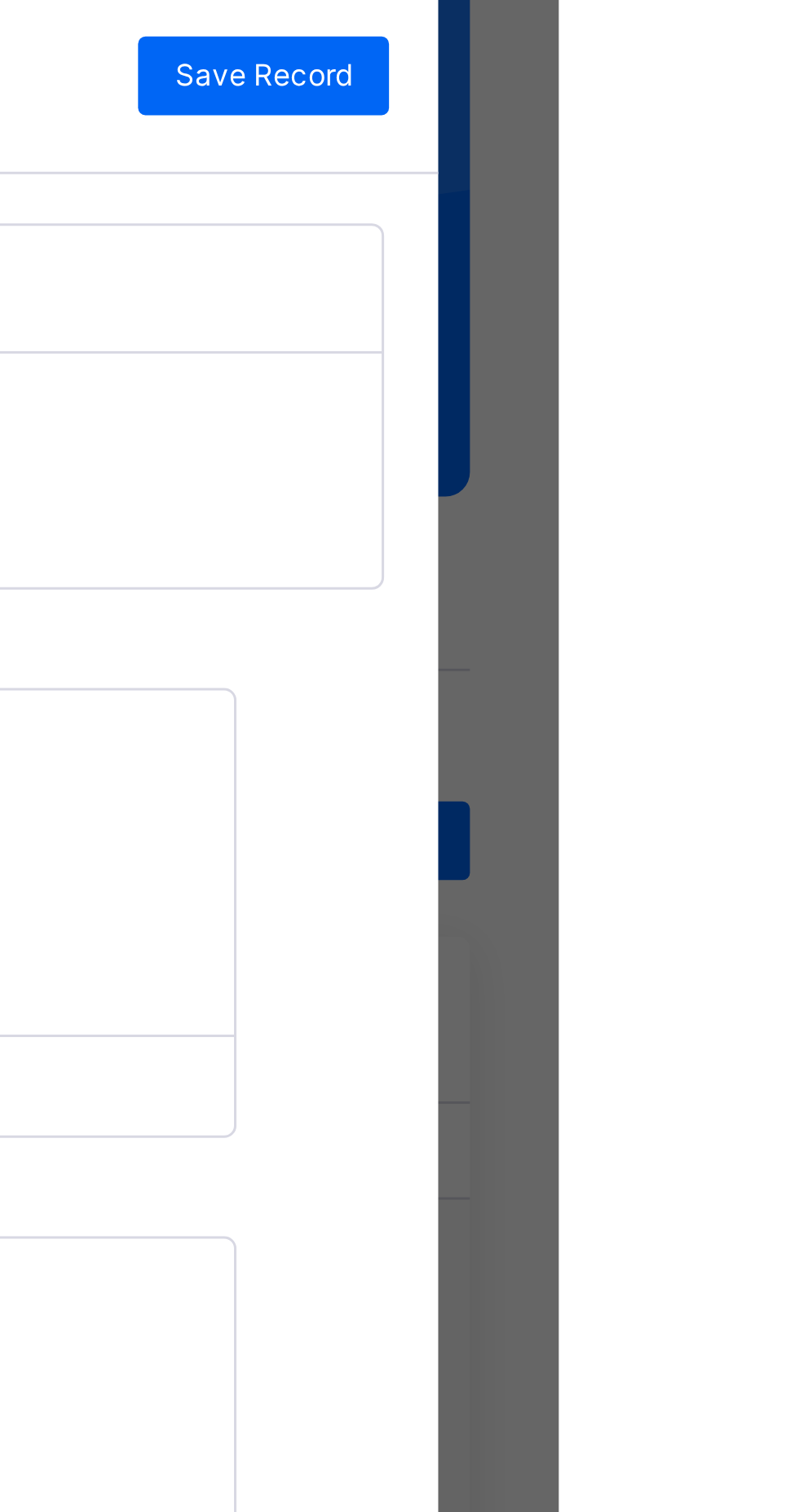
click at [731, 197] on span "Save Record" at bounding box center [701, 189] width 59 height 15
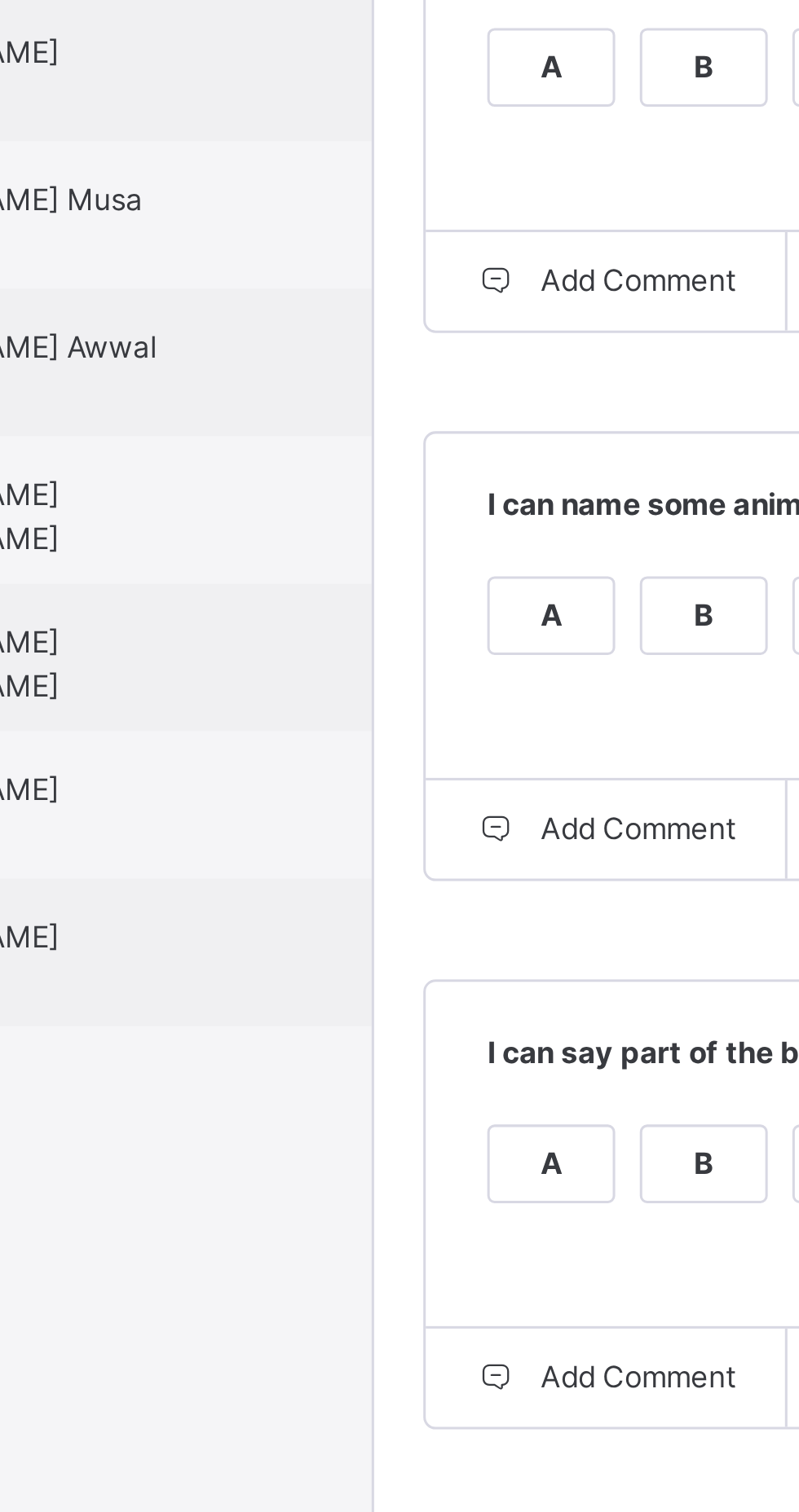
click at [230, 818] on span "[PERSON_NAME]" at bounding box center [157, 812] width 146 height 15
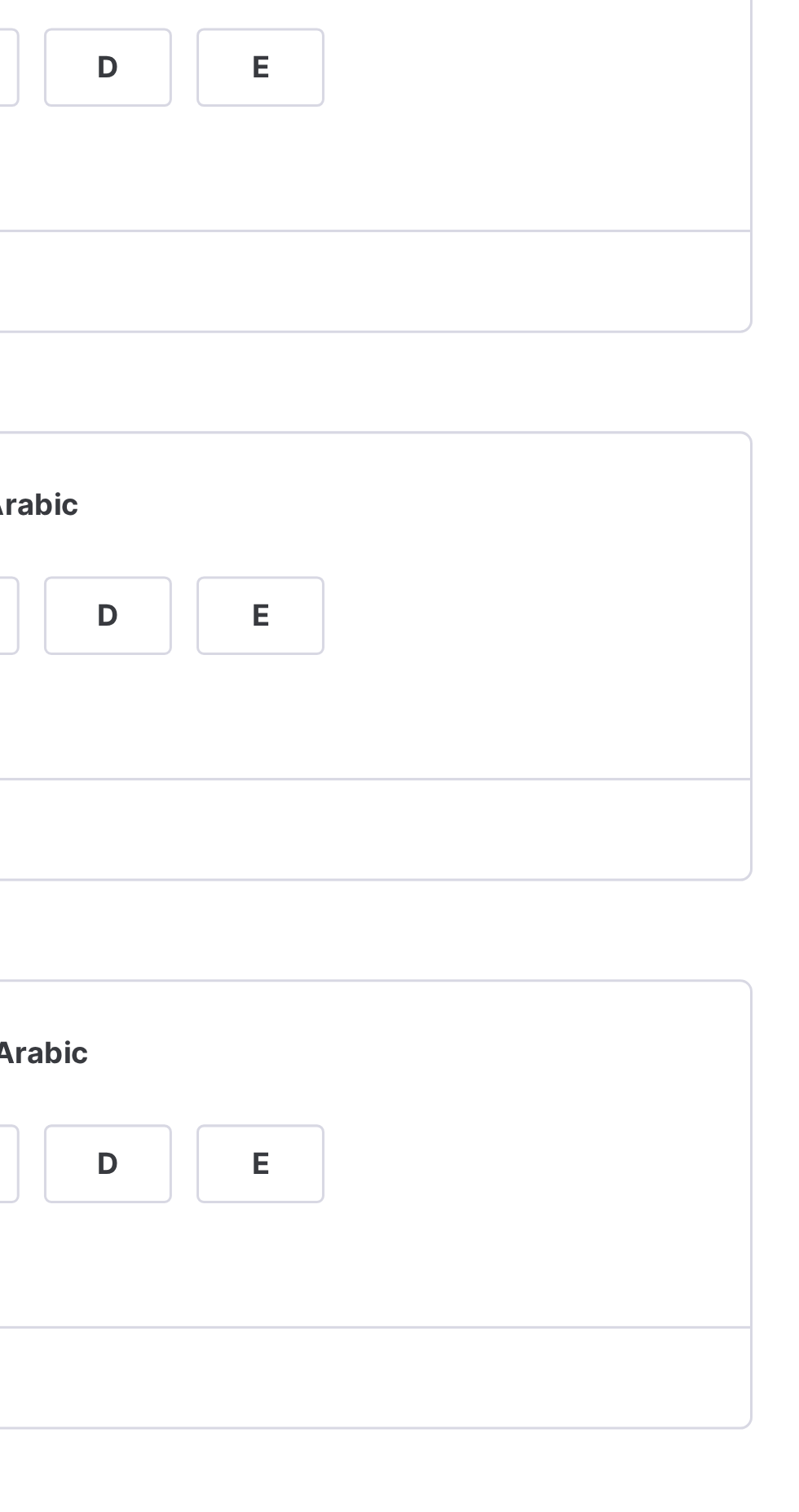
click at [449, 829] on div "C" at bounding box center [428, 816] width 41 height 24
click at [449, 1011] on label "C" at bounding box center [427, 998] width 42 height 26
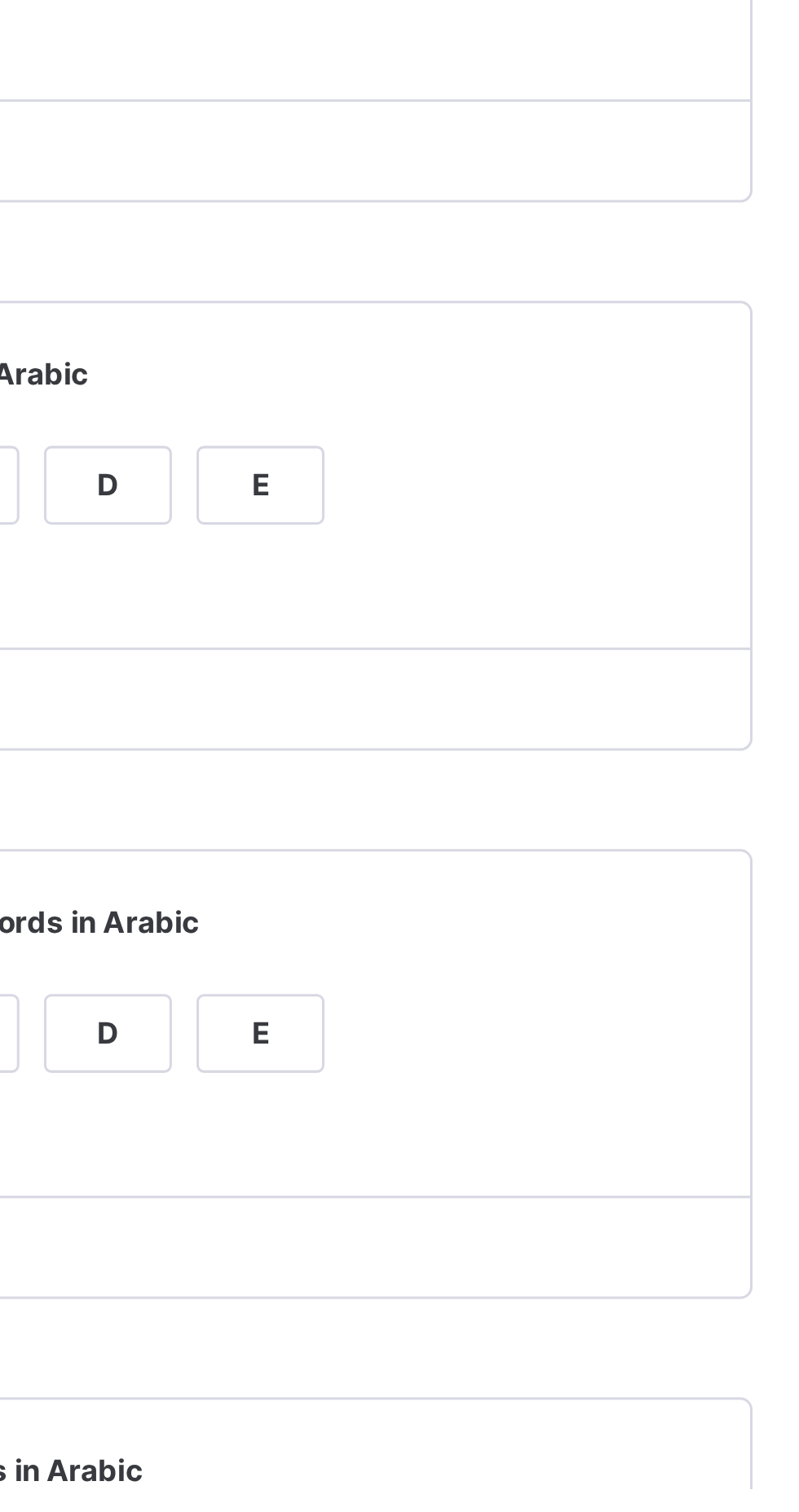
click at [449, 1192] on div "C" at bounding box center [428, 1180] width 41 height 24
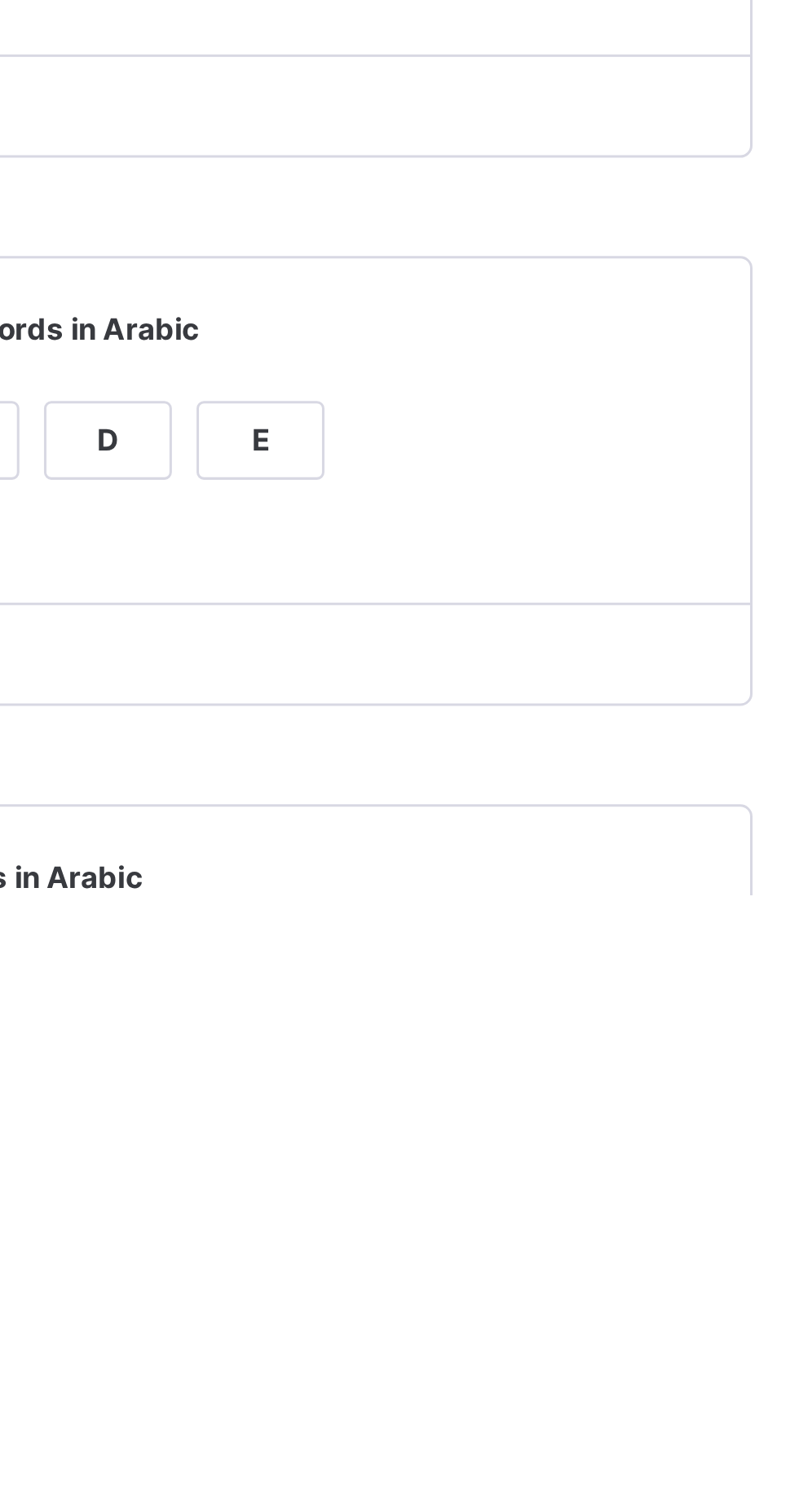
click at [449, 1373] on div "C" at bounding box center [428, 1361] width 41 height 24
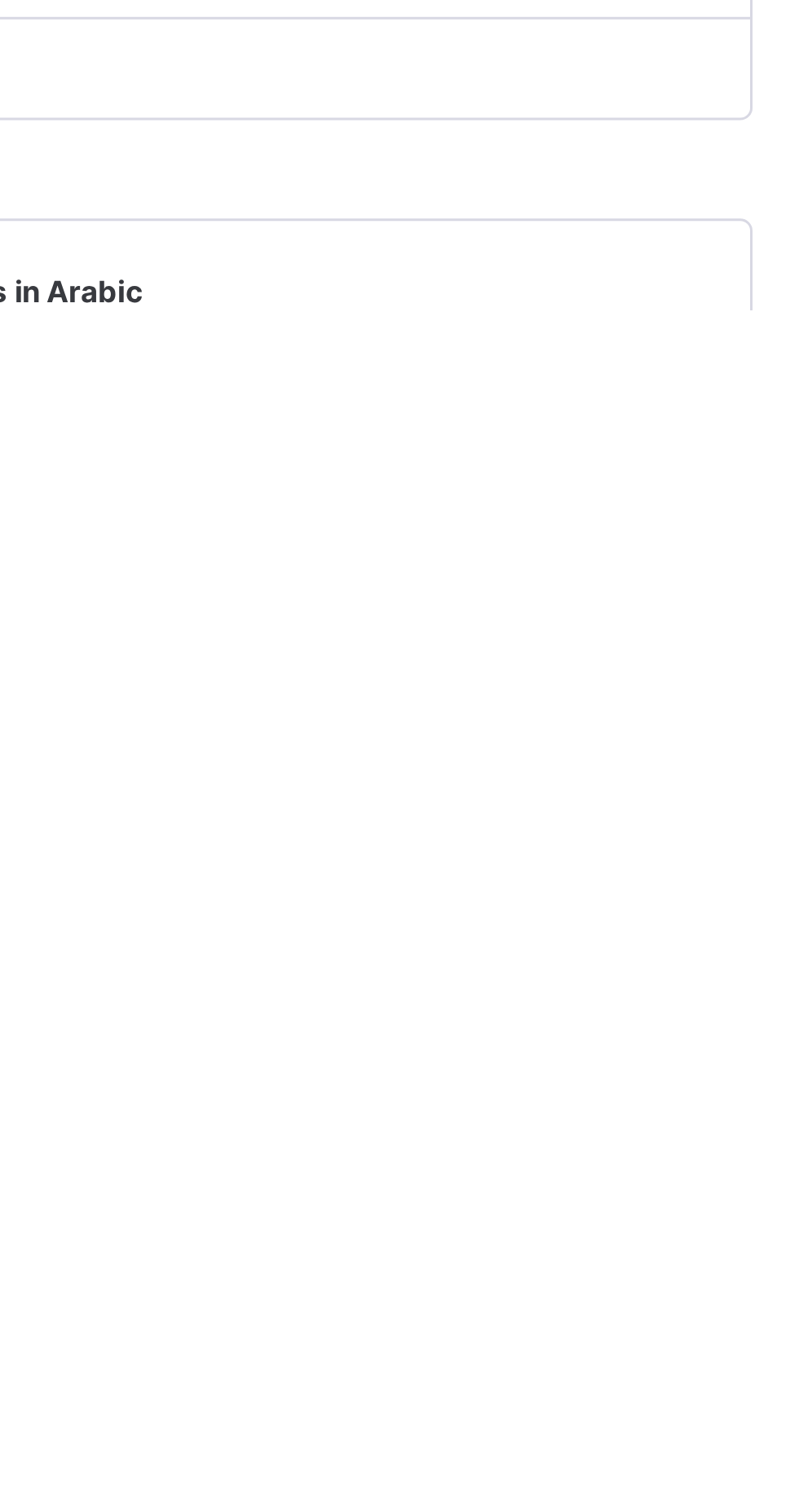
click at [449, 647] on div "C" at bounding box center [428, 635] width 41 height 24
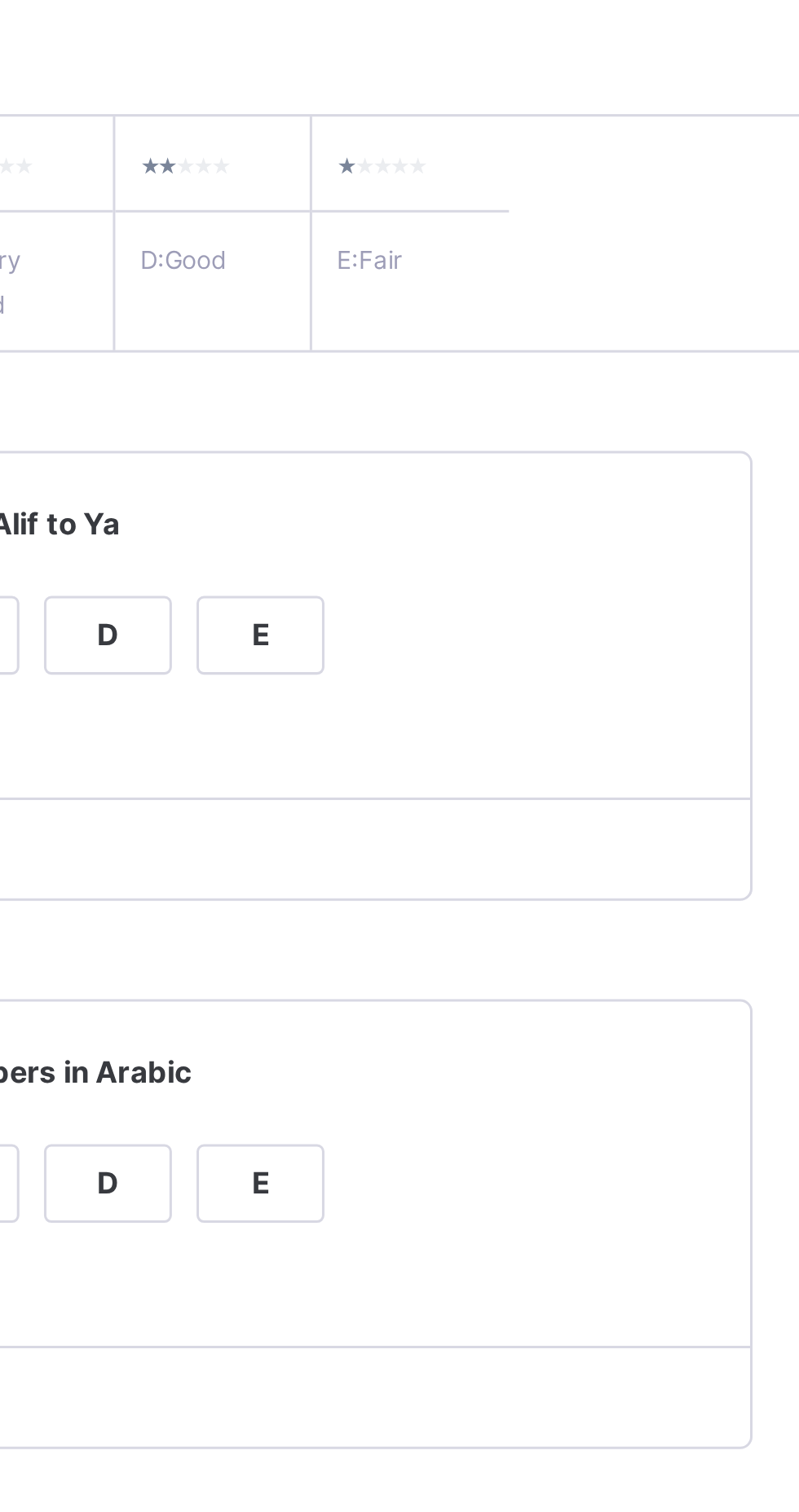
click at [449, 465] on div "C" at bounding box center [428, 453] width 41 height 24
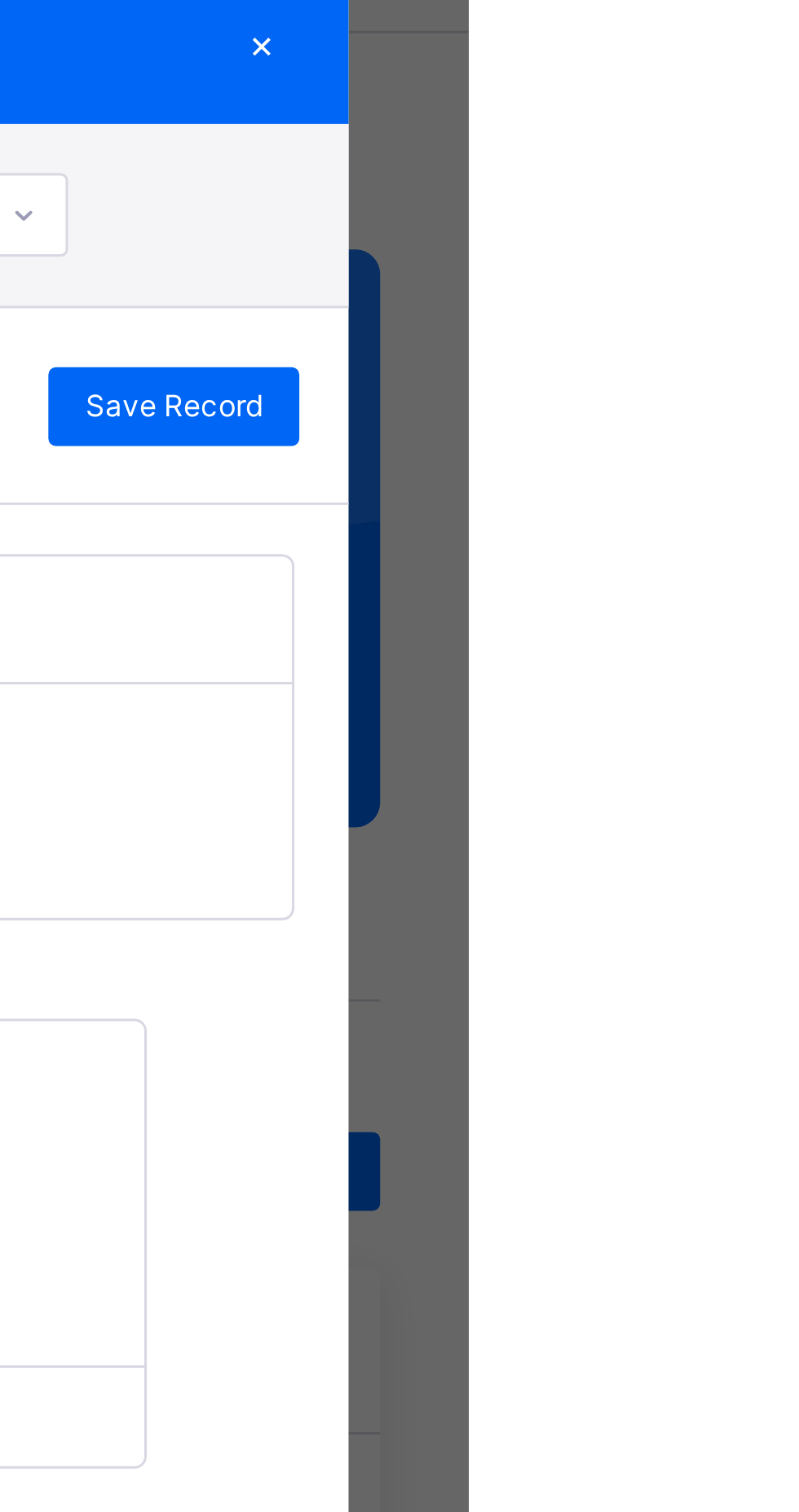
click at [731, 197] on span "Save Record" at bounding box center [701, 189] width 59 height 15
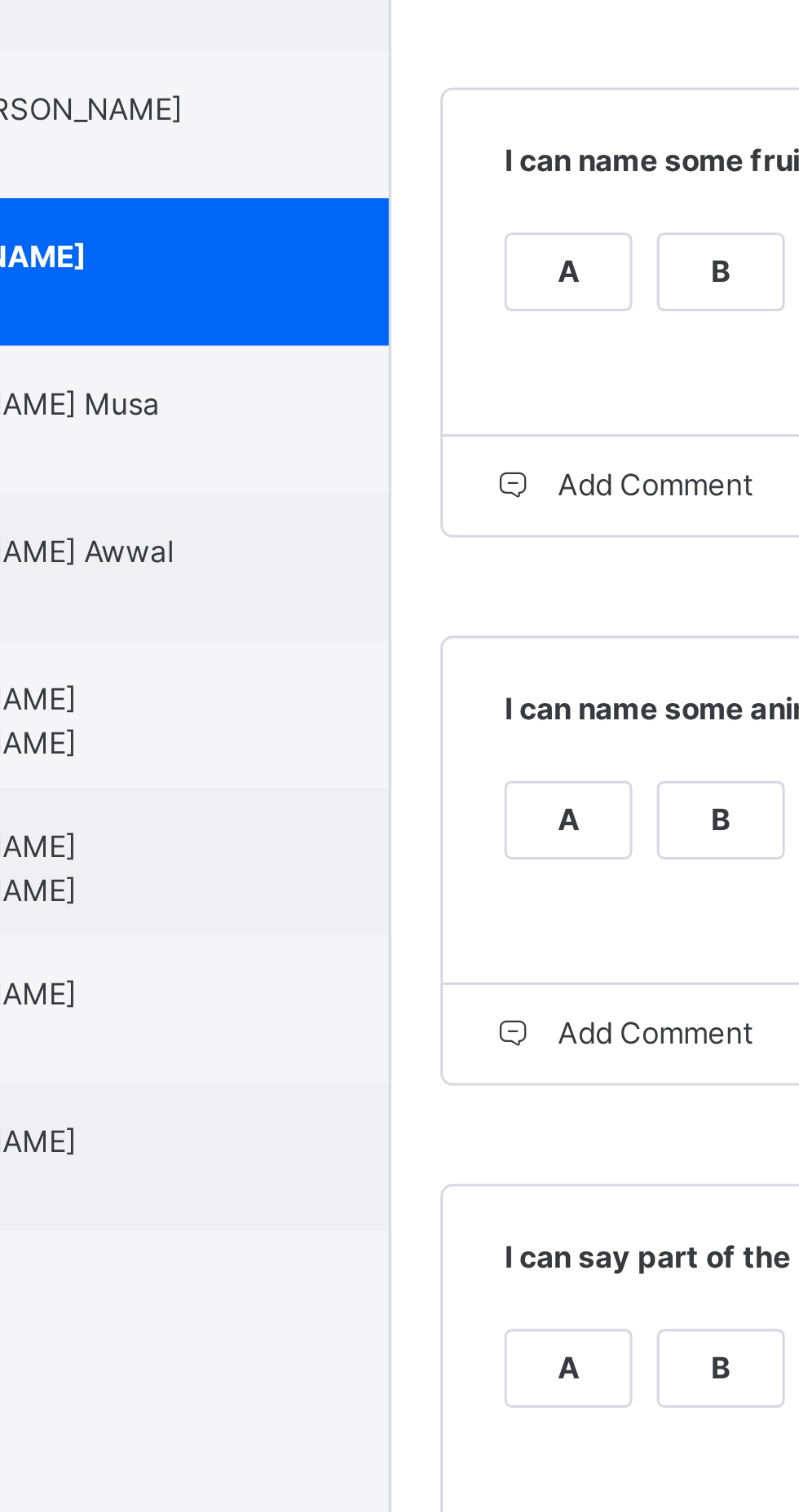
click at [230, 882] on div "[PERSON_NAME] Musa 0541DL" at bounding box center [157, 867] width 146 height 29
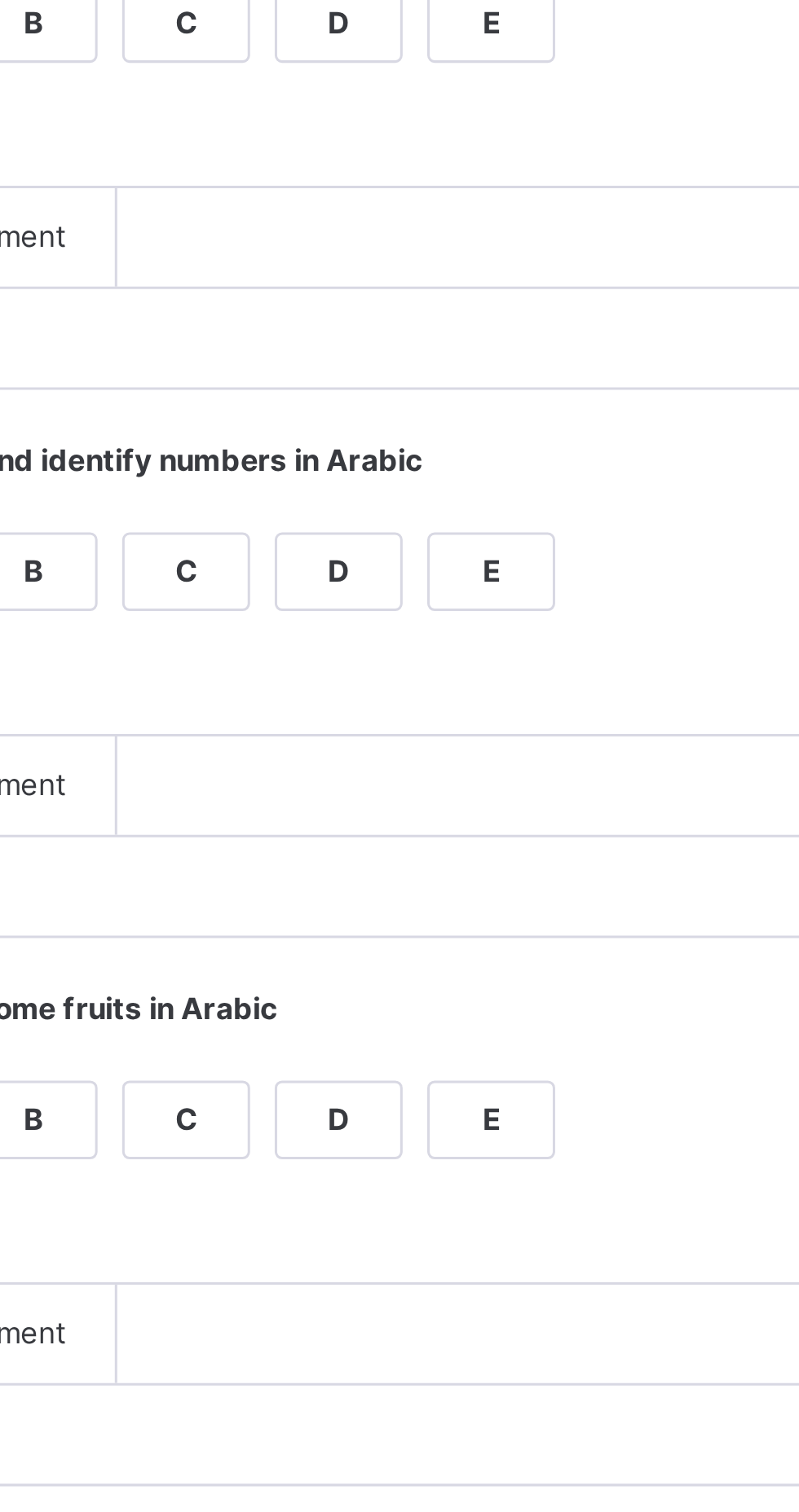
click at [405, 540] on div "Add Comment" at bounding box center [346, 523] width 120 height 33
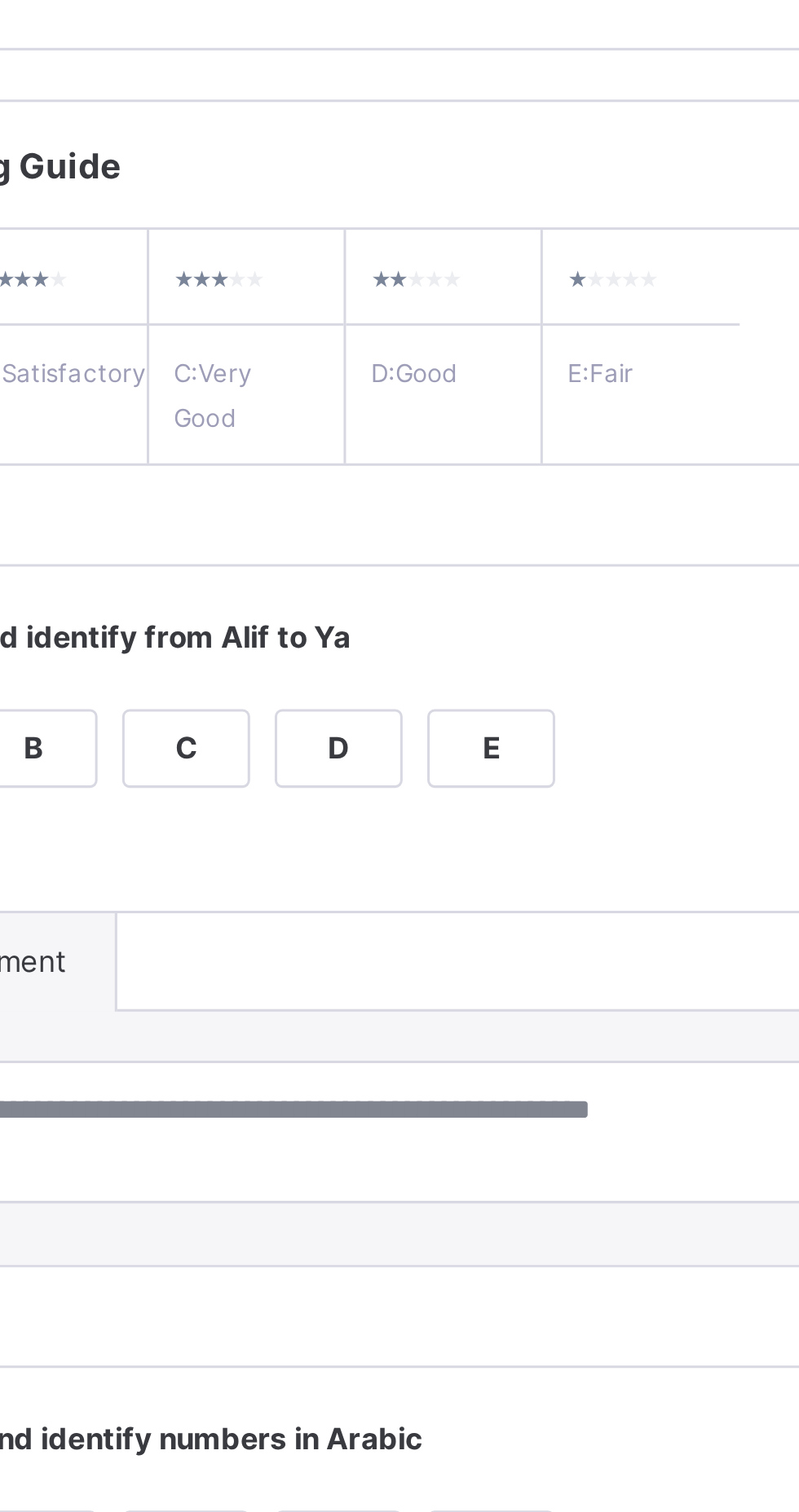
click at [491, 467] on div "Grade Rating Guide ★ ★ ★ ★ ★ A : Excellent ★ ★ ★ ★ ★ B : Satisfactory ★ ★ ★ ★ ★…" at bounding box center [513, 976] width 491 height 1509
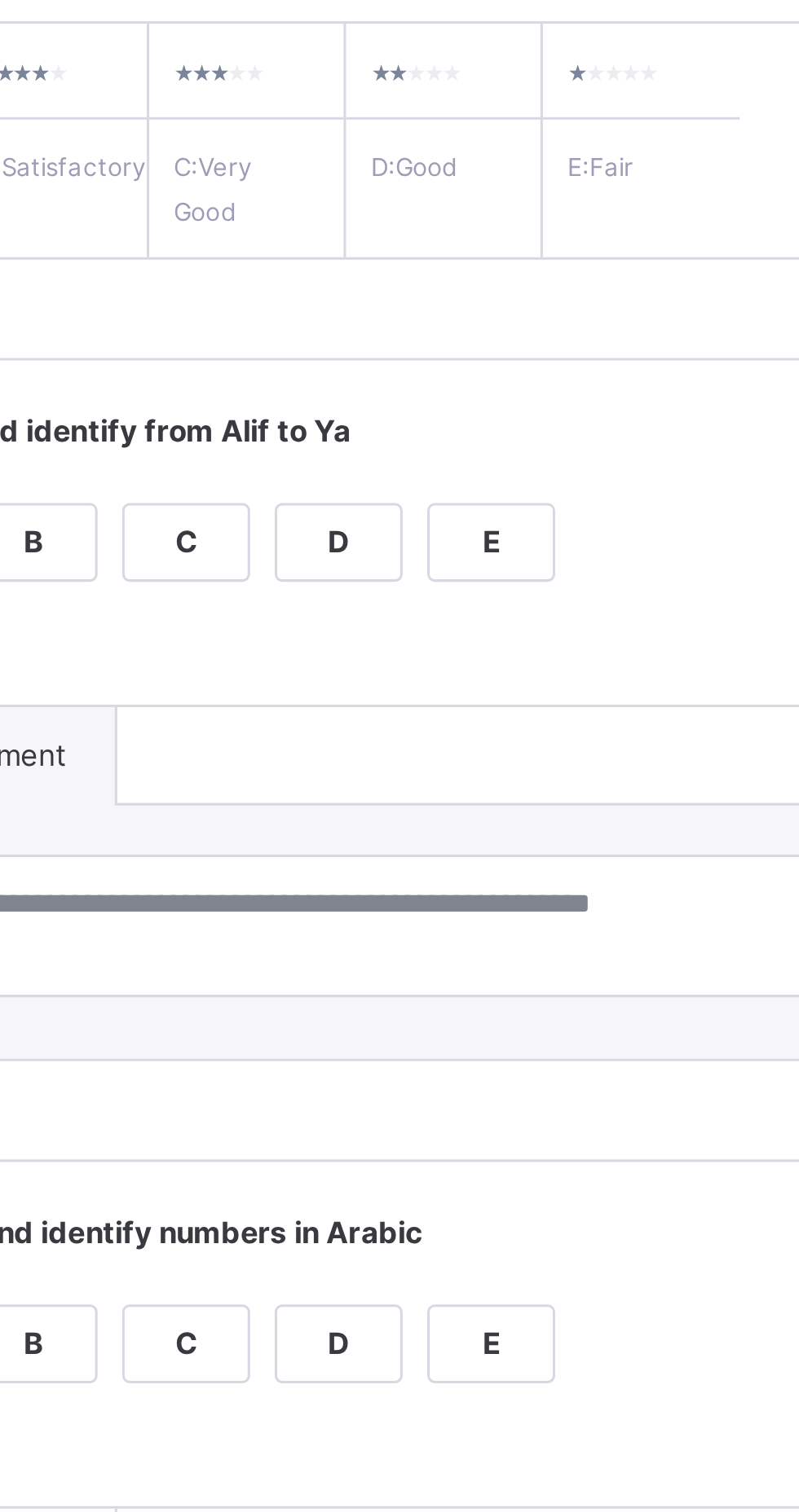
click at [398, 465] on div "B" at bounding box center [377, 453] width 41 height 24
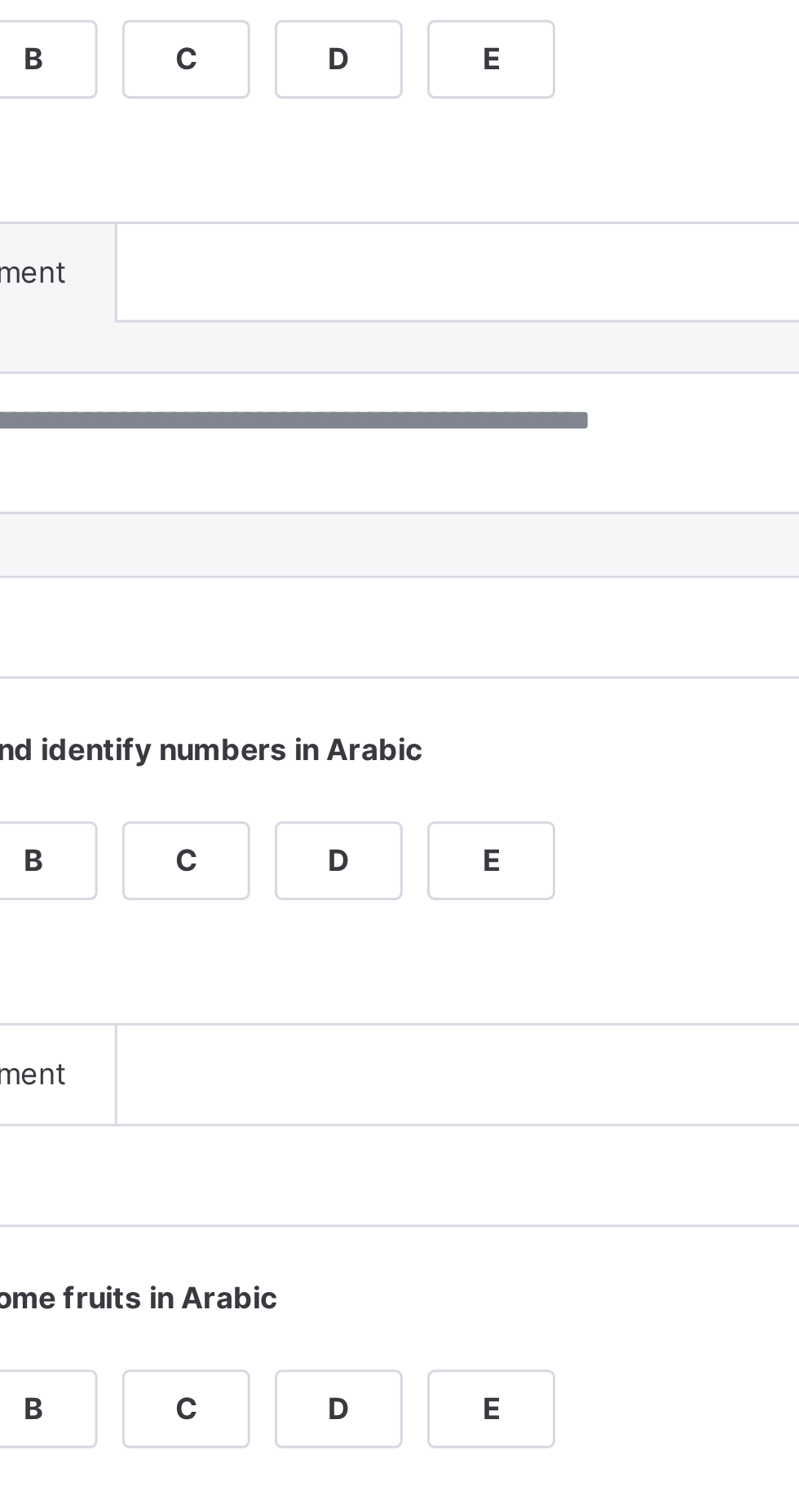
click at [398, 730] on div "B" at bounding box center [377, 718] width 41 height 24
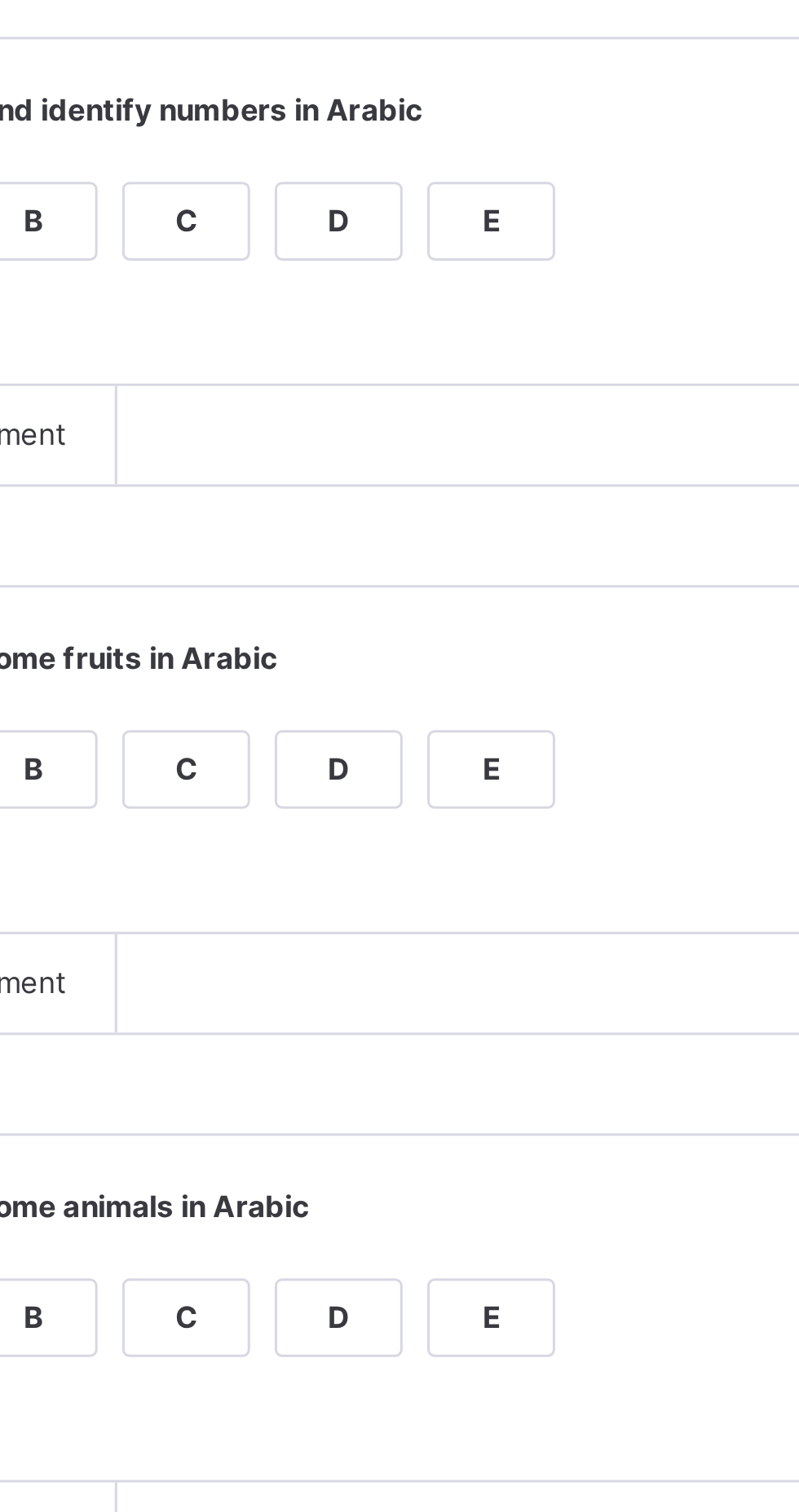
click at [398, 912] on div "B" at bounding box center [377, 900] width 41 height 24
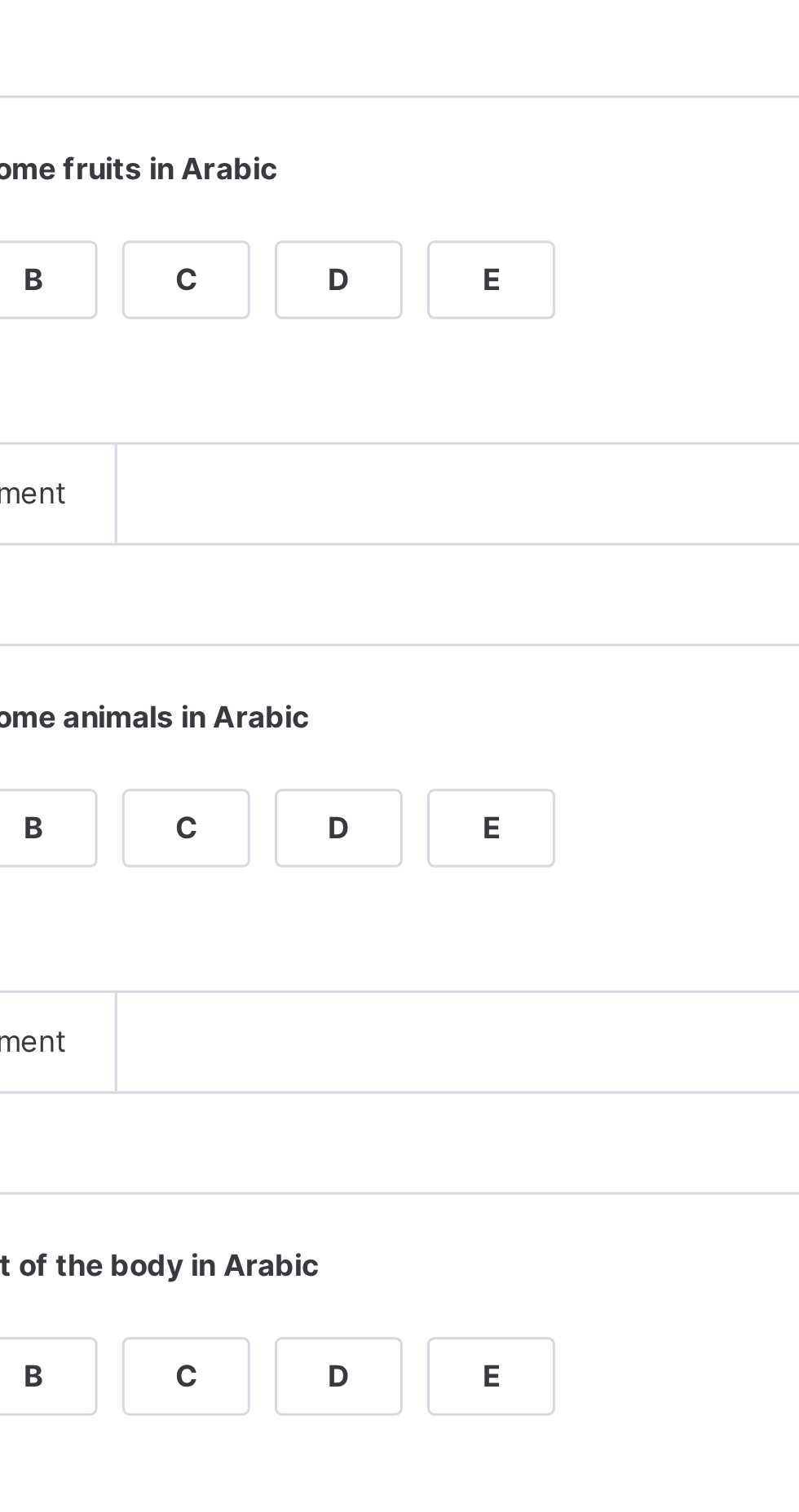
click at [398, 1094] on div "B" at bounding box center [377, 1081] width 41 height 24
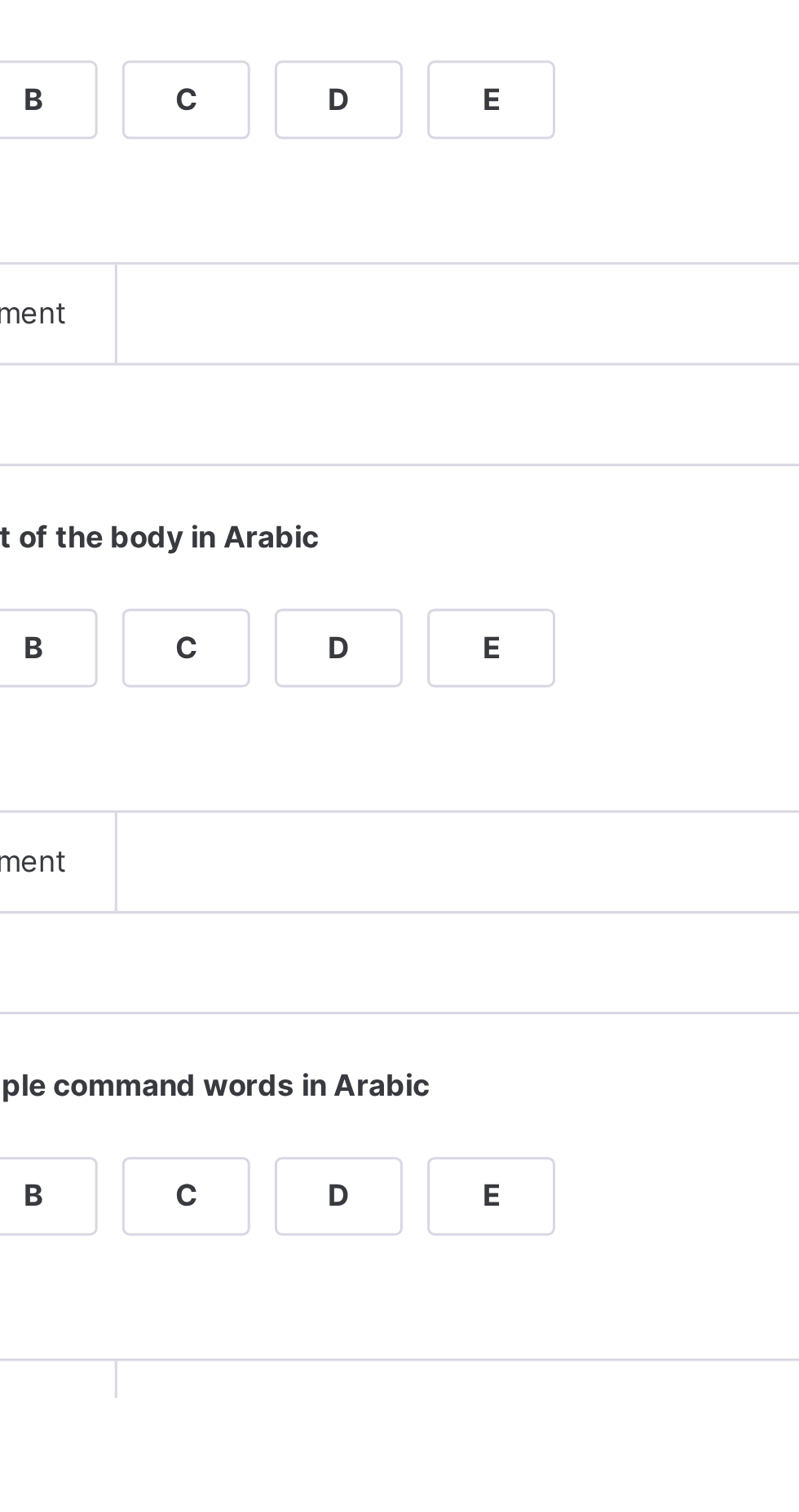
click at [398, 1275] on div "B" at bounding box center [377, 1263] width 41 height 24
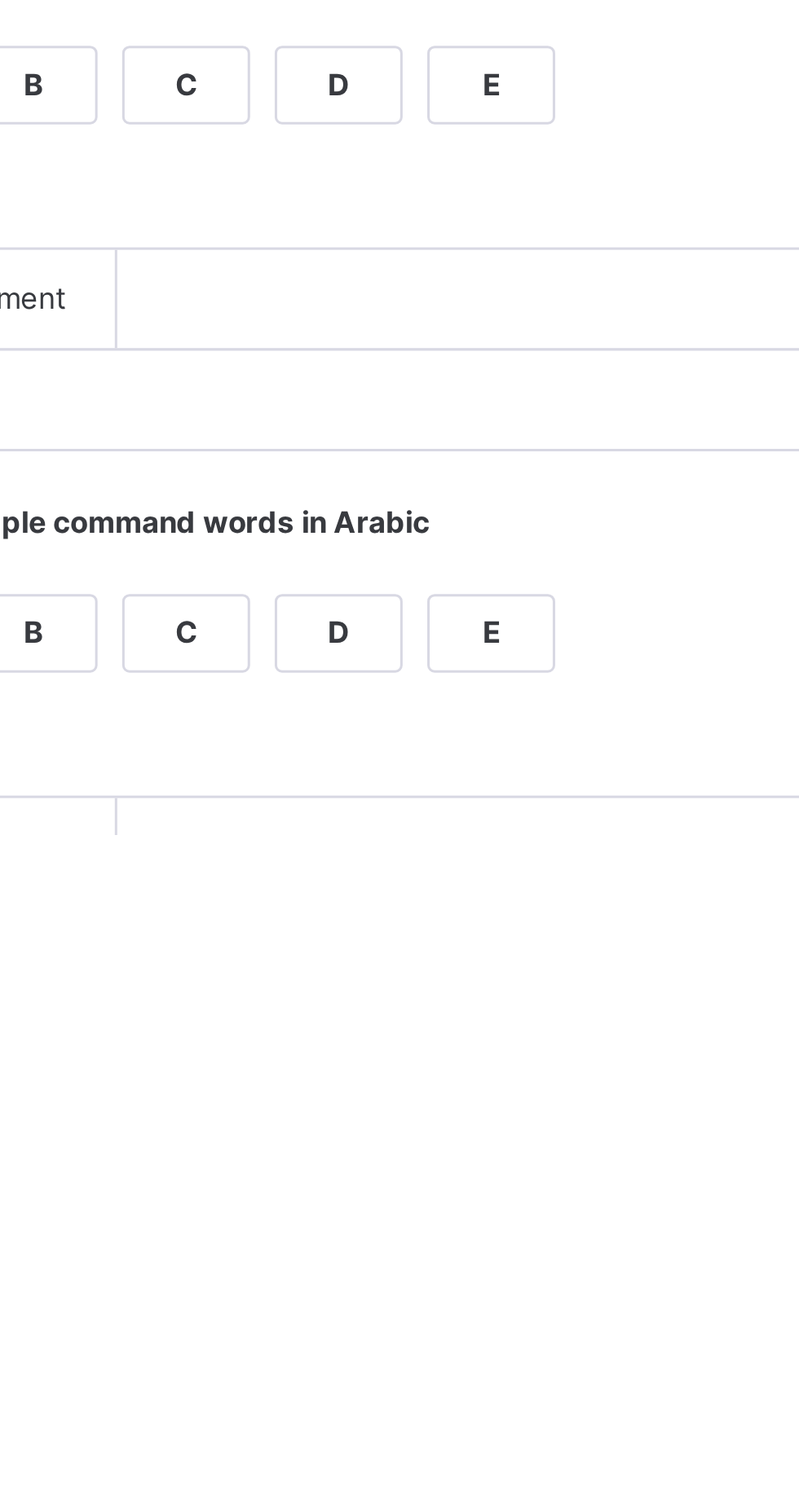
click at [398, 1458] on div "B" at bounding box center [377, 1445] width 41 height 24
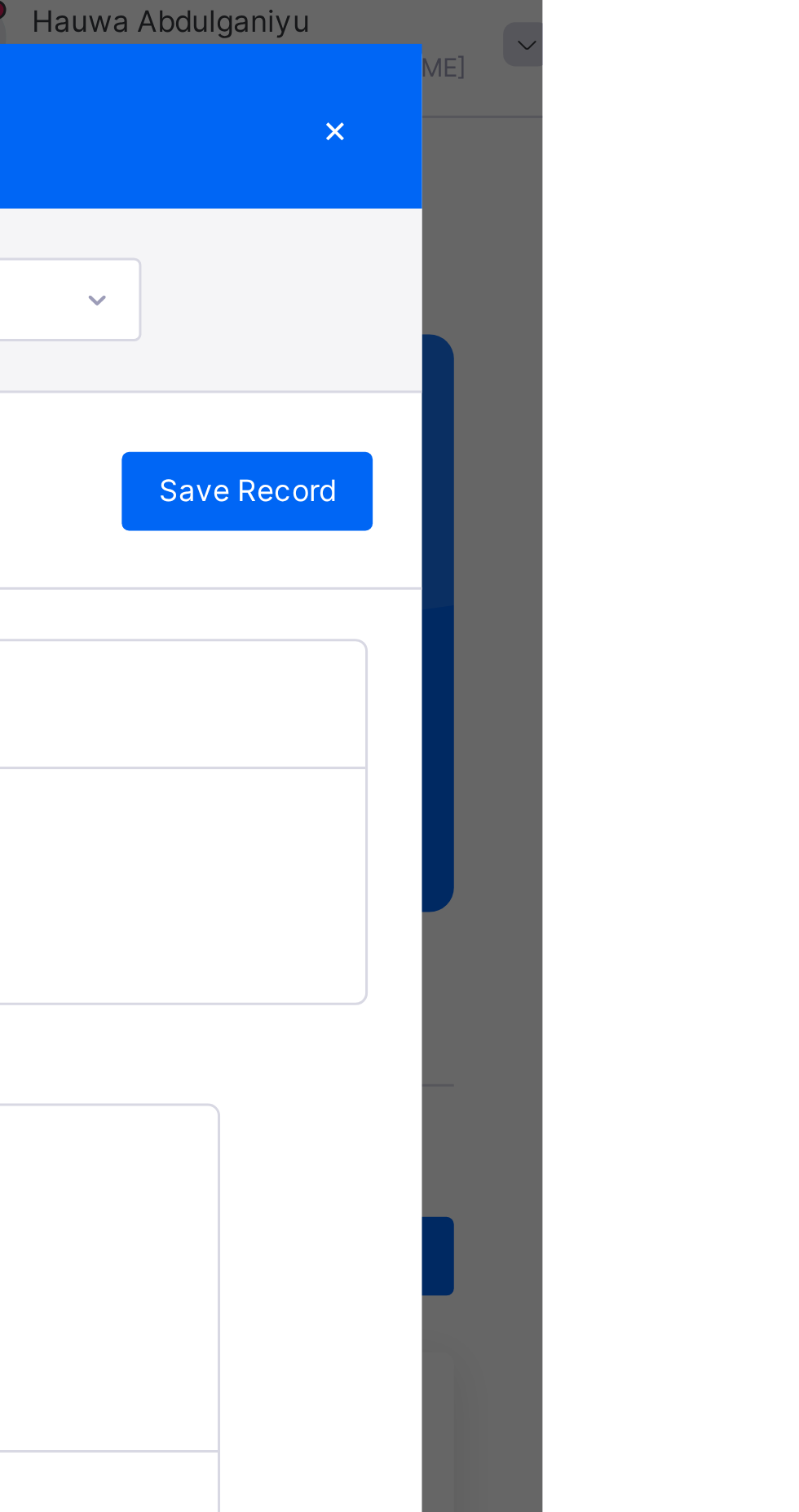
click at [743, 184] on div "Save Record" at bounding box center [701, 189] width 83 height 26
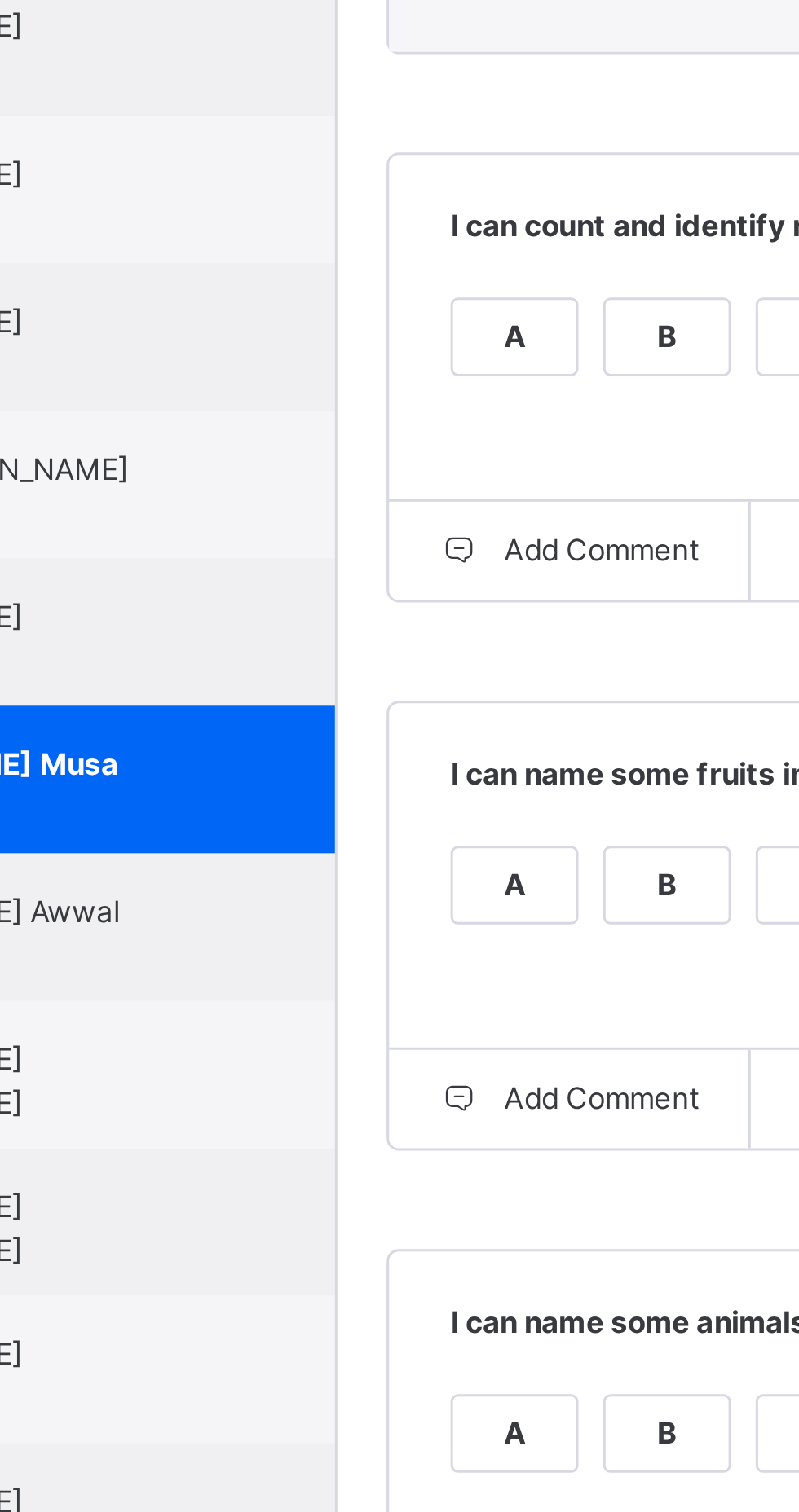
click at [235, 889] on div "[PERSON_NAME] Musa 0541DL" at bounding box center [154, 865] width 228 height 49
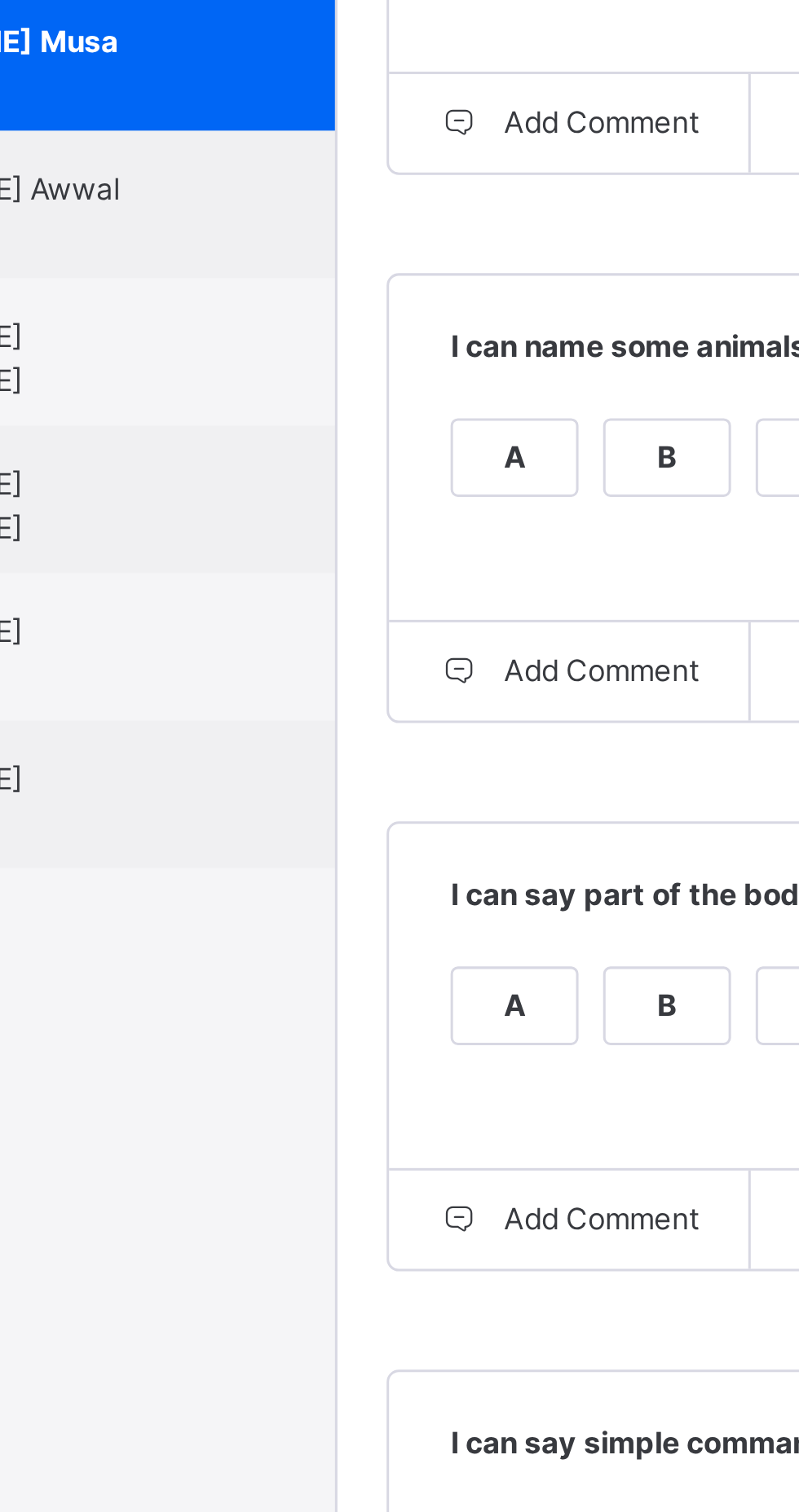
click at [230, 931] on div "[PERSON_NAME] Awwal 0567DL" at bounding box center [157, 916] width 146 height 29
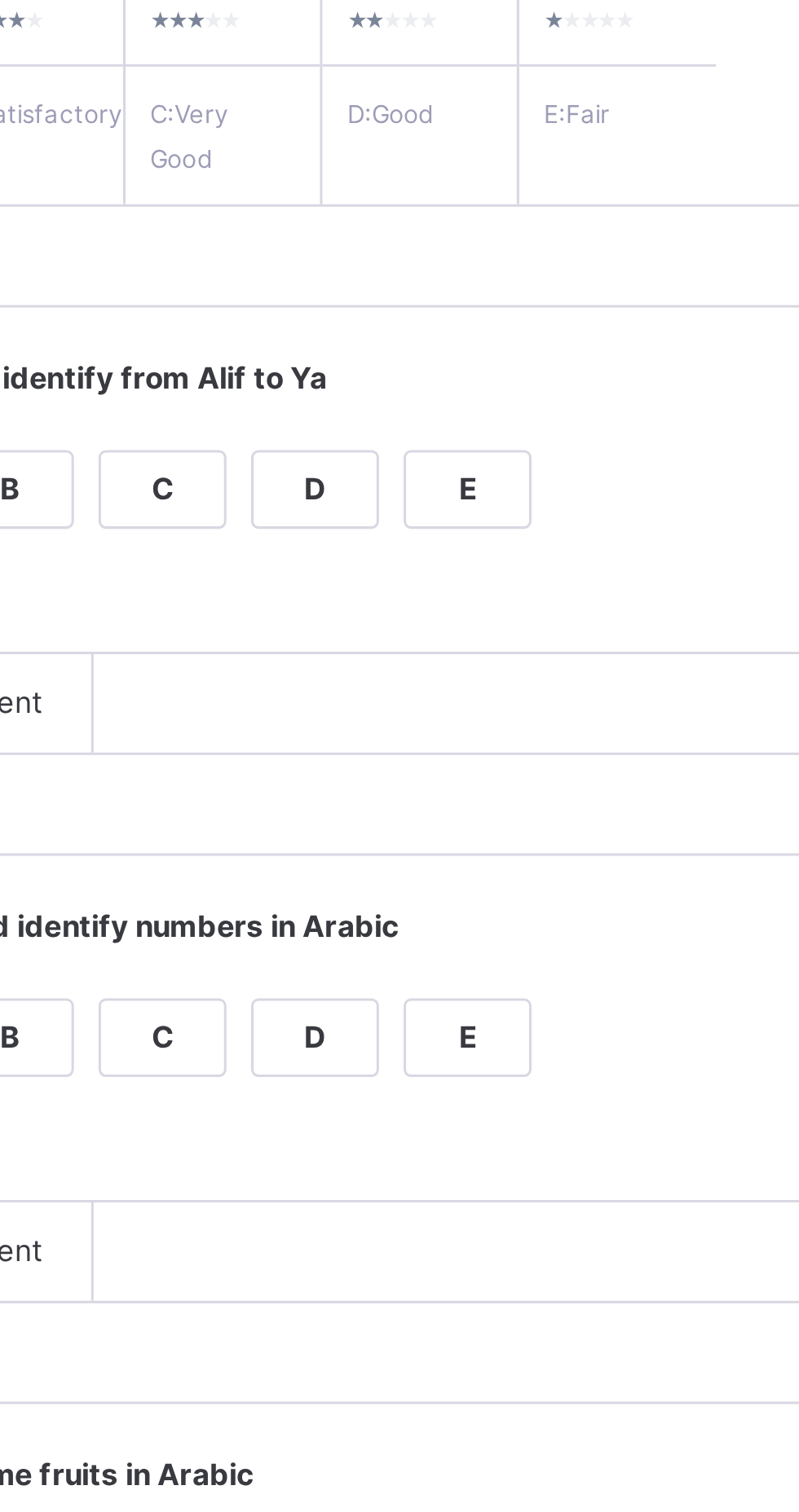
click at [440, 506] on div "Grade Rating Guide ★ ★ ★ ★ ★ A : Excellent ★ ★ ★ ★ ★ B : Satisfactory ★ ★ ★ ★ ★…" at bounding box center [513, 934] width 491 height 1426
click at [348, 465] on div "A" at bounding box center [327, 453] width 41 height 24
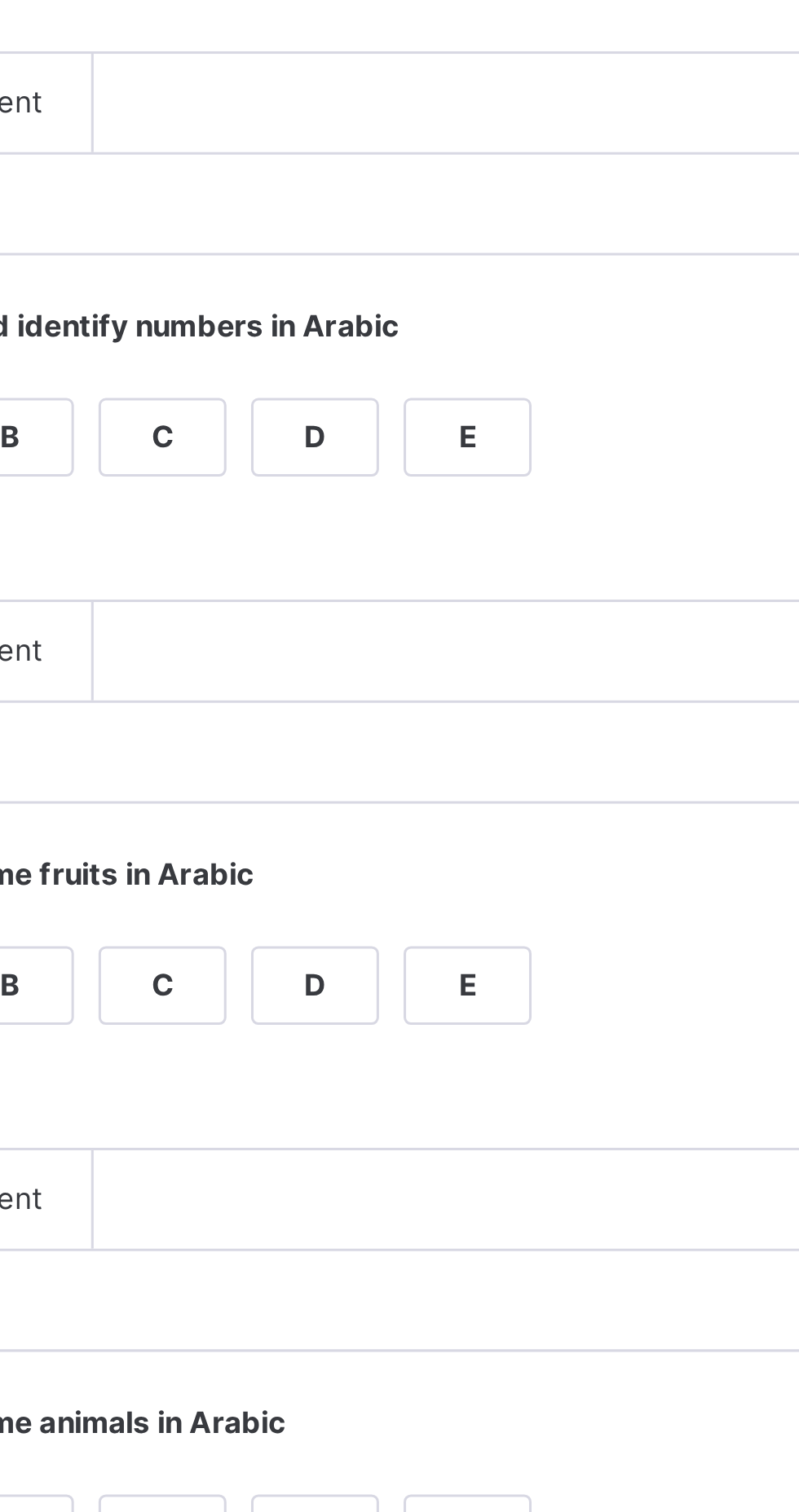
click at [348, 647] on div "A" at bounding box center [327, 635] width 41 height 24
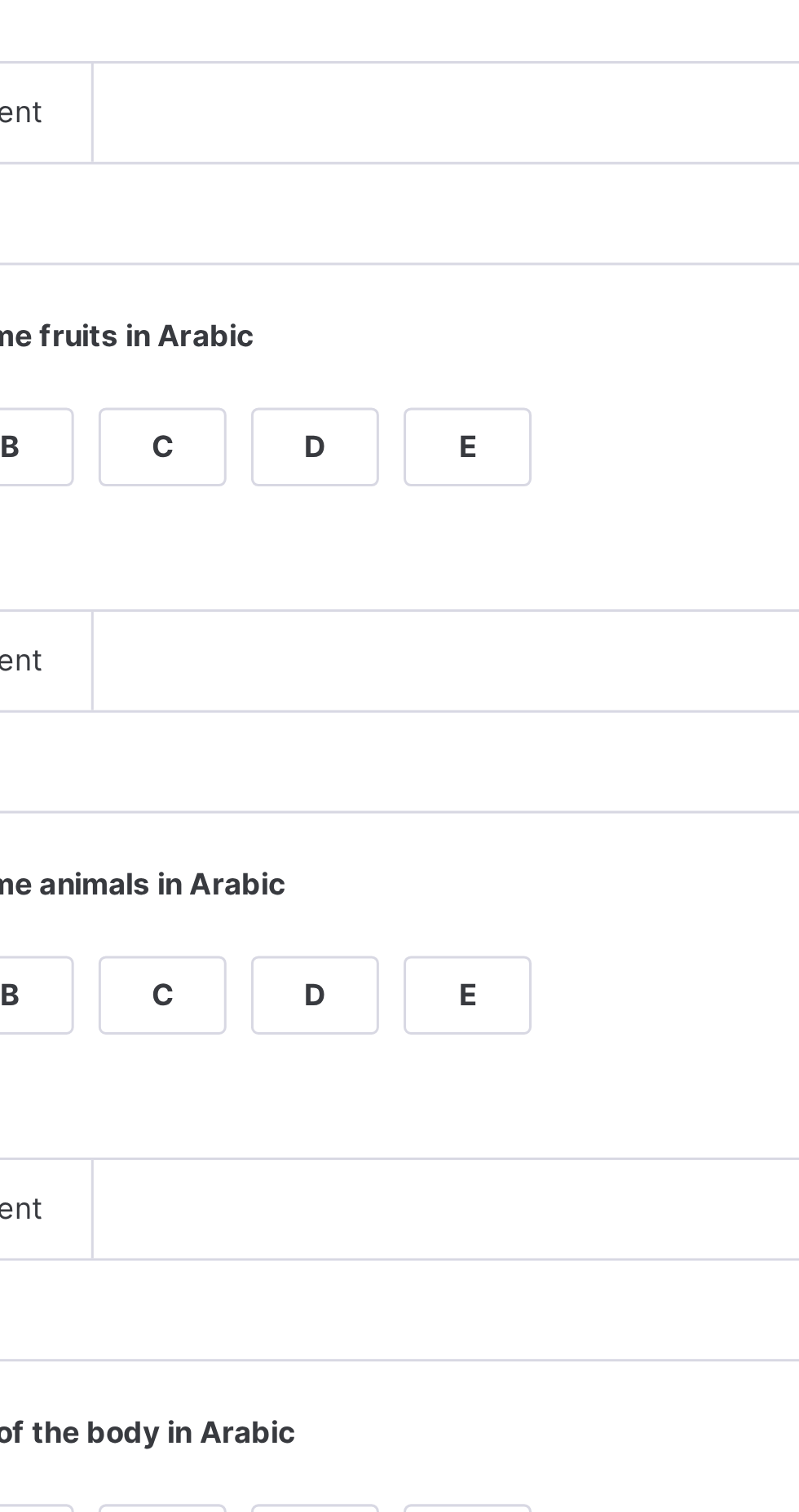
click at [348, 829] on div "A" at bounding box center [327, 816] width 41 height 24
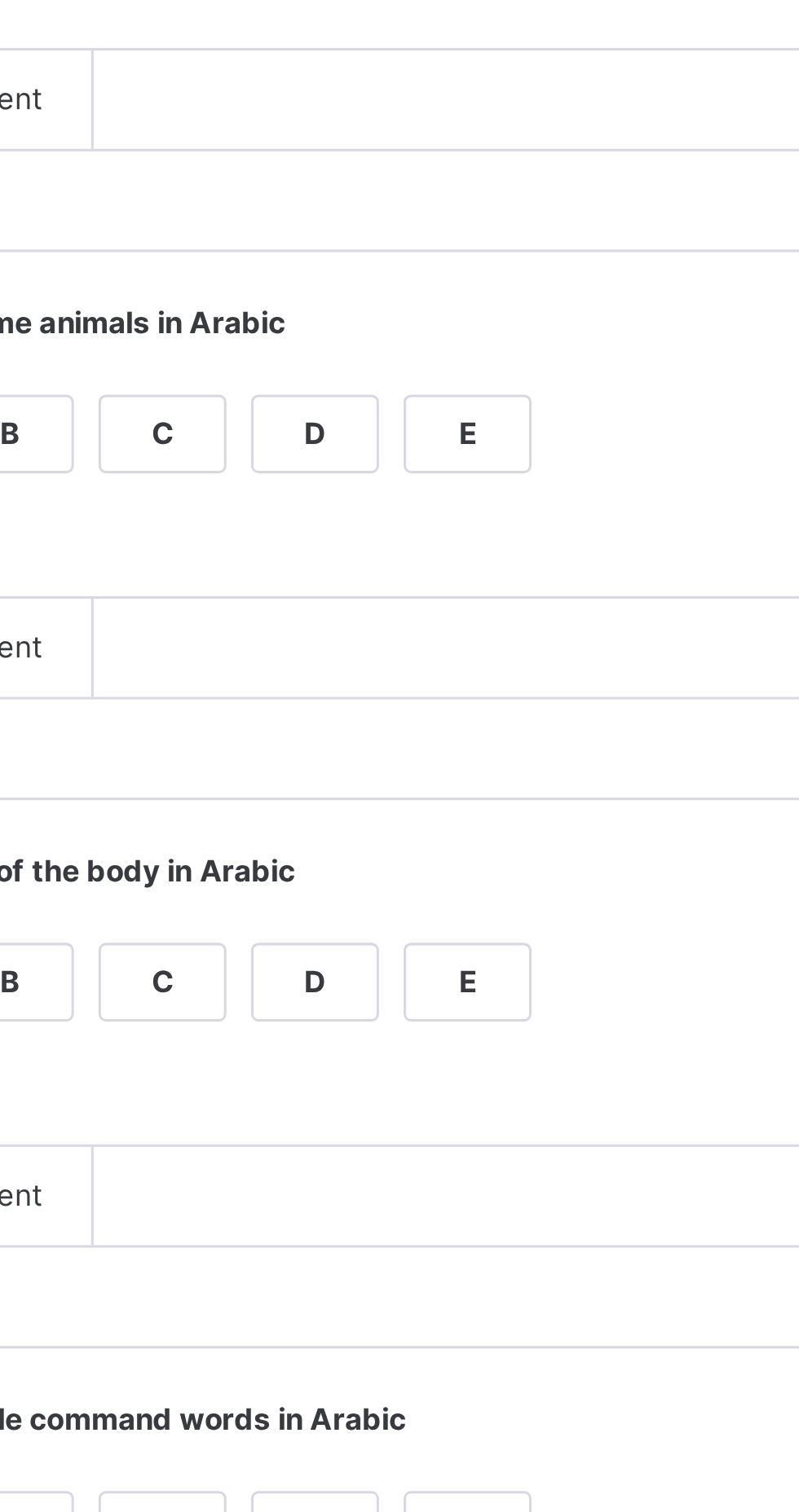
click at [348, 1010] on div "A" at bounding box center [327, 998] width 41 height 24
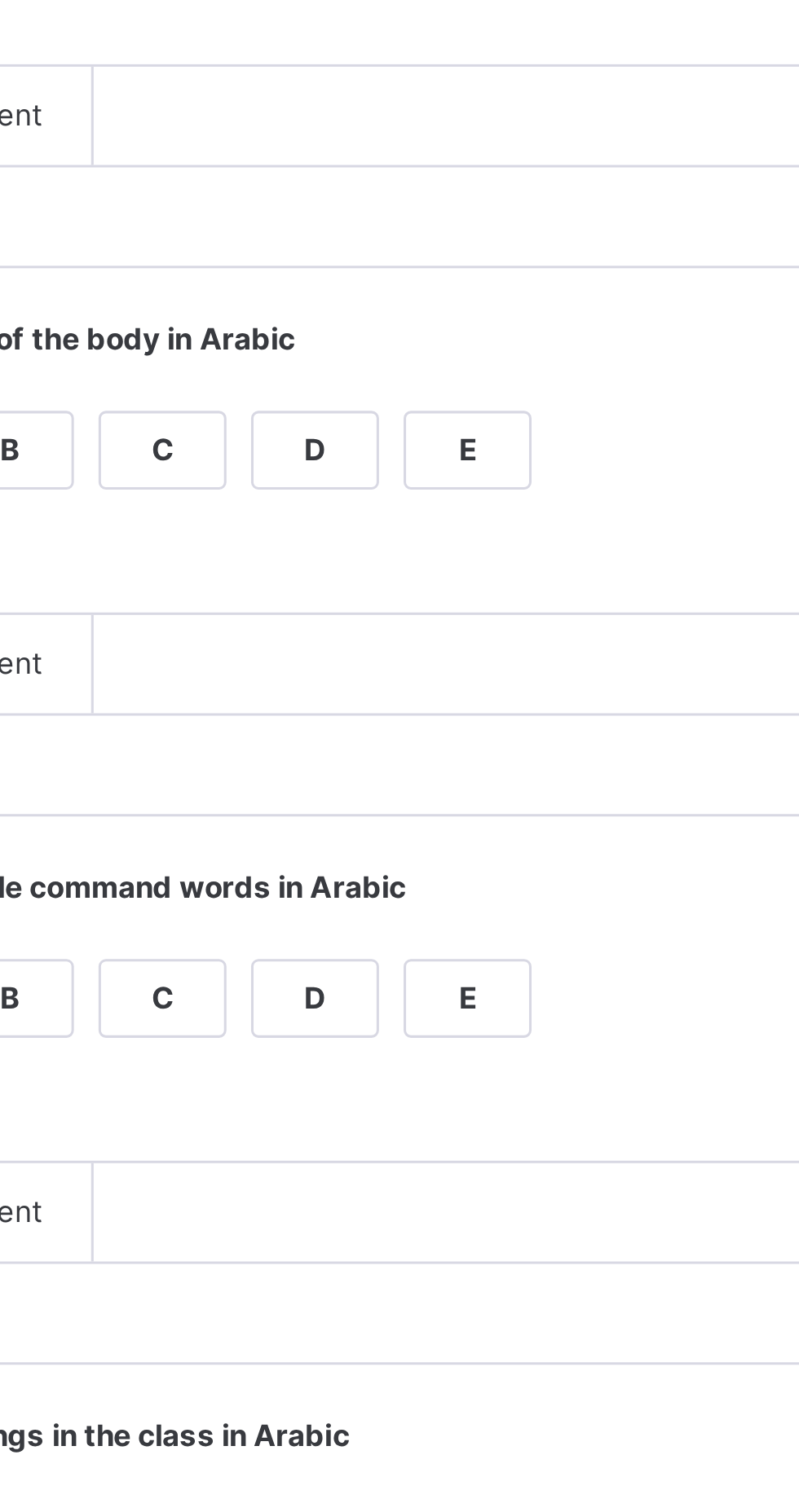
click at [348, 1192] on div "A" at bounding box center [327, 1180] width 41 height 24
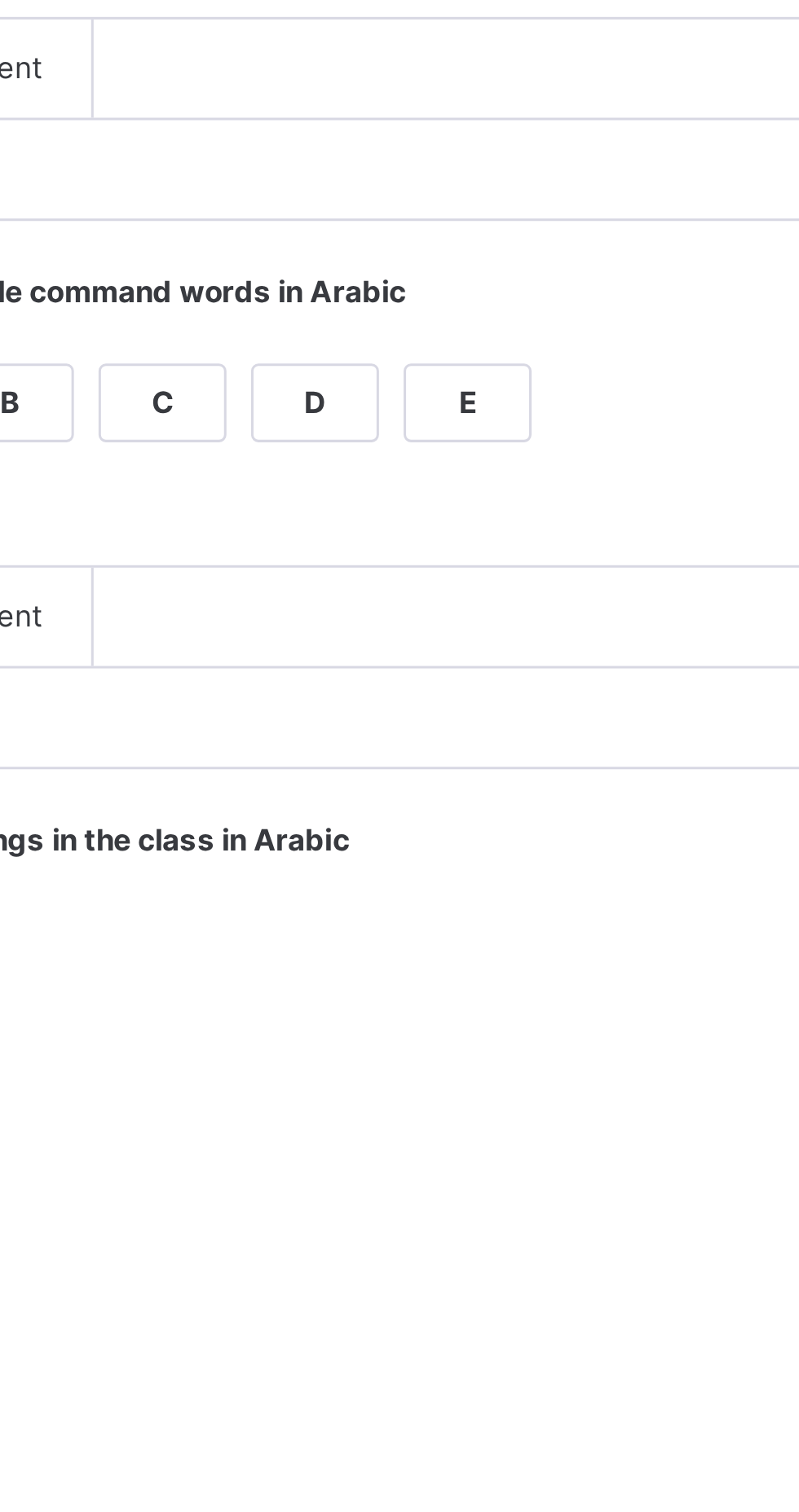
click at [348, 1373] on div "A" at bounding box center [327, 1361] width 41 height 24
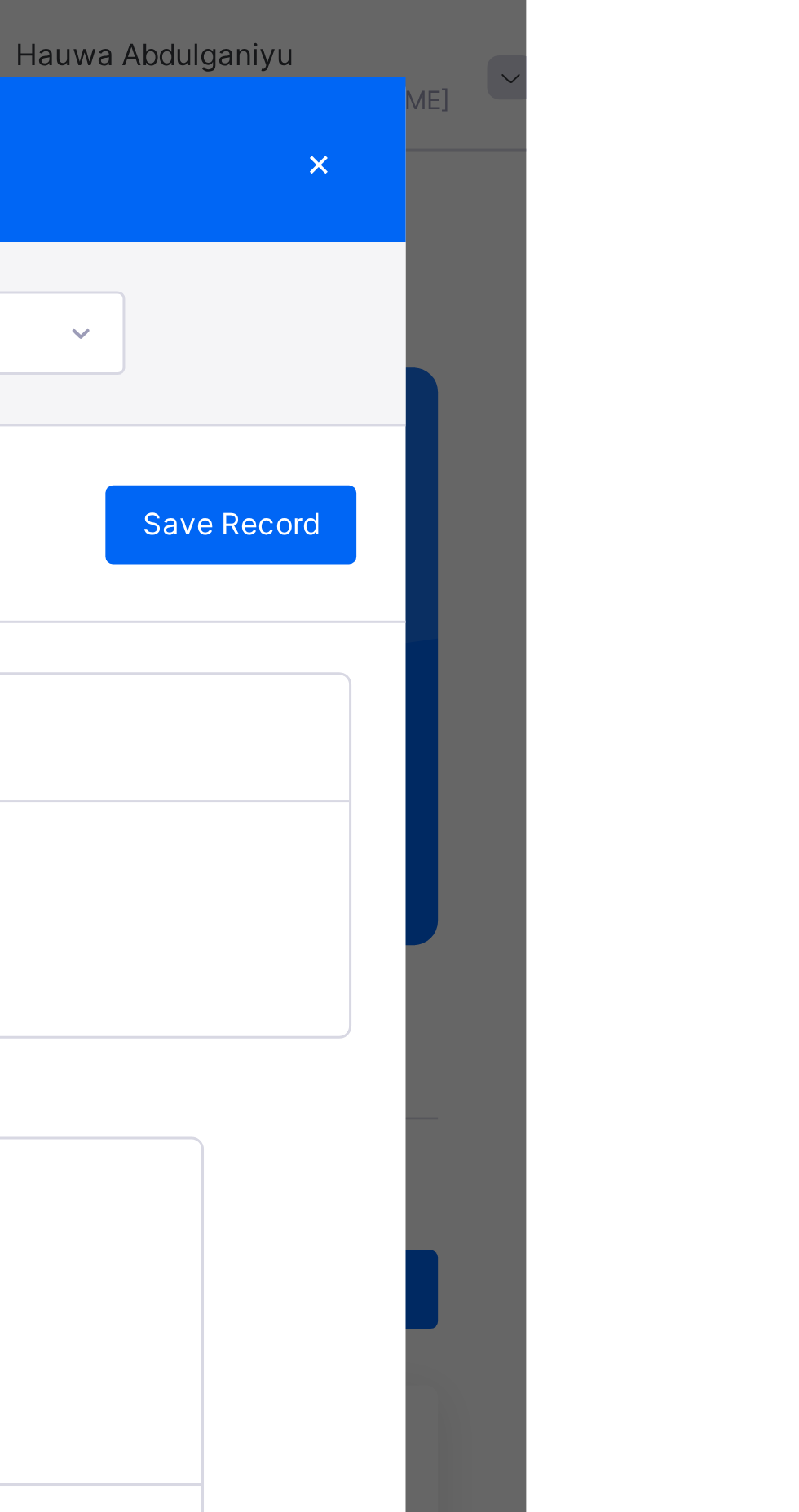
click at [731, 197] on span "Save Record" at bounding box center [701, 189] width 59 height 15
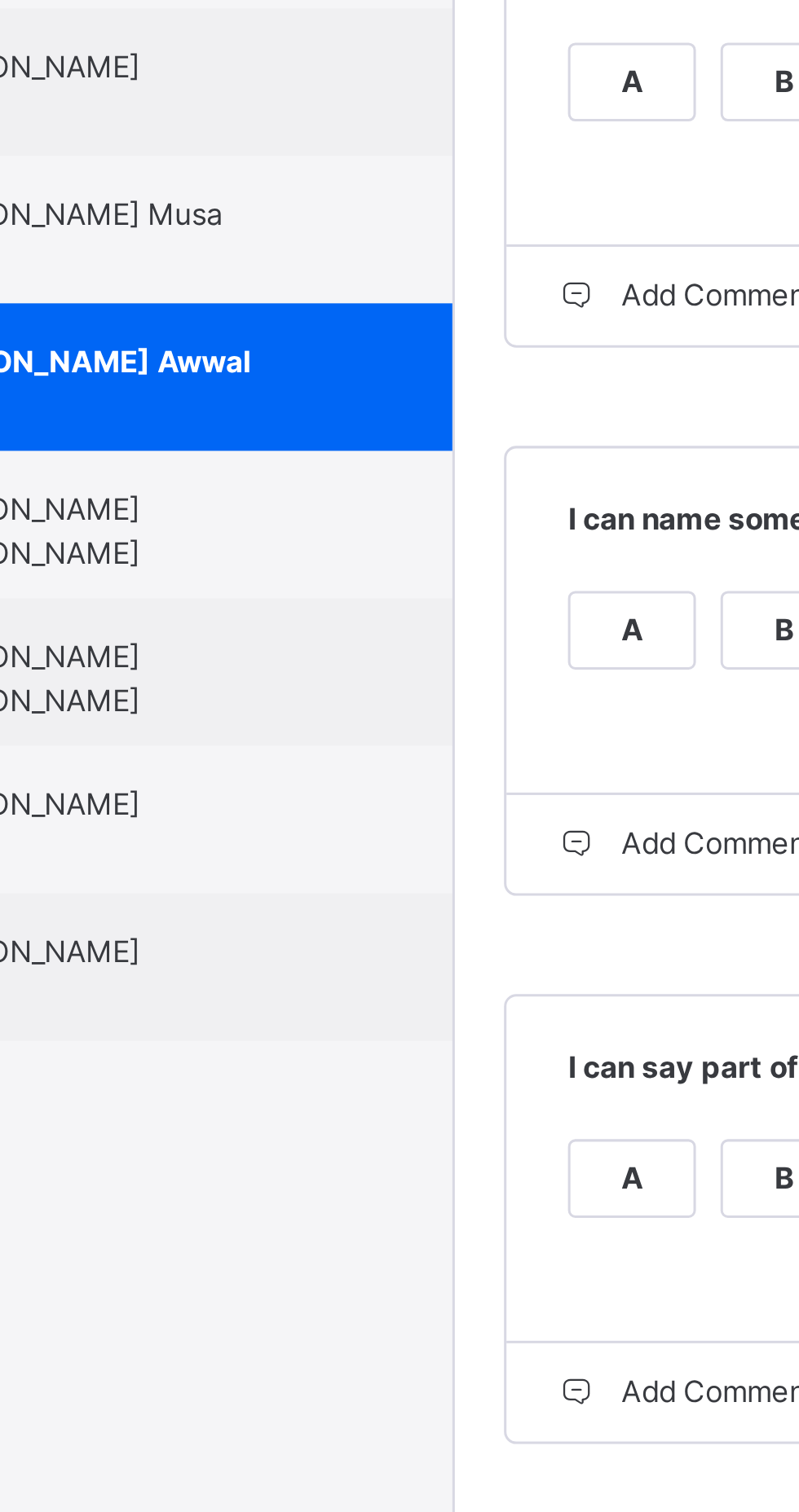
click at [230, 994] on div "[PERSON_NAME] [PERSON_NAME] 0562DL" at bounding box center [157, 972] width 146 height 44
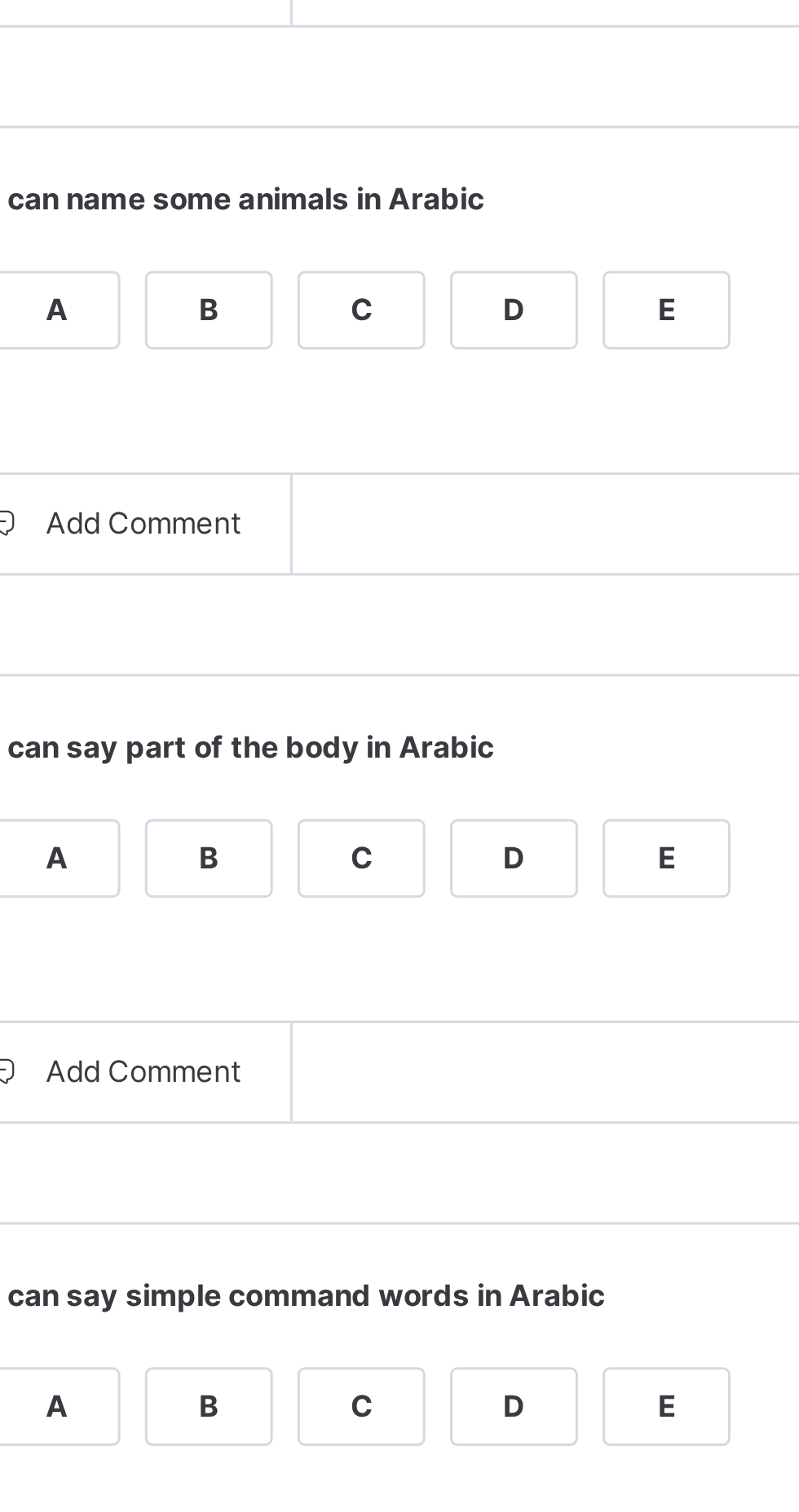
click at [348, 829] on div "A" at bounding box center [327, 816] width 41 height 24
click at [348, 1010] on div "A" at bounding box center [327, 998] width 41 height 24
click at [348, 1192] on div "A" at bounding box center [327, 1180] width 41 height 24
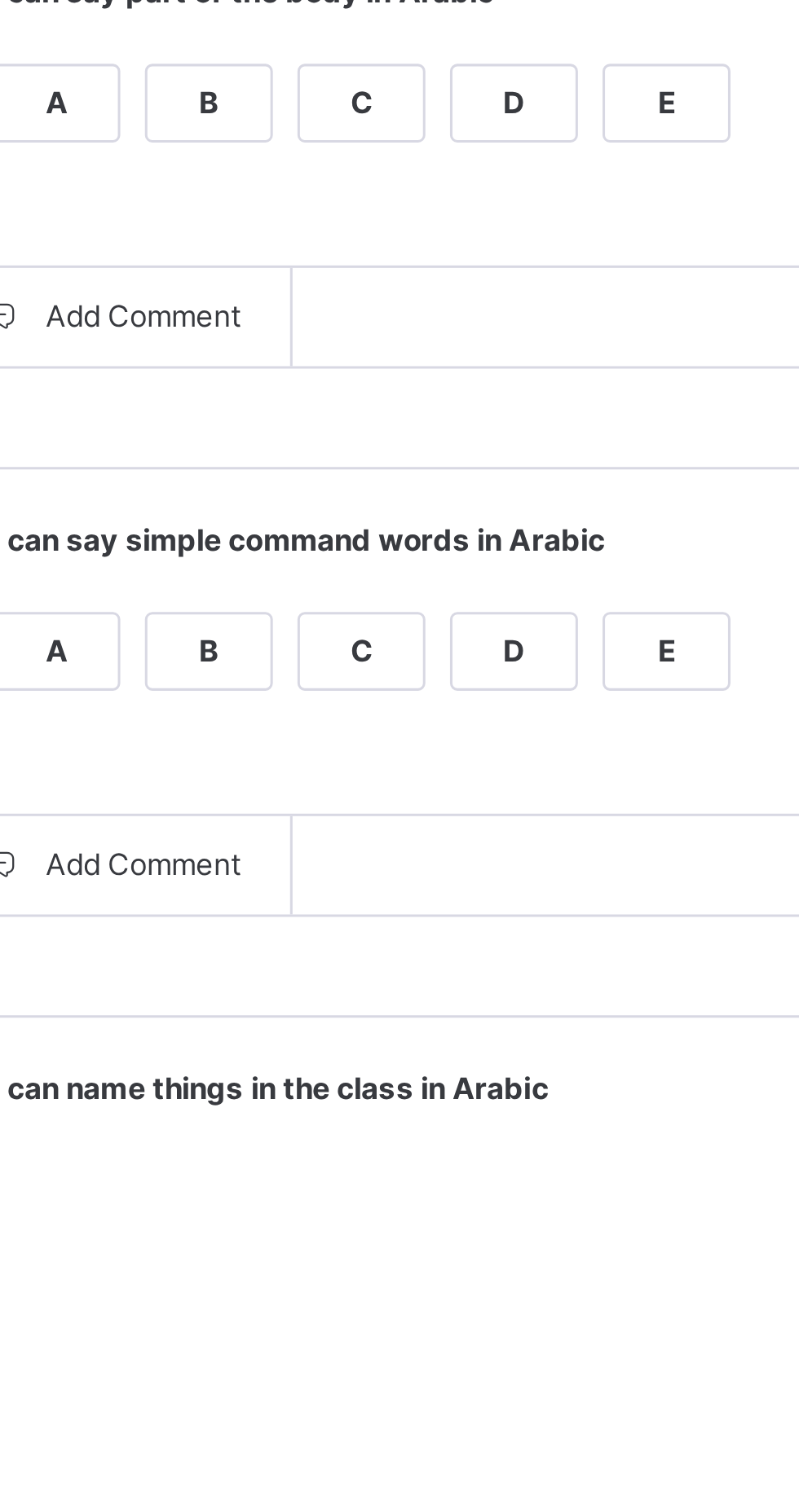
click at [348, 1373] on div "A" at bounding box center [327, 1361] width 41 height 24
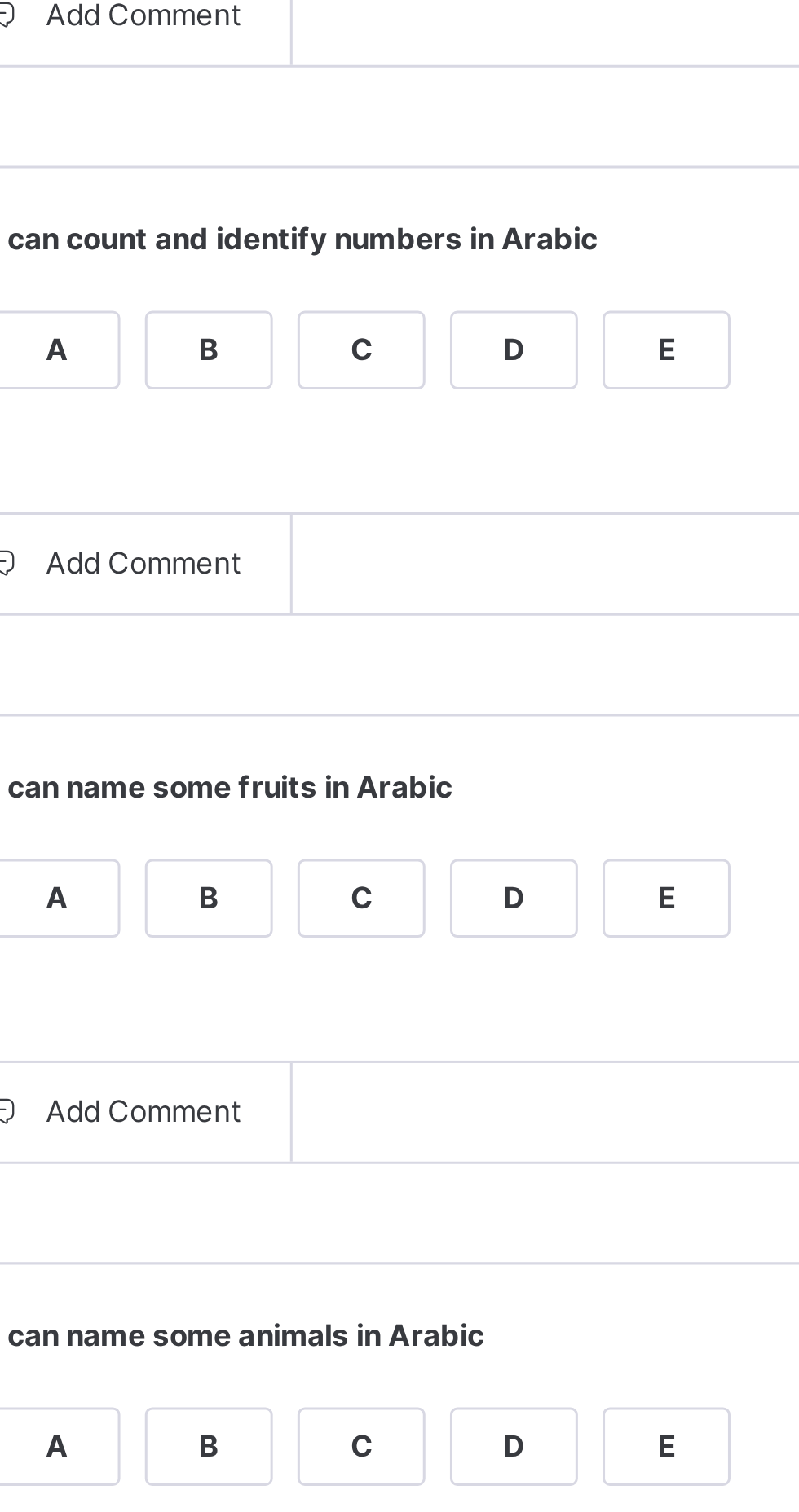
click at [348, 647] on div "A" at bounding box center [327, 635] width 41 height 24
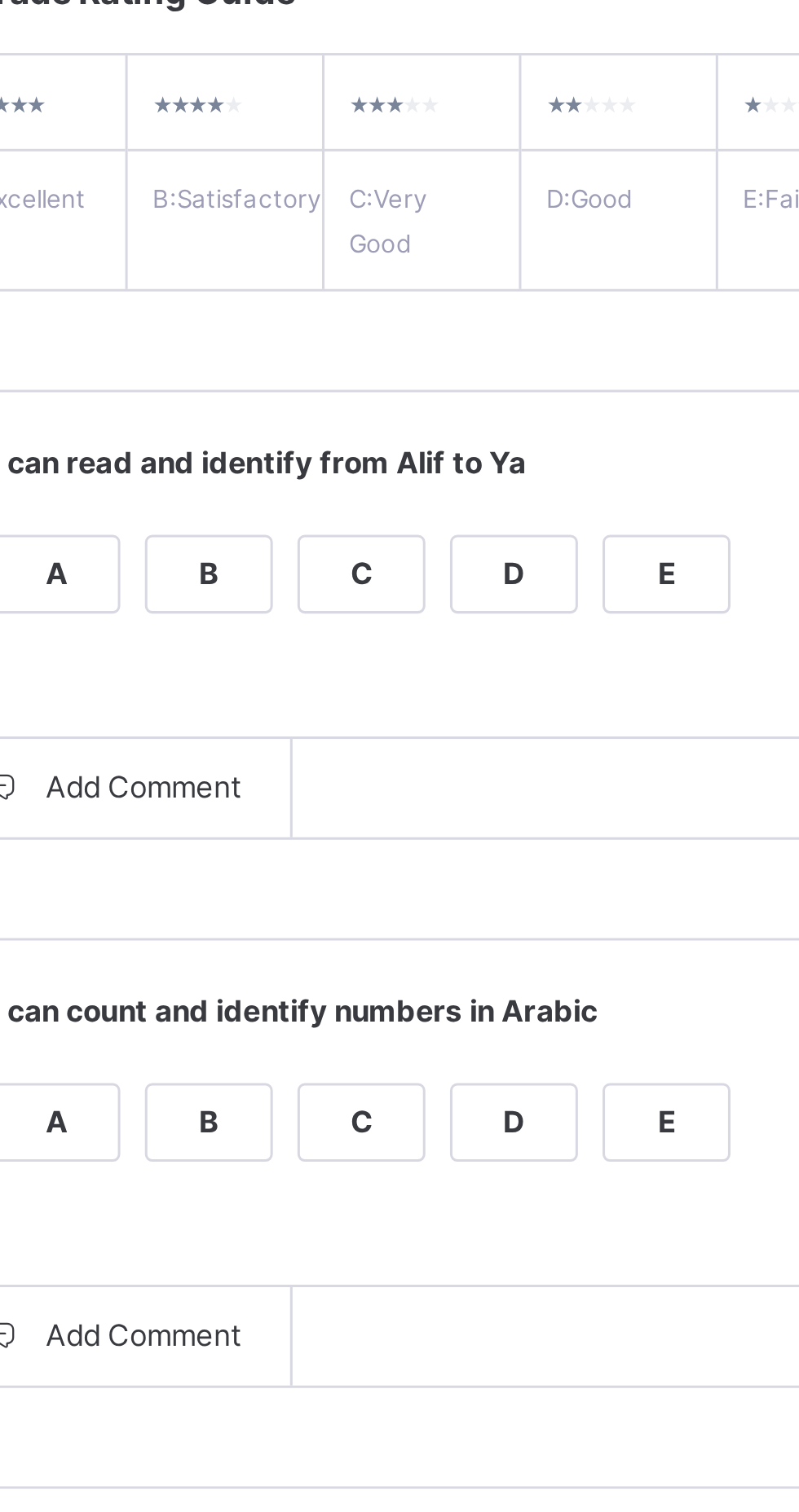
click at [348, 465] on div "A" at bounding box center [327, 453] width 41 height 24
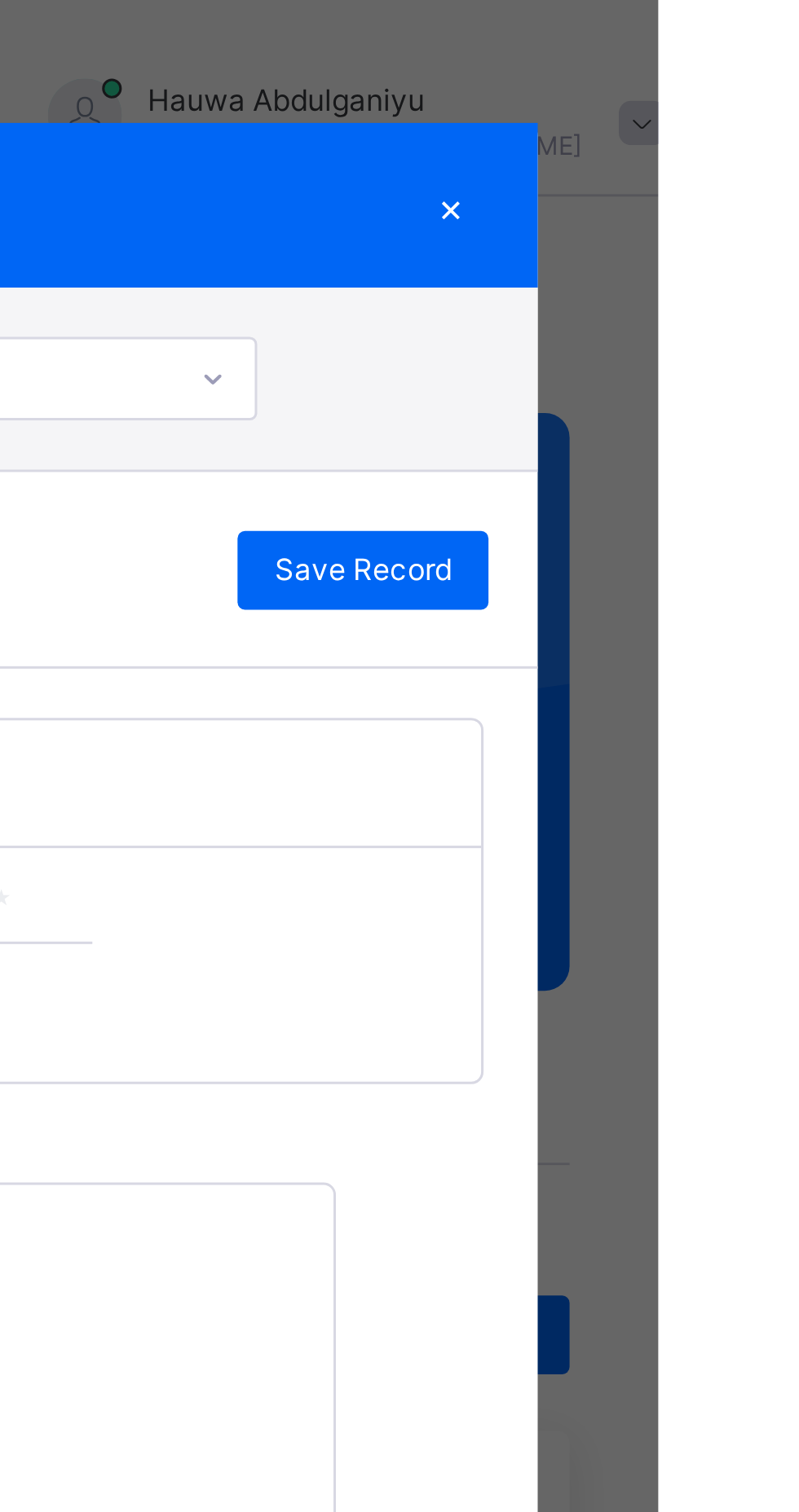
click at [731, 197] on span "Save Record" at bounding box center [701, 189] width 59 height 15
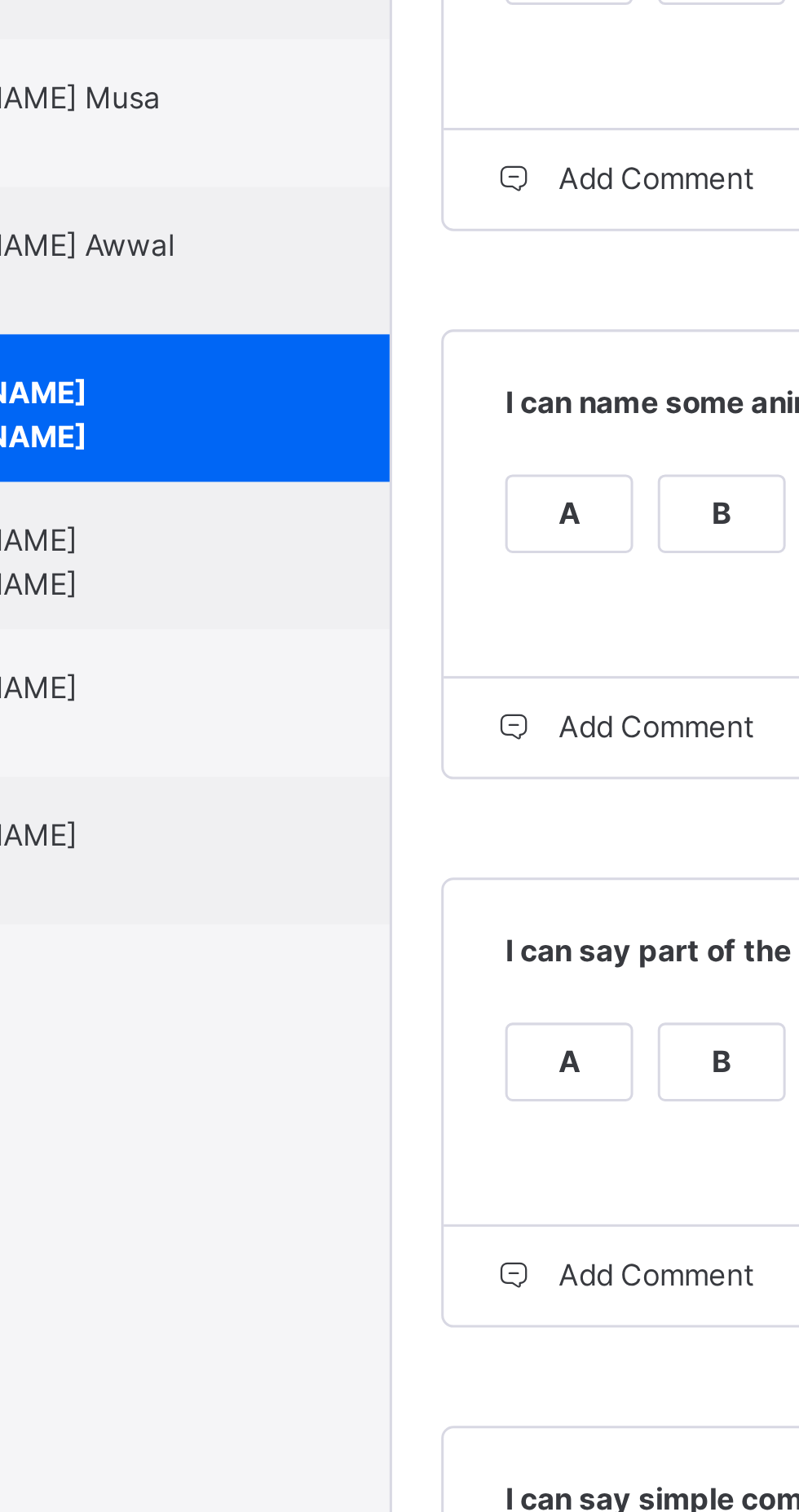
click at [230, 1029] on span "[PERSON_NAME] [PERSON_NAME]" at bounding box center [157, 1014] width 146 height 29
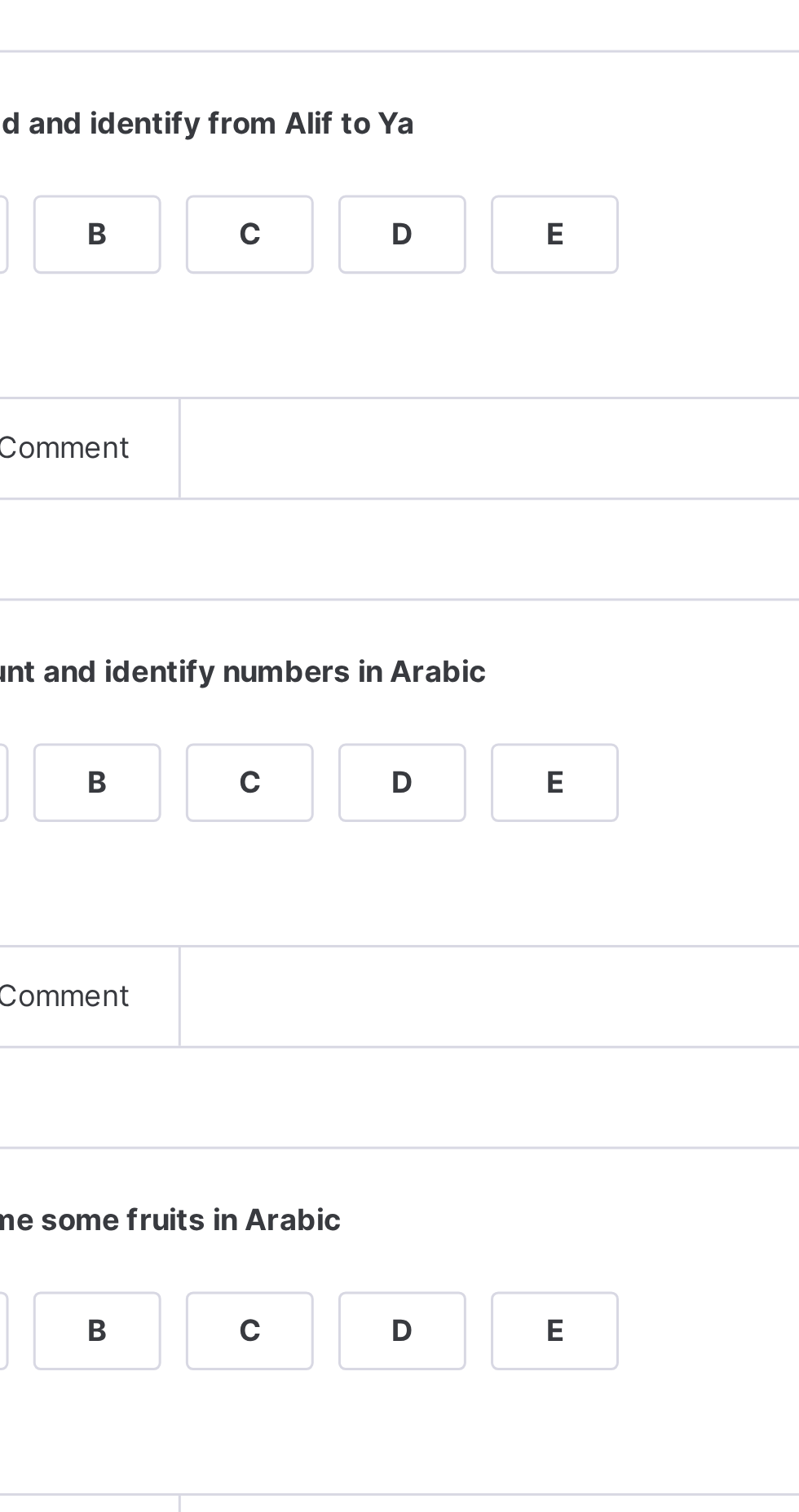
click at [442, 506] on div "Grade Rating Guide ★ ★ ★ ★ ★ A : Excellent ★ ★ ★ ★ ★ B : Satisfactory ★ ★ ★ ★ ★…" at bounding box center [513, 934] width 491 height 1426
click at [348, 465] on div "A" at bounding box center [327, 453] width 41 height 24
click at [348, 647] on div "A" at bounding box center [327, 635] width 41 height 24
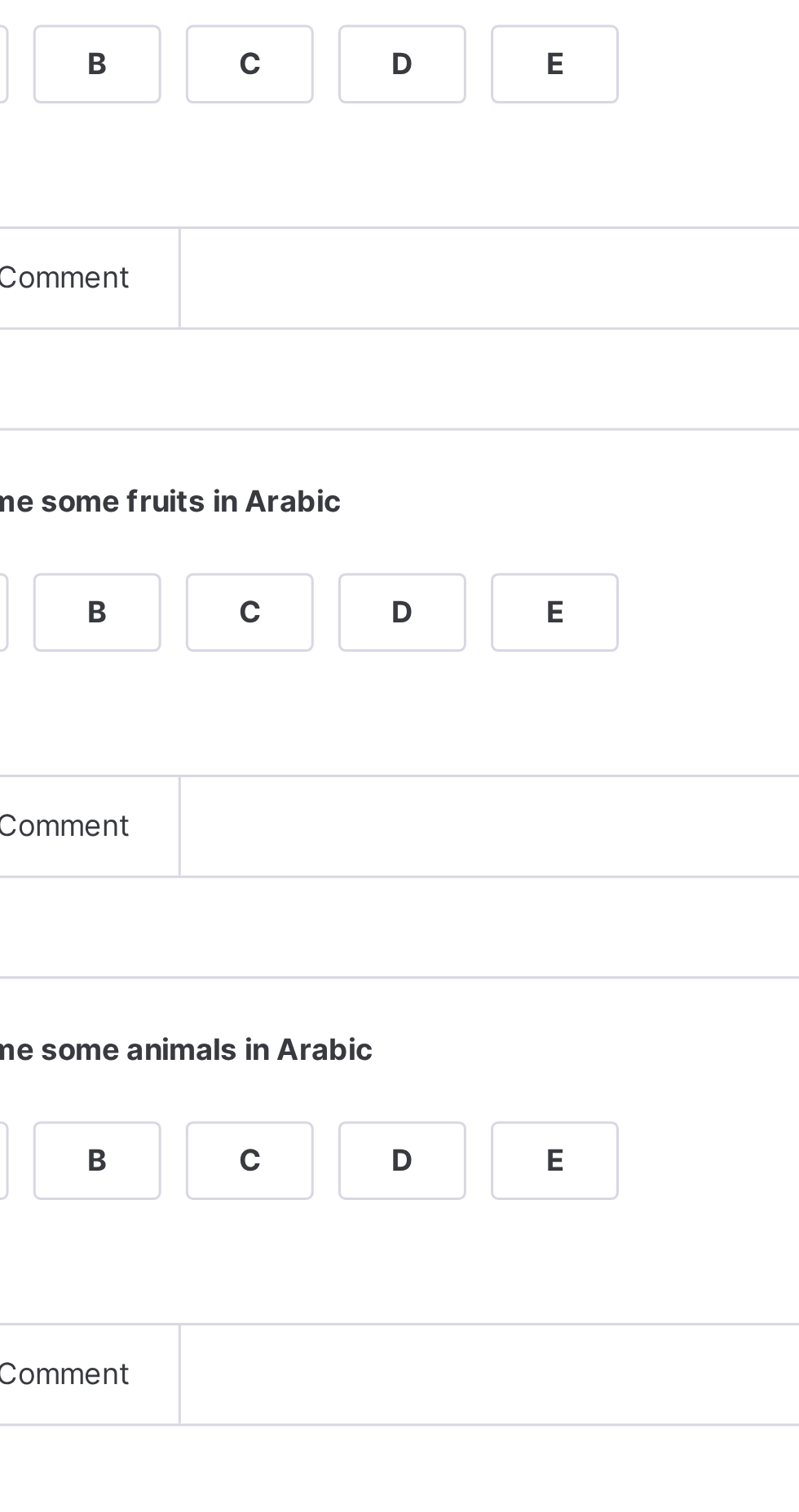
click at [348, 829] on div "A" at bounding box center [327, 816] width 41 height 24
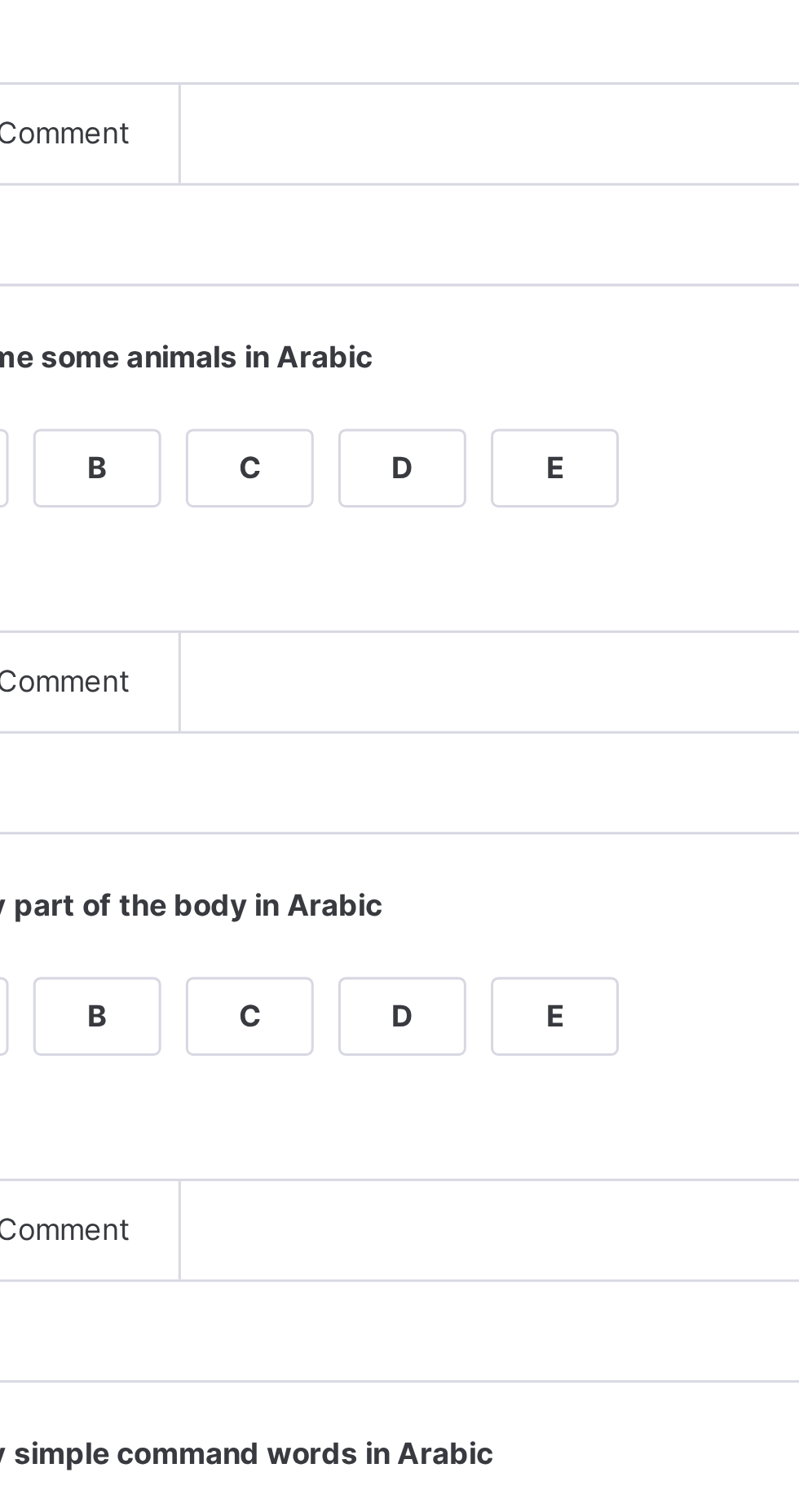
click at [348, 1010] on div "A" at bounding box center [327, 998] width 41 height 24
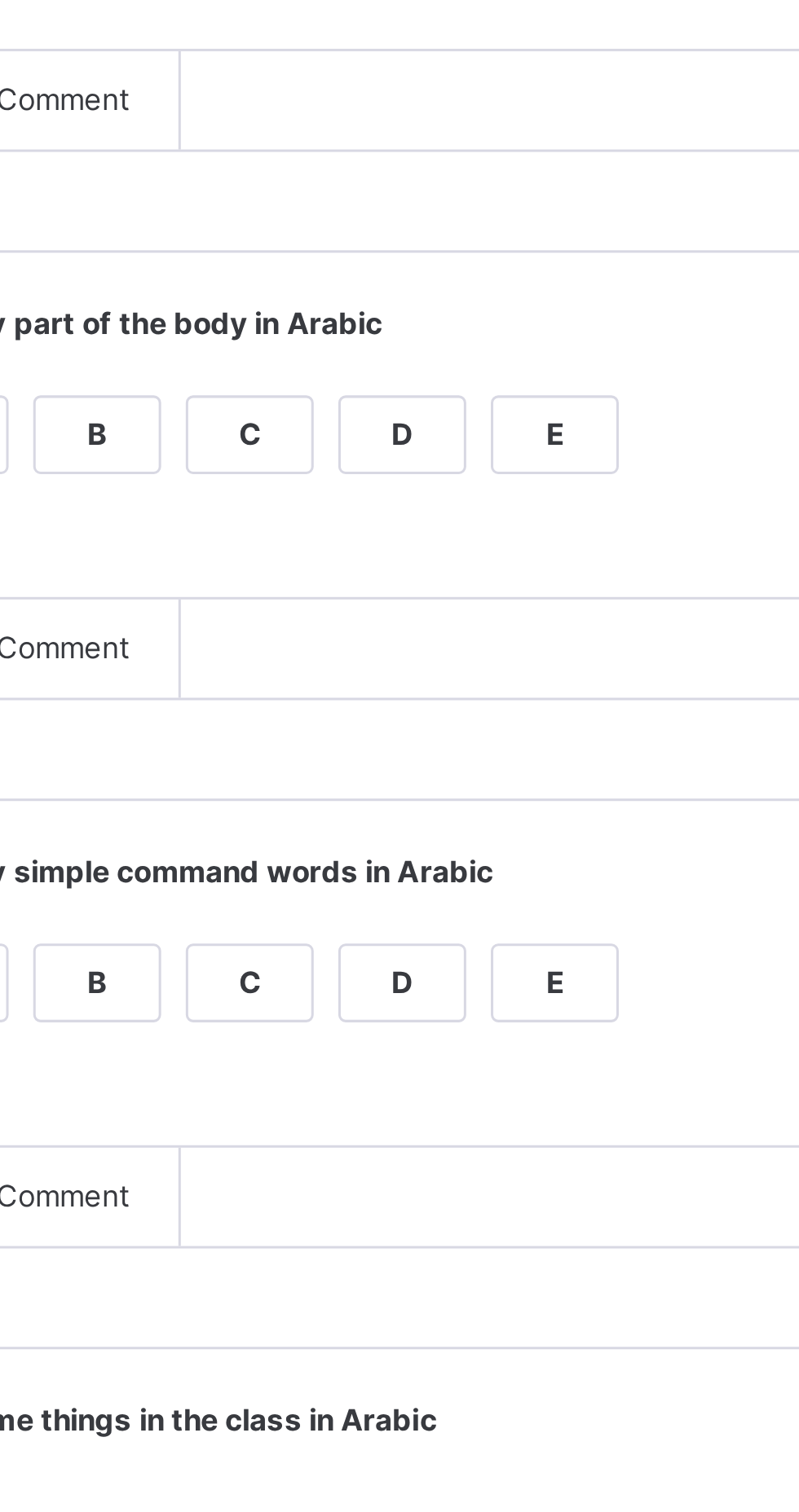
click at [348, 1192] on div "A" at bounding box center [327, 1180] width 41 height 24
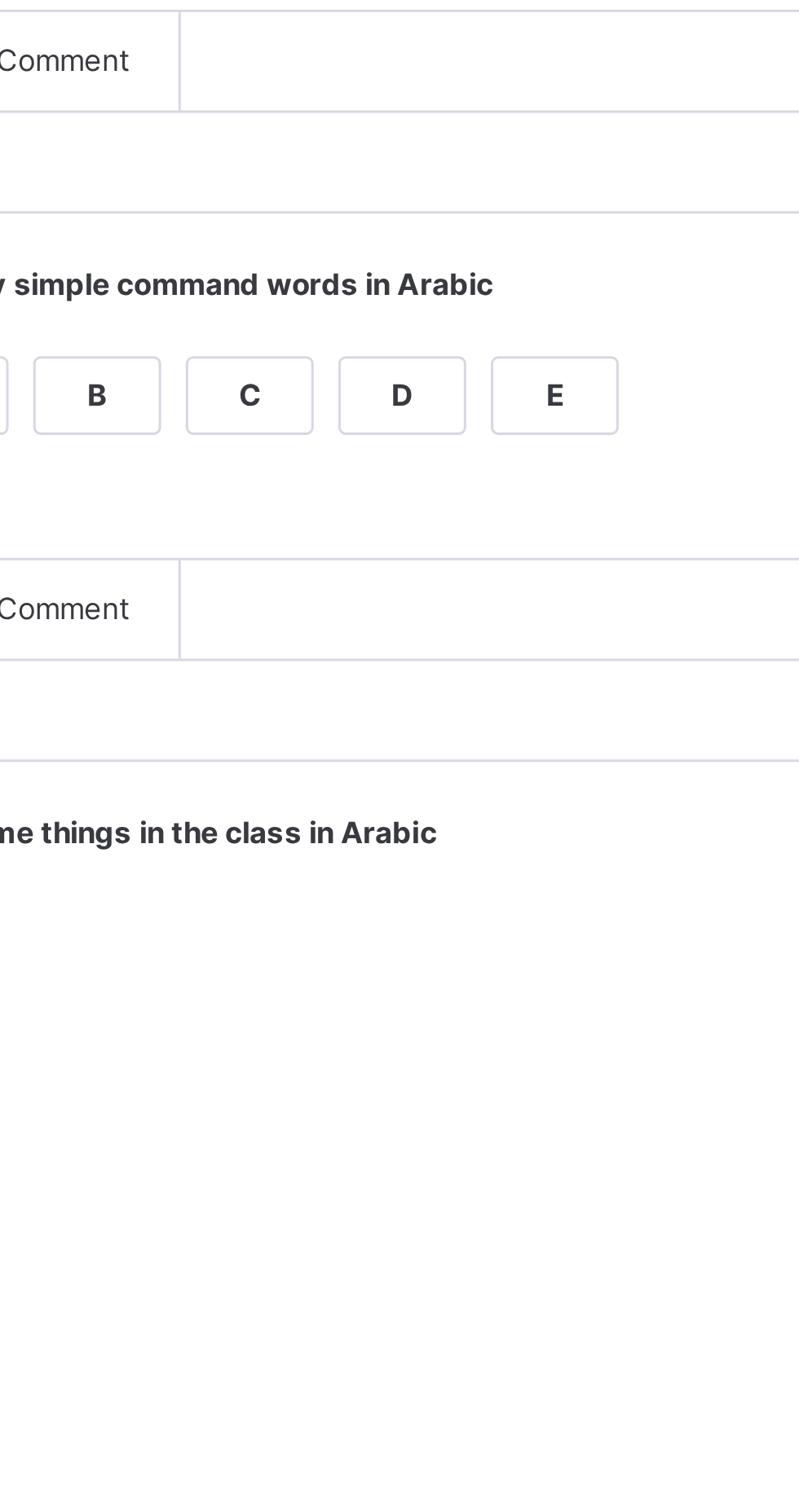
click at [348, 1373] on div "A" at bounding box center [327, 1361] width 41 height 24
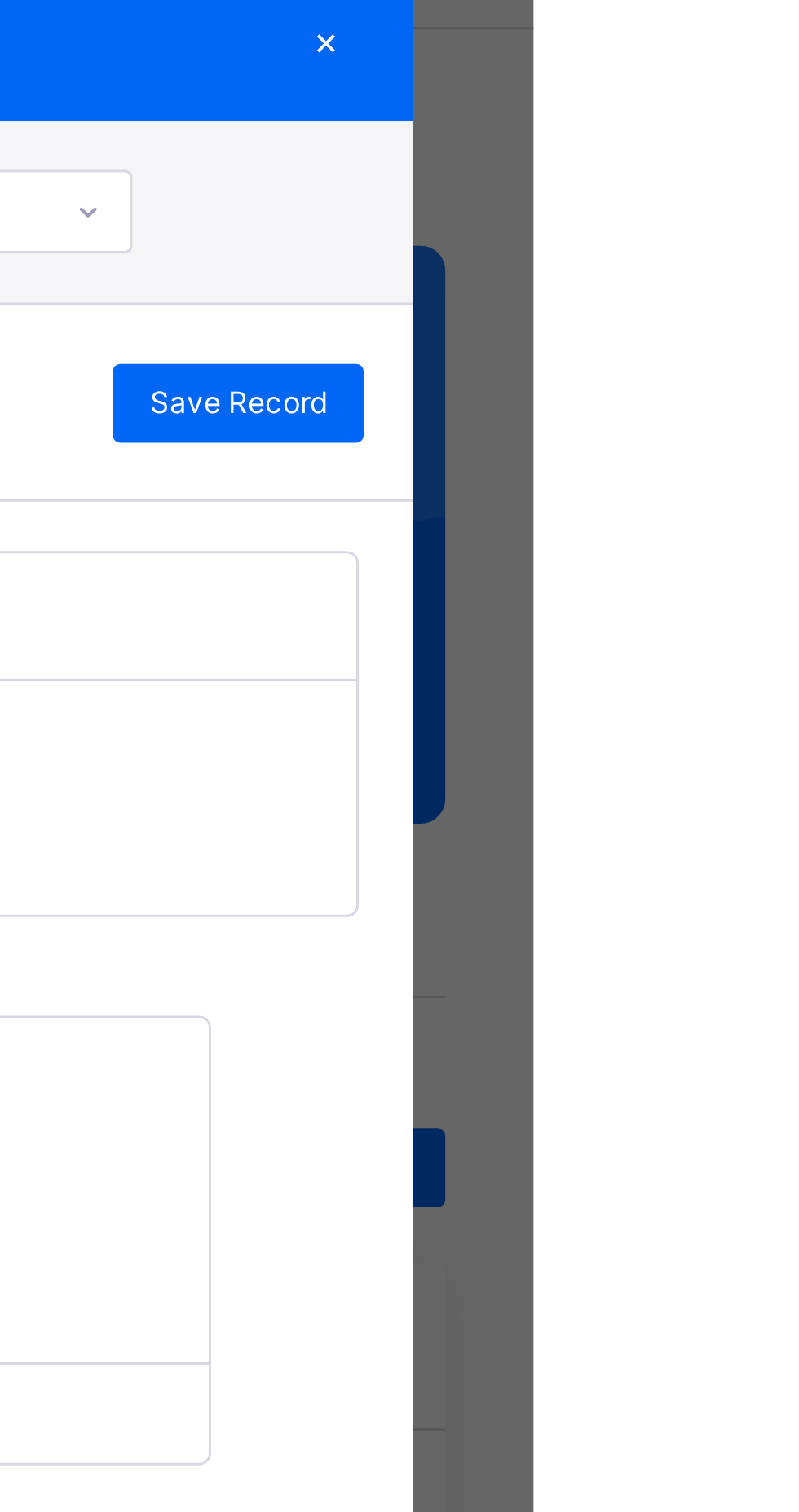
click at [731, 197] on span "Save Record" at bounding box center [701, 189] width 59 height 15
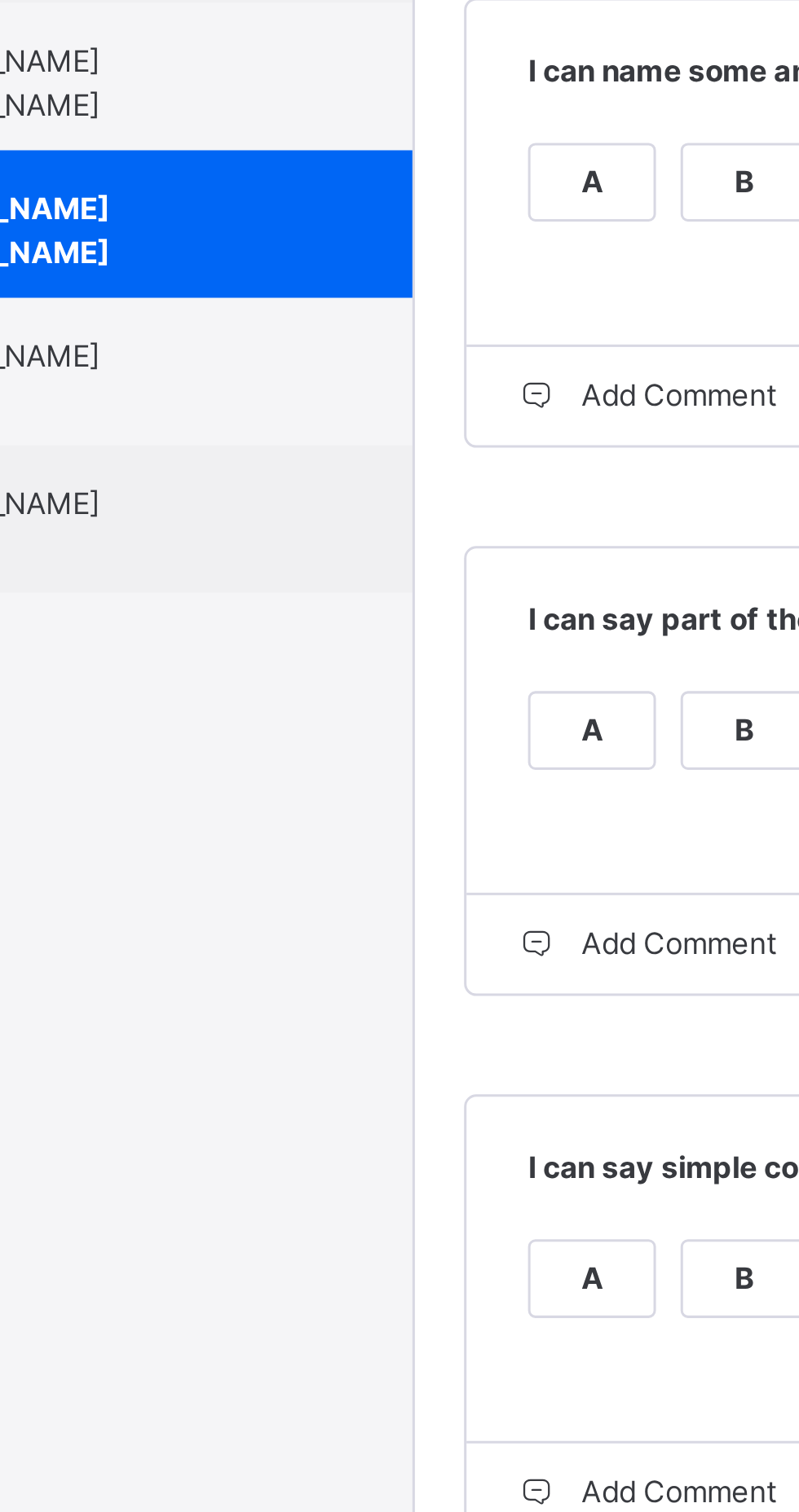
click at [230, 1078] on div "[PERSON_NAME] 0542DL" at bounding box center [157, 1063] width 146 height 29
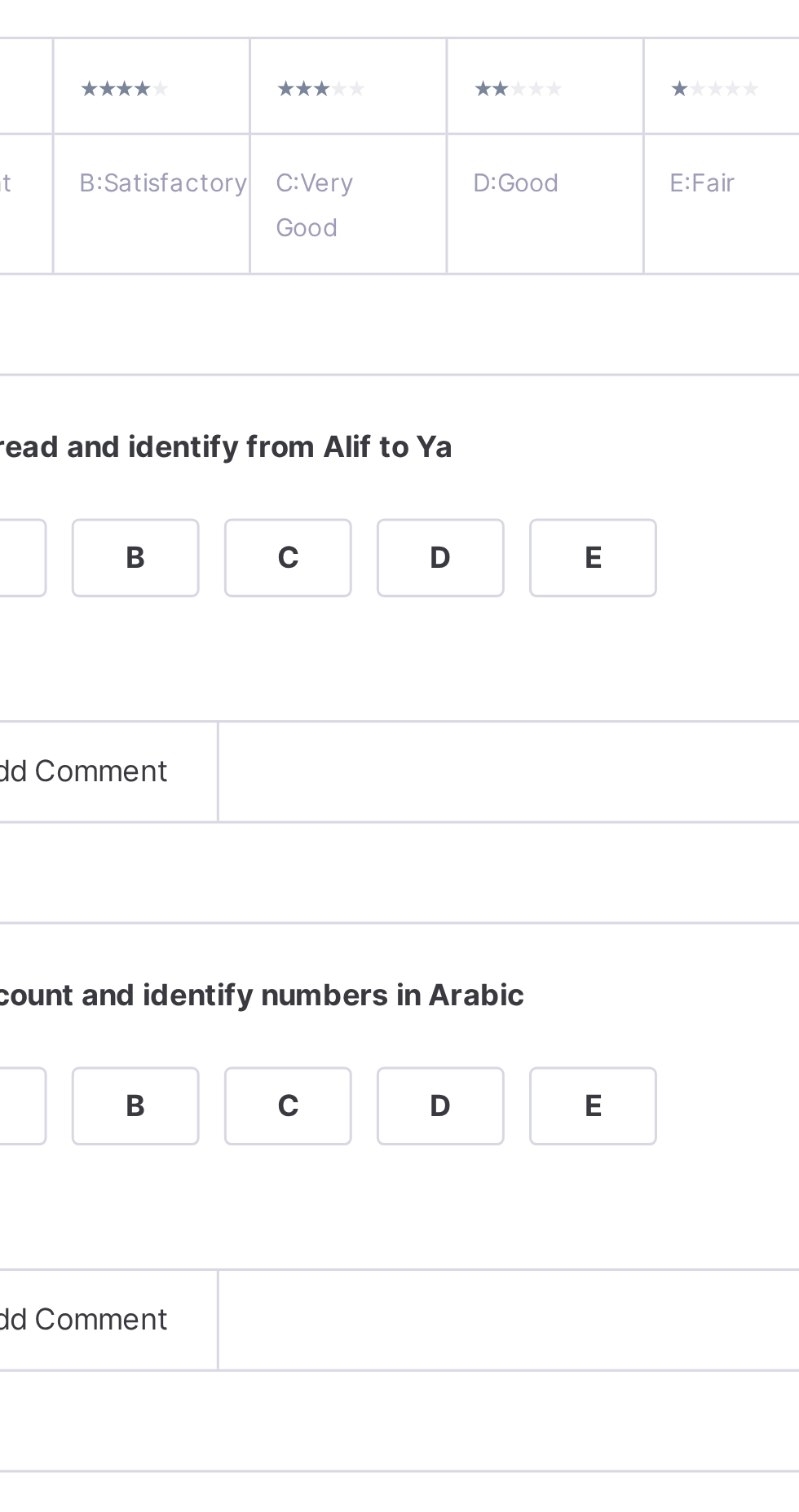
click at [442, 500] on div "Grade Rating Guide ★ ★ ★ ★ ★ A : Excellent ★ ★ ★ ★ ★ B : Satisfactory ★ ★ ★ ★ ★…" at bounding box center [513, 934] width 491 height 1426
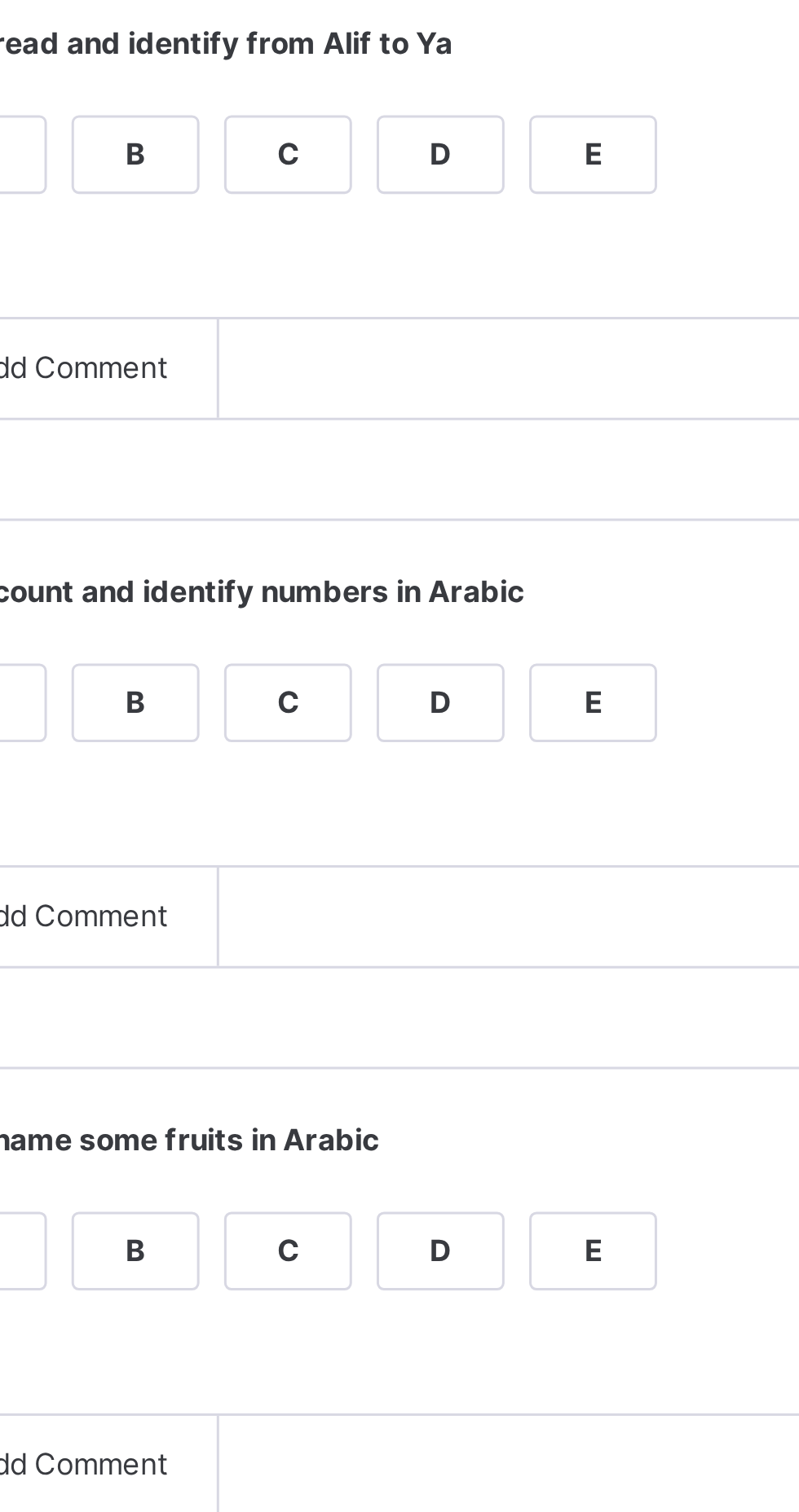
click at [348, 465] on div "A" at bounding box center [327, 453] width 41 height 24
click at [348, 647] on div "A" at bounding box center [327, 635] width 41 height 24
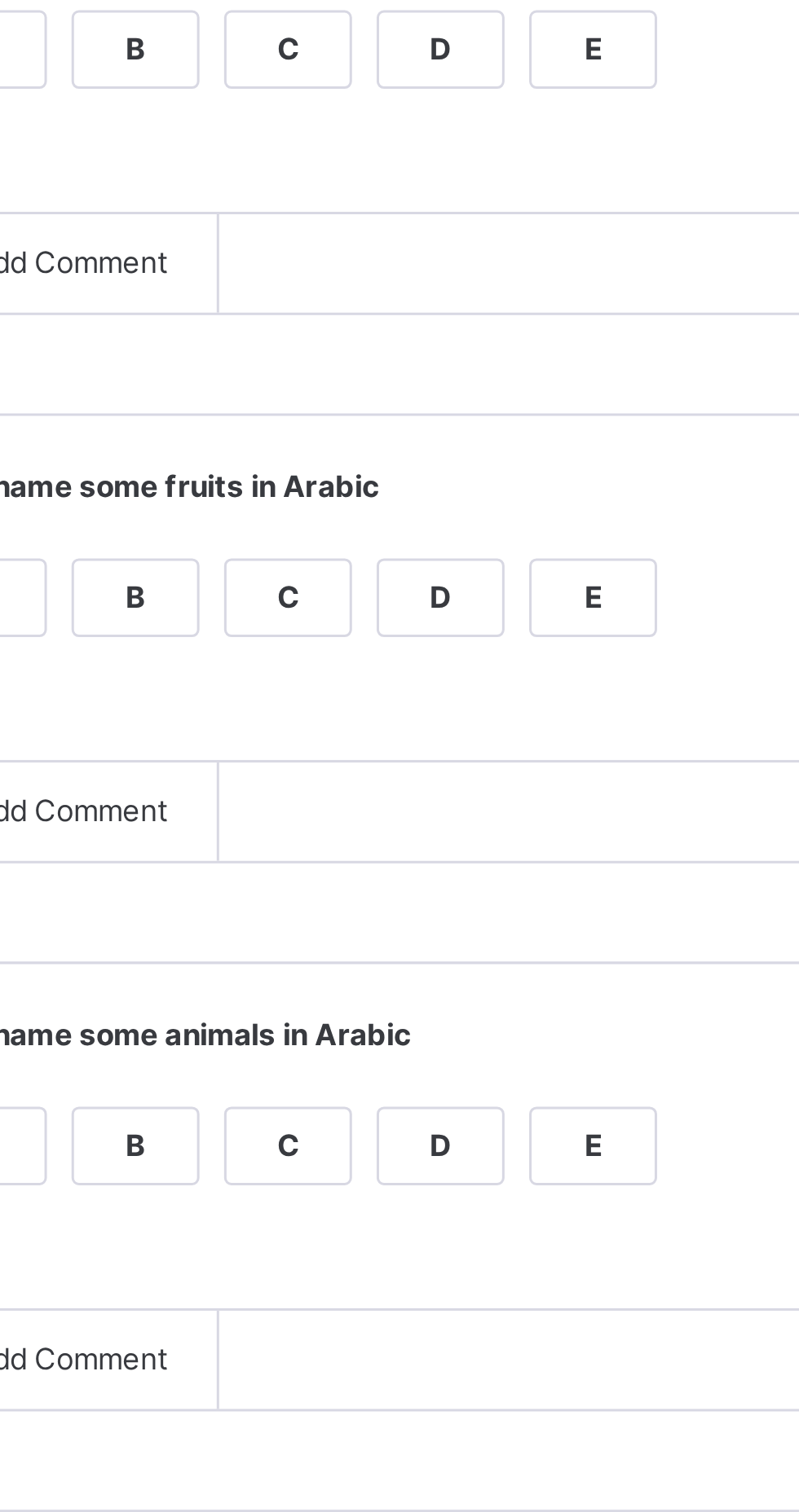
click at [348, 829] on div "A" at bounding box center [327, 816] width 41 height 24
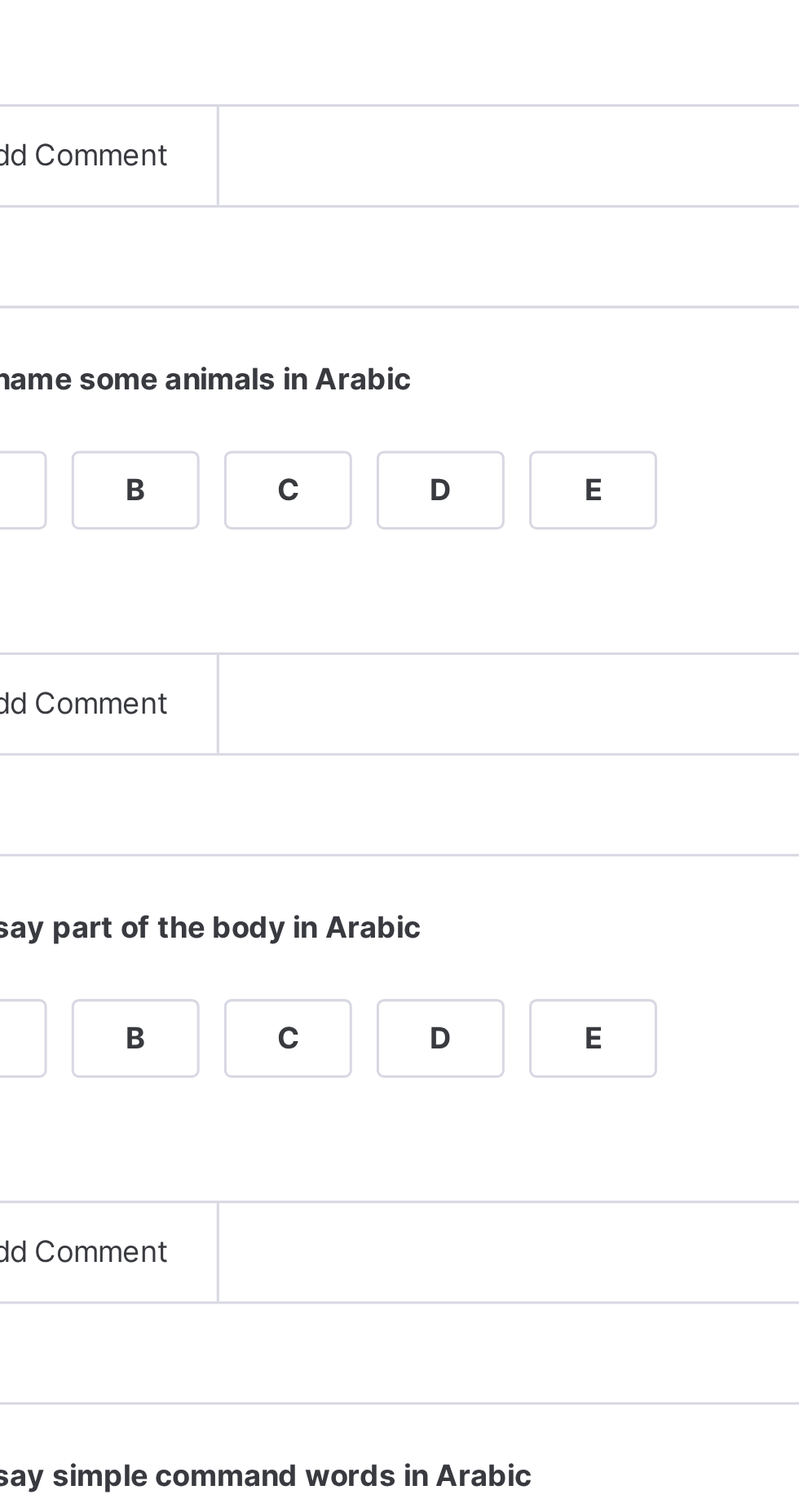
click at [348, 1010] on div "A" at bounding box center [327, 998] width 41 height 24
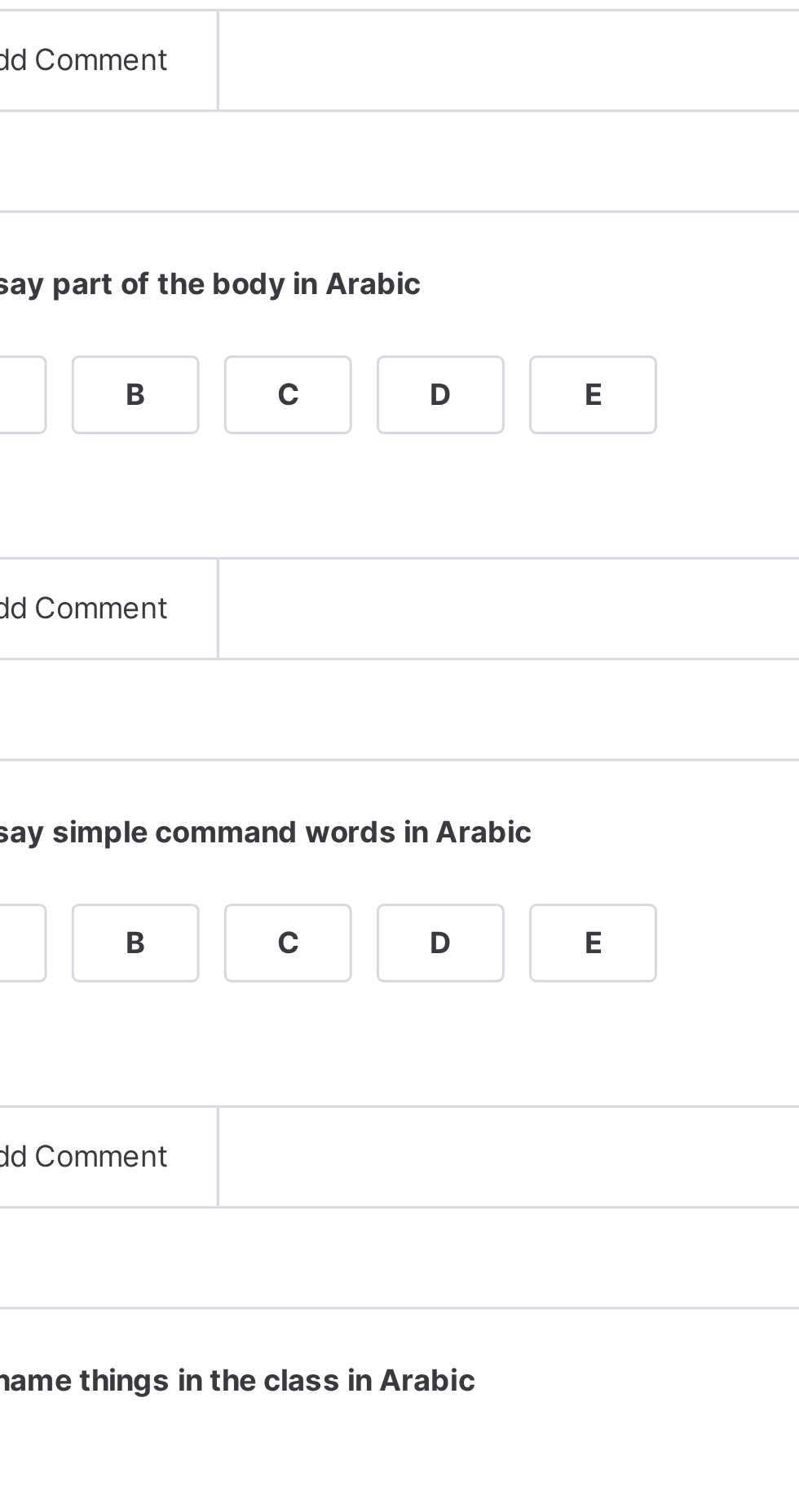
click at [348, 1192] on div "A" at bounding box center [327, 1180] width 41 height 24
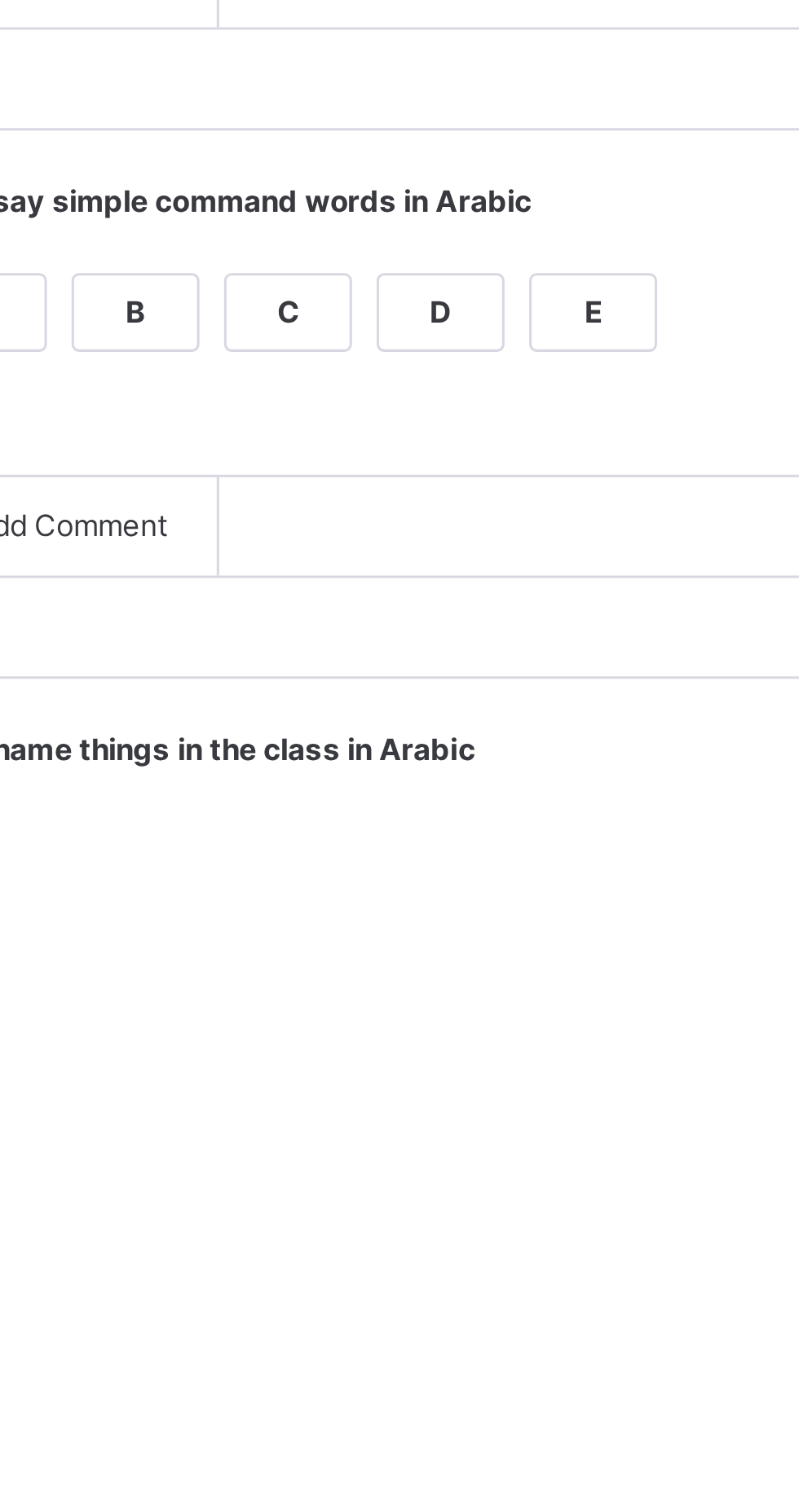
click at [348, 1373] on div "A" at bounding box center [327, 1361] width 41 height 24
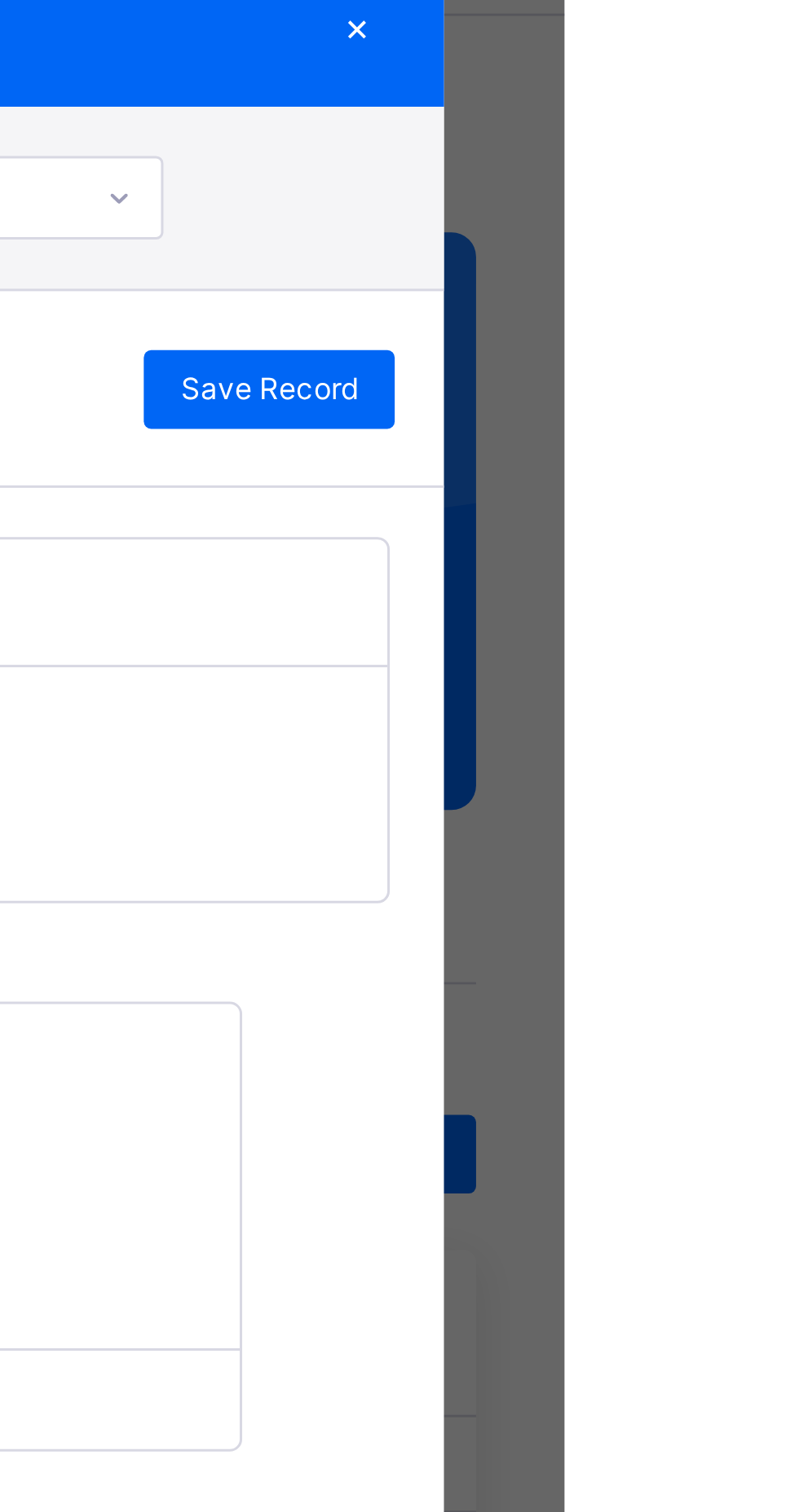
click at [731, 197] on span "Save Record" at bounding box center [701, 189] width 59 height 15
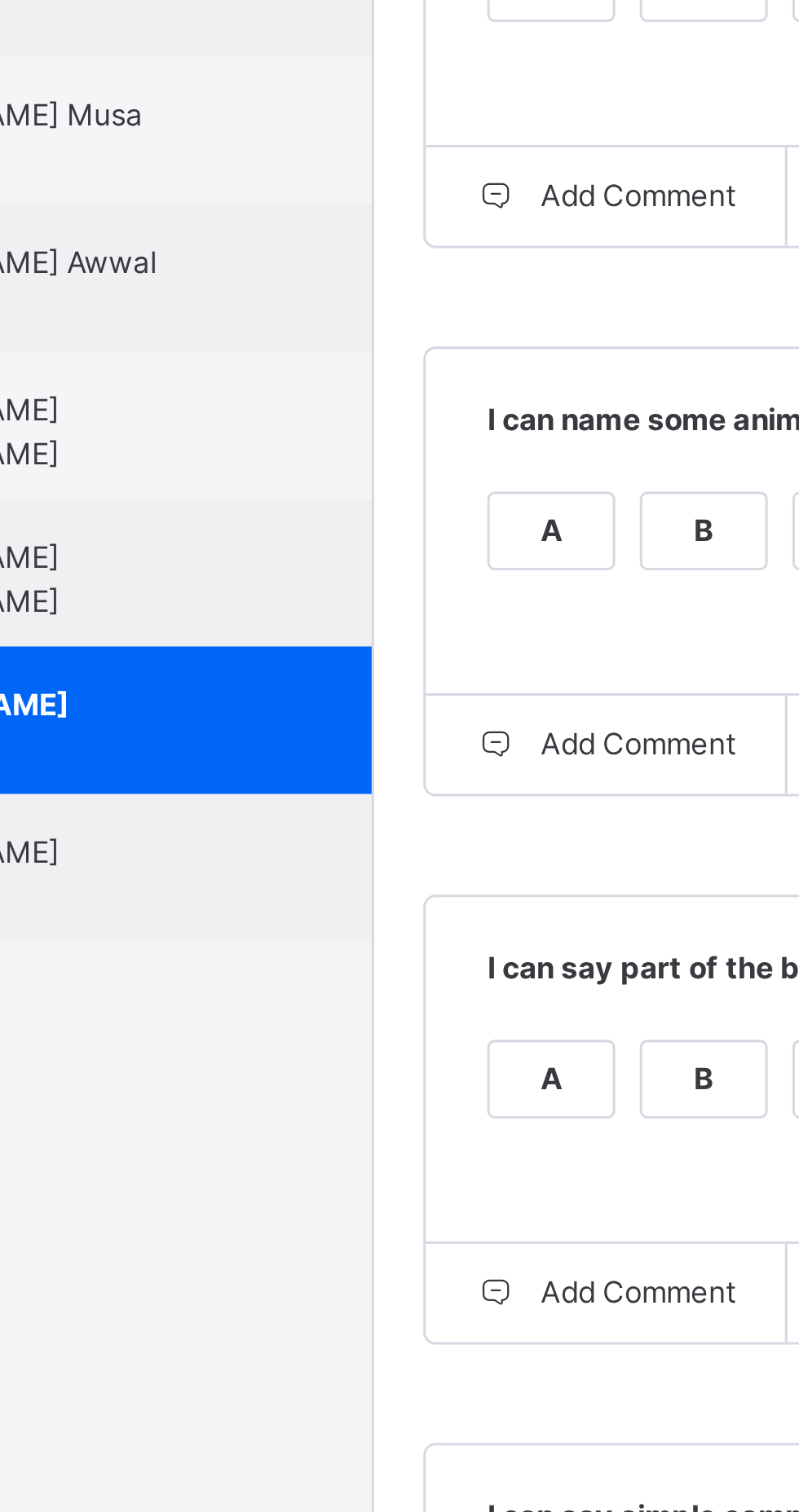
click at [230, 1126] on div "[PERSON_NAME] 0546DL" at bounding box center [157, 1111] width 146 height 29
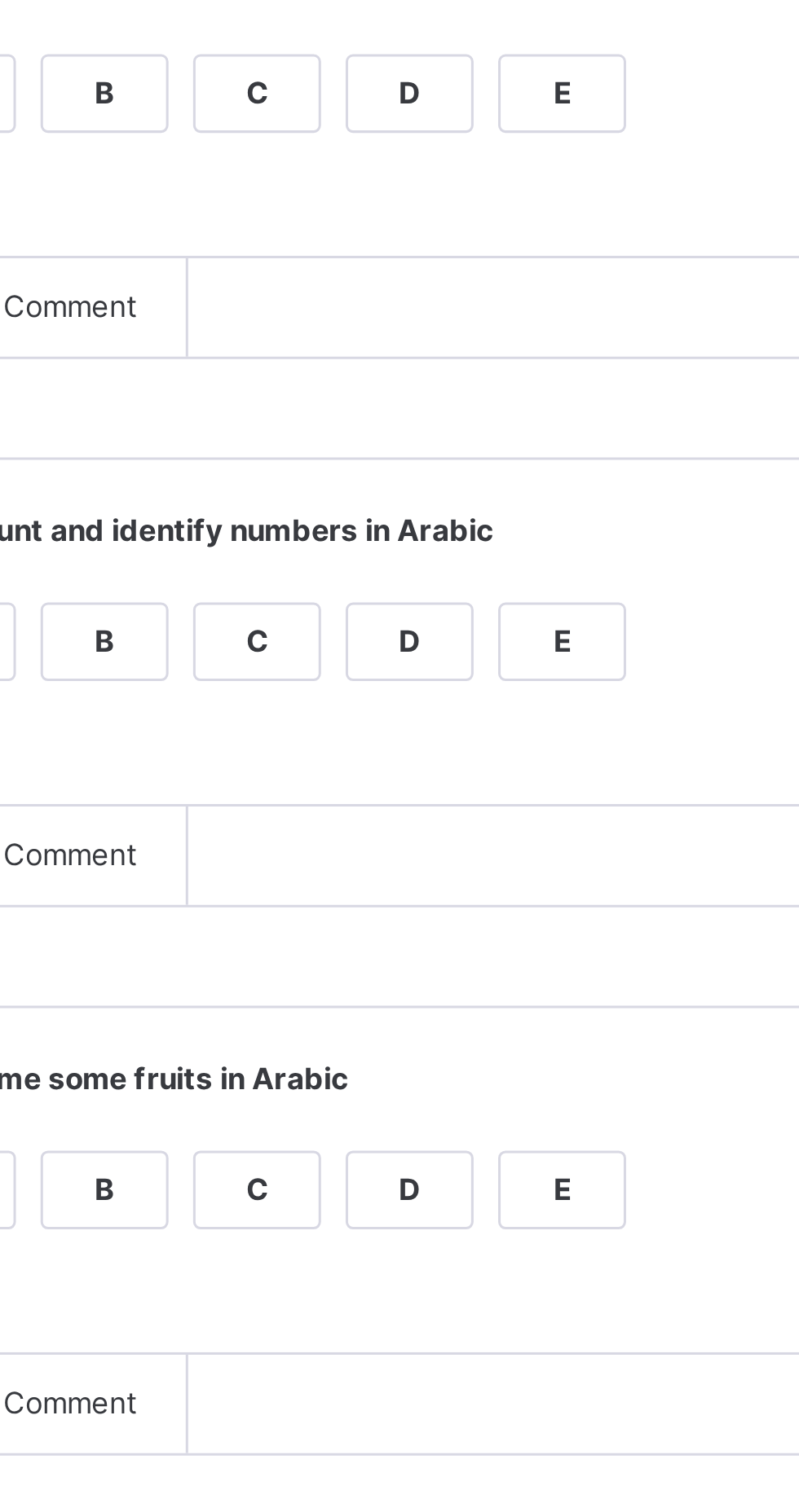
click at [348, 465] on div "A" at bounding box center [327, 453] width 41 height 24
click at [398, 647] on div "B" at bounding box center [377, 635] width 41 height 24
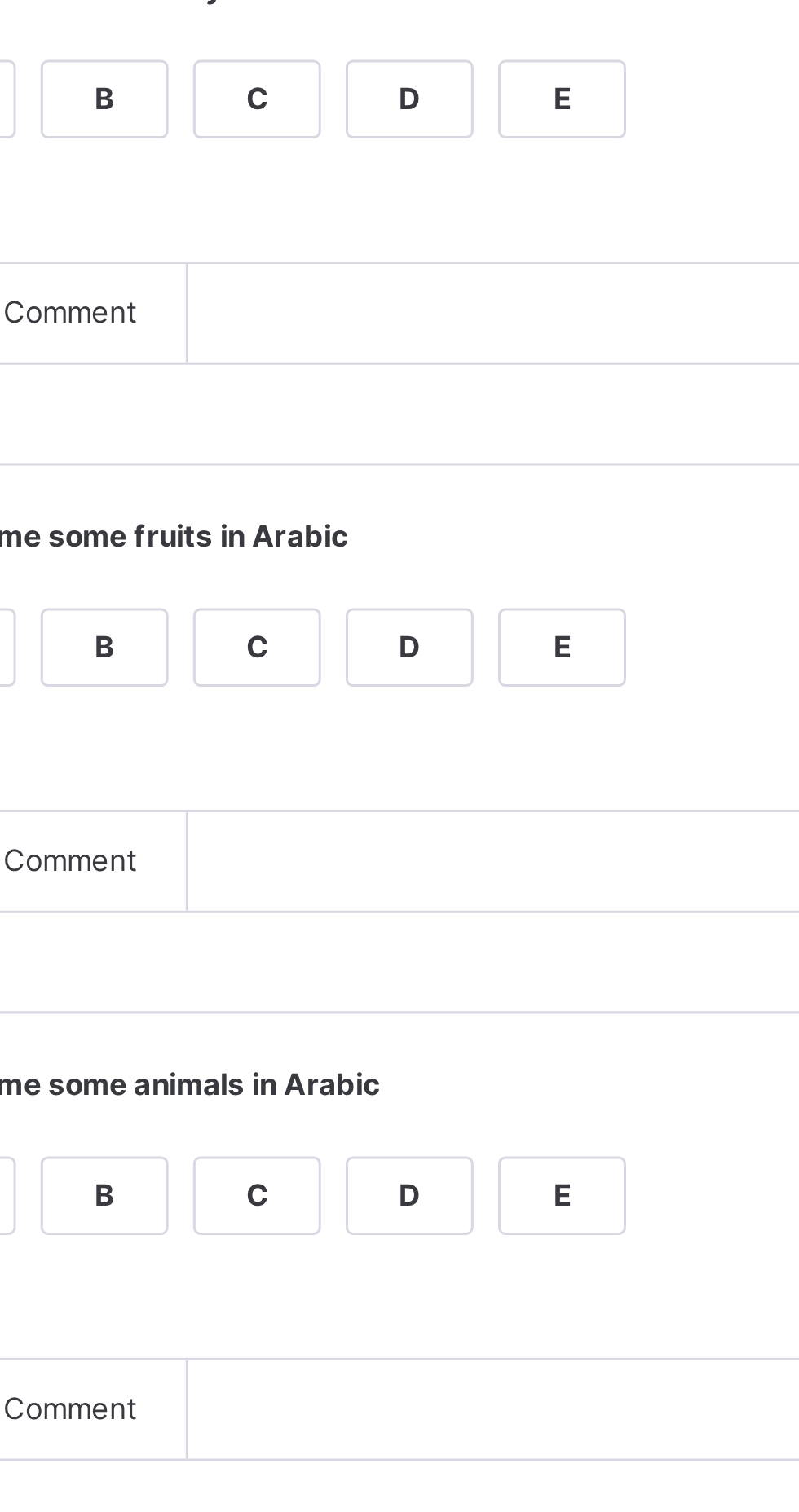
click at [348, 829] on div "A" at bounding box center [327, 816] width 41 height 24
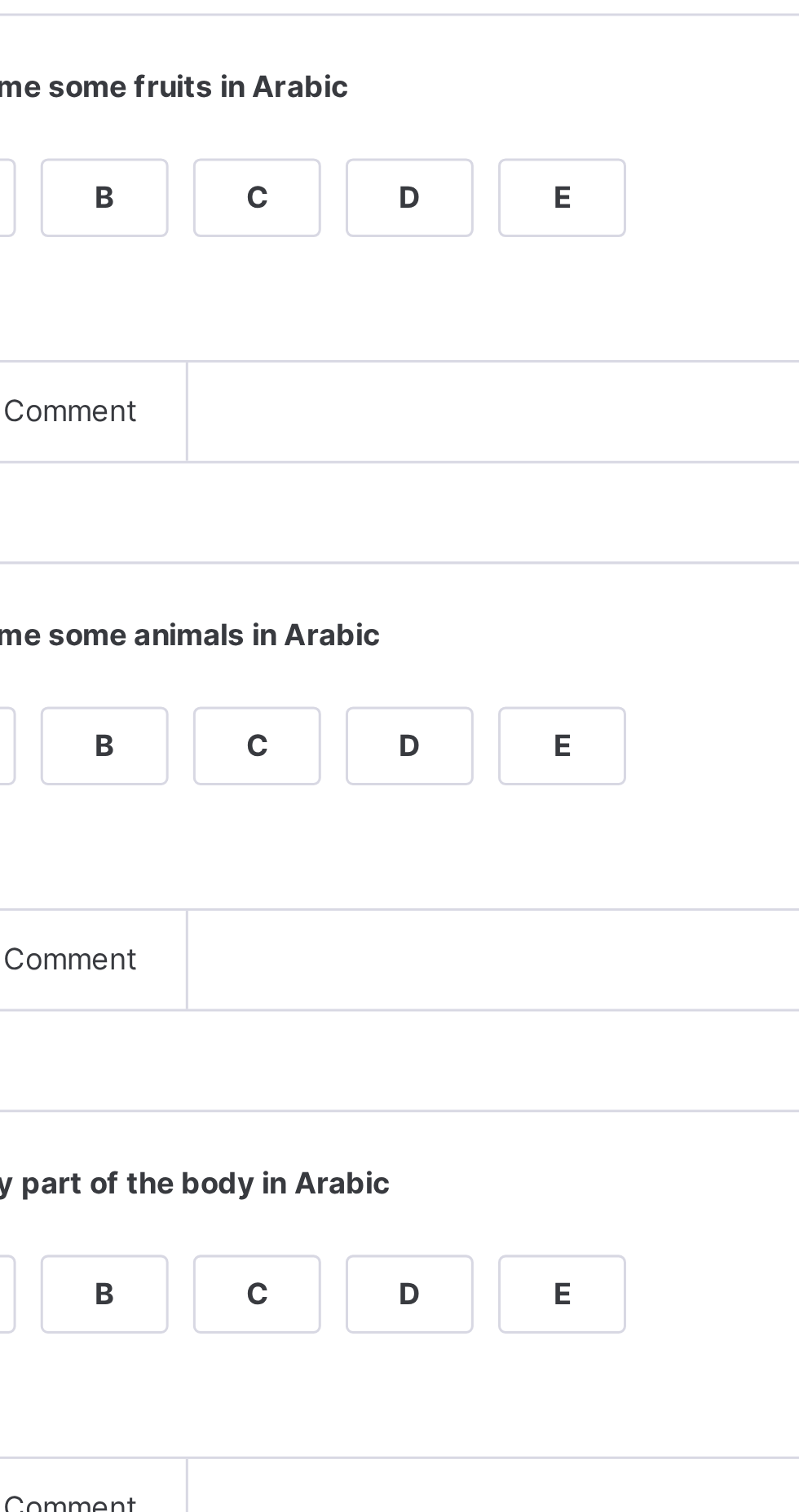
click at [398, 1010] on div "B" at bounding box center [377, 998] width 41 height 24
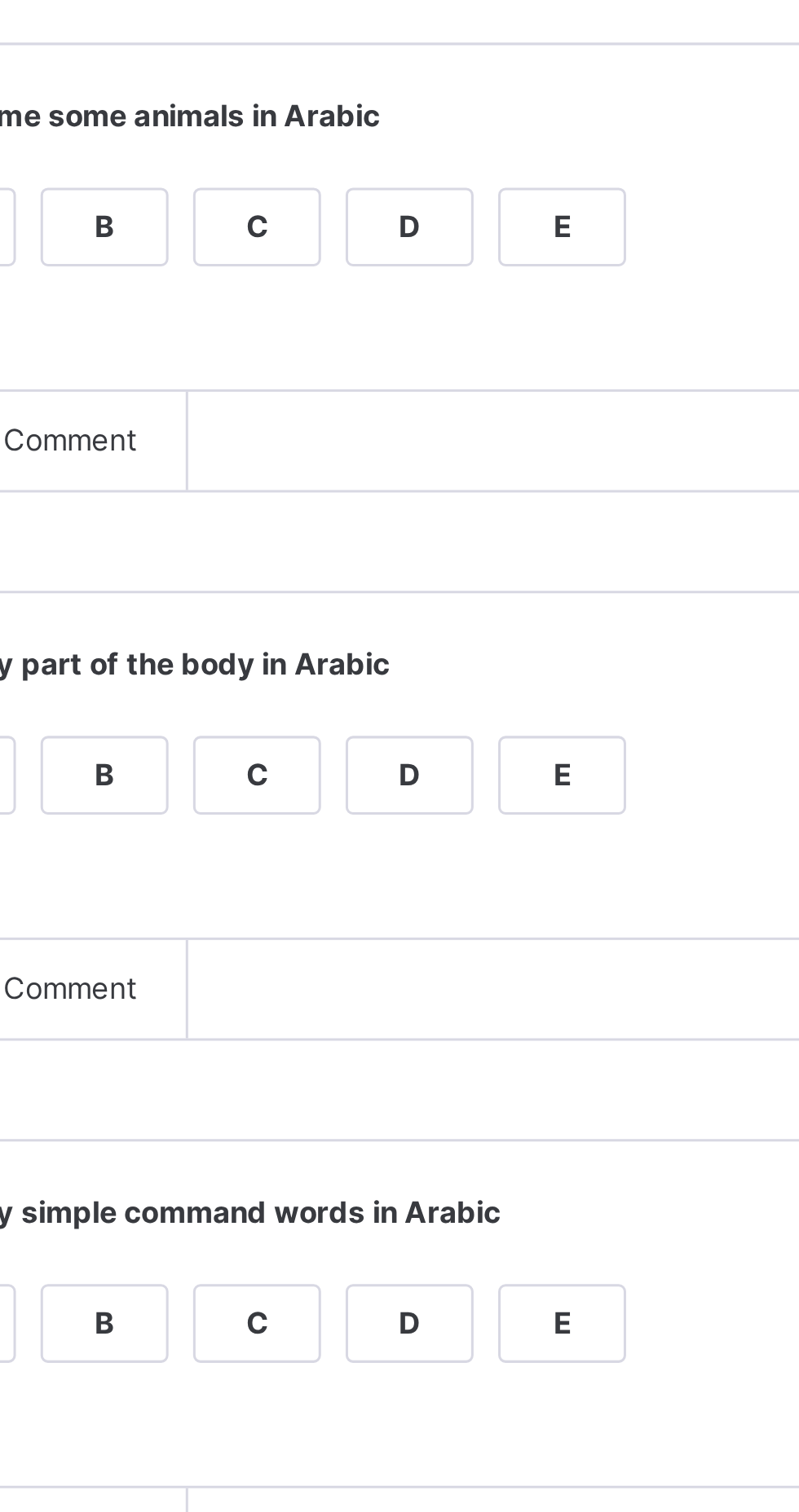
click at [348, 1192] on div "A" at bounding box center [327, 1180] width 41 height 24
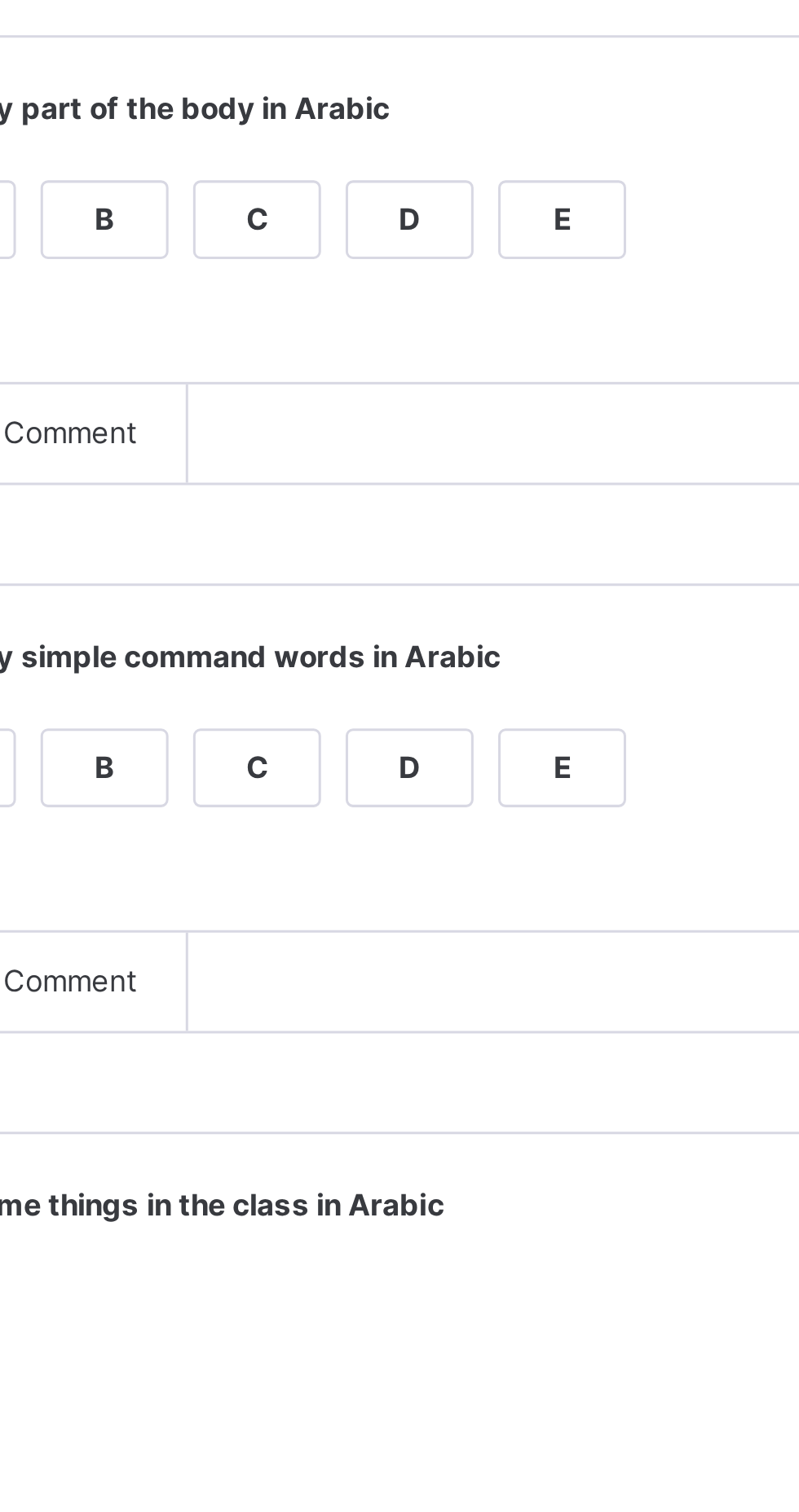
click at [398, 1373] on div "B" at bounding box center [377, 1361] width 41 height 24
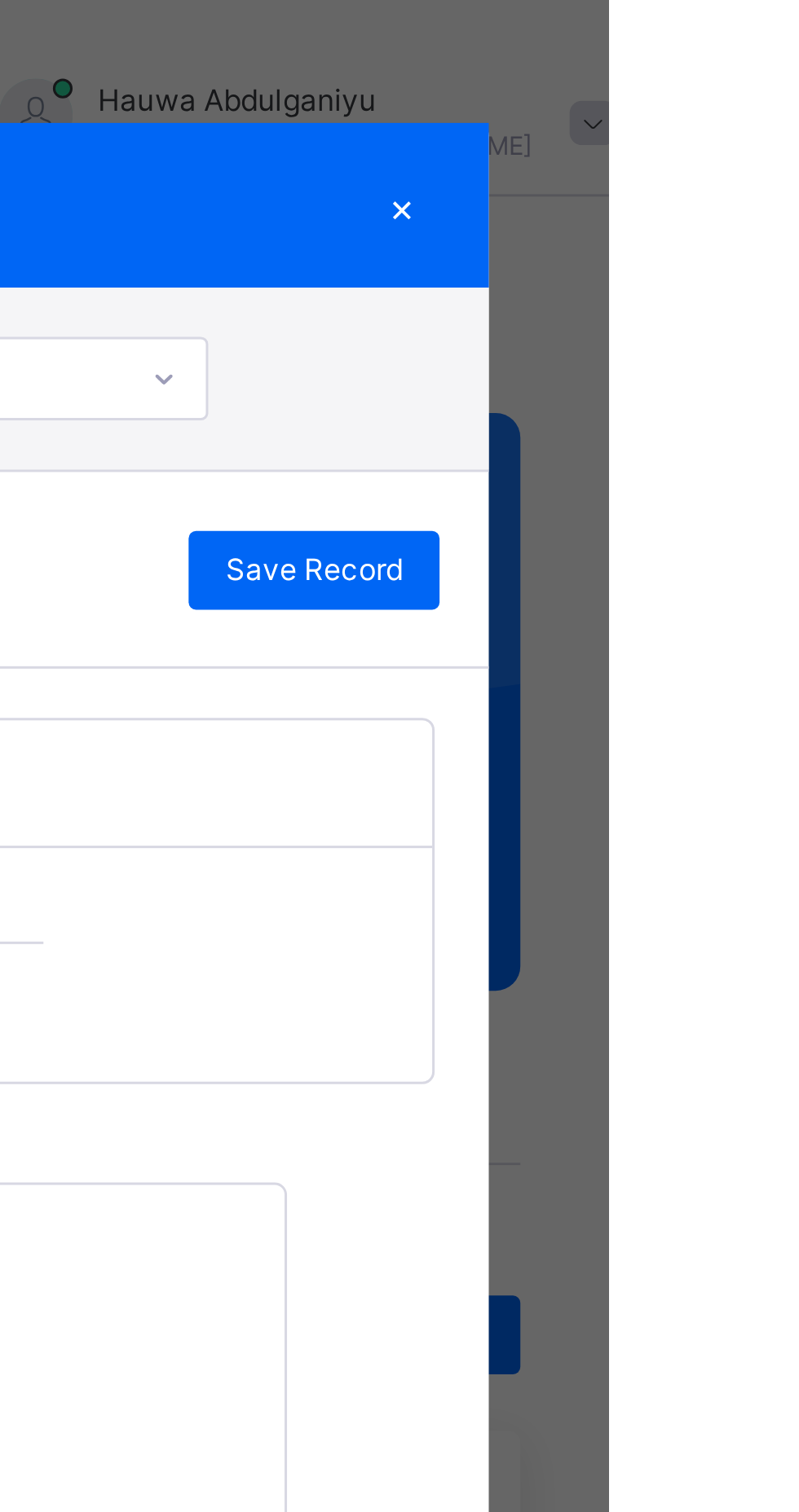
click at [731, 197] on span "Save Record" at bounding box center [701, 189] width 59 height 15
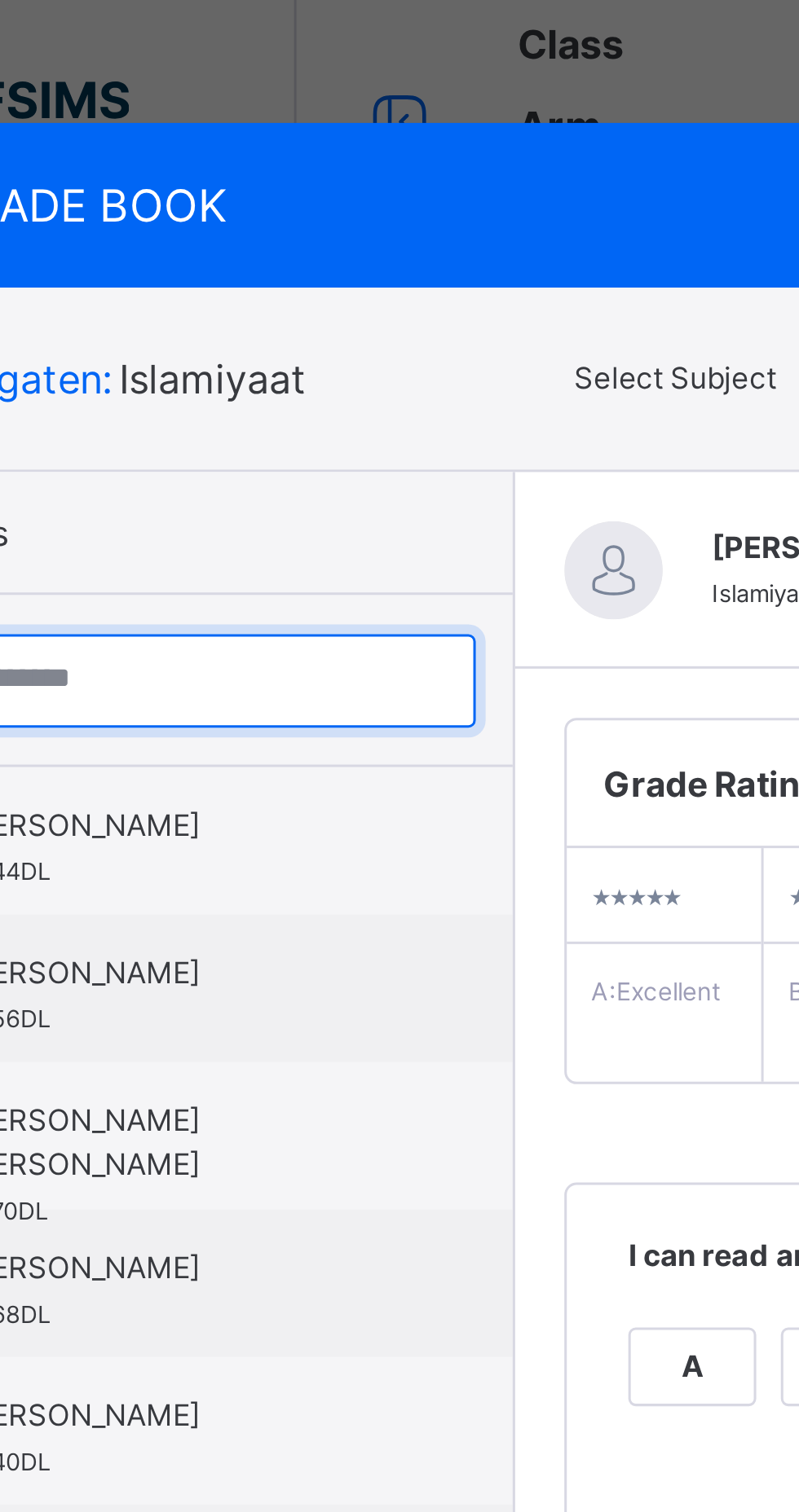
click at [193, 242] on input "search" at bounding box center [154, 225] width 203 height 31
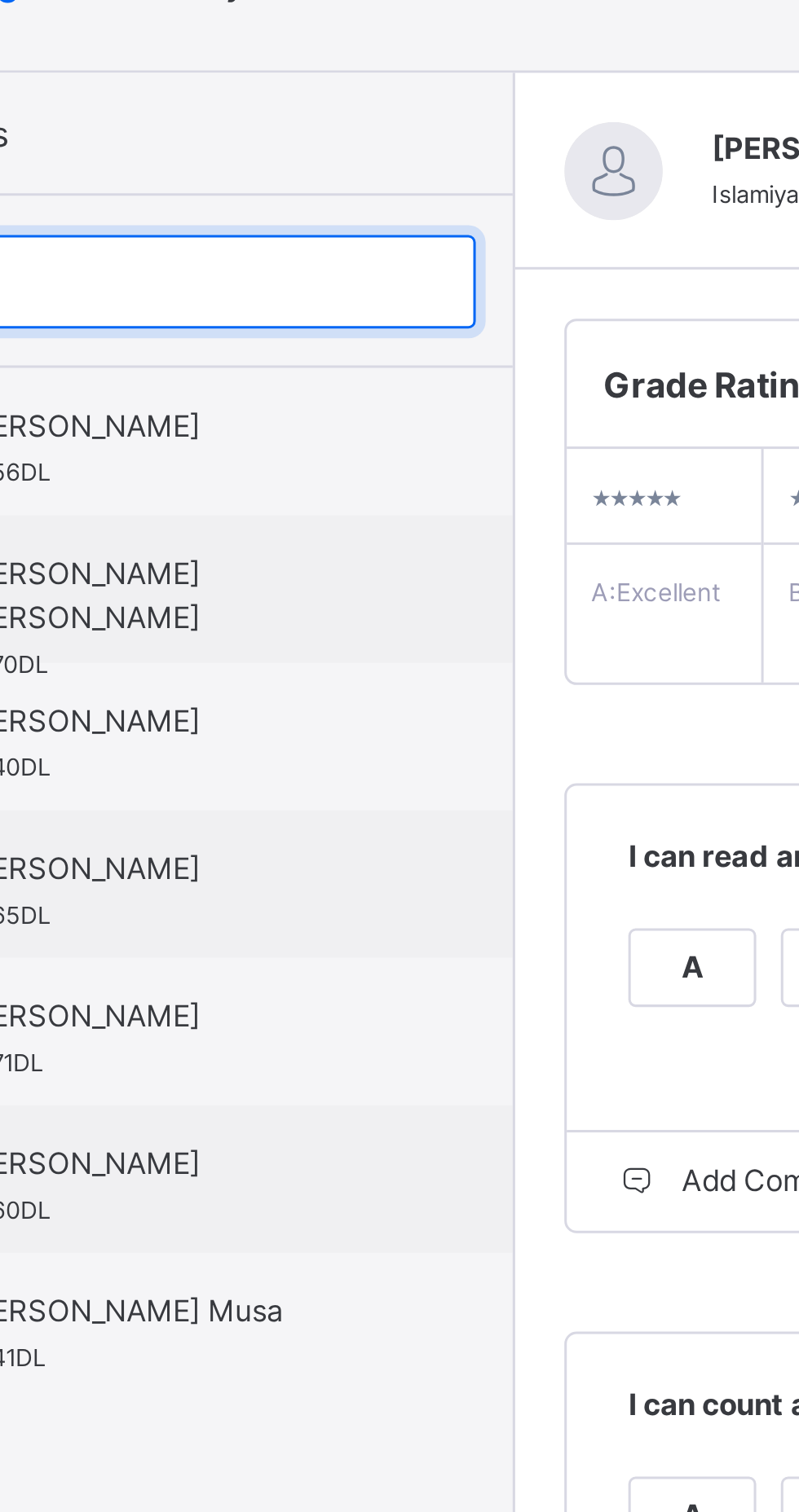
type input "*"
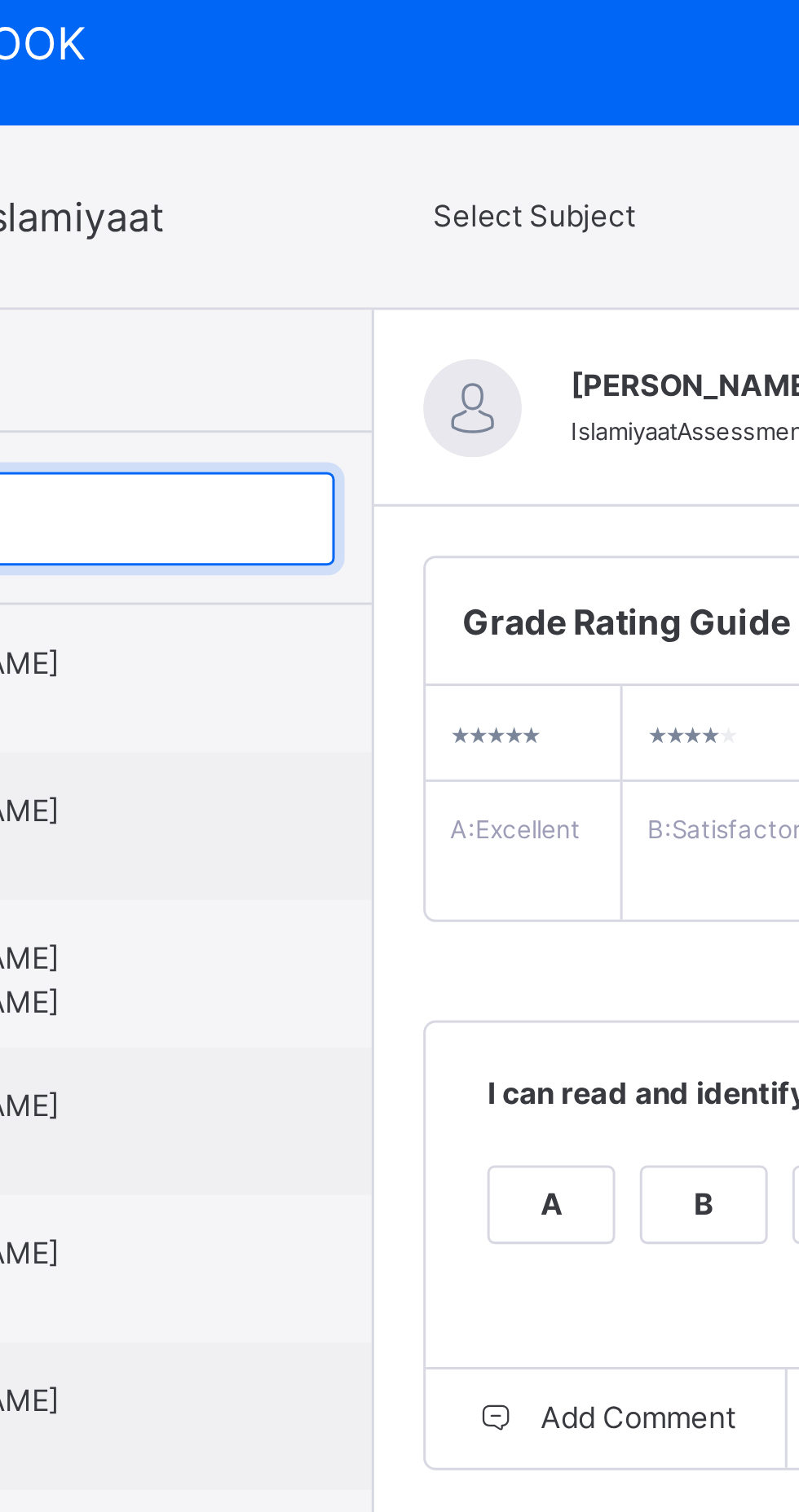
click at [192, 242] on input "search" at bounding box center [154, 225] width 203 height 31
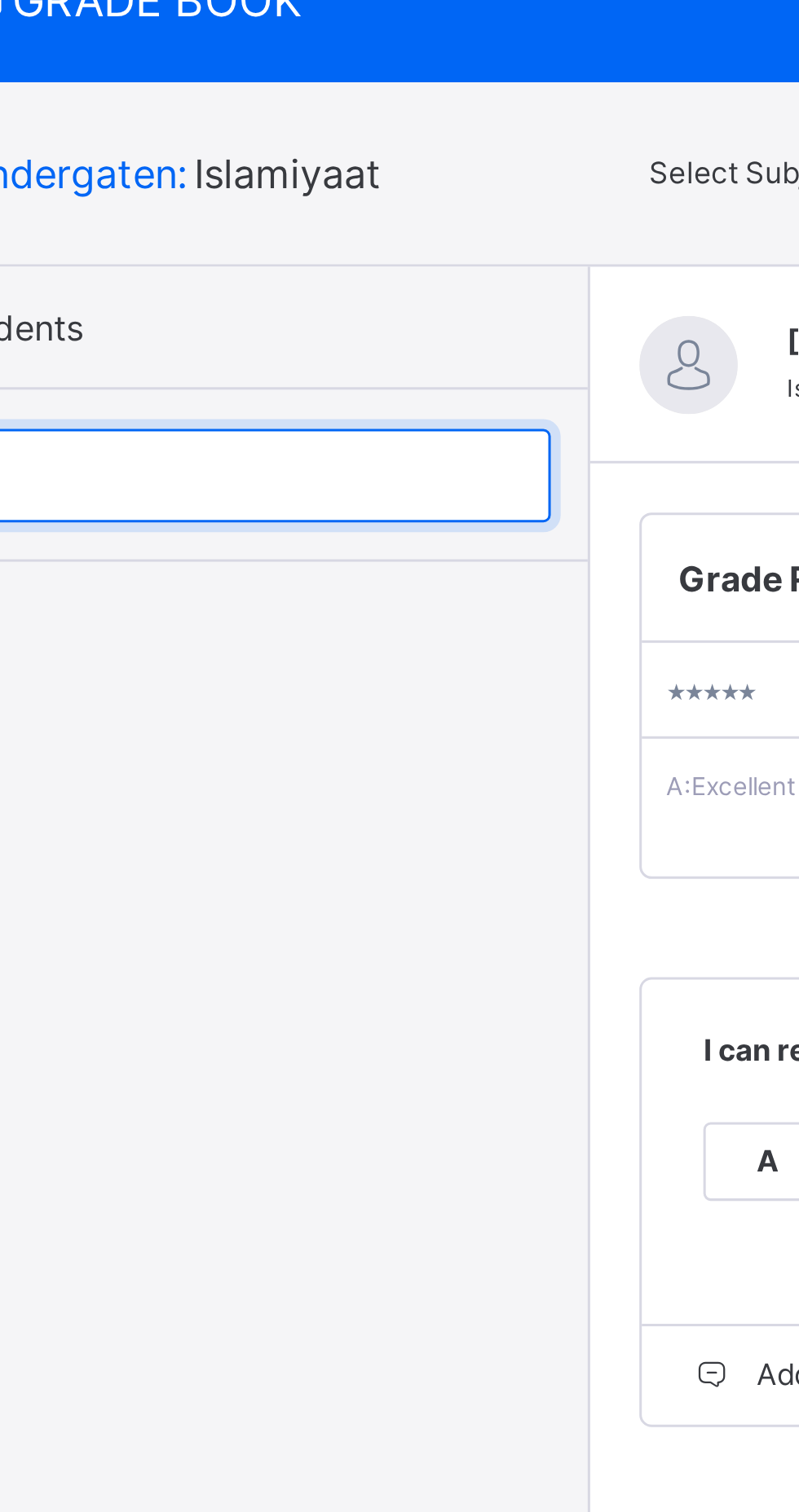
type input "*"
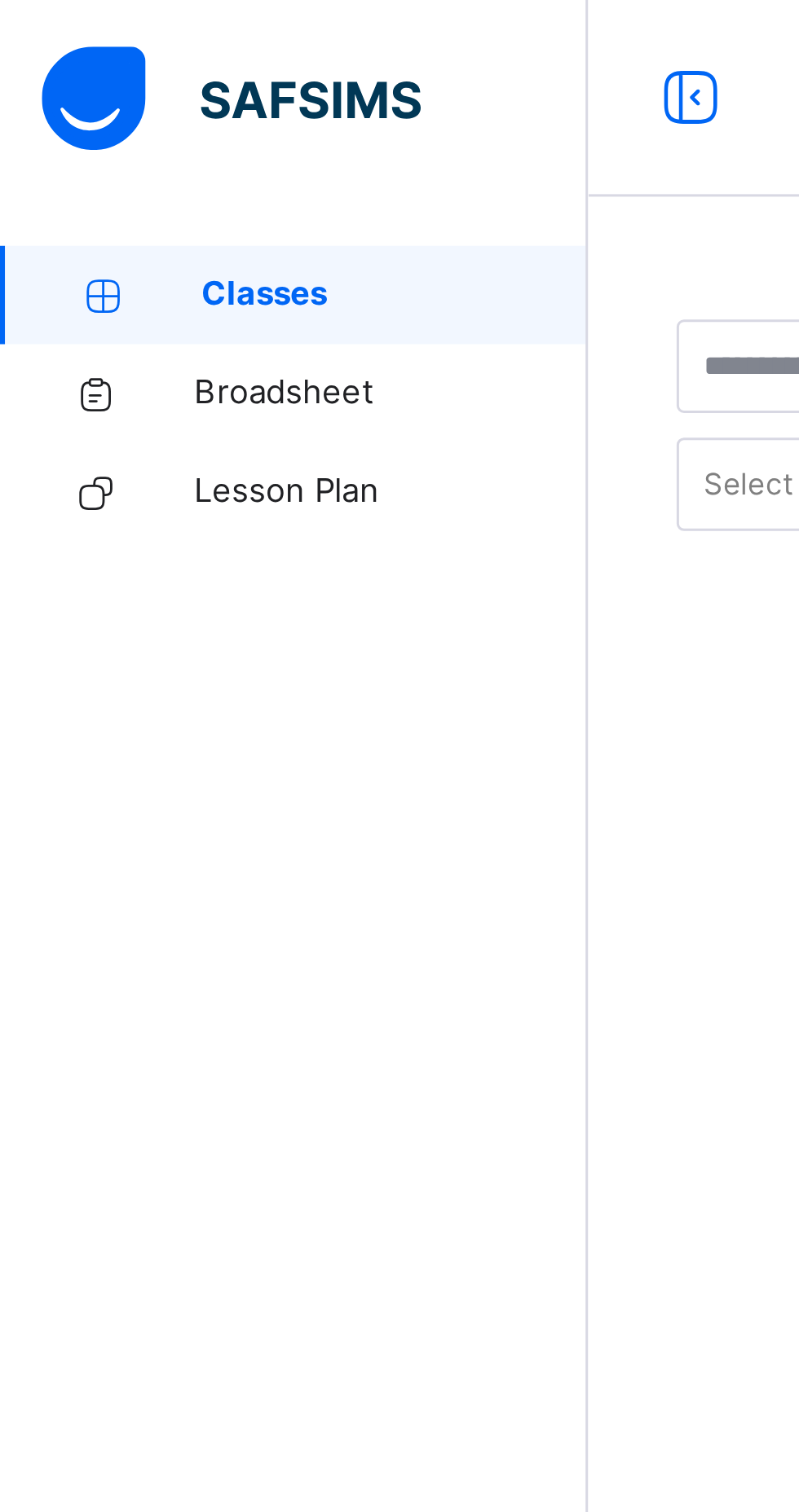
click at [120, 93] on span "Classes" at bounding box center [131, 97] width 128 height 16
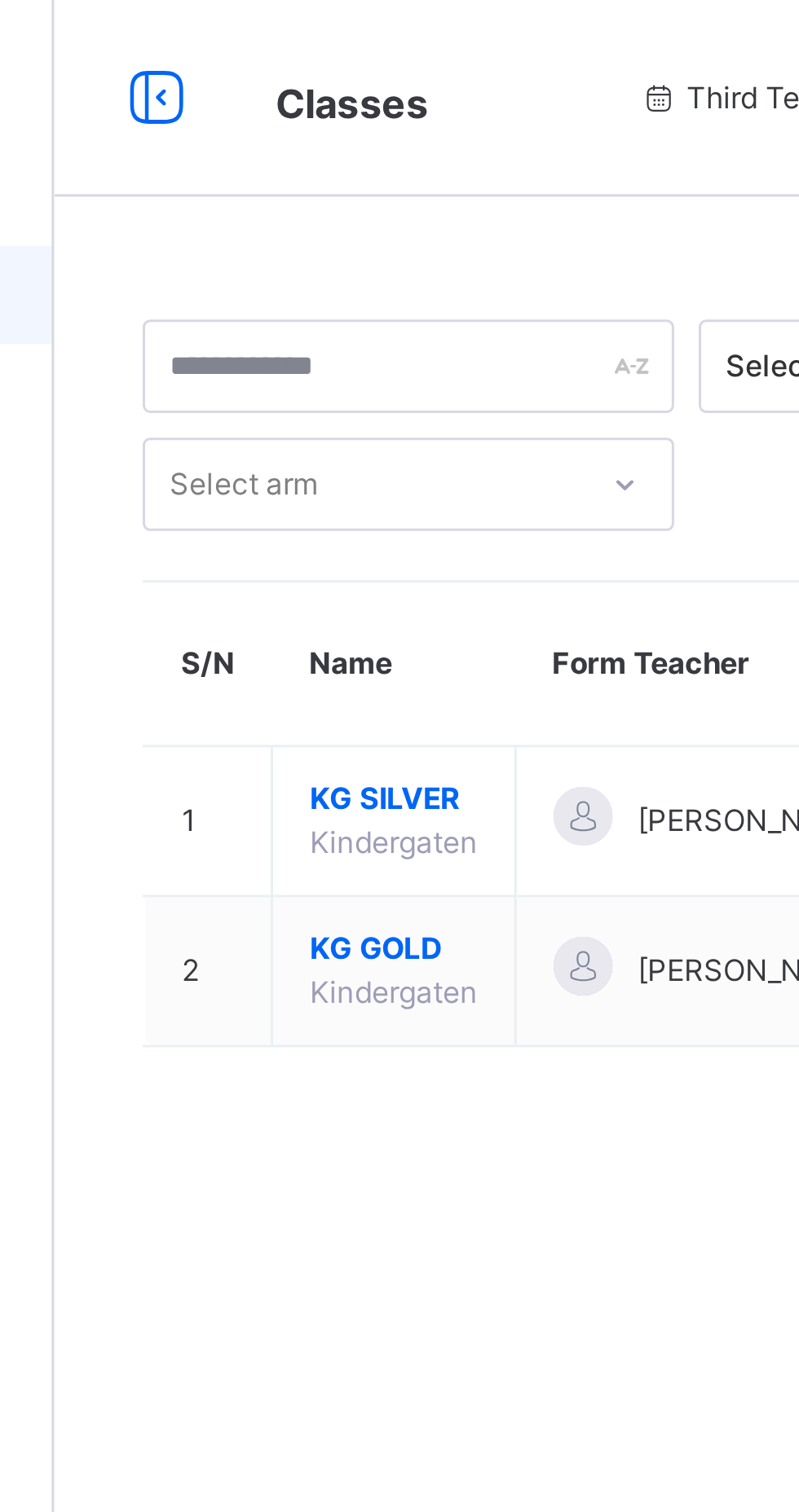
click at [304, 270] on span "KG SILVER" at bounding box center [307, 265] width 55 height 15
